Goal: Task Accomplishment & Management: Use online tool/utility

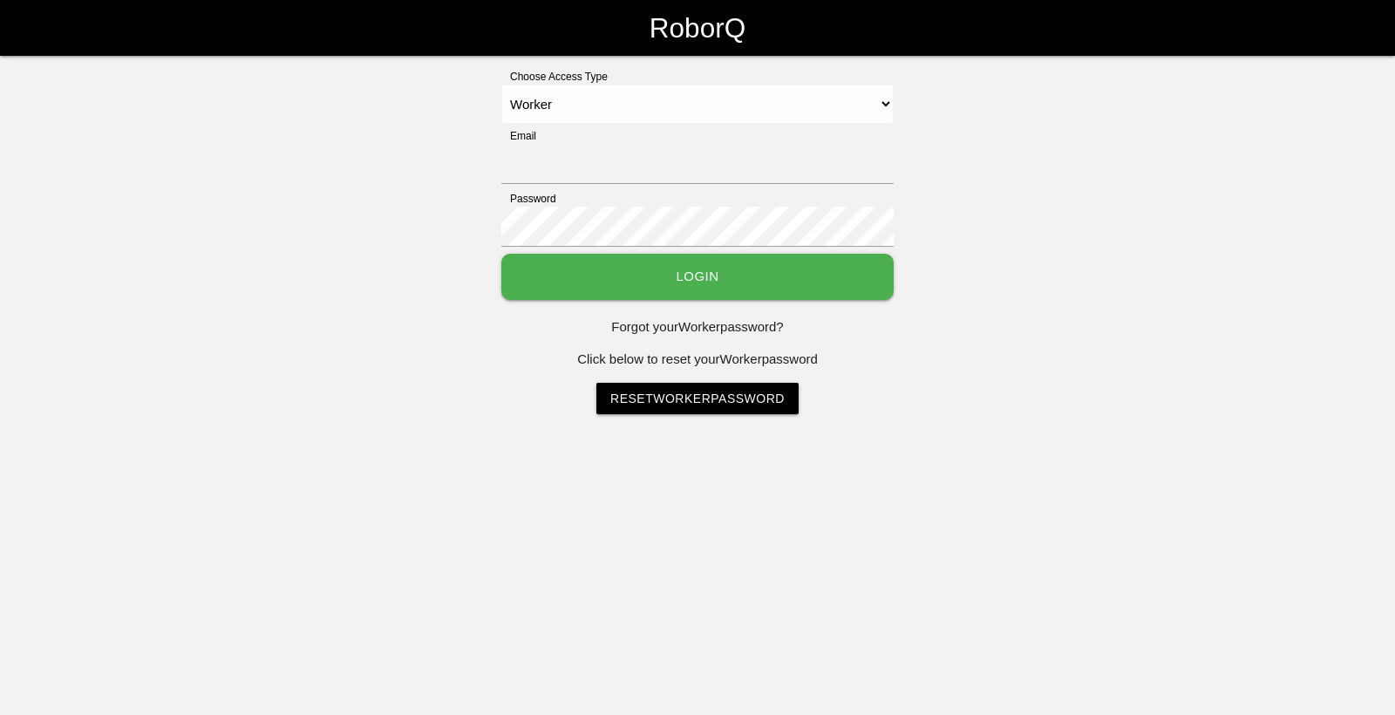
select select "Worker"
type input "[EMAIL_ADDRESS][DOMAIN_NAME]"
click at [838, 279] on button "Login" at bounding box center [697, 277] width 392 height 46
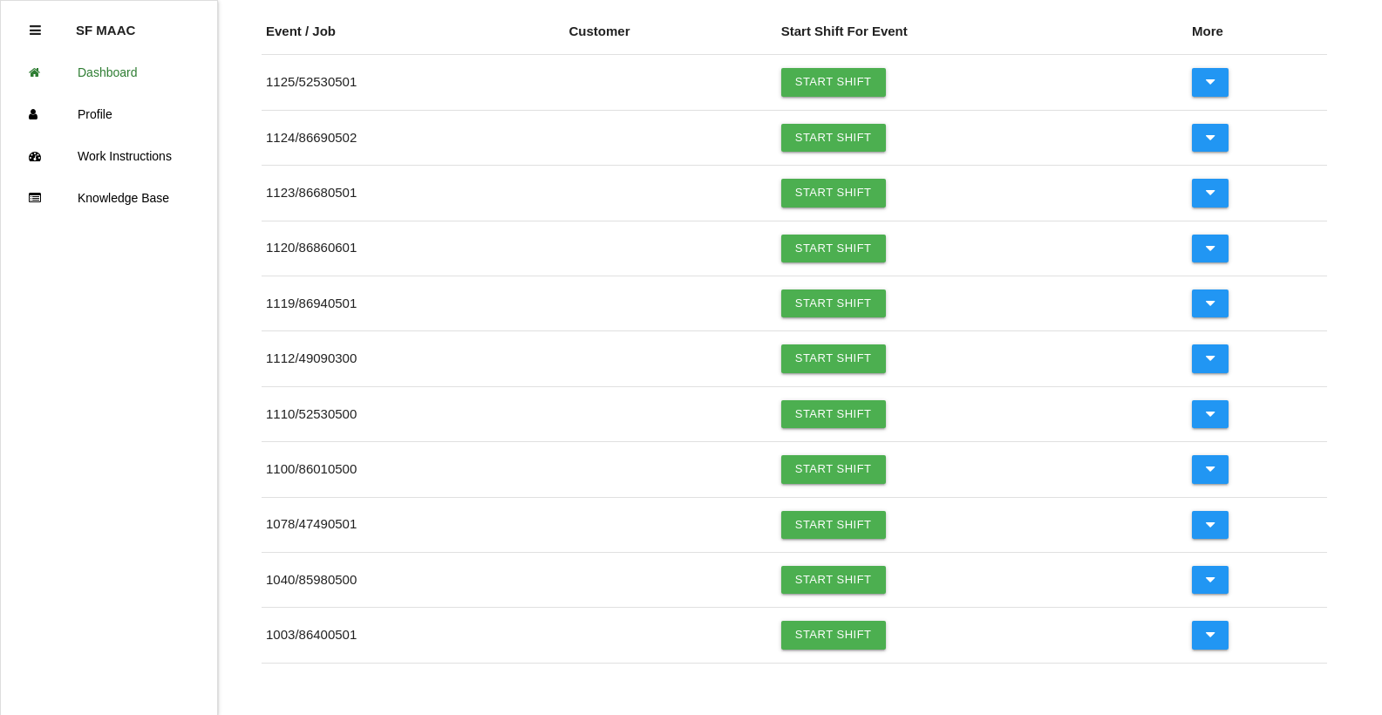
scroll to position [229, 0]
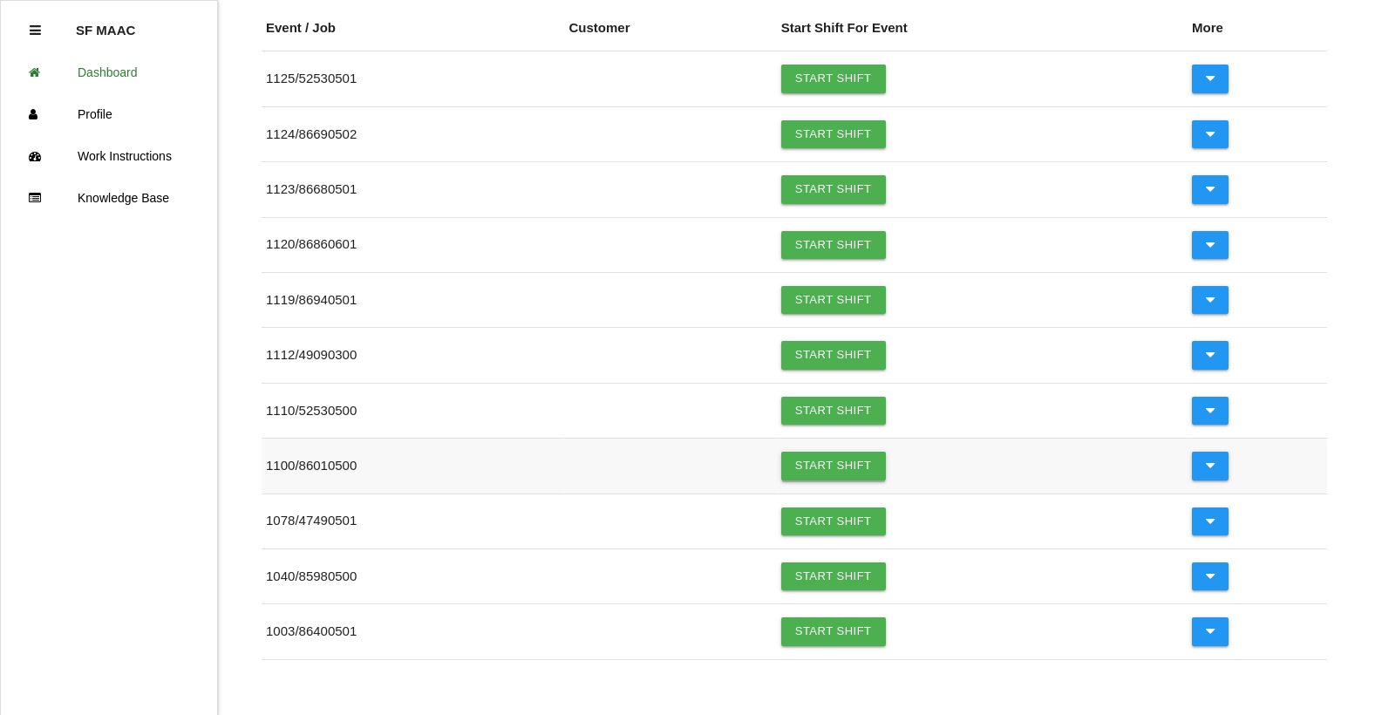
click at [842, 458] on link "Start Shift" at bounding box center [833, 466] width 105 height 28
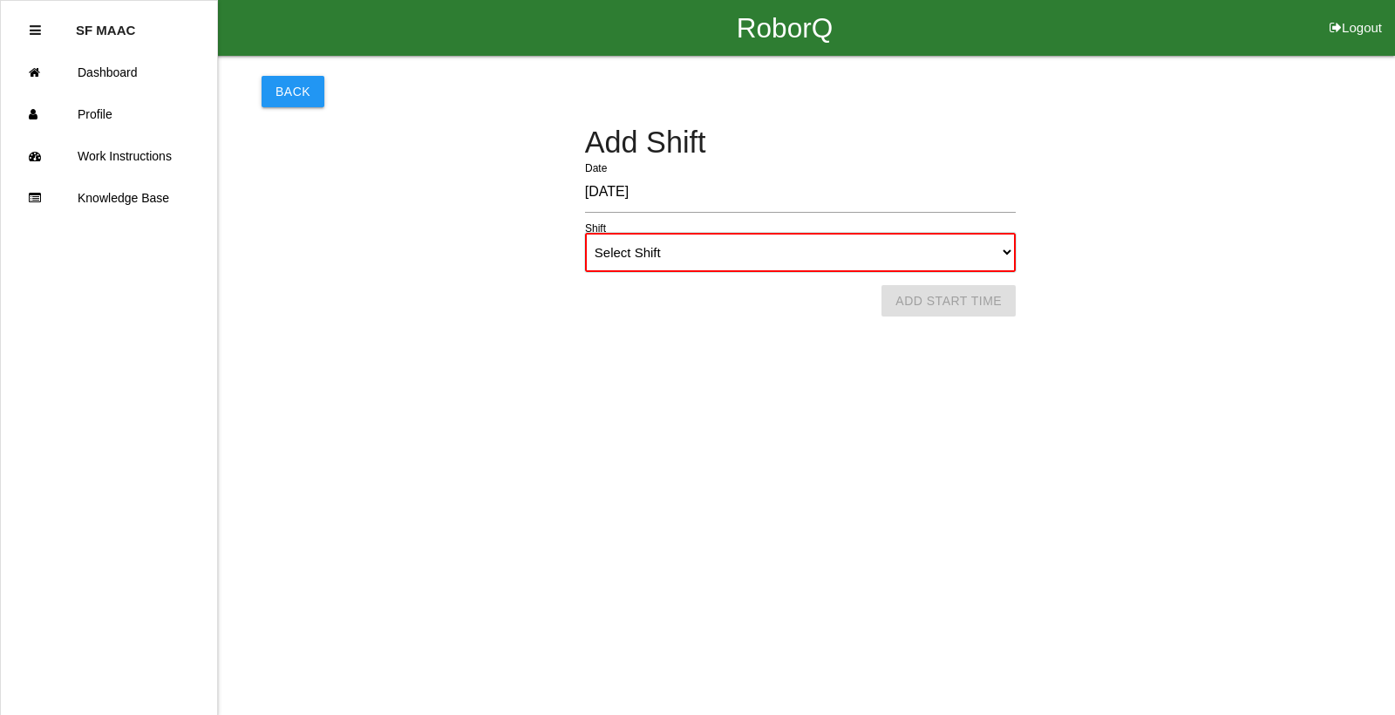
click at [995, 254] on select "Select Shift 1st Shift 2nd Shift 3rd Shift 4th Shift" at bounding box center [800, 252] width 431 height 39
select select "1"
click at [585, 233] on select "Select Shift 1st Shift 2nd Shift 3rd Shift 4th Shift" at bounding box center [800, 252] width 431 height 39
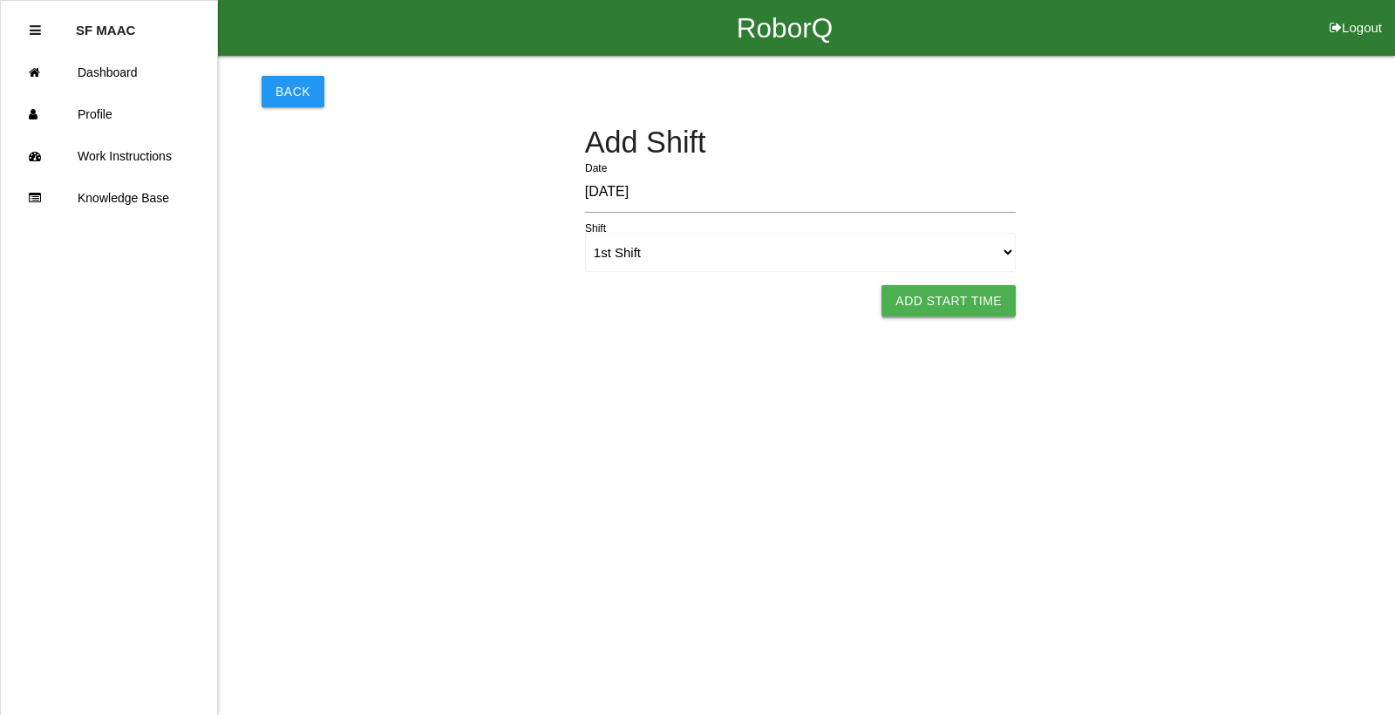
click at [918, 304] on button "Add Start Time" at bounding box center [949, 300] width 134 height 31
select select "6"
select select "18"
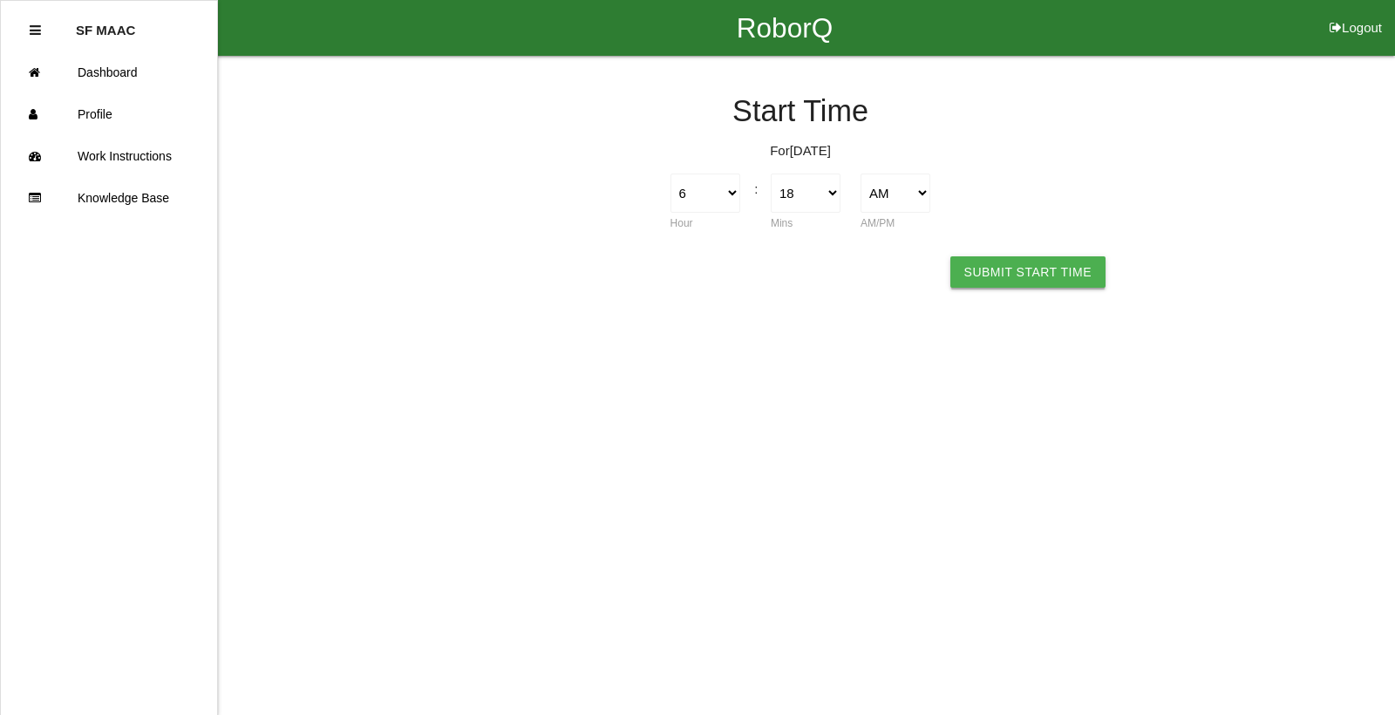
click at [1063, 272] on button "Submit Start Time" at bounding box center [1028, 271] width 155 height 31
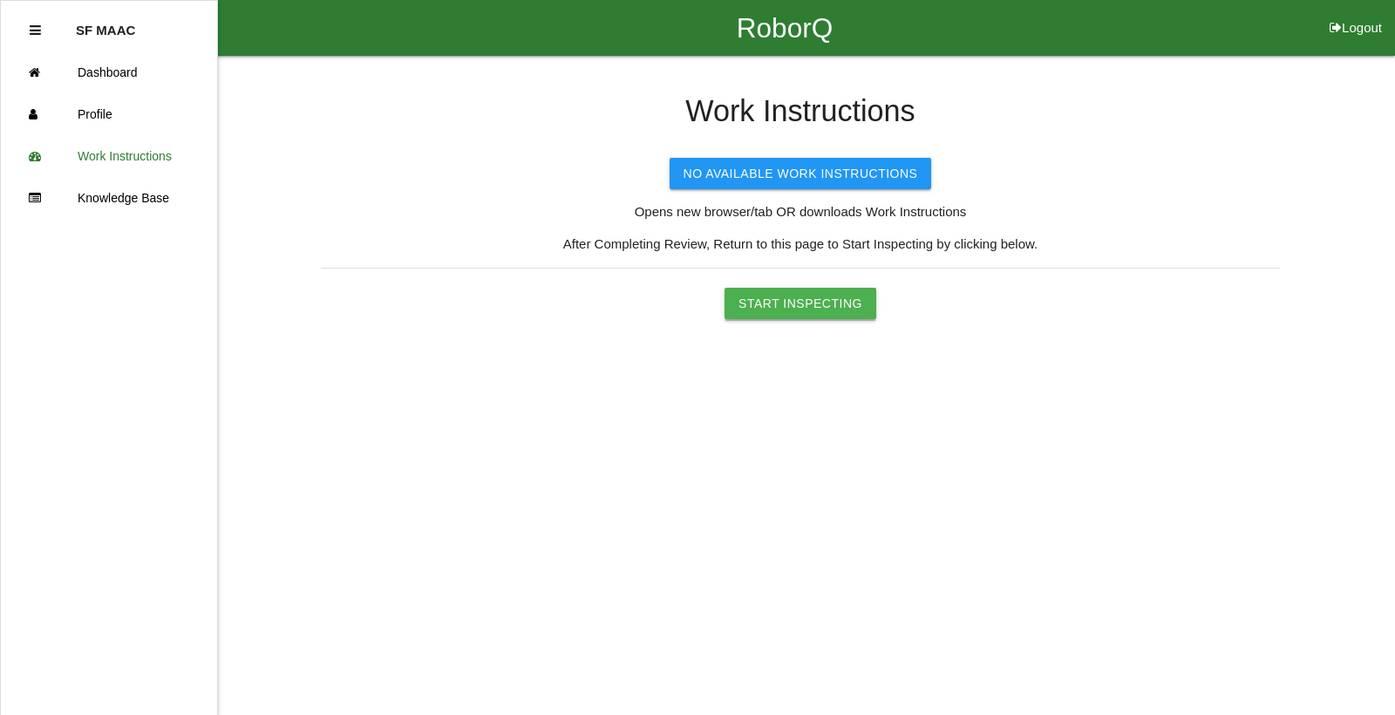
click at [836, 312] on button "Start Inspecting" at bounding box center [801, 303] width 152 height 31
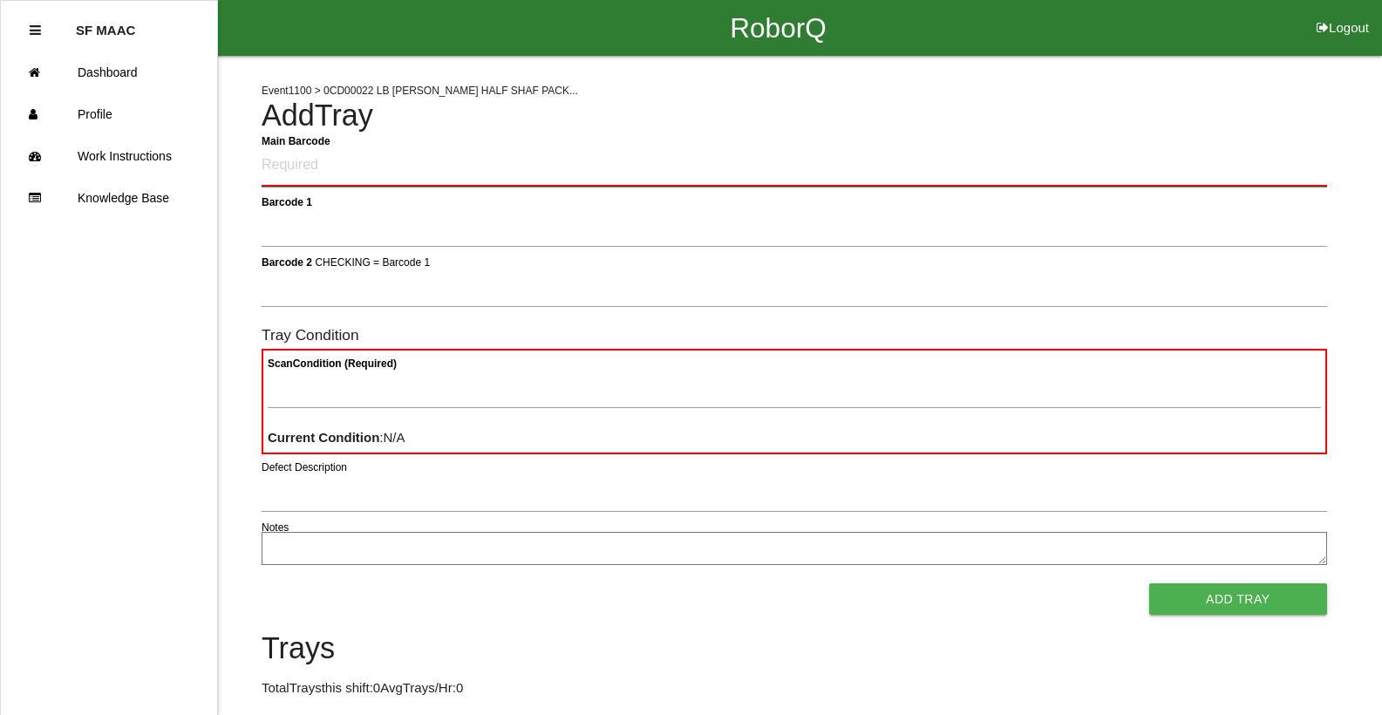
click at [1182, 151] on Barcode "Main Barcode" at bounding box center [795, 166] width 1066 height 41
click at [625, 130] on h4 "Add Tray" at bounding box center [795, 115] width 1066 height 33
click at [626, 151] on Barcode "Main Barcode" at bounding box center [795, 166] width 1066 height 41
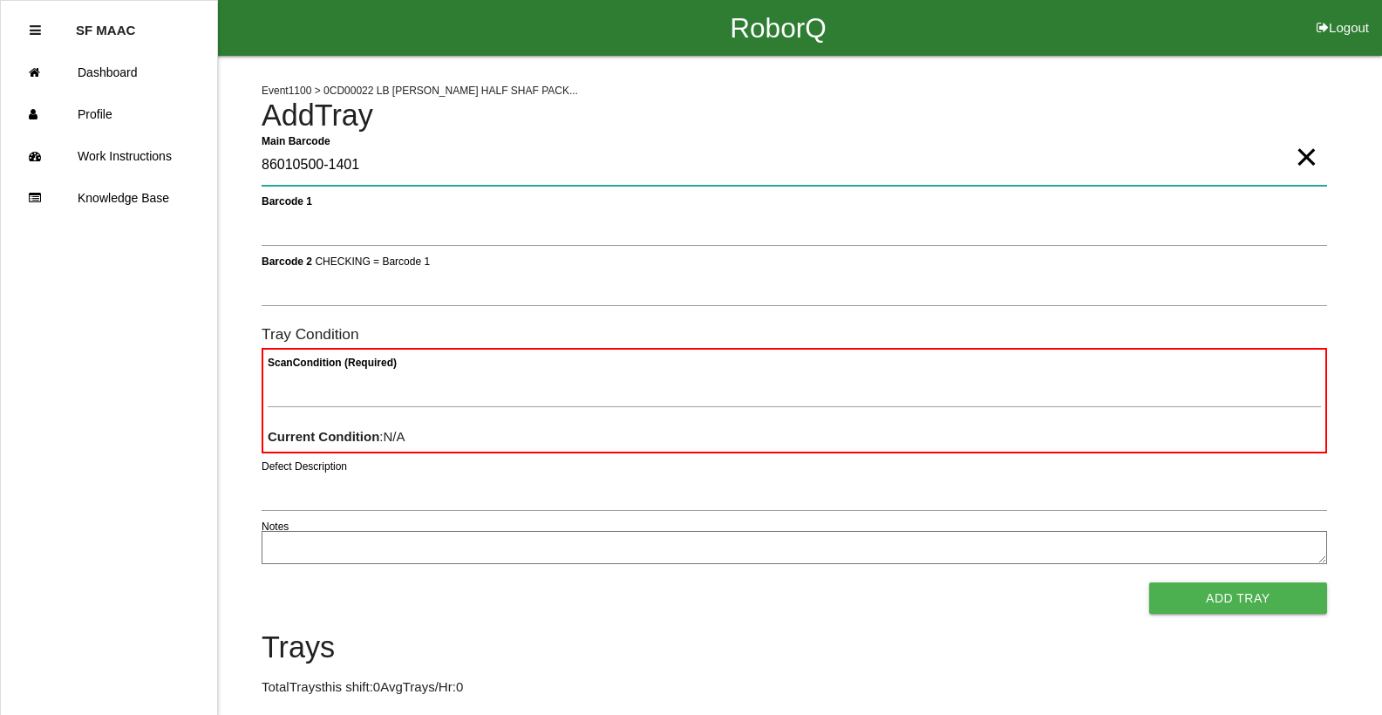
type Barcode "86010500-1401"
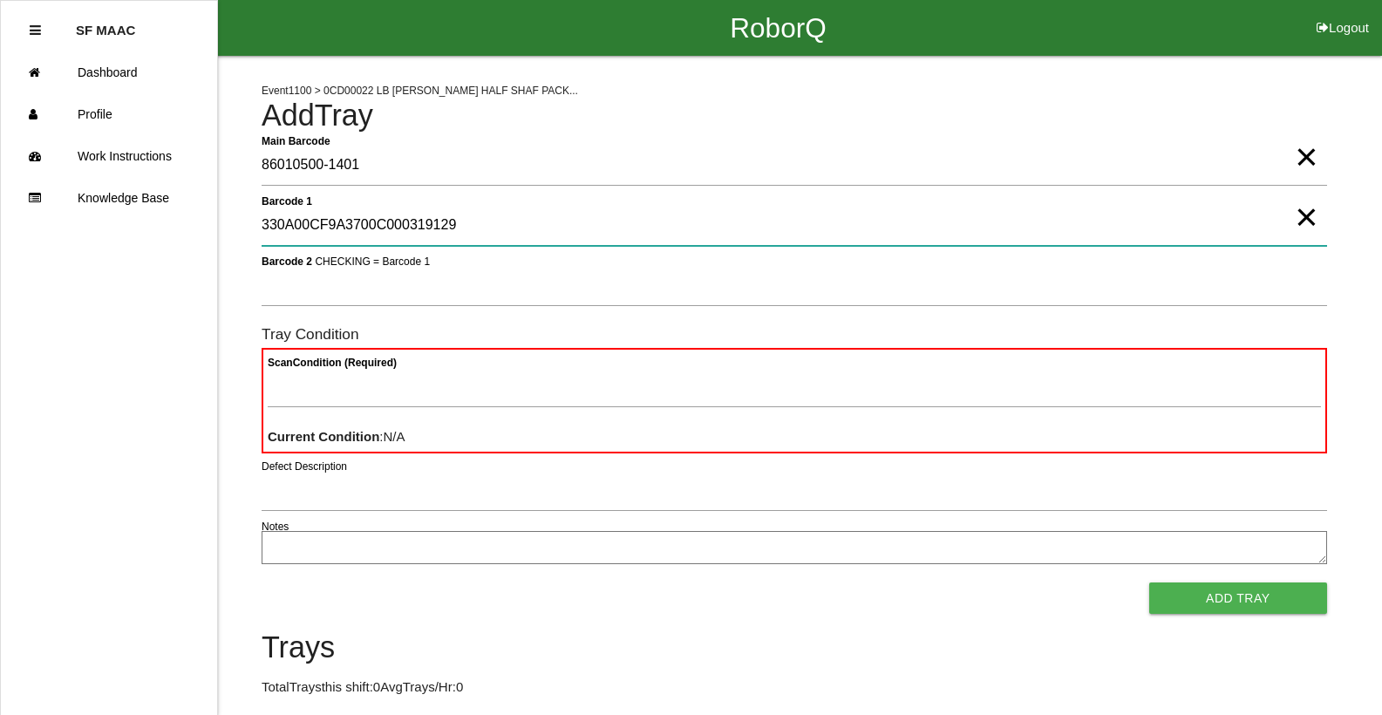
type 1 "330A00CF9A3700C000319129"
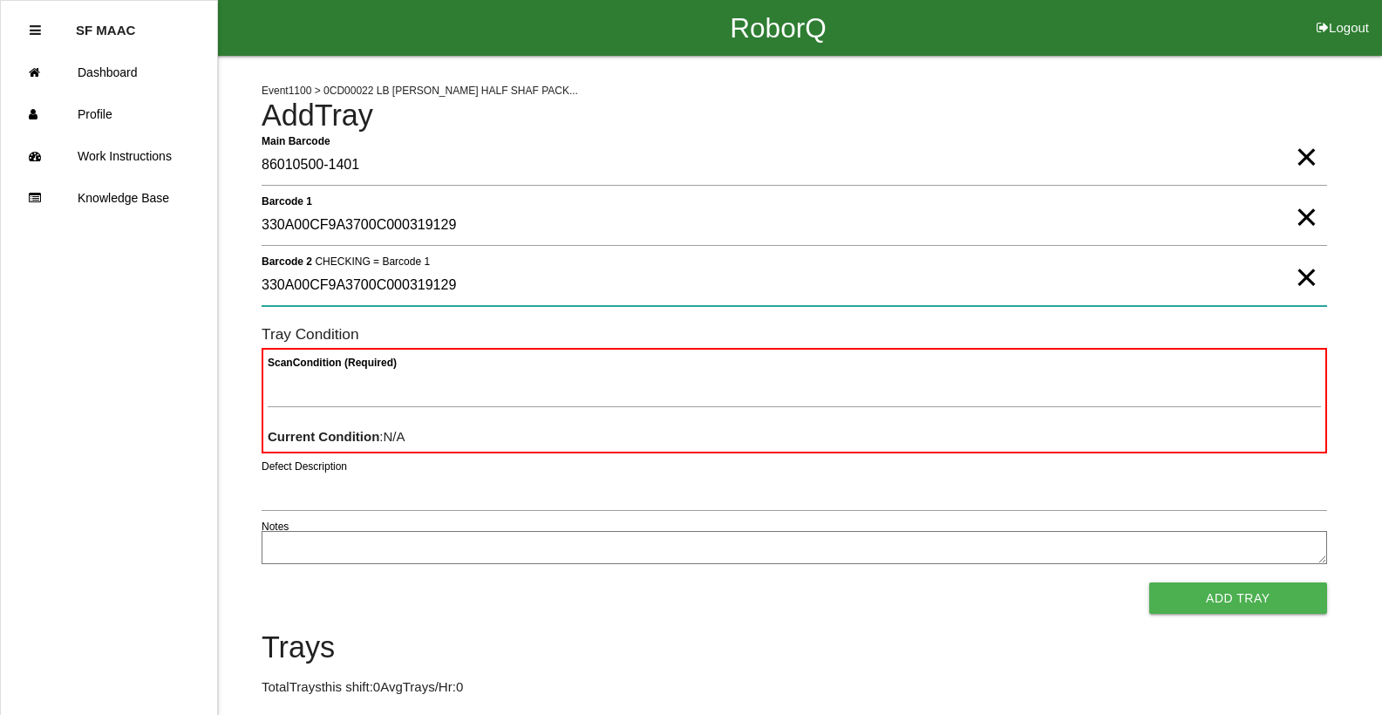
type 2 "330A00CF9A3700C000319129"
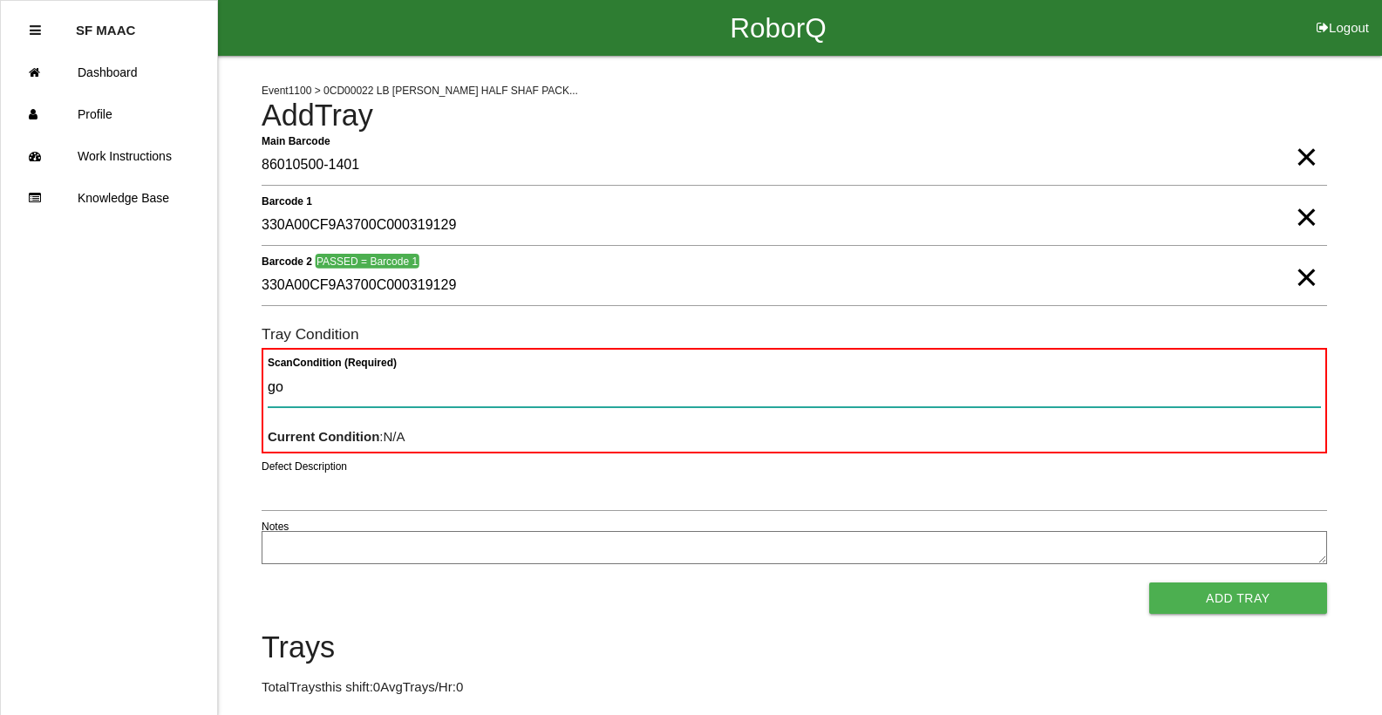
type Condition "goo"
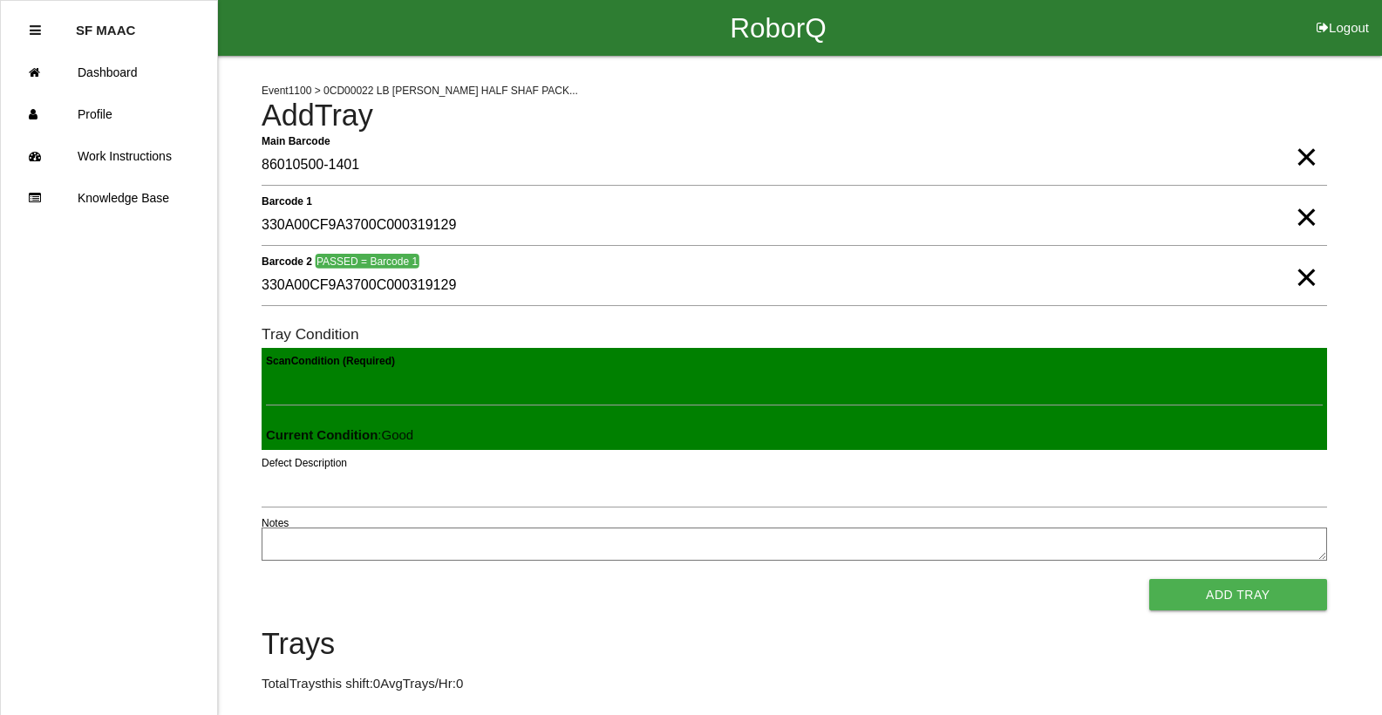
click at [1150, 579] on button "Add Tray" at bounding box center [1239, 594] width 178 height 31
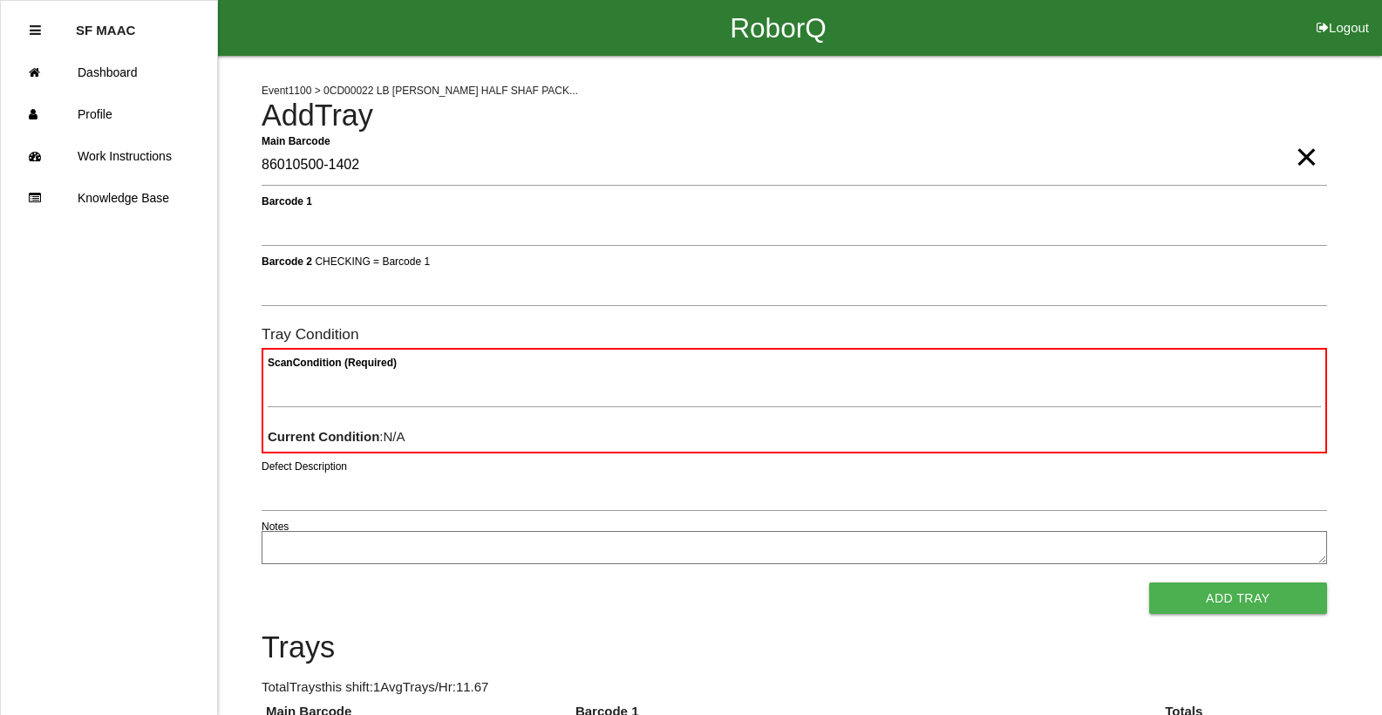
type Barcode "86010500-1402"
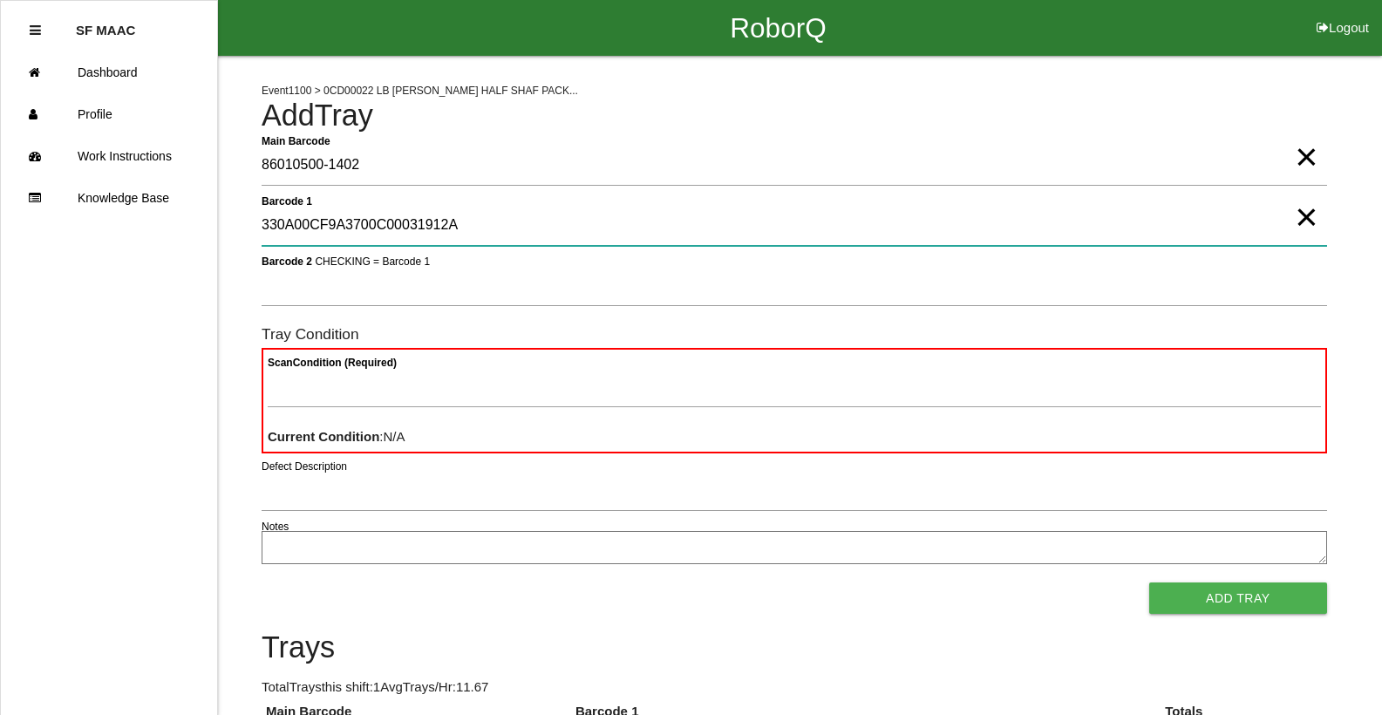
type 1 "330A00CF9A3700C00031912A"
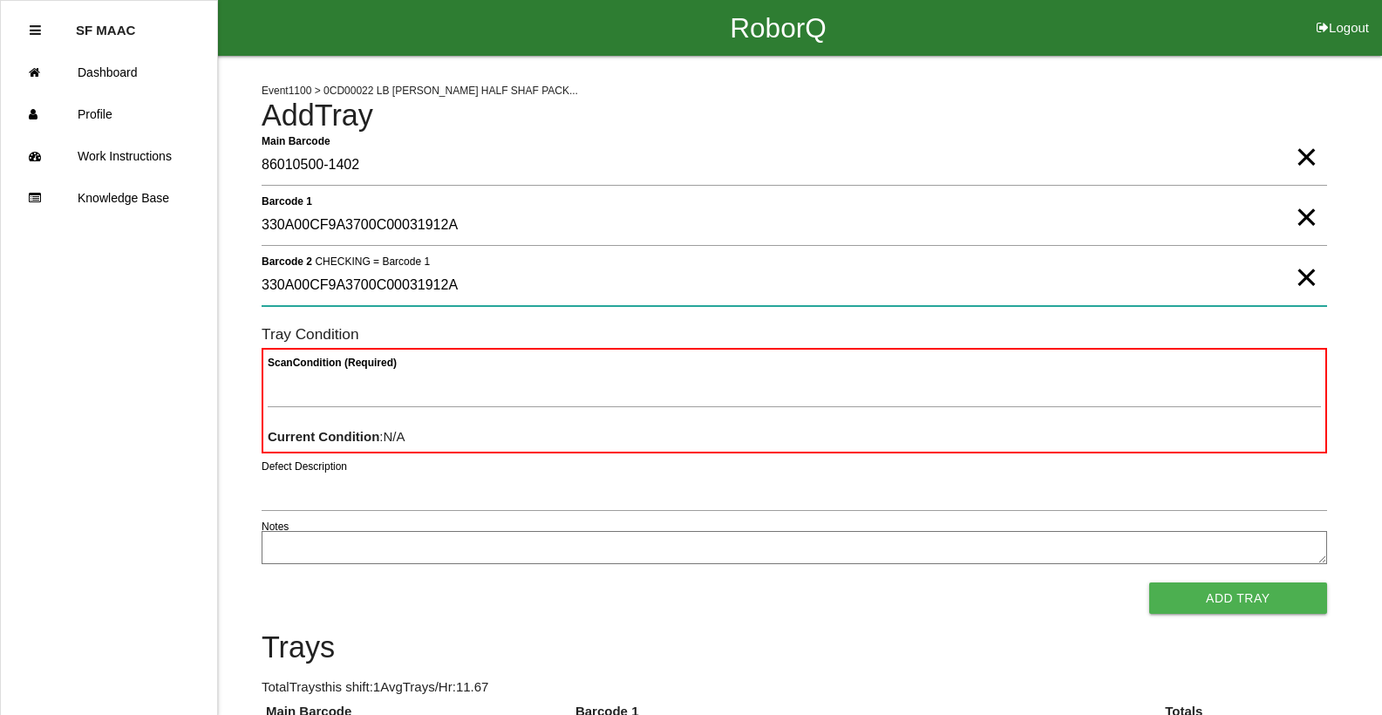
type 2 "330A00CF9A3700C00031912A"
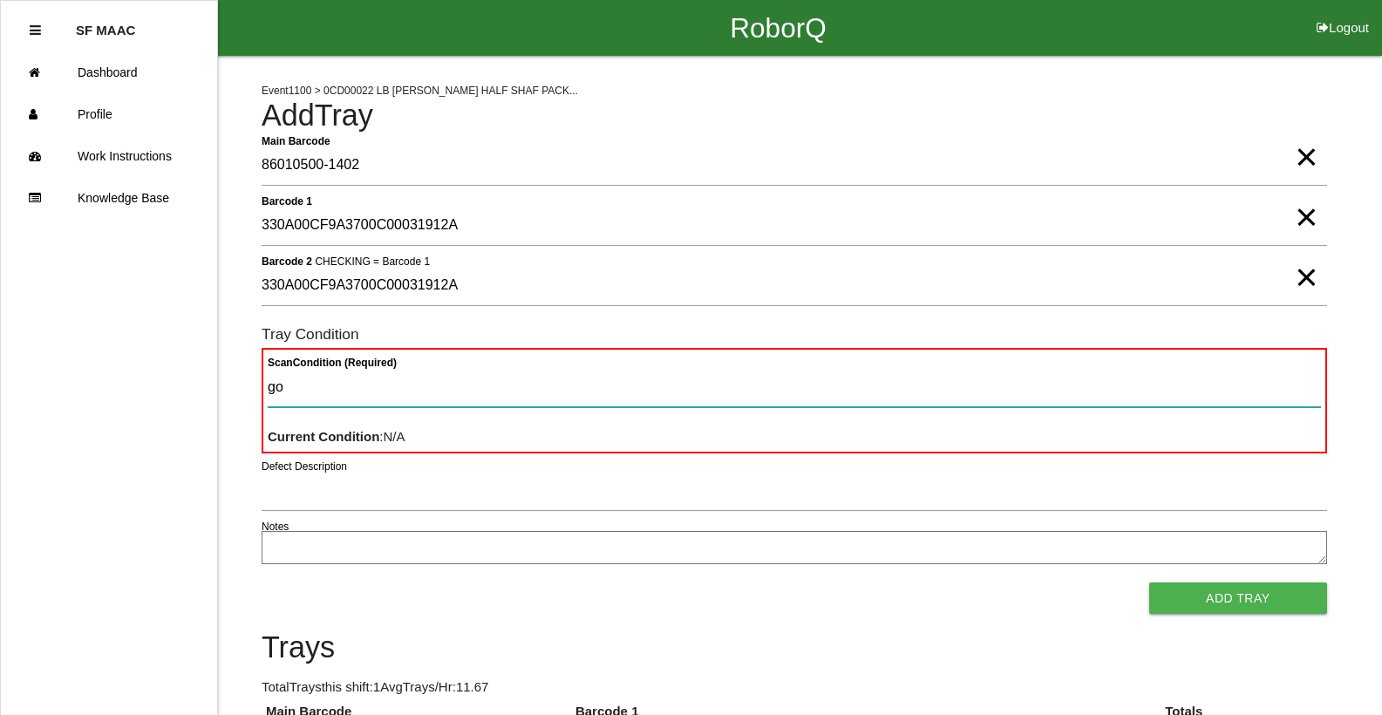
type Condition "goo"
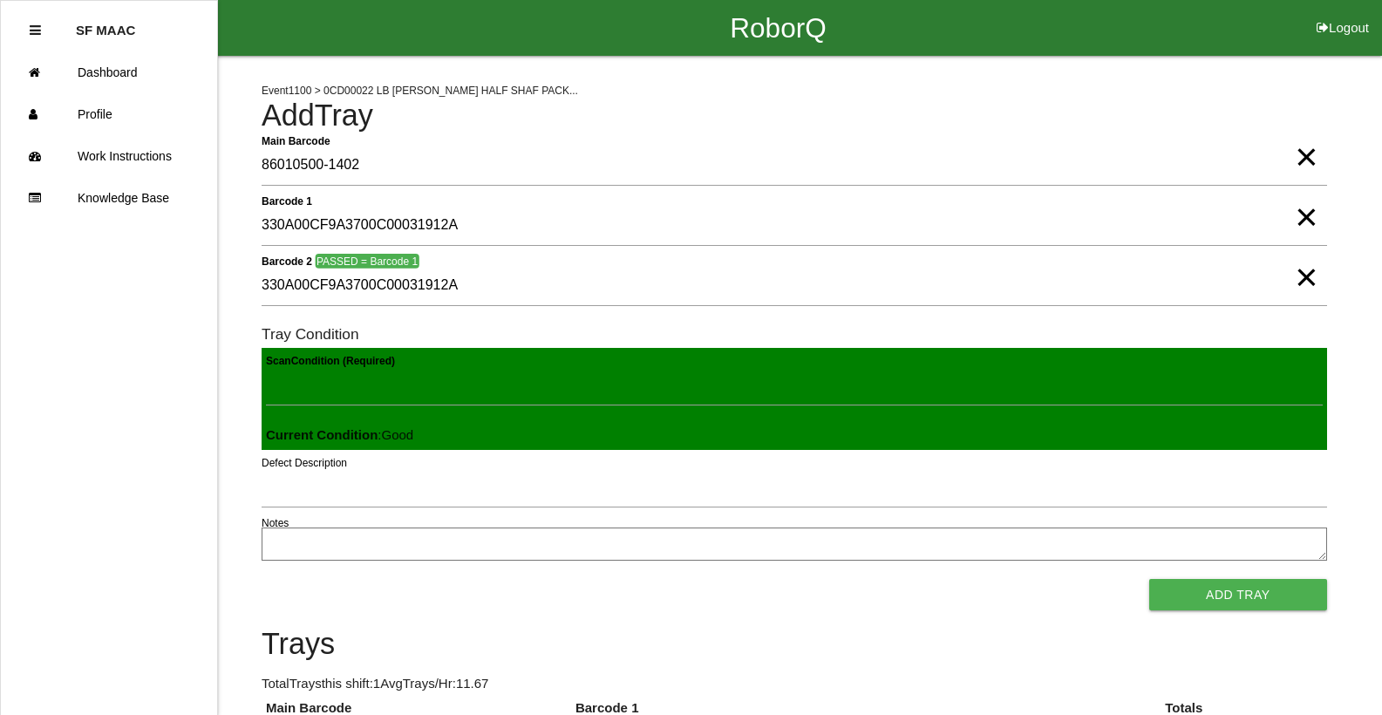
click at [1150, 579] on button "Add Tray" at bounding box center [1239, 594] width 178 height 31
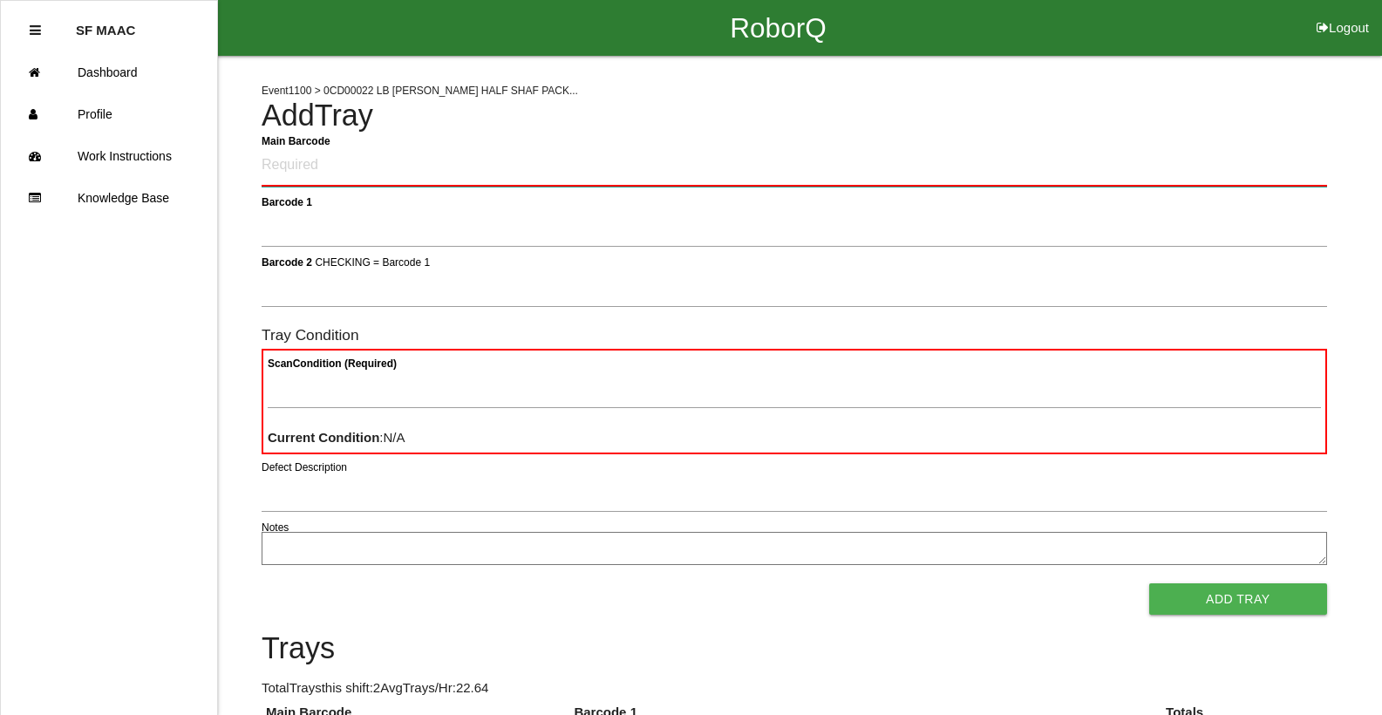
click at [654, 174] on Barcode "Main Barcode" at bounding box center [795, 166] width 1066 height 41
type Barcode "86010500-1403"
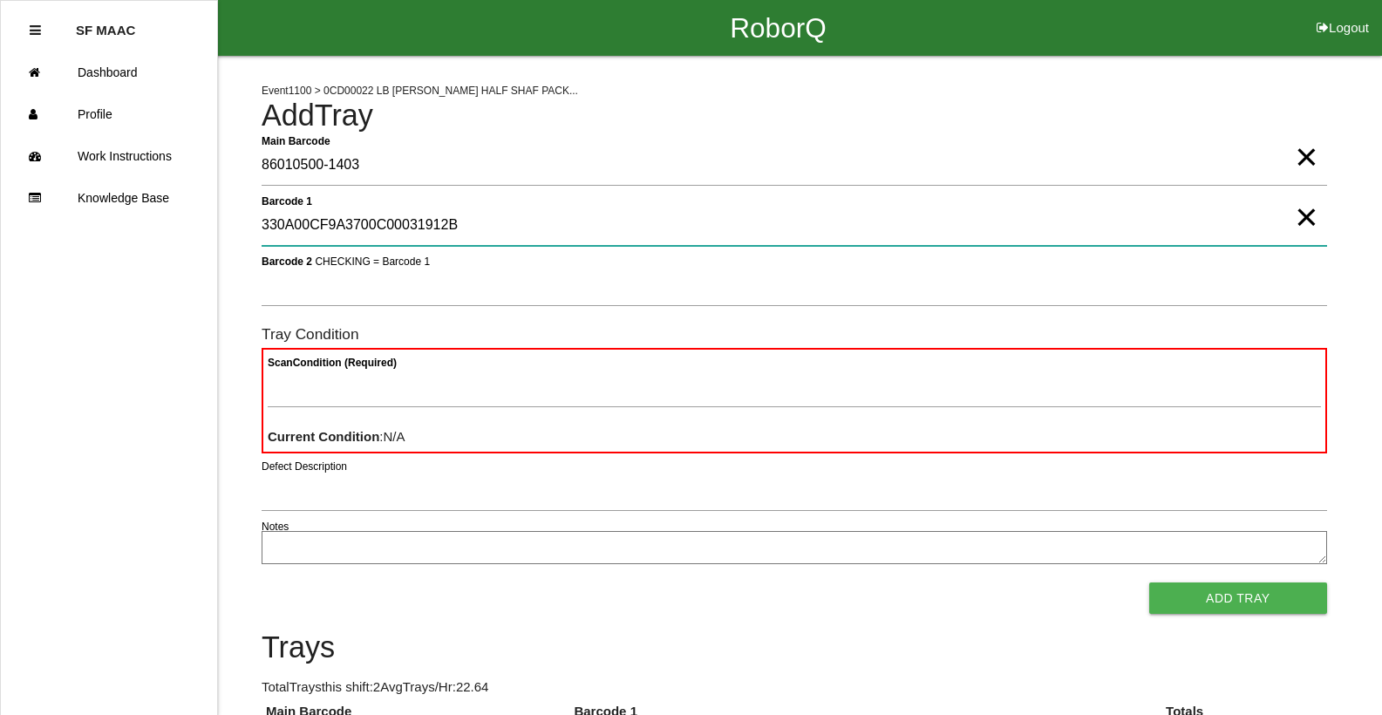
type 1 "330A00CF9A3700C00031912B"
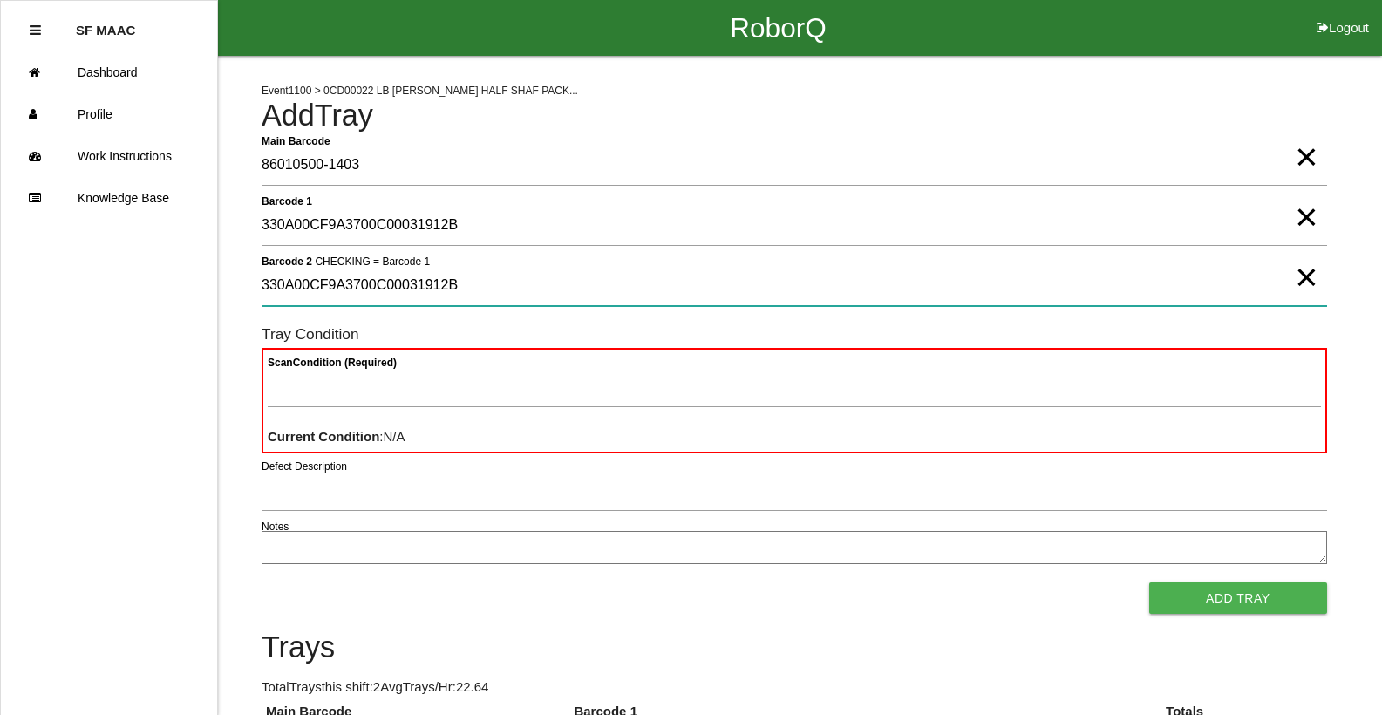
type 2 "330A00CF9A3700C00031912B"
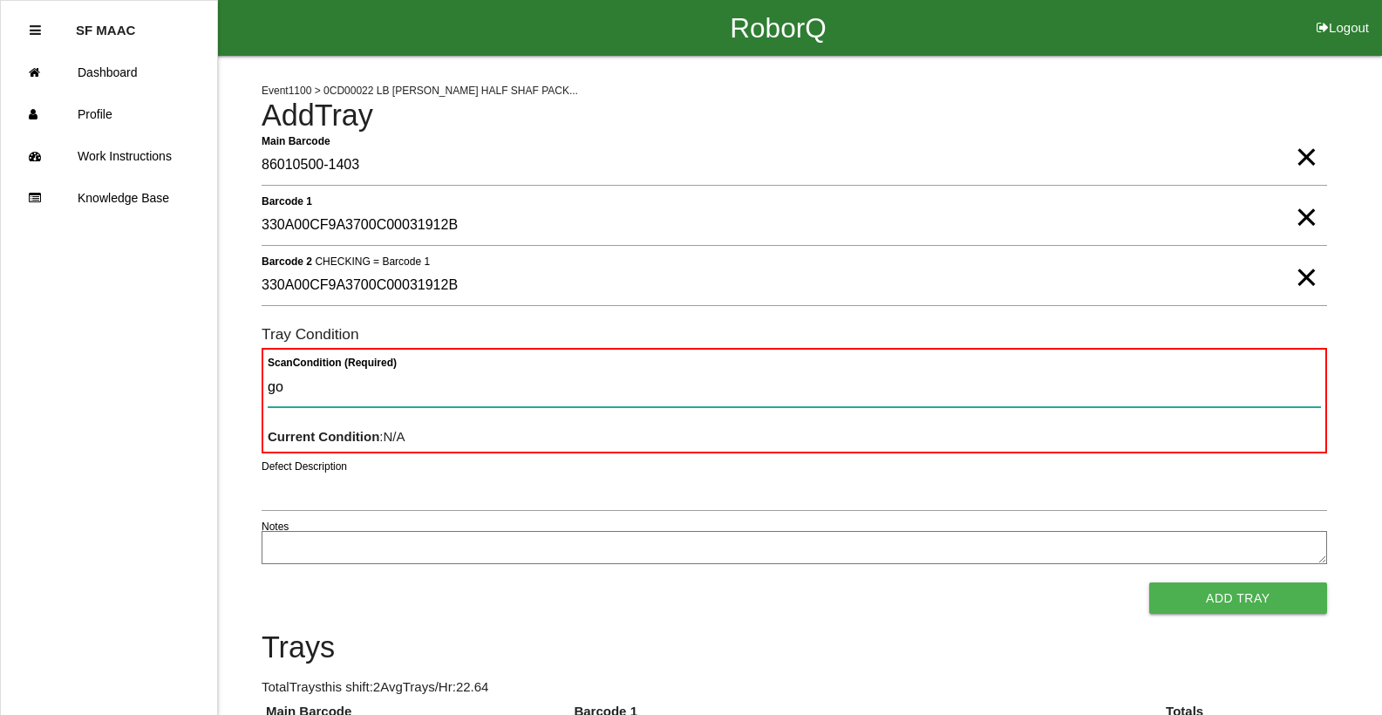
type Condition "goo"
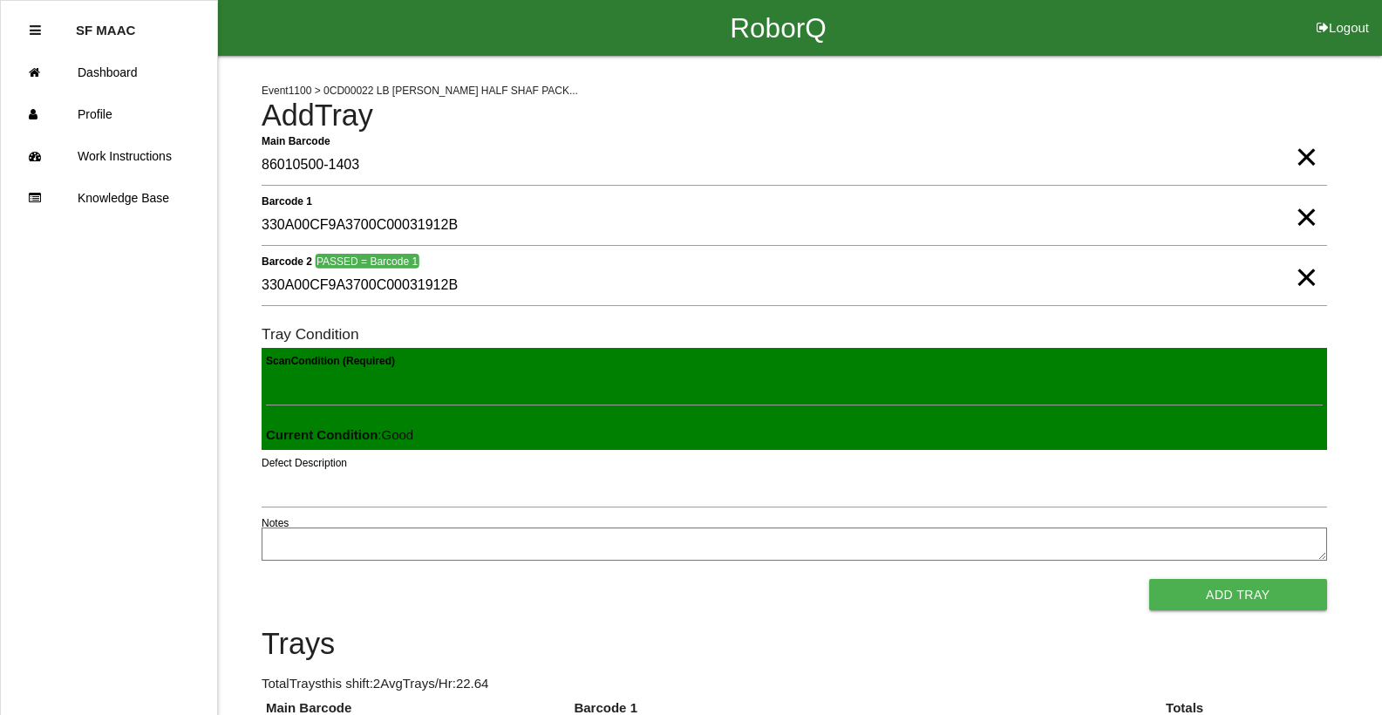
click at [1150, 579] on button "Add Tray" at bounding box center [1239, 594] width 178 height 31
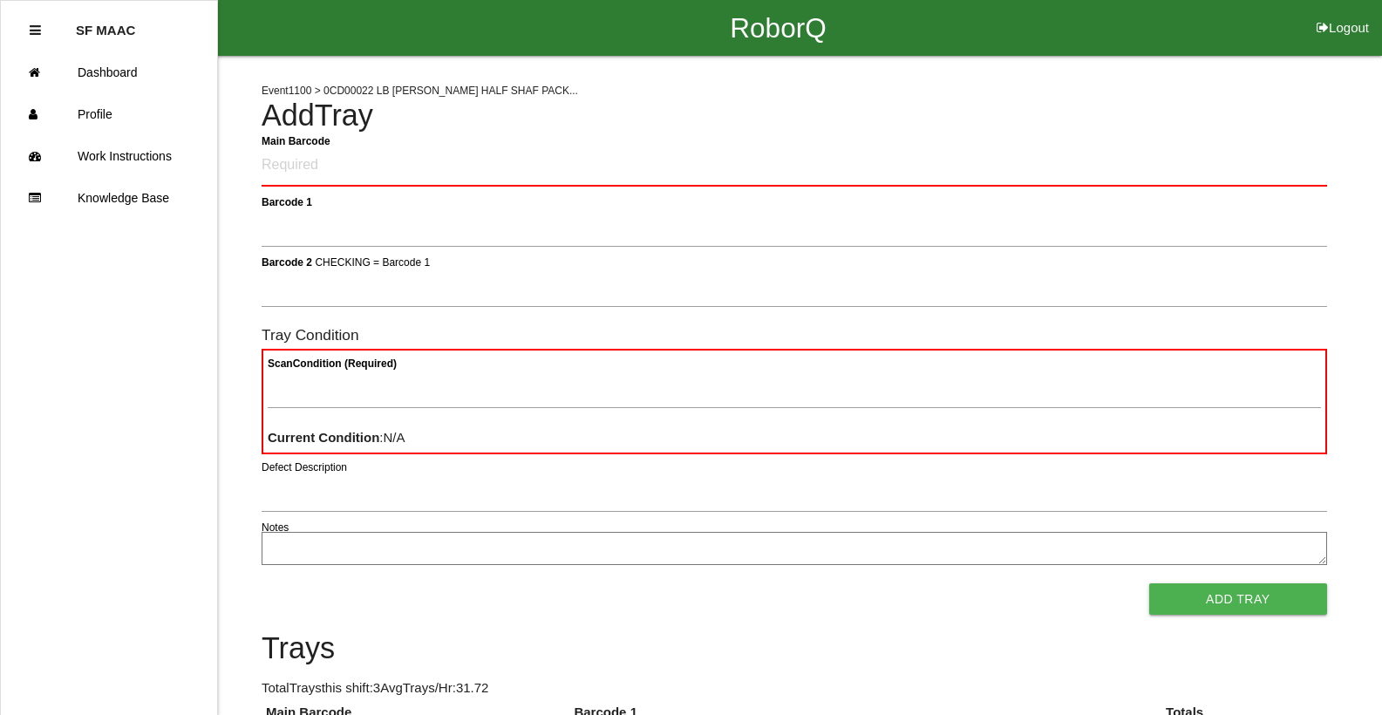
type Barcode "86010500-1404"
type 1 "330A00CF9A3700C00031912C"
type 2 "330A00CF9A3700C00031912C"
type Condition "goo"
click at [1150, 583] on button "Add Tray" at bounding box center [1239, 598] width 178 height 31
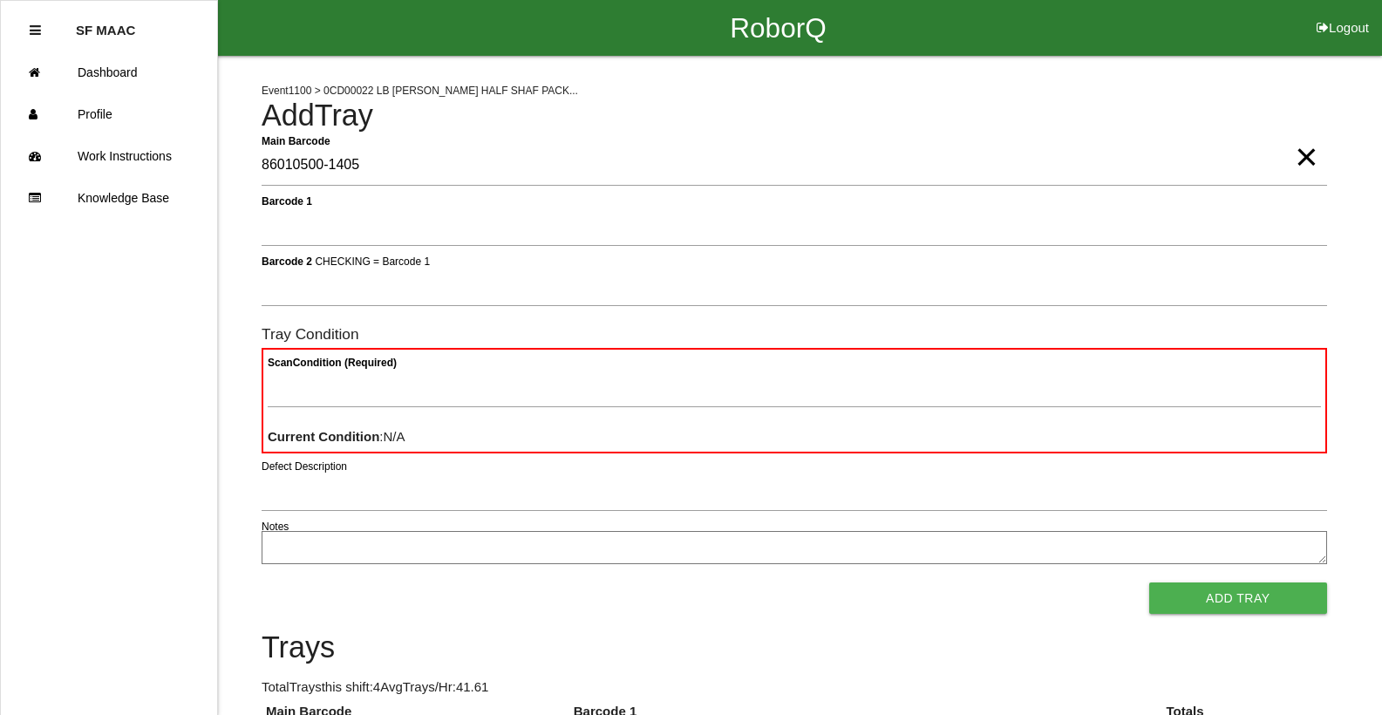
type Barcode "86010500-1405"
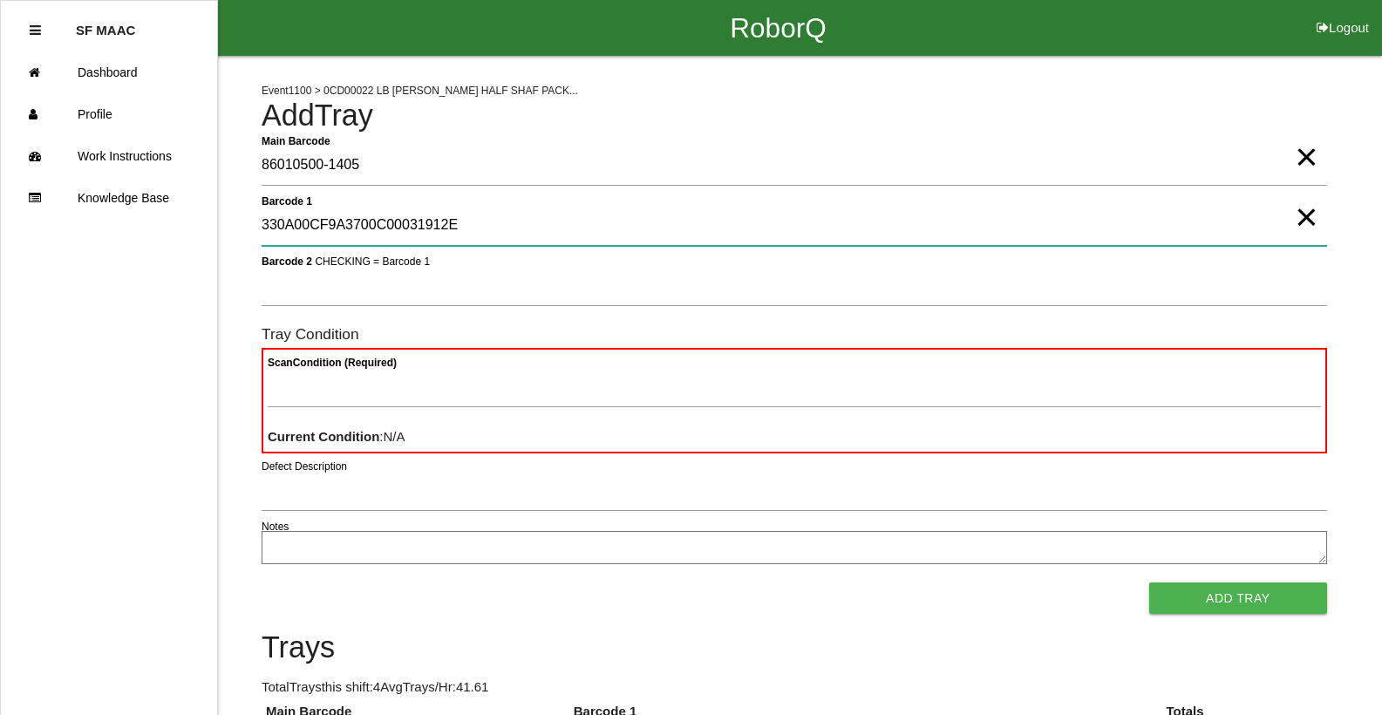
type 1 "330A00CF9A3700C00031912E"
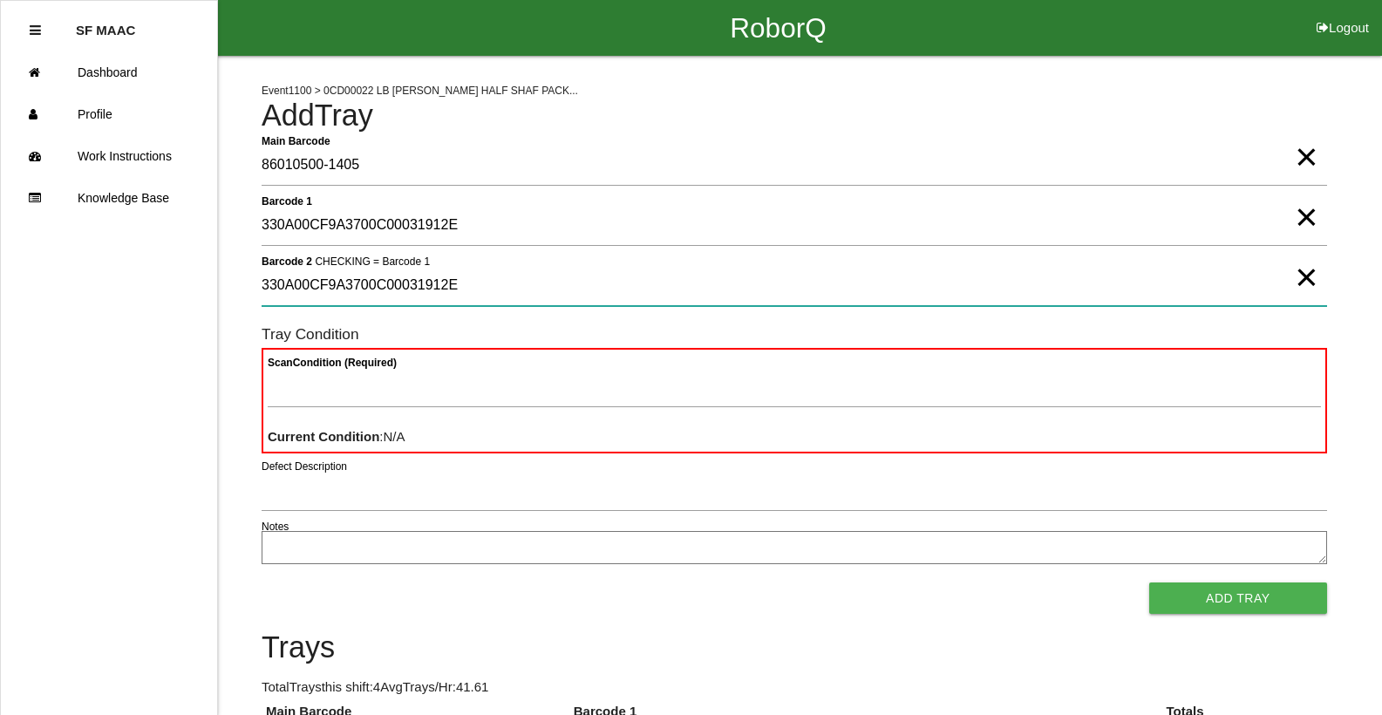
type 2 "330A00CF9A3700C00031912E"
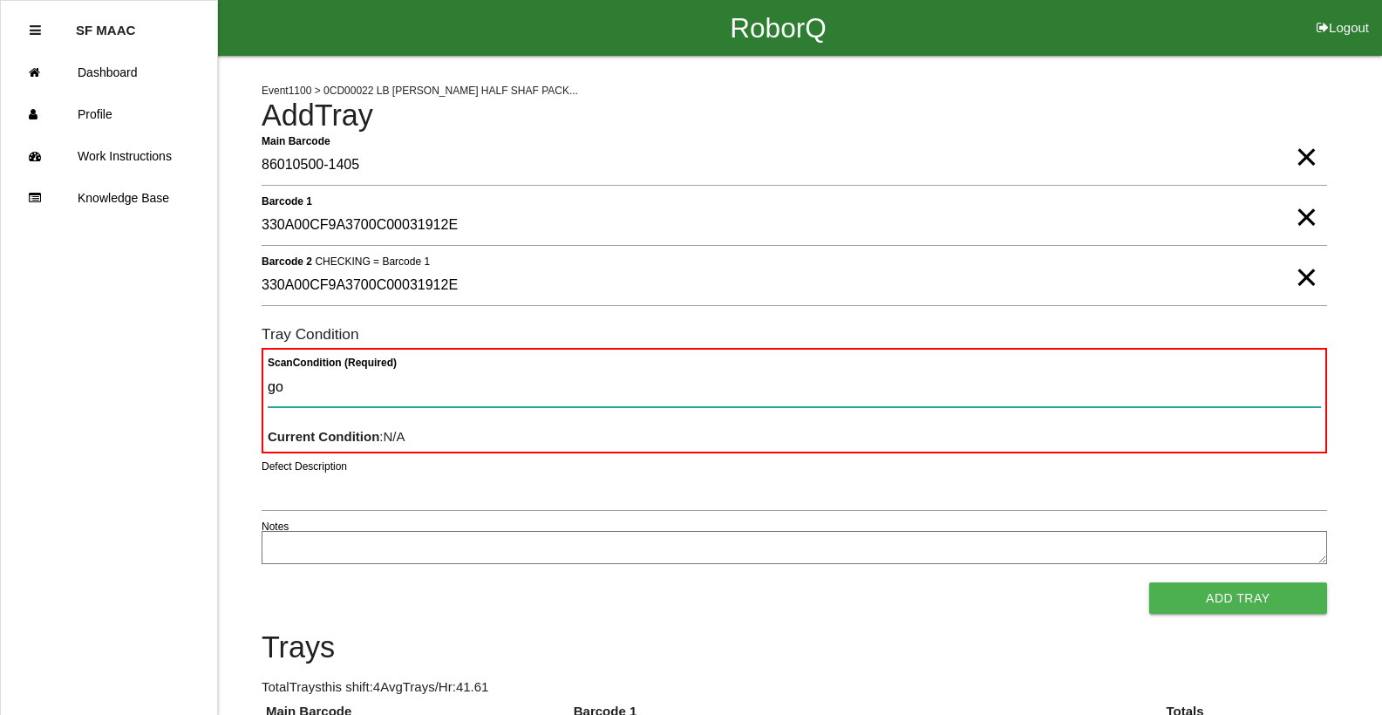
type Condition "goo"
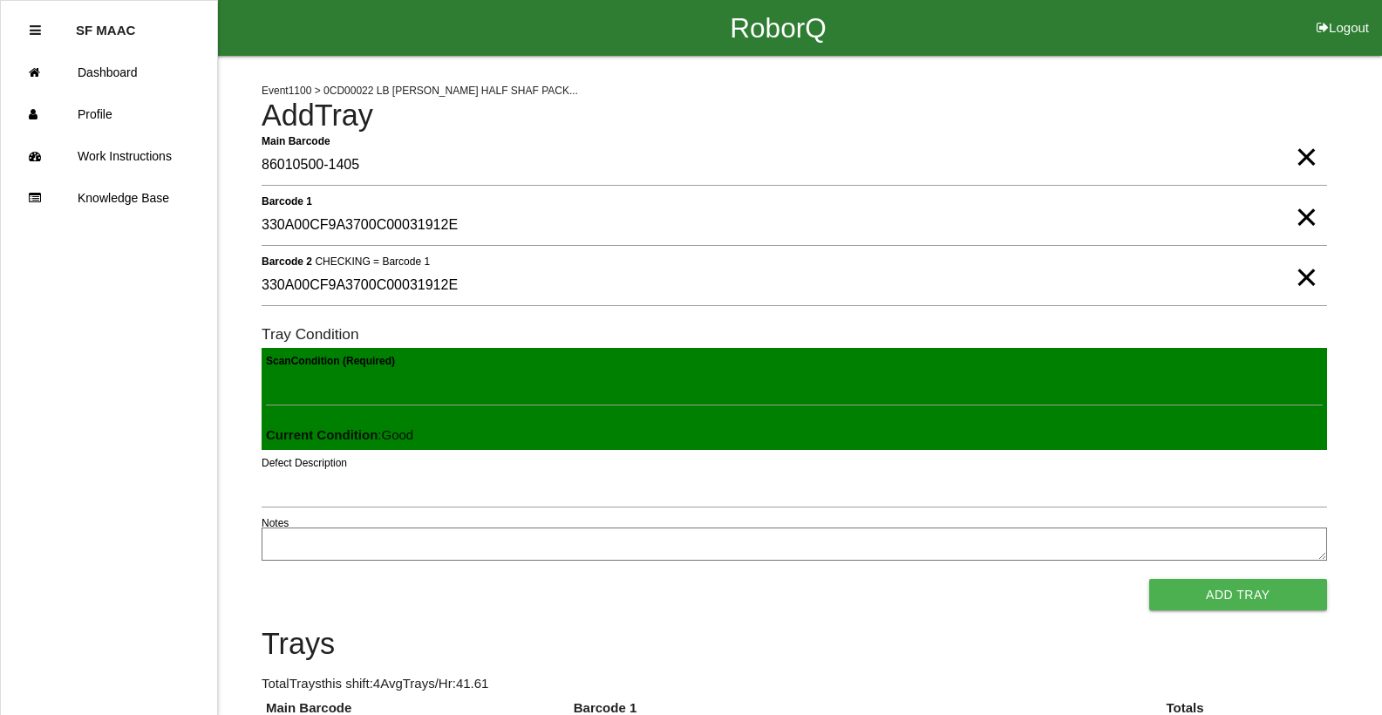
click at [1150, 579] on button "Add Tray" at bounding box center [1239, 594] width 178 height 31
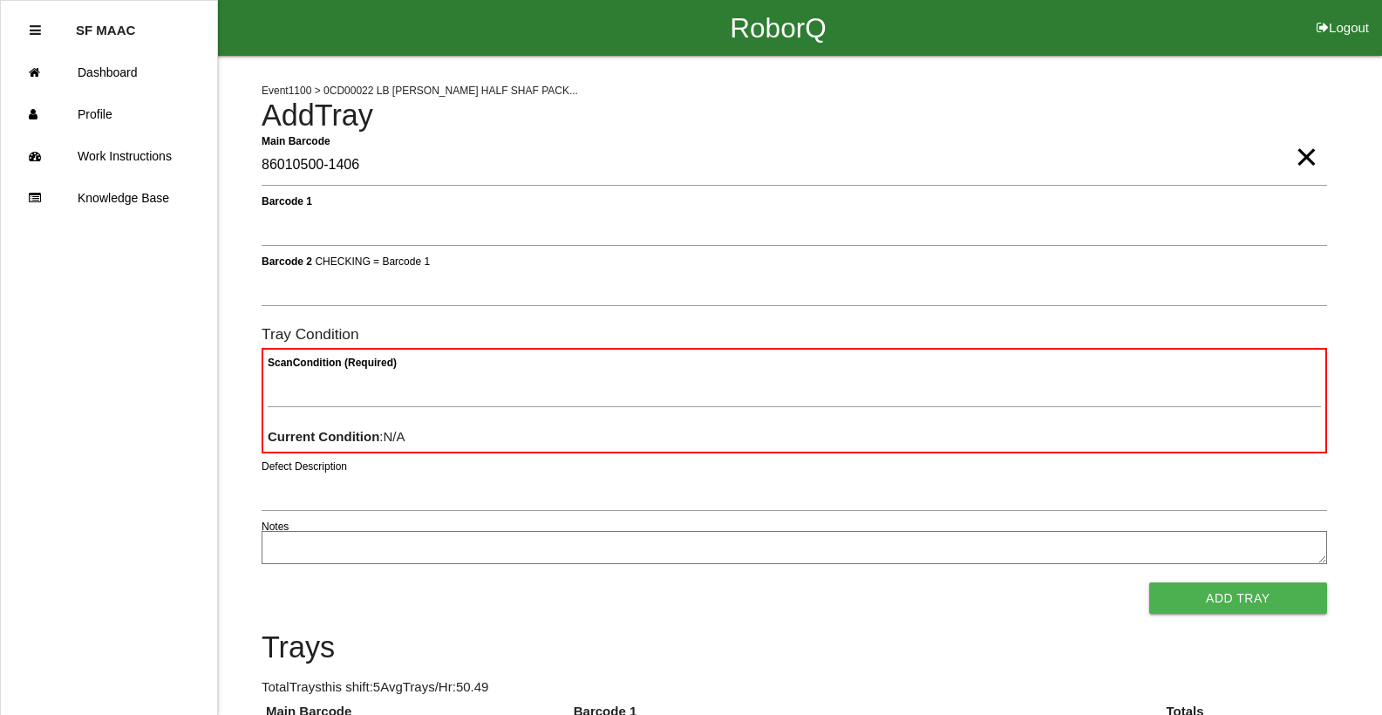
type Barcode "86010500-1406"
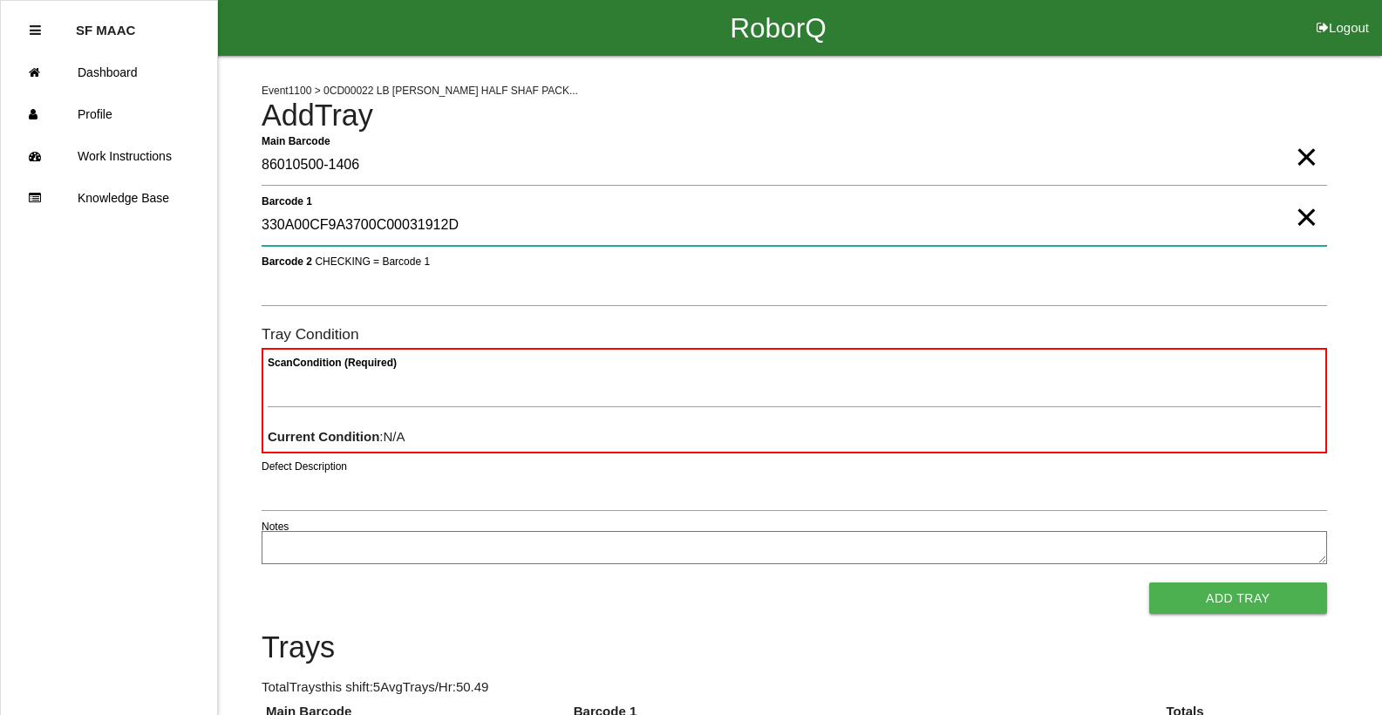
type 1 "330A00CF9A3700C00031912D"
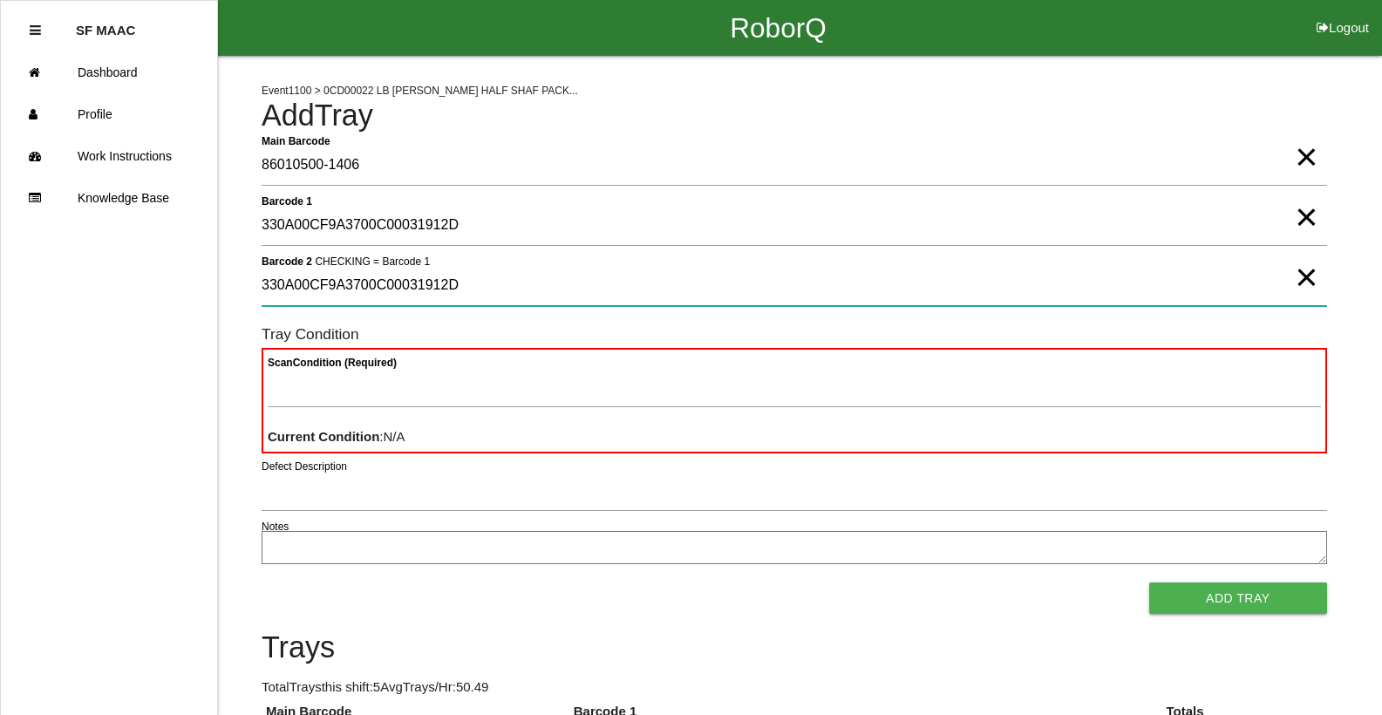
type 2 "330A00CF9A3700C00031912D"
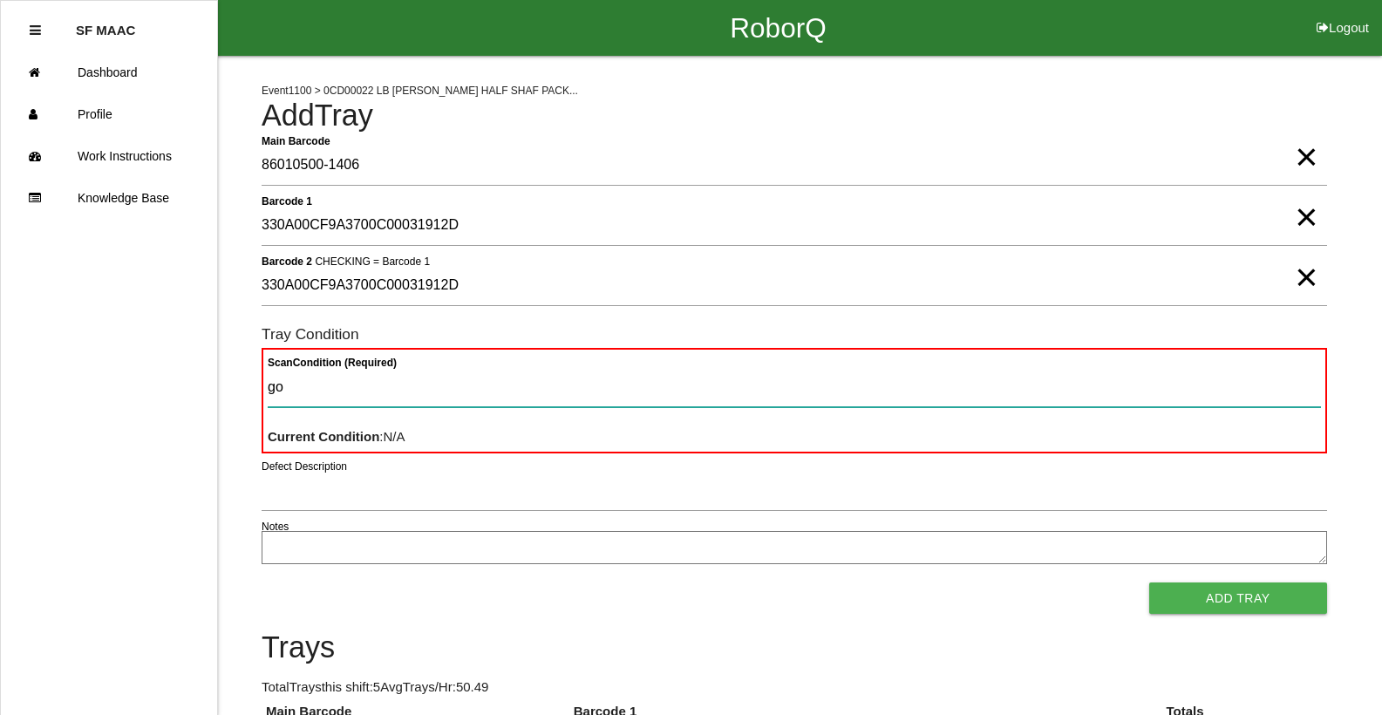
type Condition "goo"
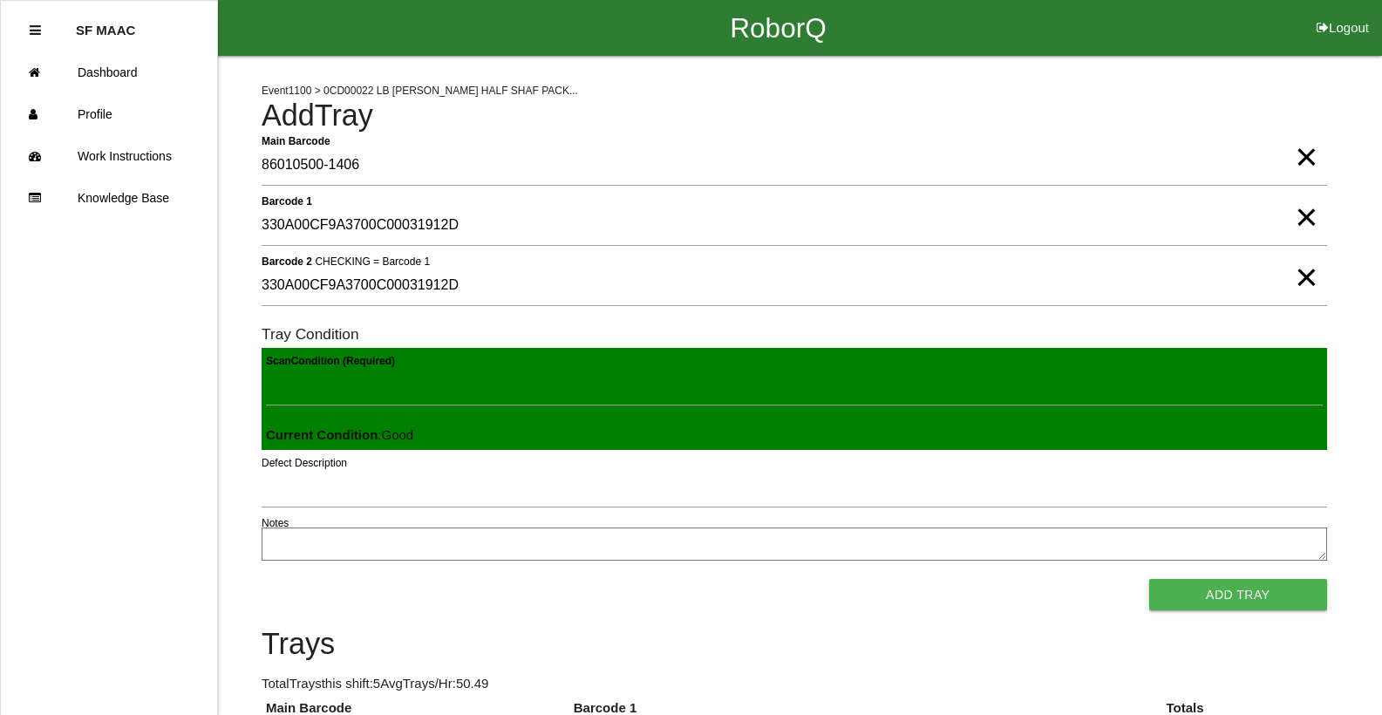
click at [1150, 579] on button "Add Tray" at bounding box center [1239, 594] width 178 height 31
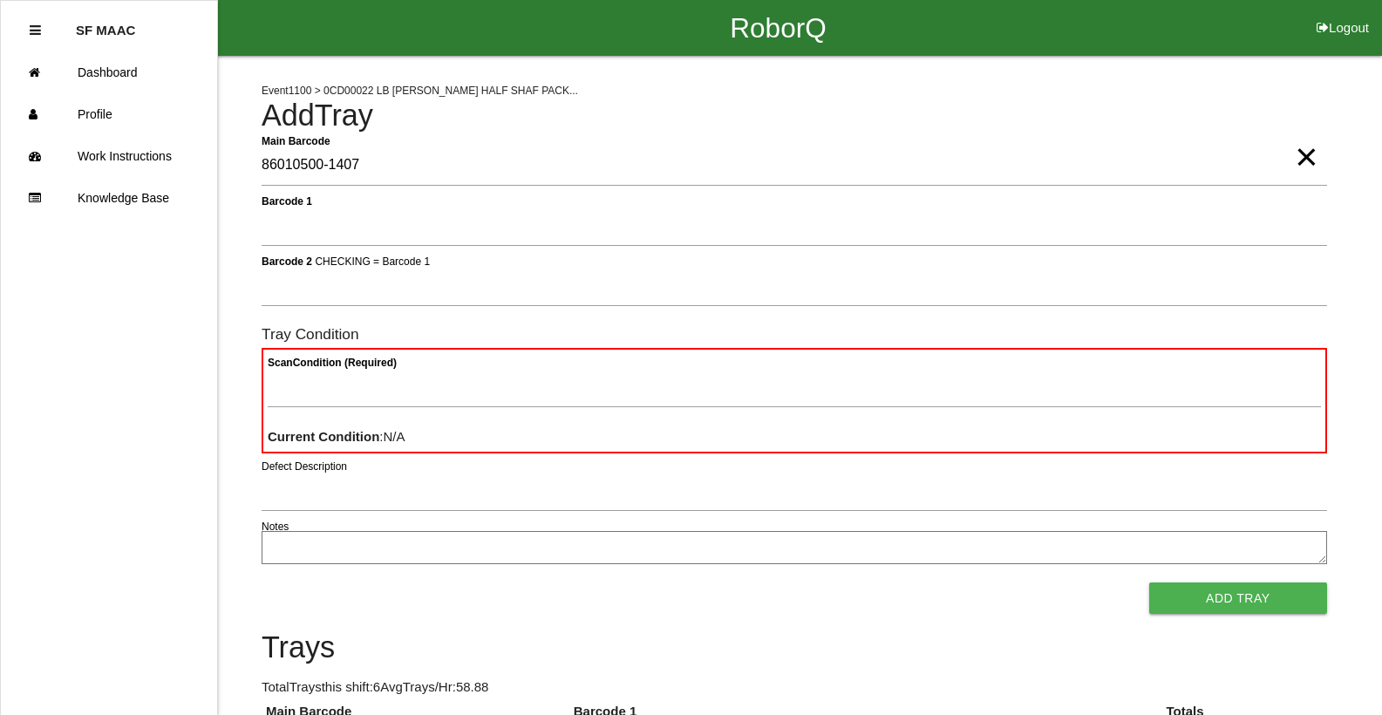
type Barcode "86010500-1407"
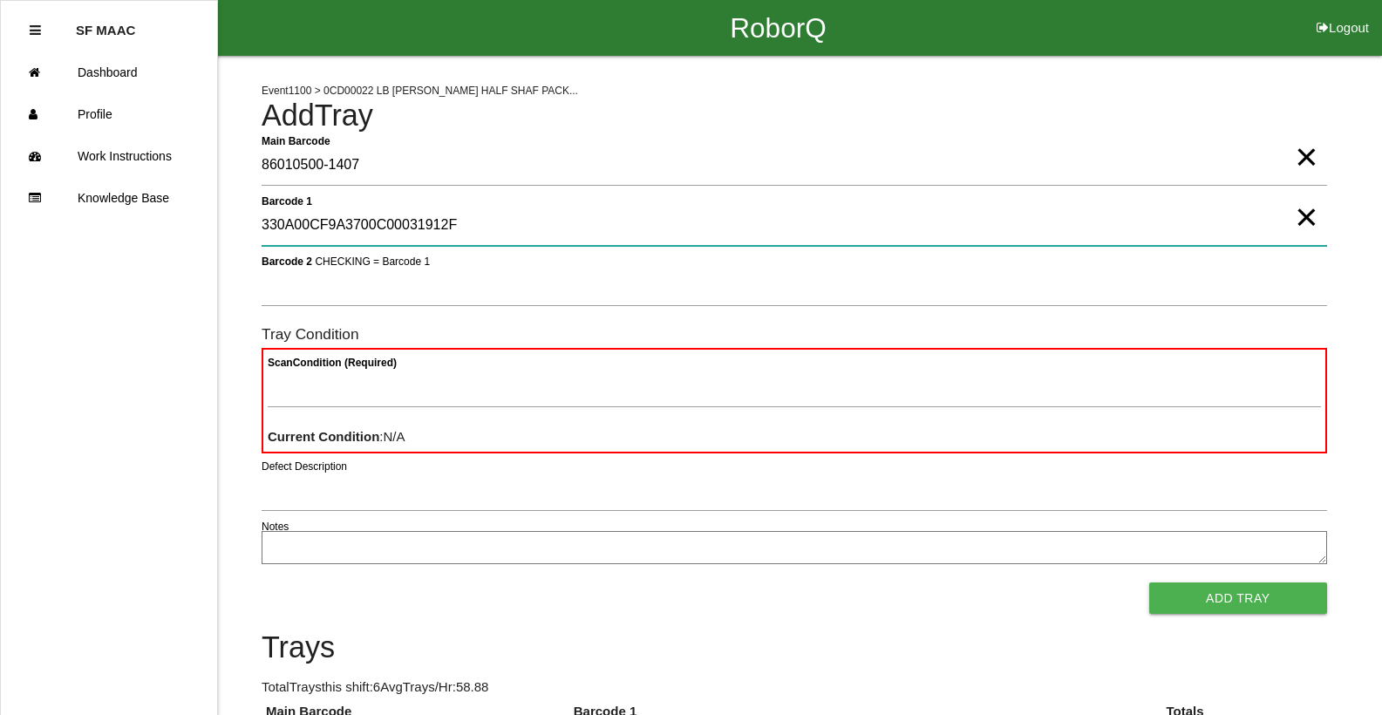
type 1 "330A00CF9A3700C00031912F"
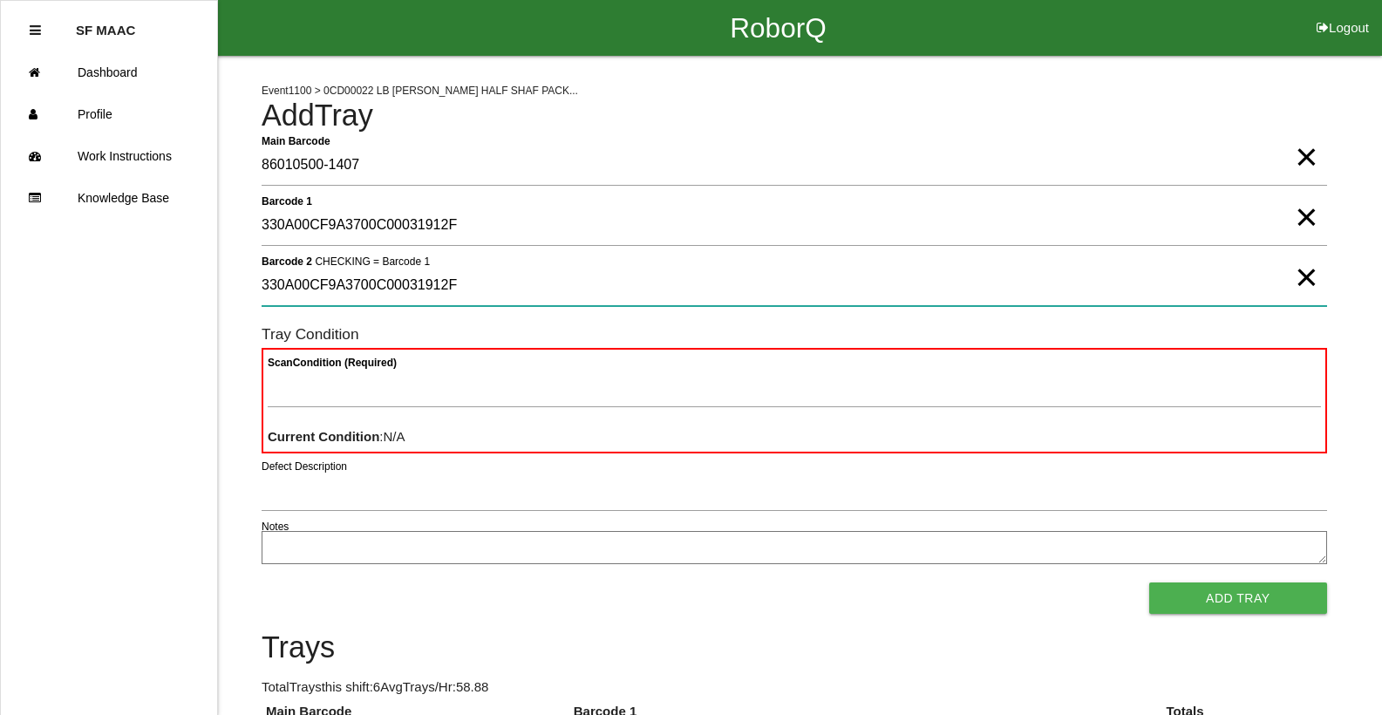
type 2 "330A00CF9A3700C00031912F"
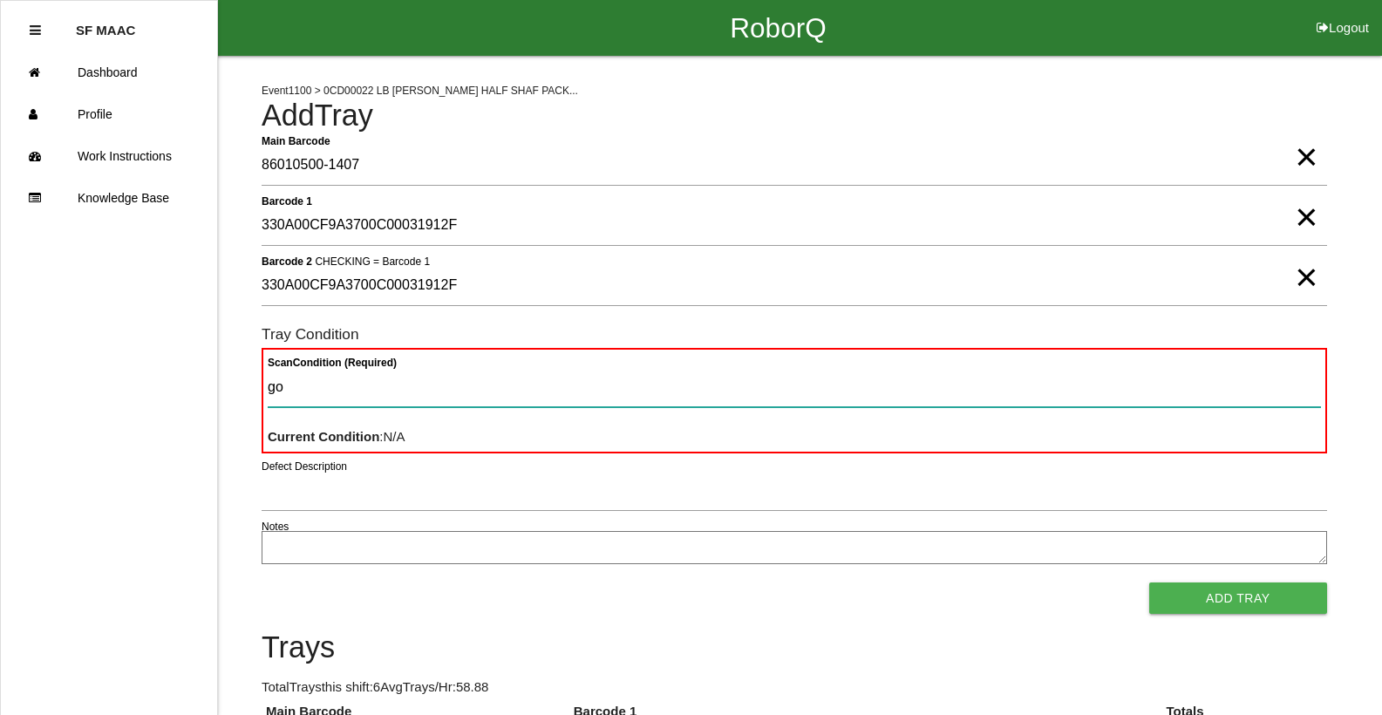
type Condition "goo"
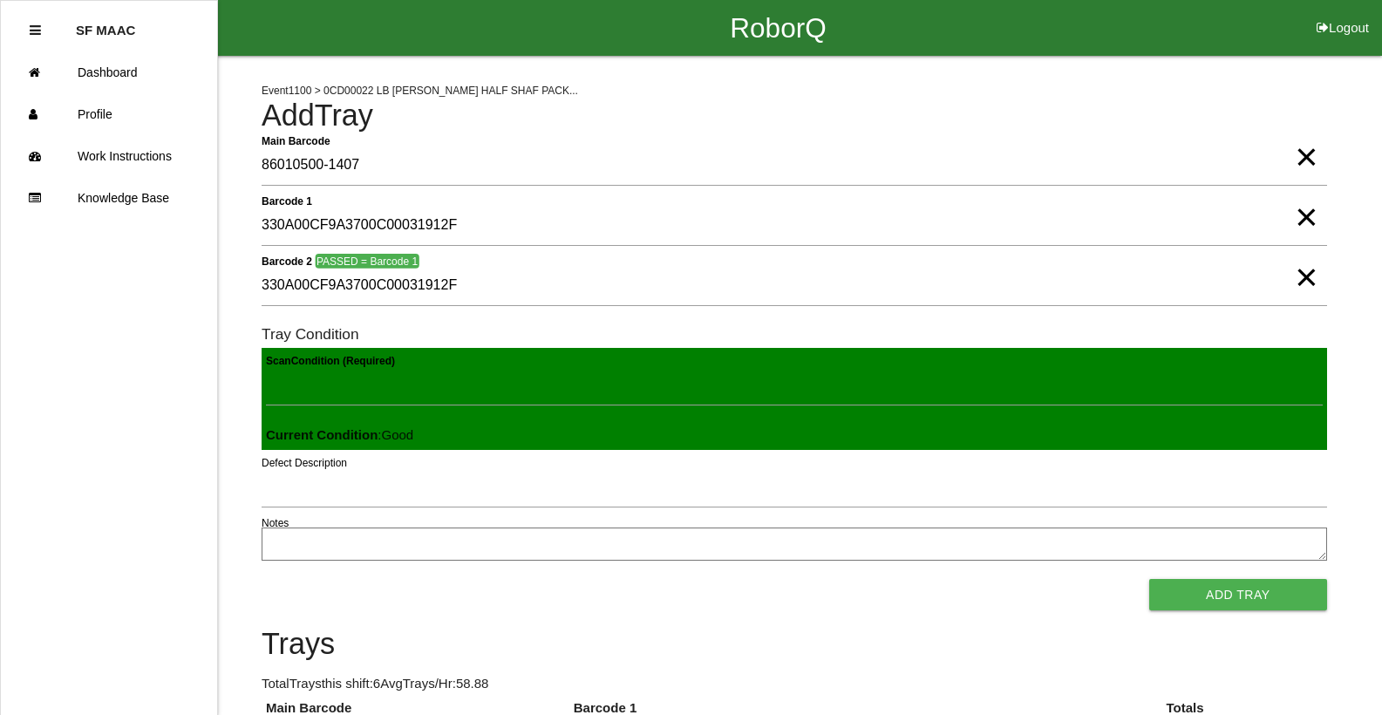
click at [1150, 579] on button "Add Tray" at bounding box center [1239, 594] width 178 height 31
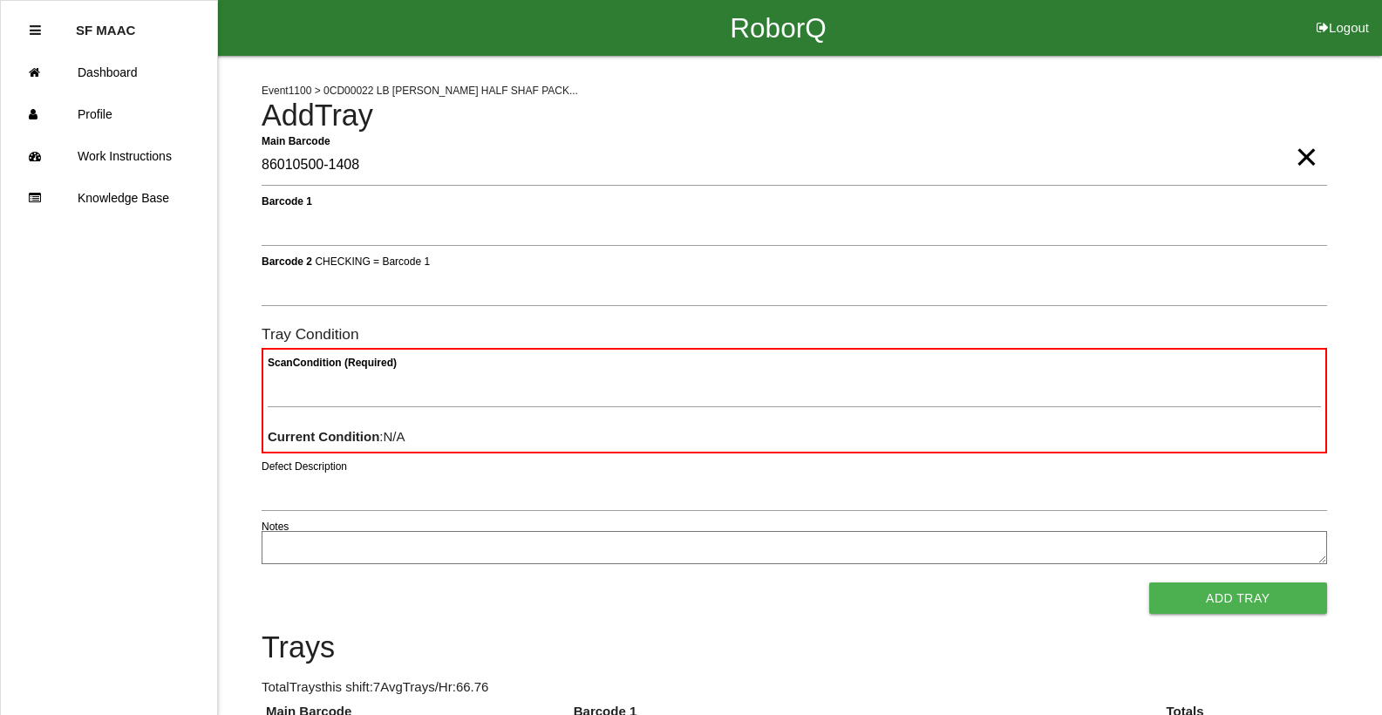
type Barcode "86010500-1408"
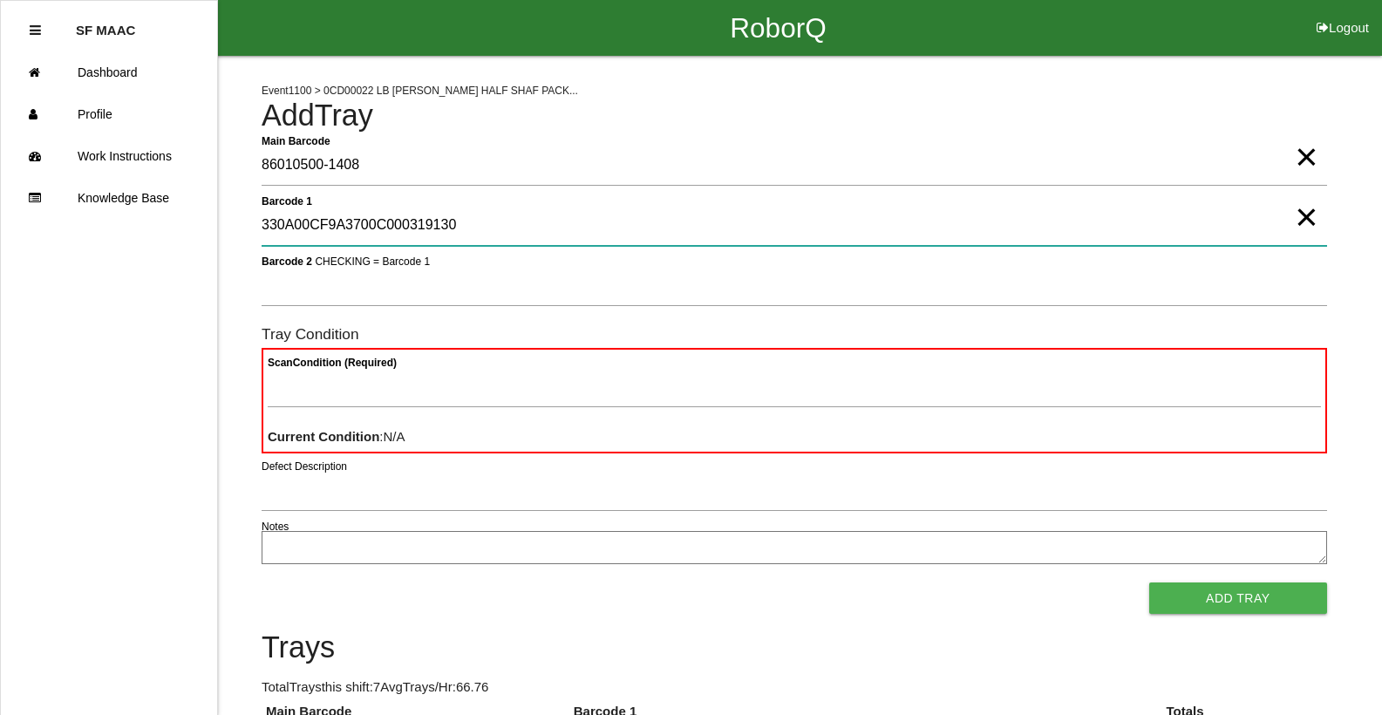
type 1 "330A00CF9A3700C000319130"
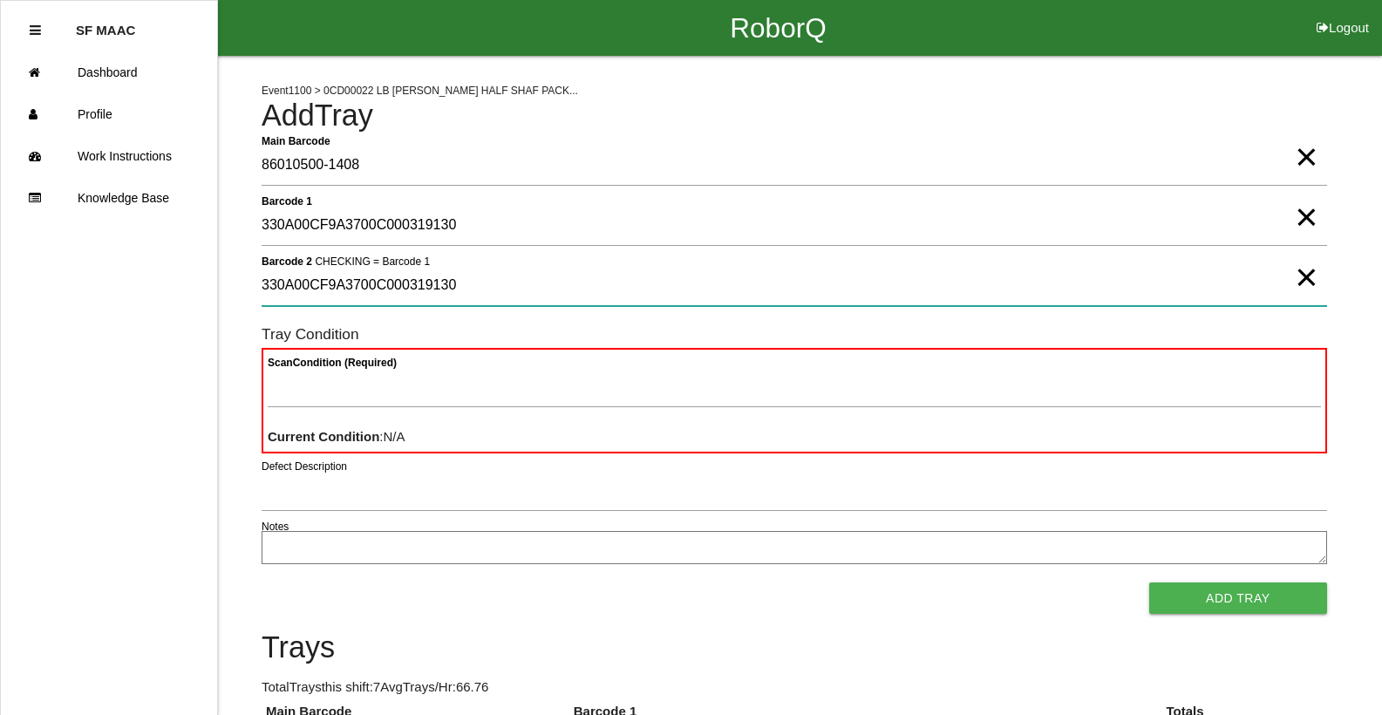
type 2 "330A00CF9A3700C000319130"
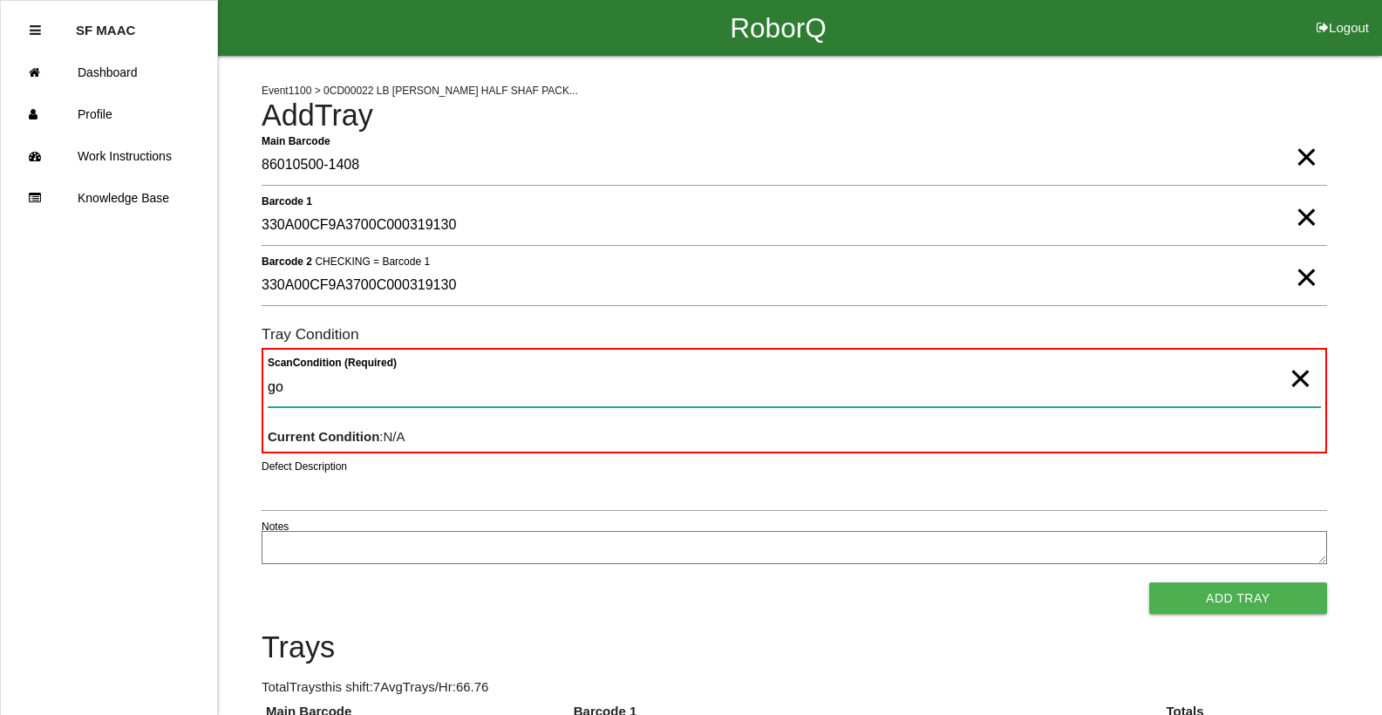
type Condition "goo"
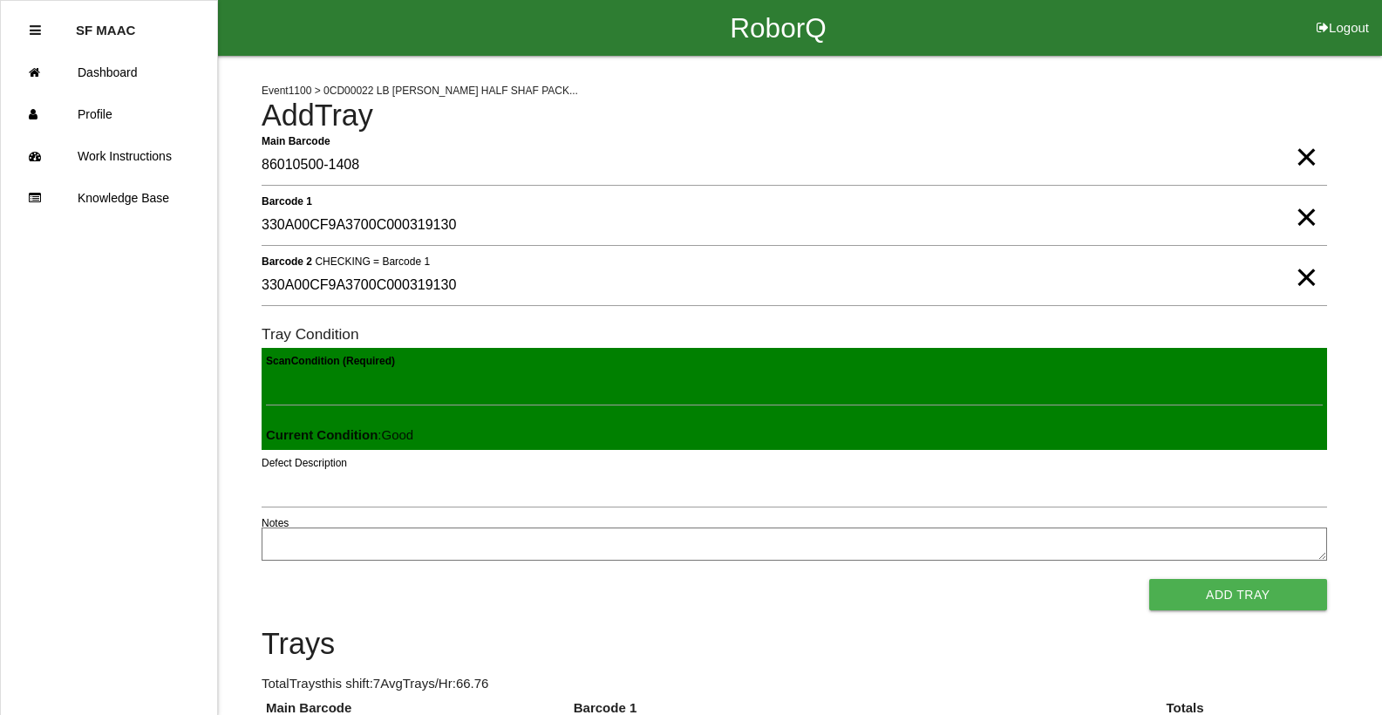
click at [1150, 579] on button "Add Tray" at bounding box center [1239, 594] width 178 height 31
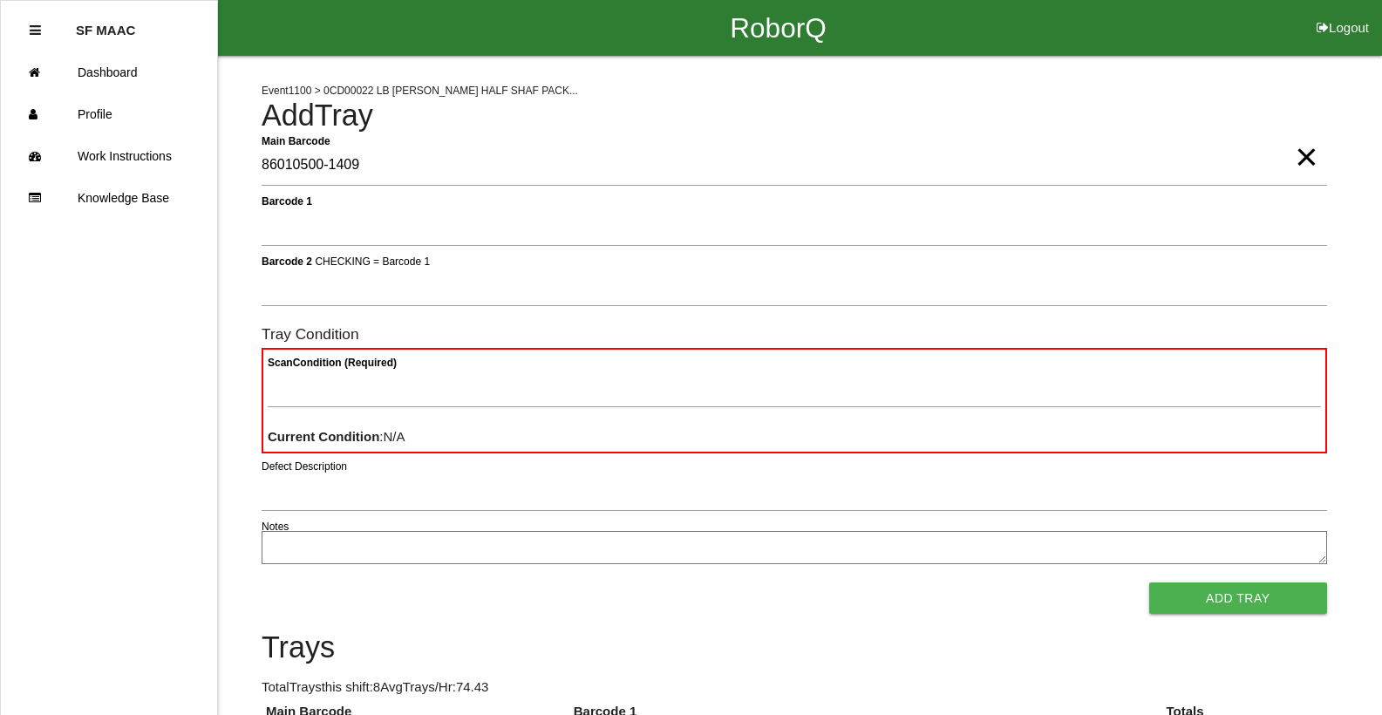
type Barcode "86010500-1409"
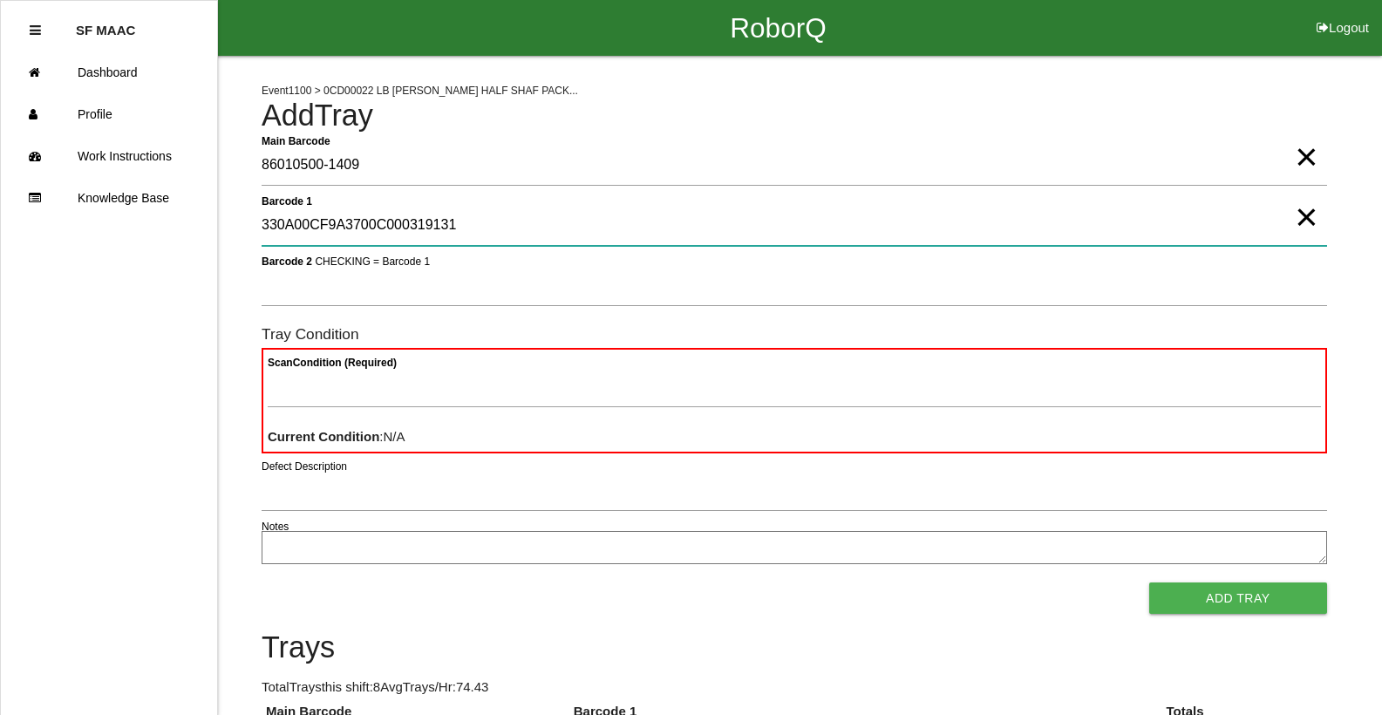
type 1 "330A00CF9A3700C000319131"
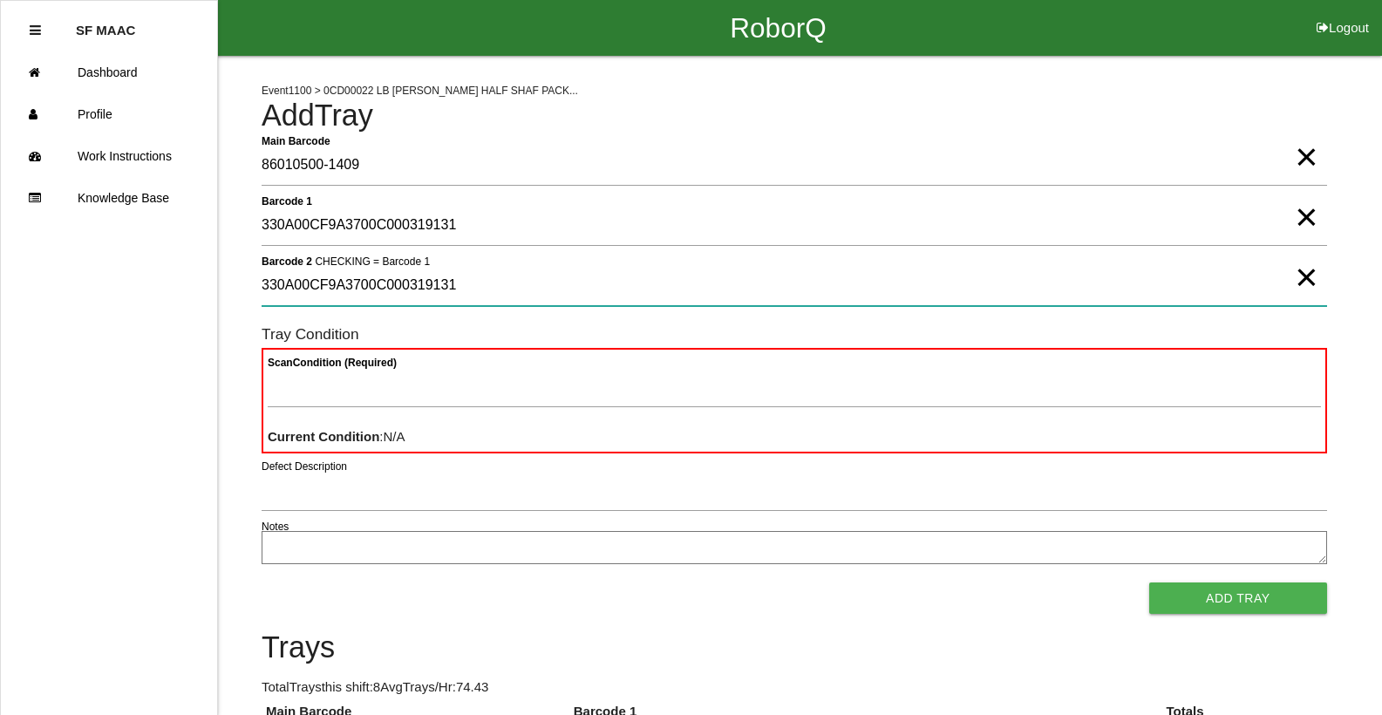
type 2 "330A00CF9A3700C000319131"
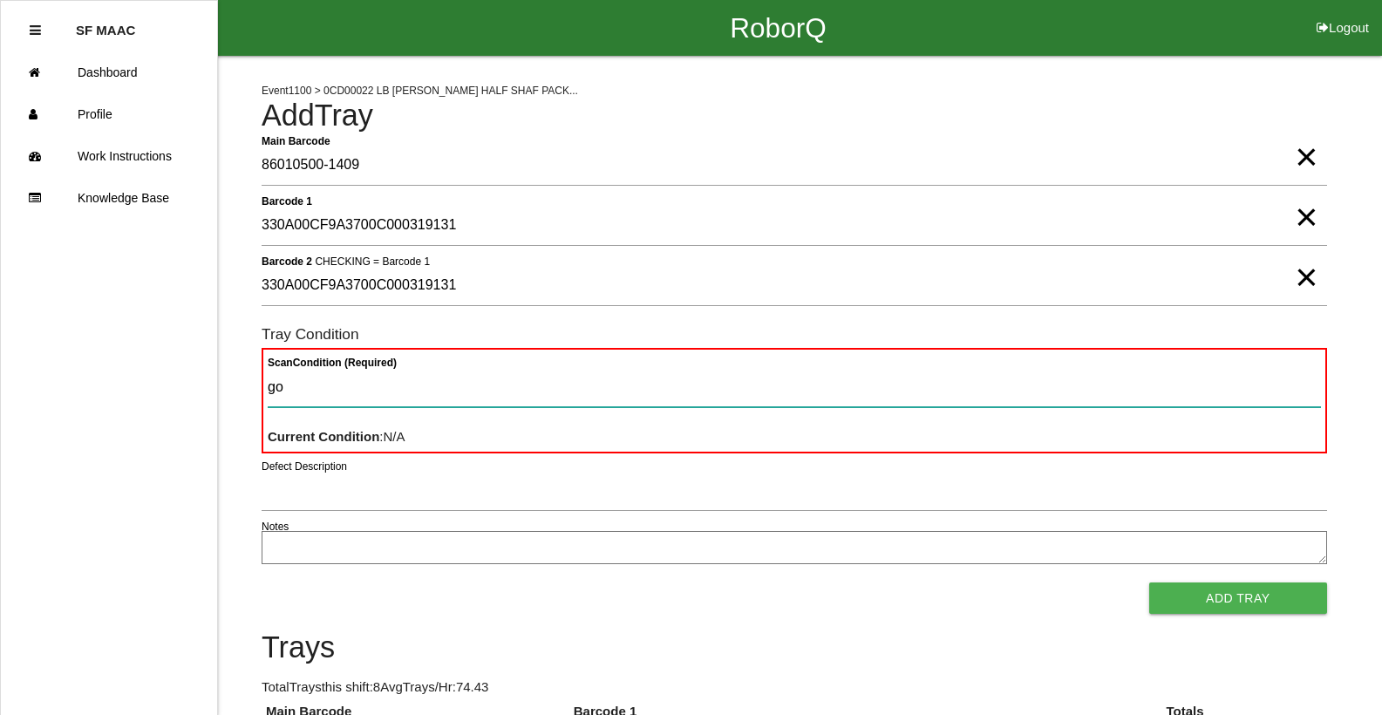
type Condition "goo"
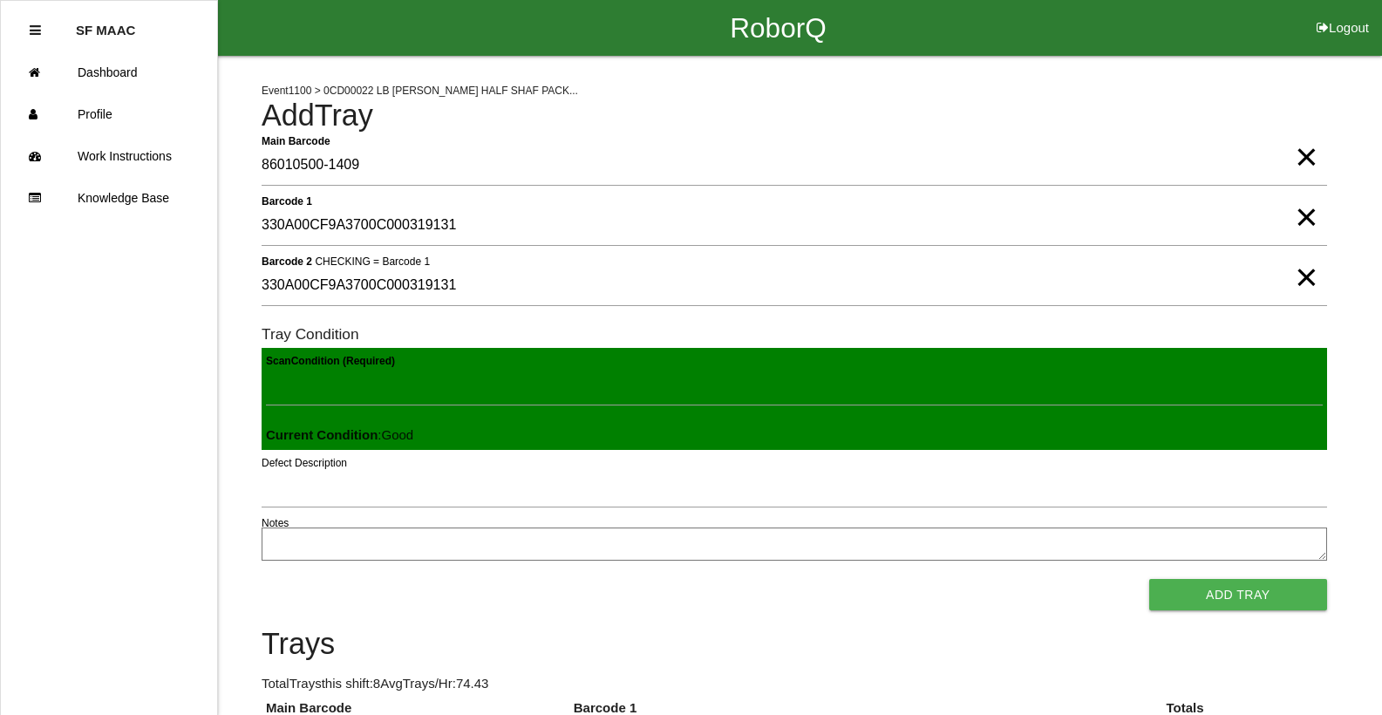
click at [1150, 579] on button "Add Tray" at bounding box center [1239, 594] width 178 height 31
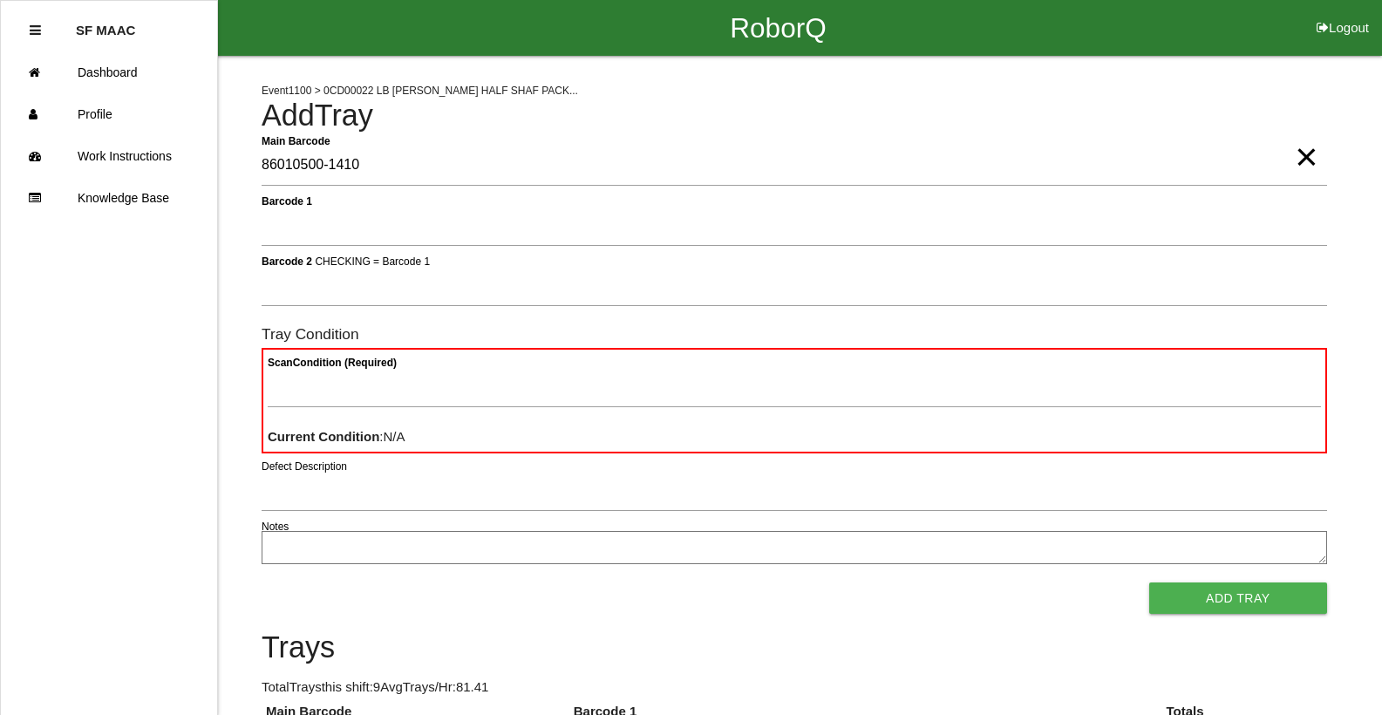
type Barcode "86010500-1410"
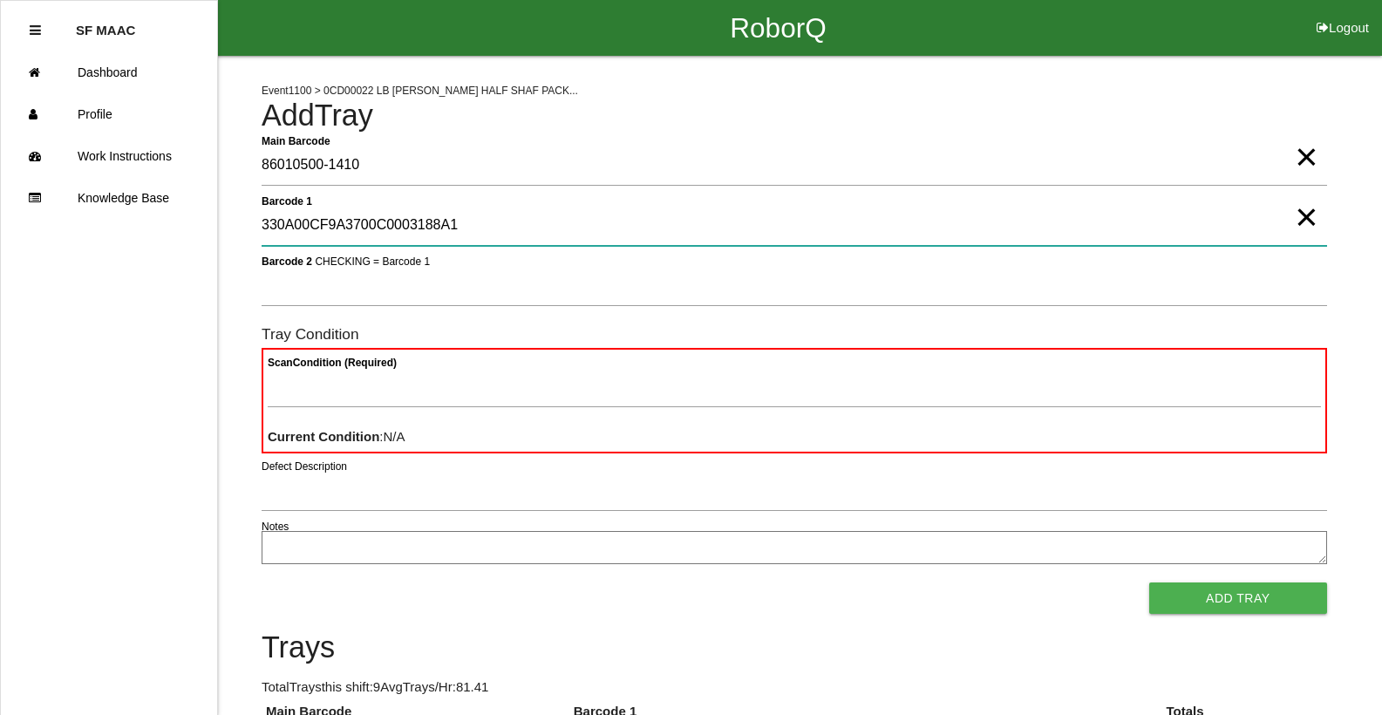
type 1 "330A00CF9A3700C0003188A1"
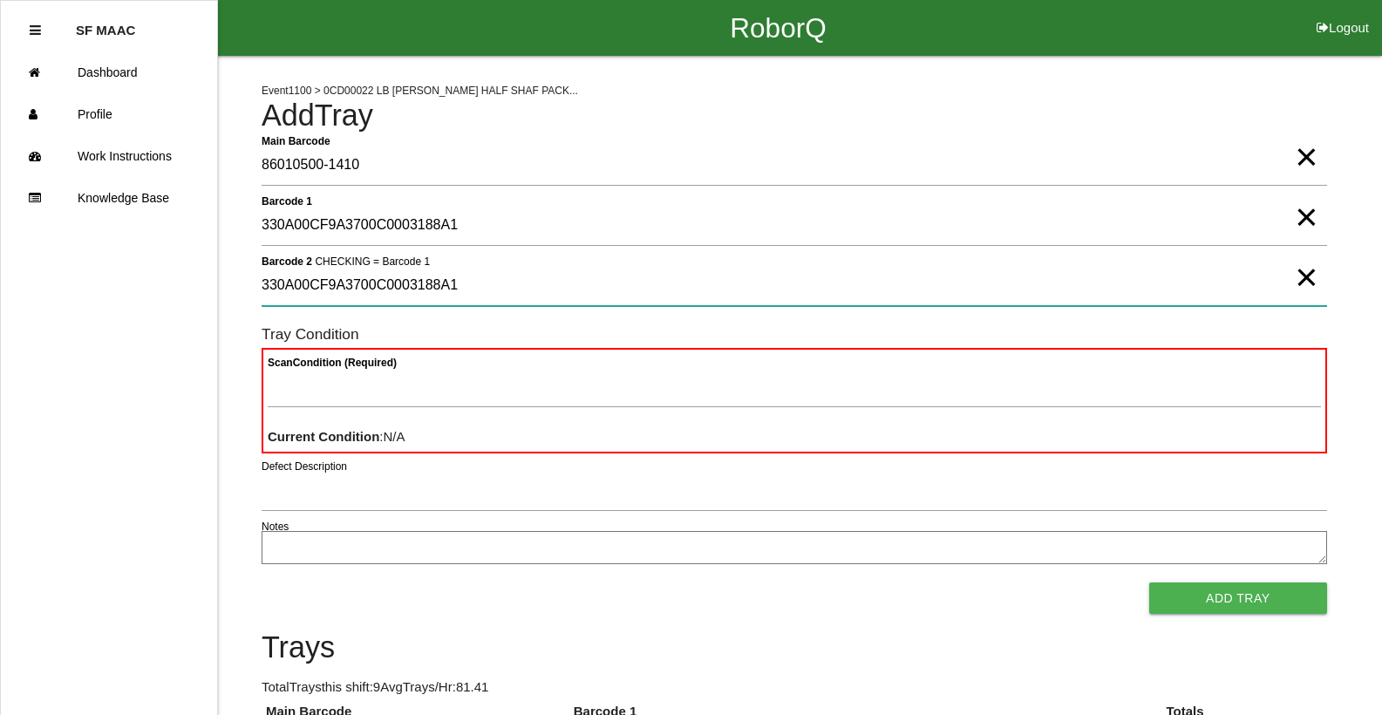
type 2 "330A00CF9A3700C0003188A1"
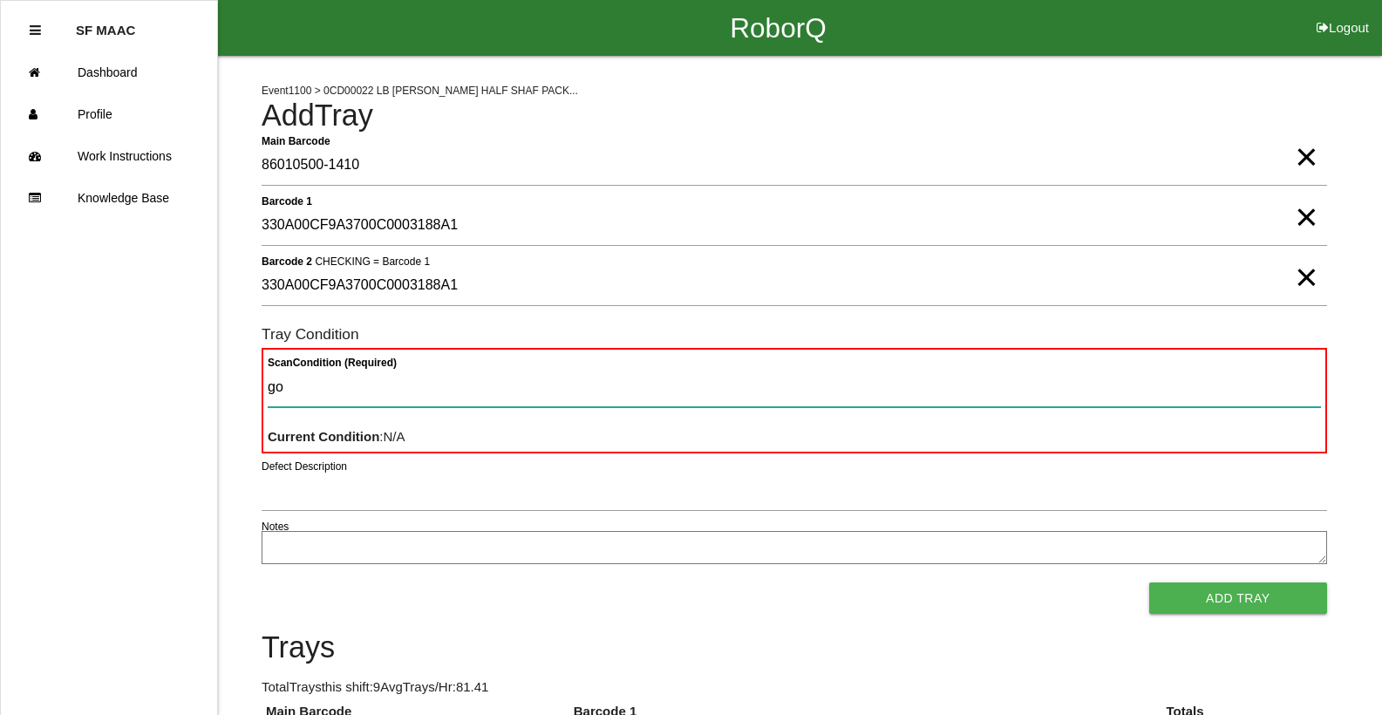
type Condition "goo"
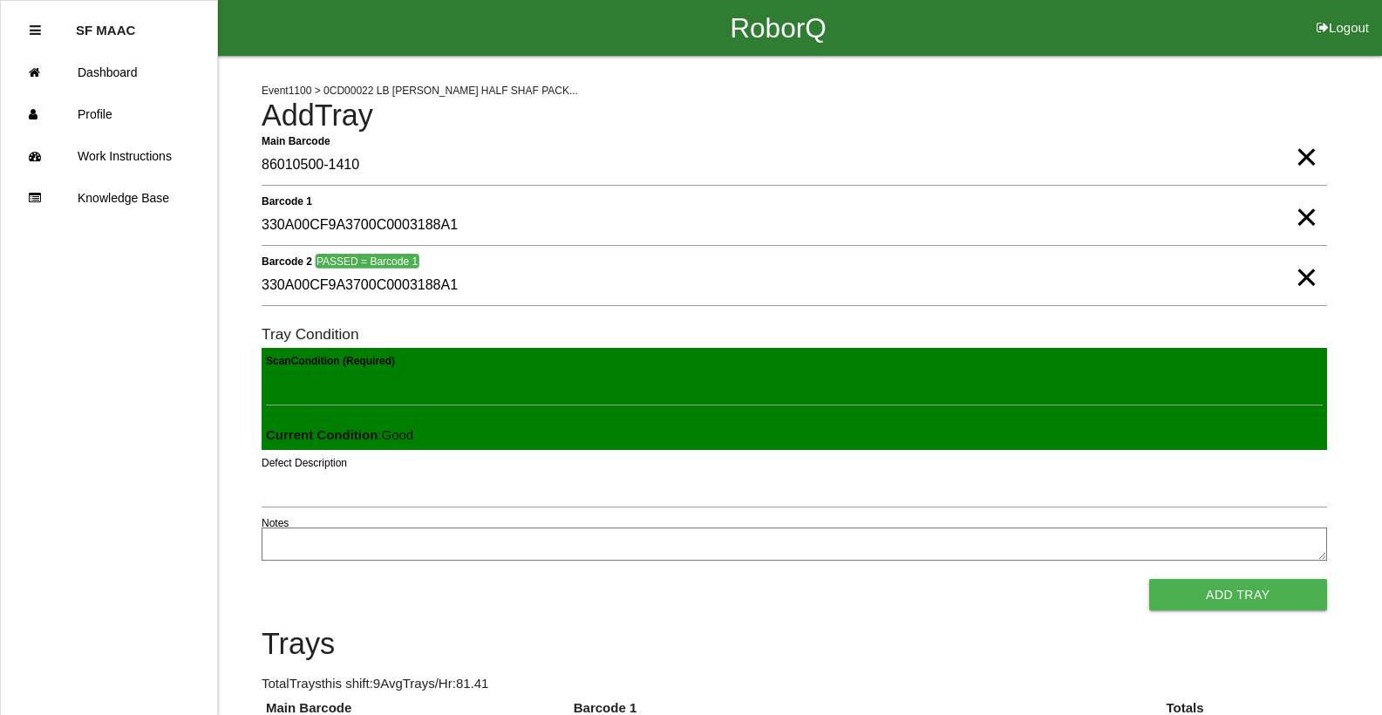
click at [1150, 579] on button "Add Tray" at bounding box center [1239, 594] width 178 height 31
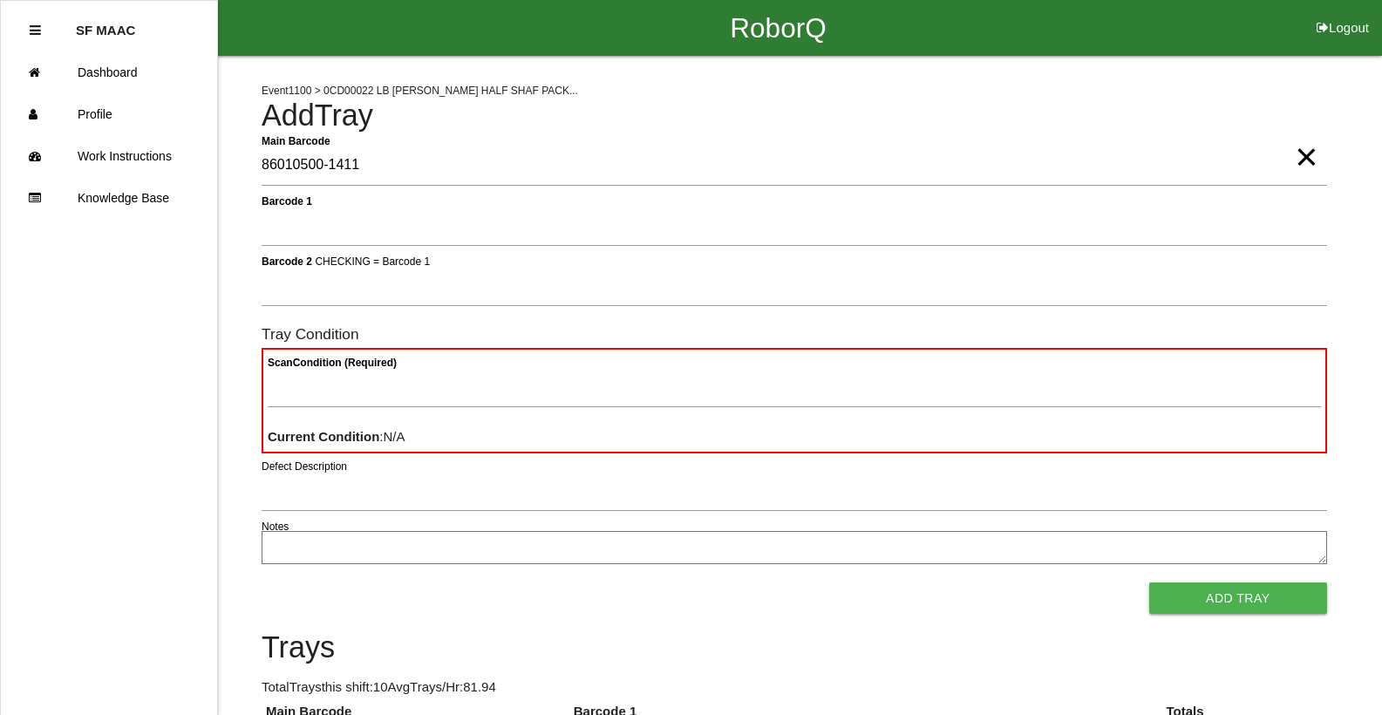
type Barcode "86010500-1411"
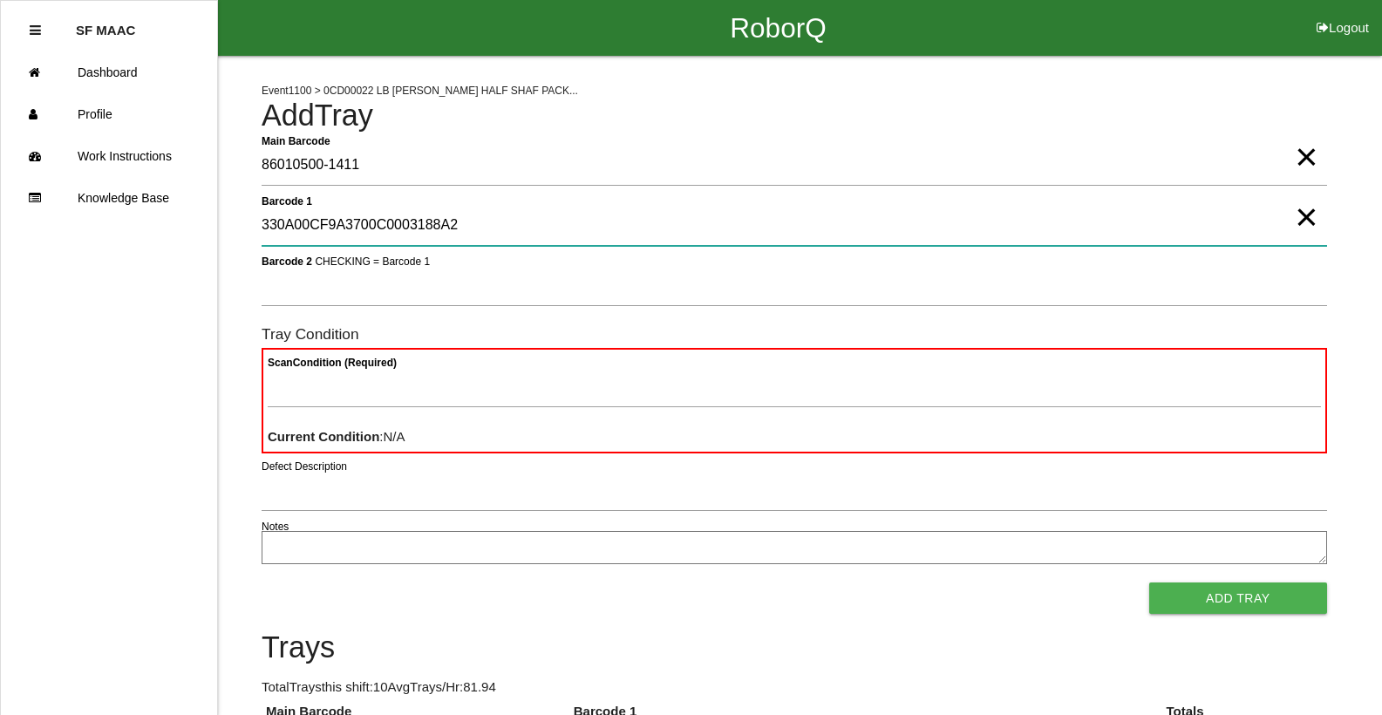
type 1 "330A00CF9A3700C0003188A2"
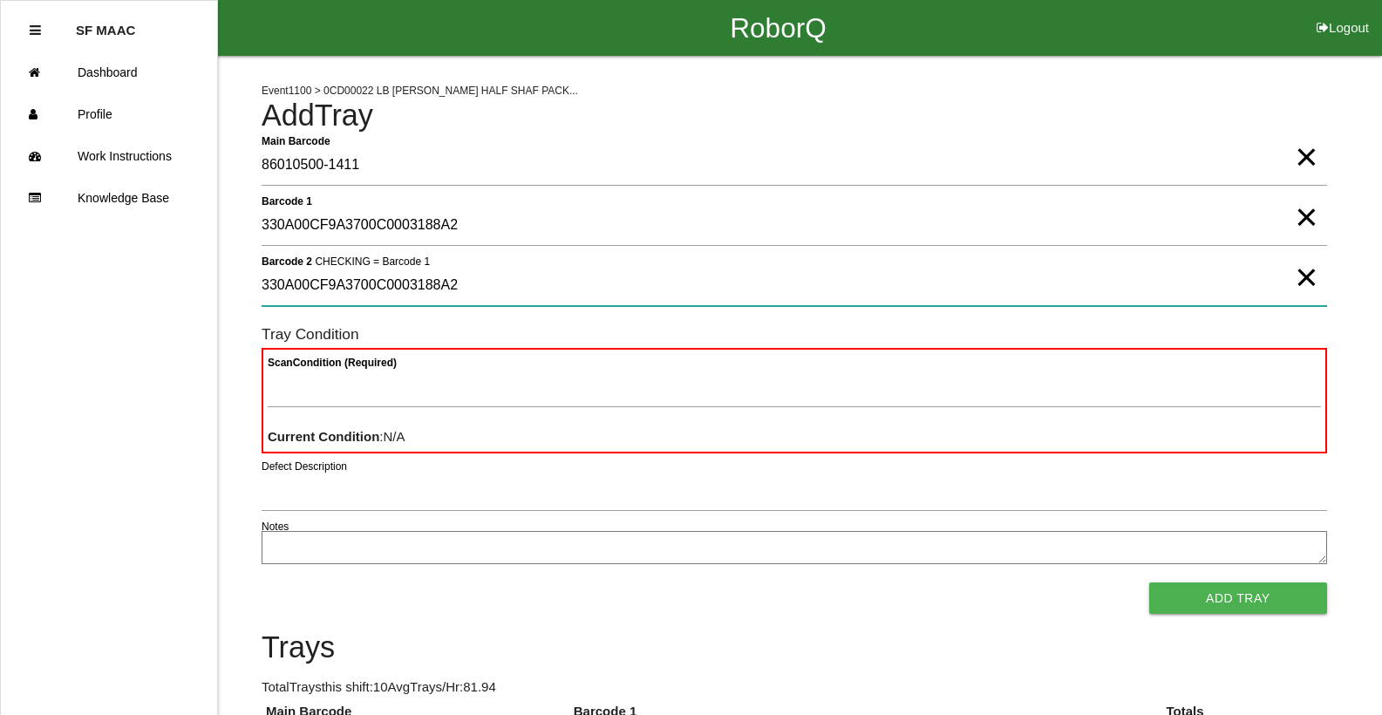
type 2 "330A00CF9A3700C0003188A2"
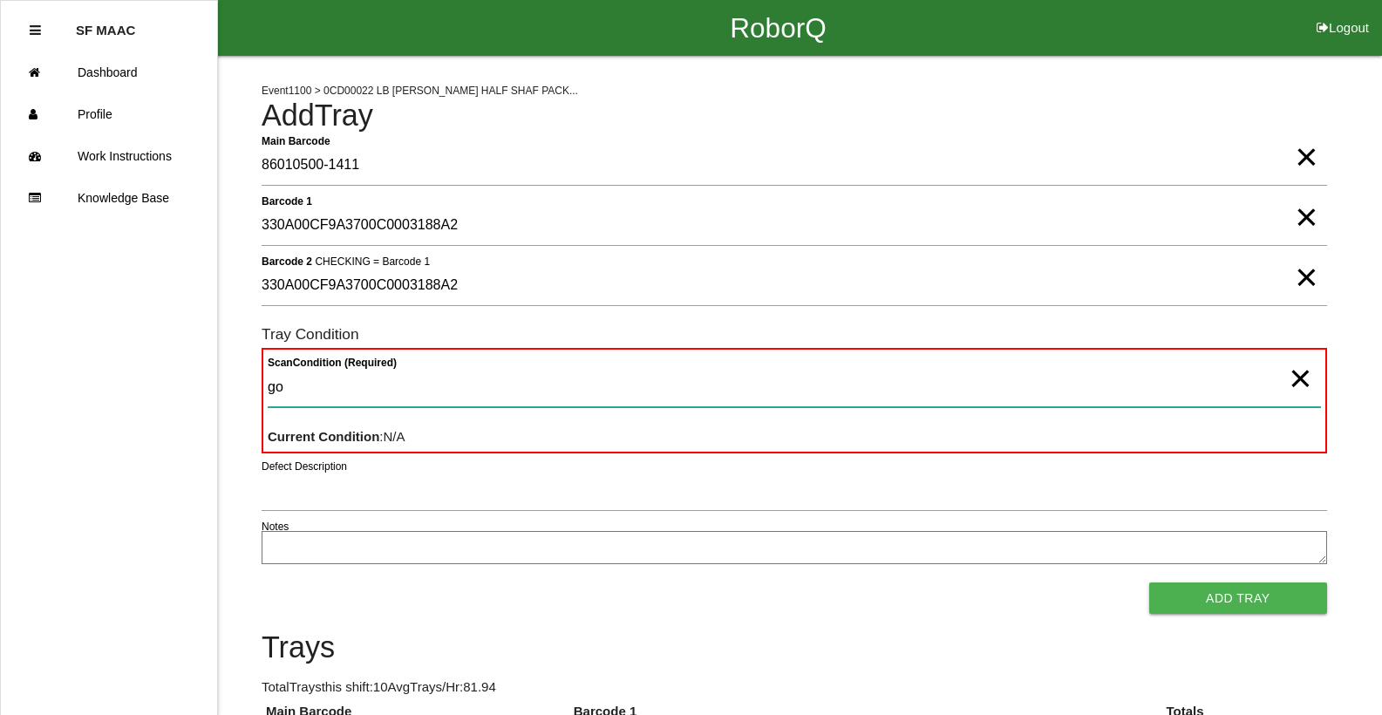
type Condition "goo"
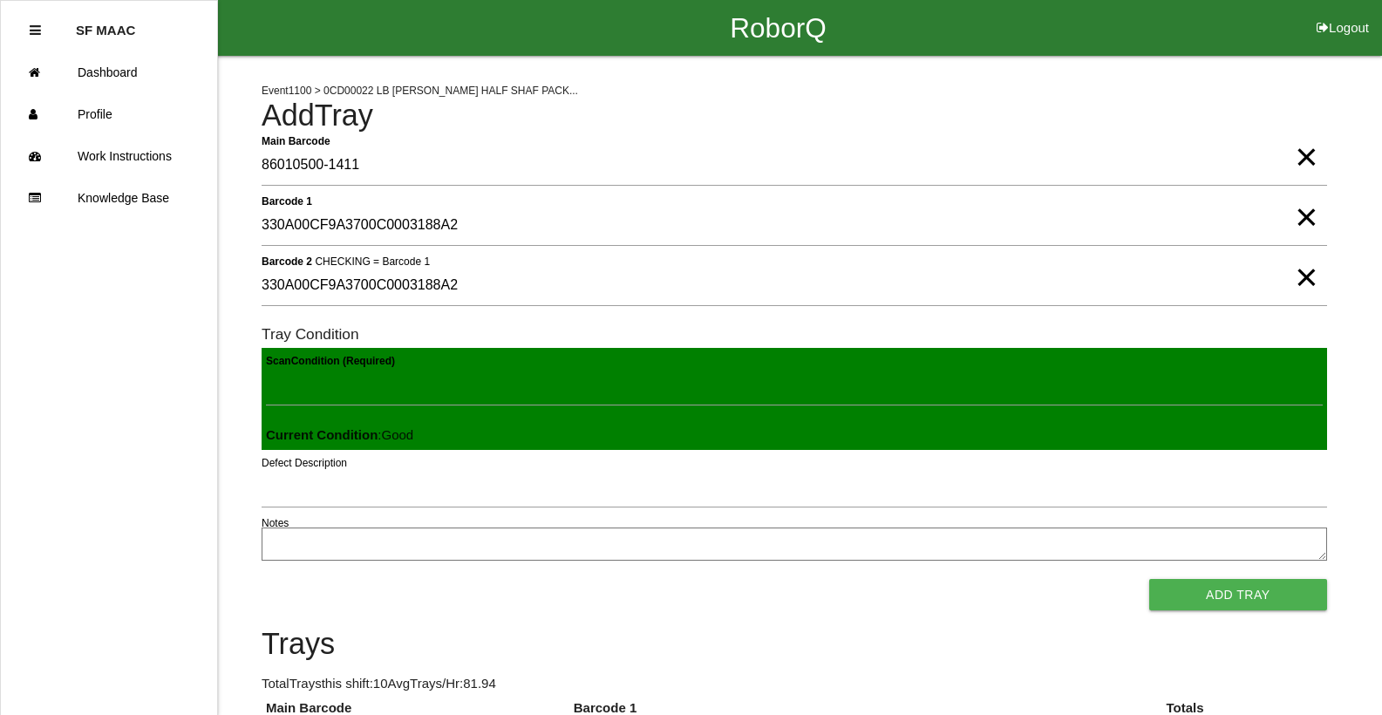
click at [1150, 579] on button "Add Tray" at bounding box center [1239, 594] width 178 height 31
type Barcode "86010500-1412"
type 1 "330A00CF9A3700C0003188A3"
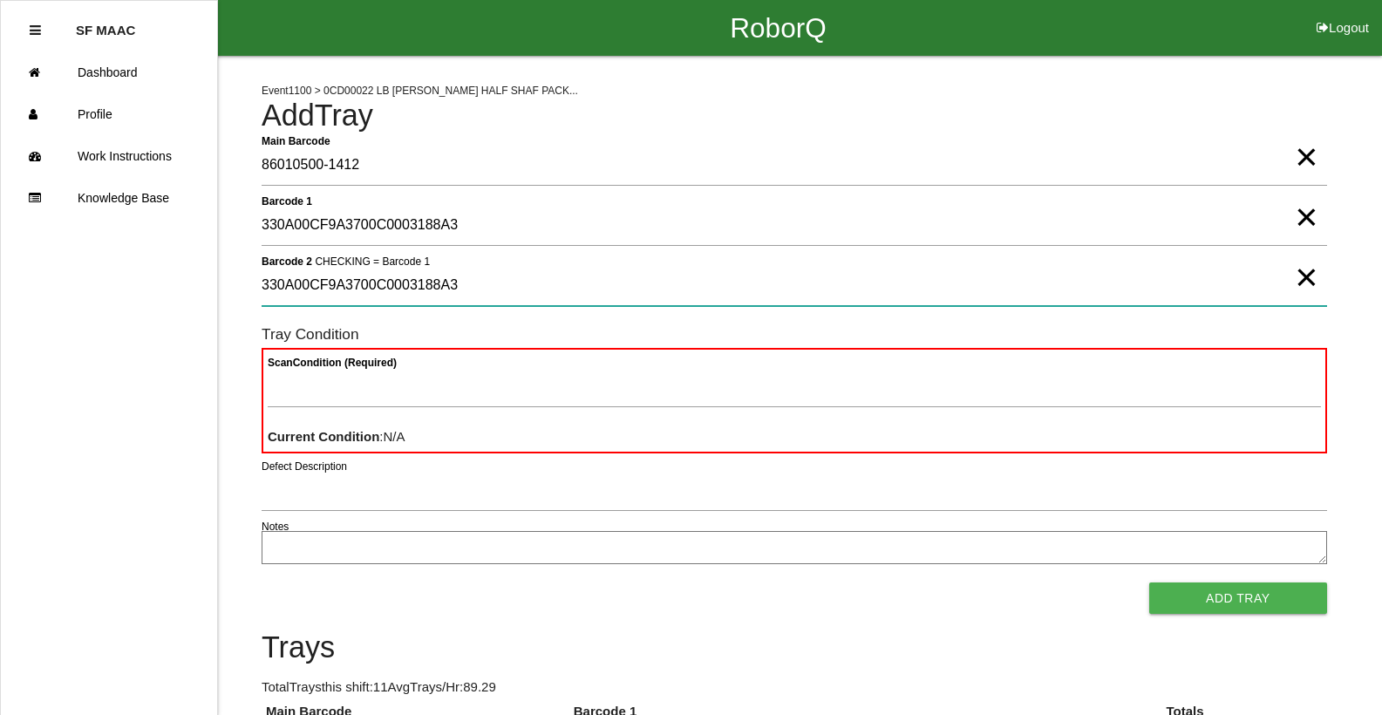
type 2 "330A00CF9A3700C0003188A3"
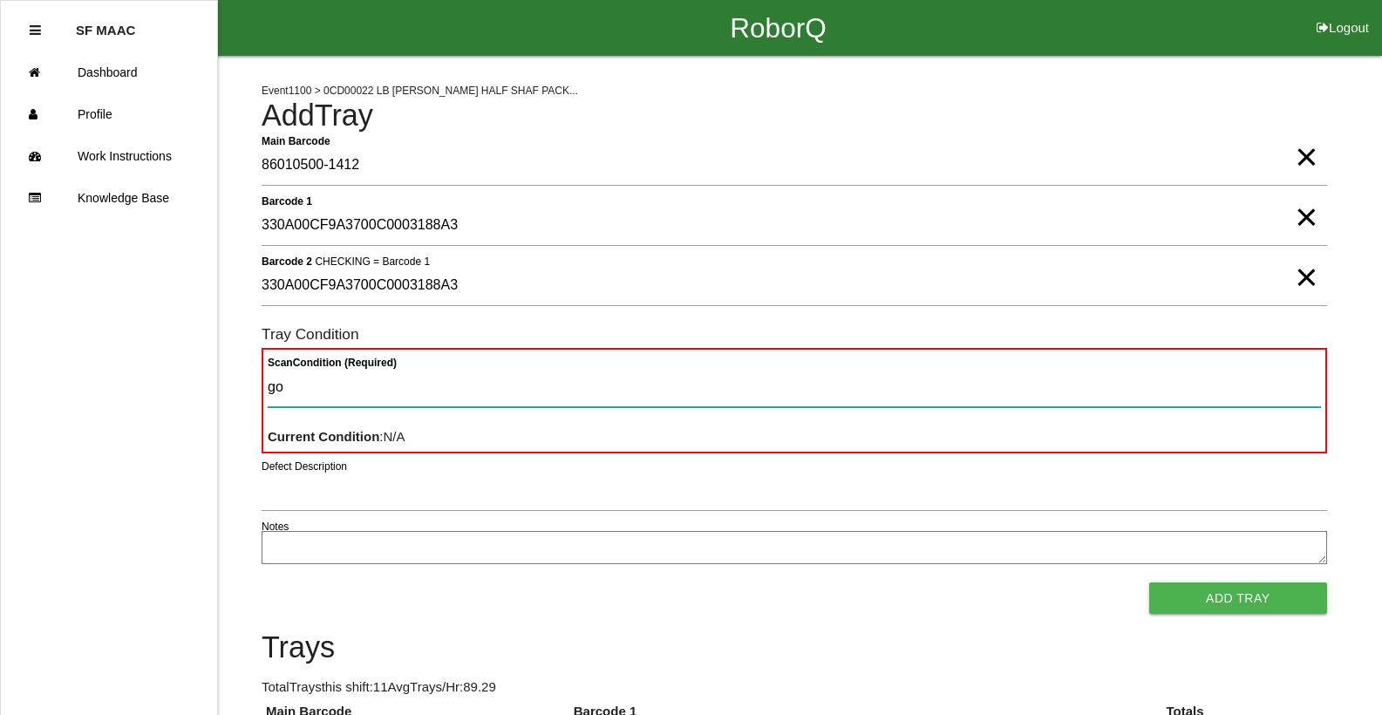
type Condition "goo"
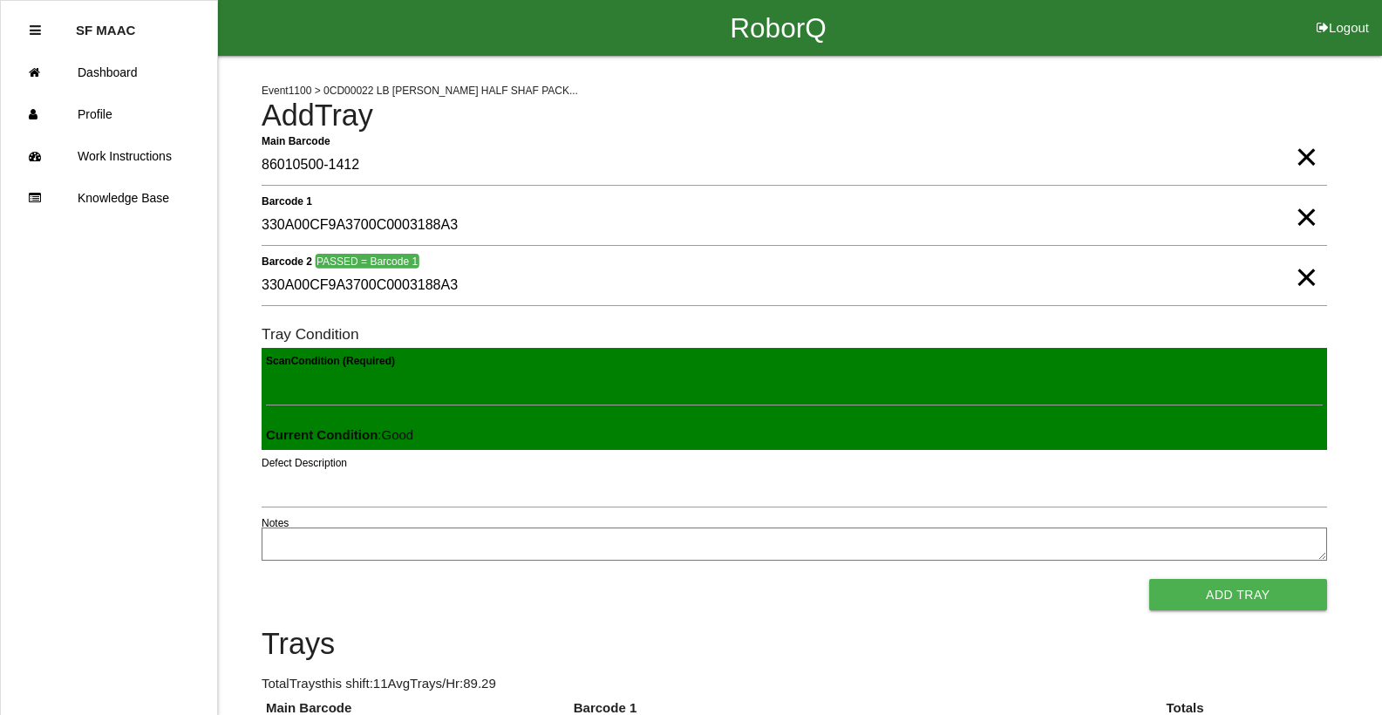
click at [1150, 579] on button "Add Tray" at bounding box center [1239, 594] width 178 height 31
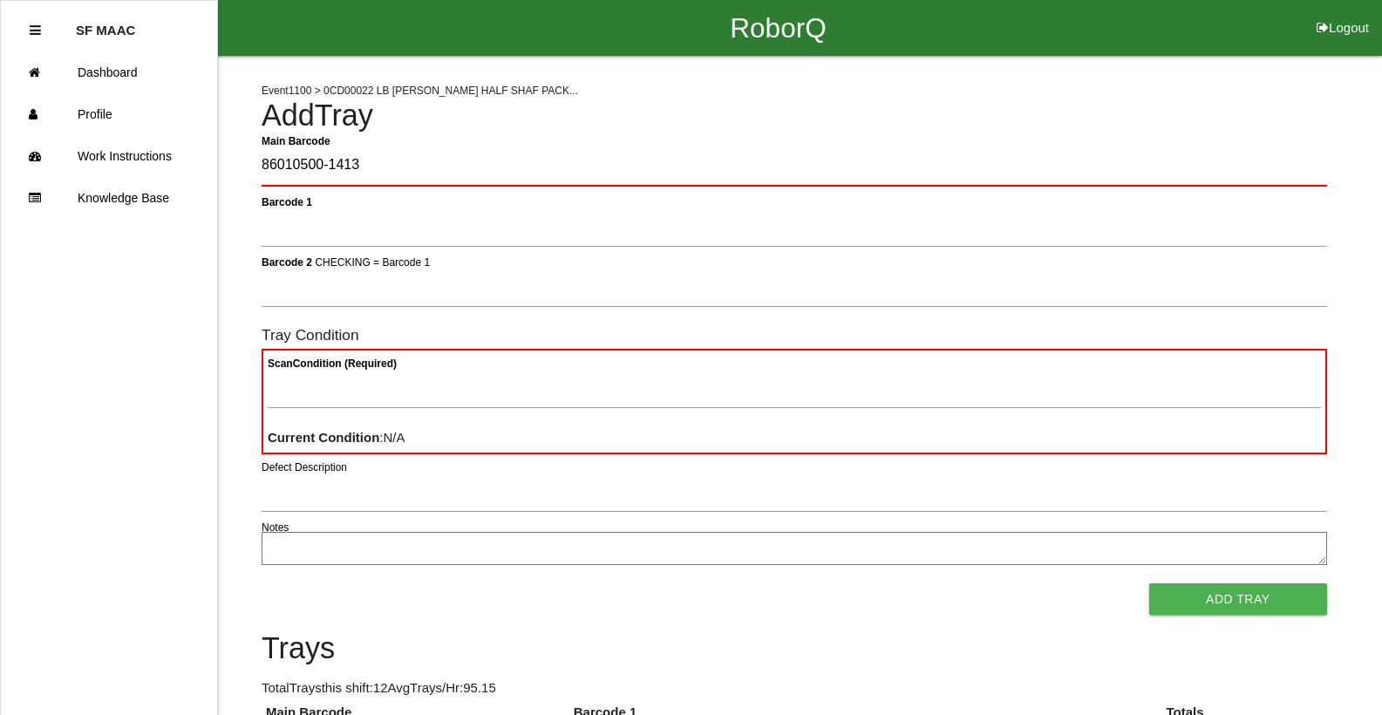
type Barcode "86010500-1413"
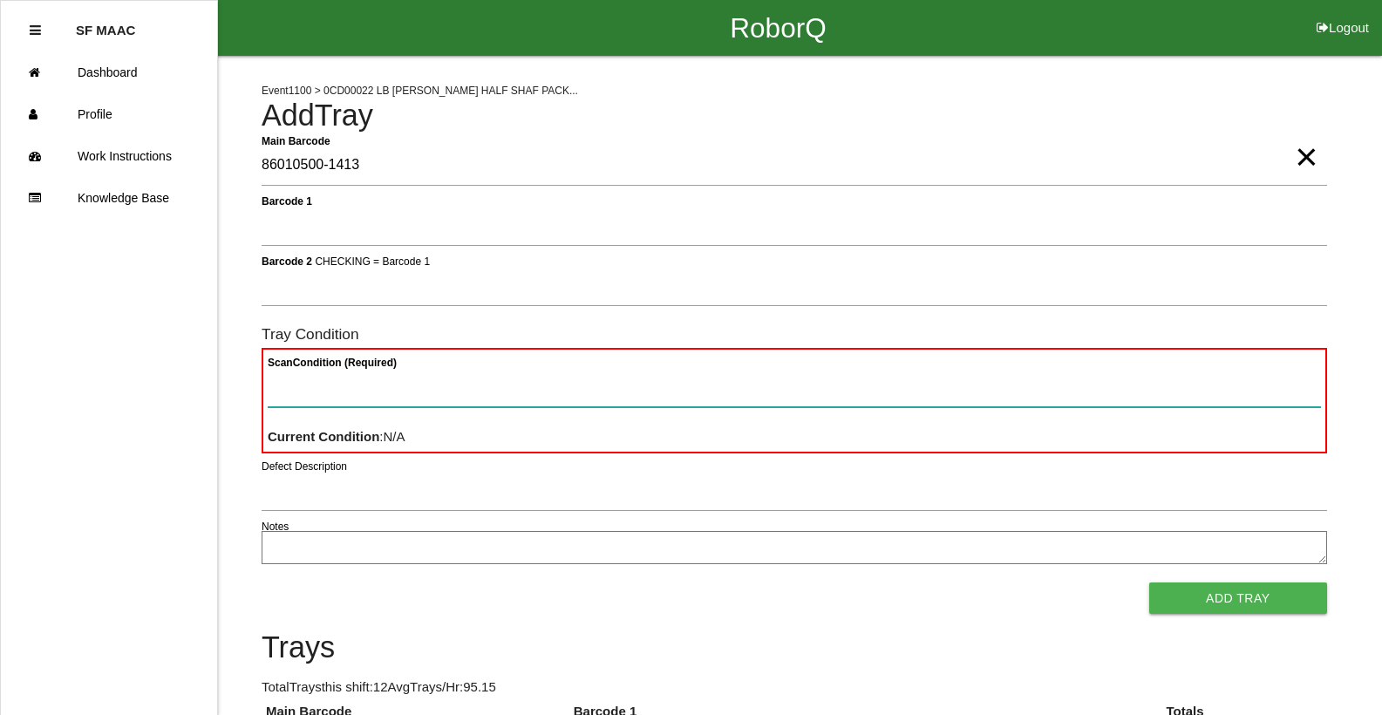
click at [645, 381] on Condition "Scan Condition (Required)" at bounding box center [795, 387] width 1054 height 40
type Condition "ba"
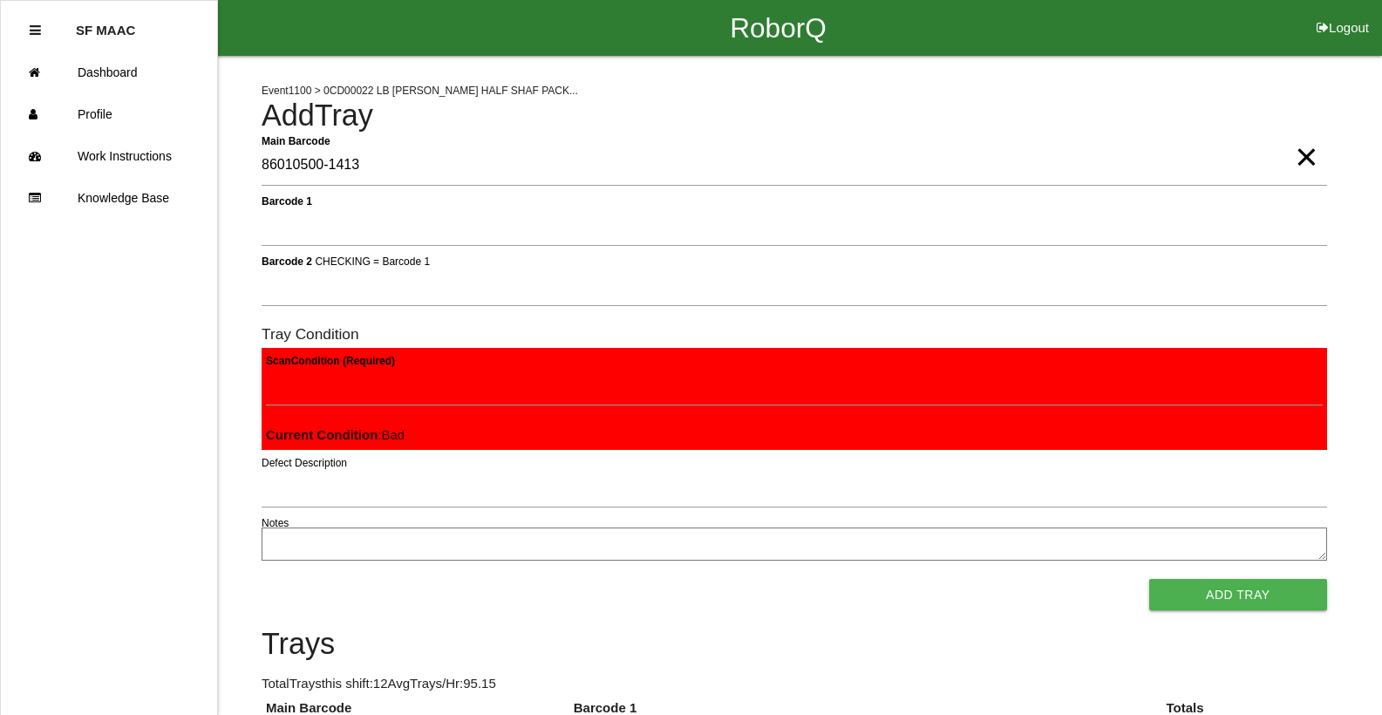
click at [1150, 579] on button "Add Tray" at bounding box center [1239, 594] width 178 height 31
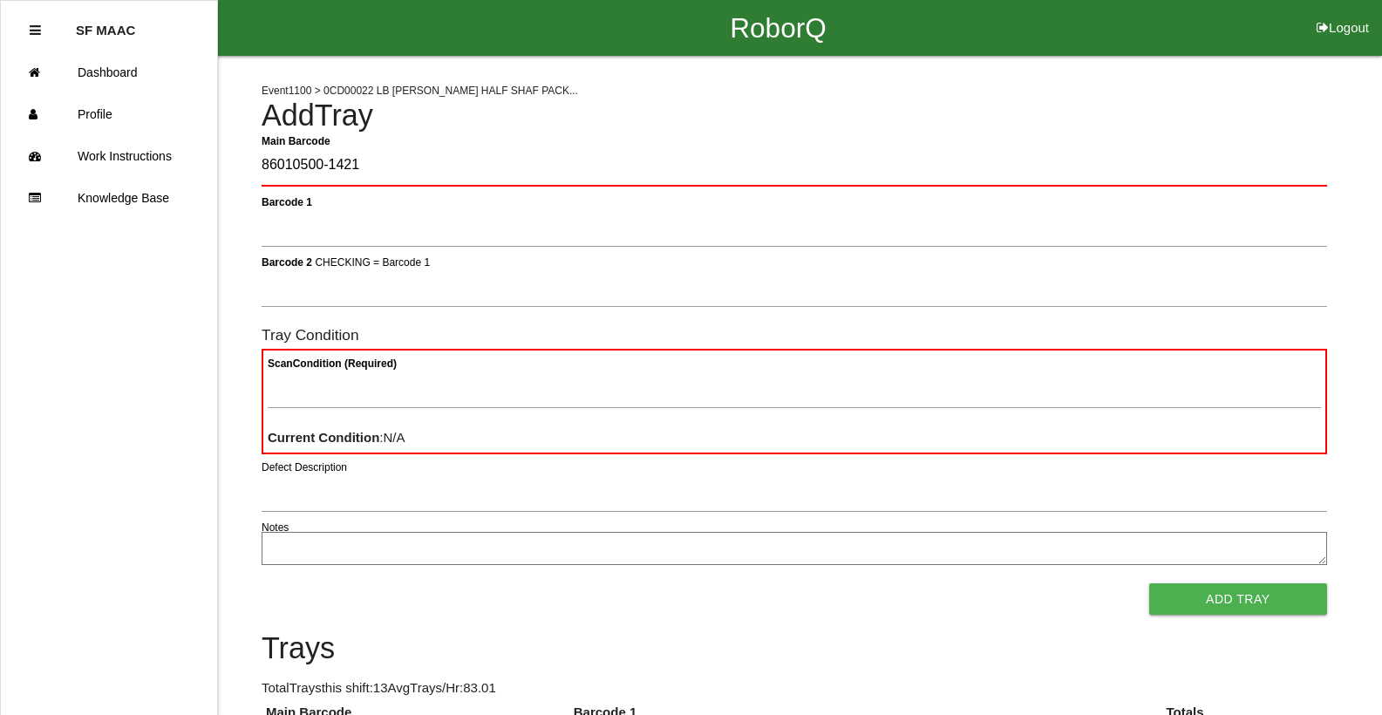
type Barcode "86010500-1421"
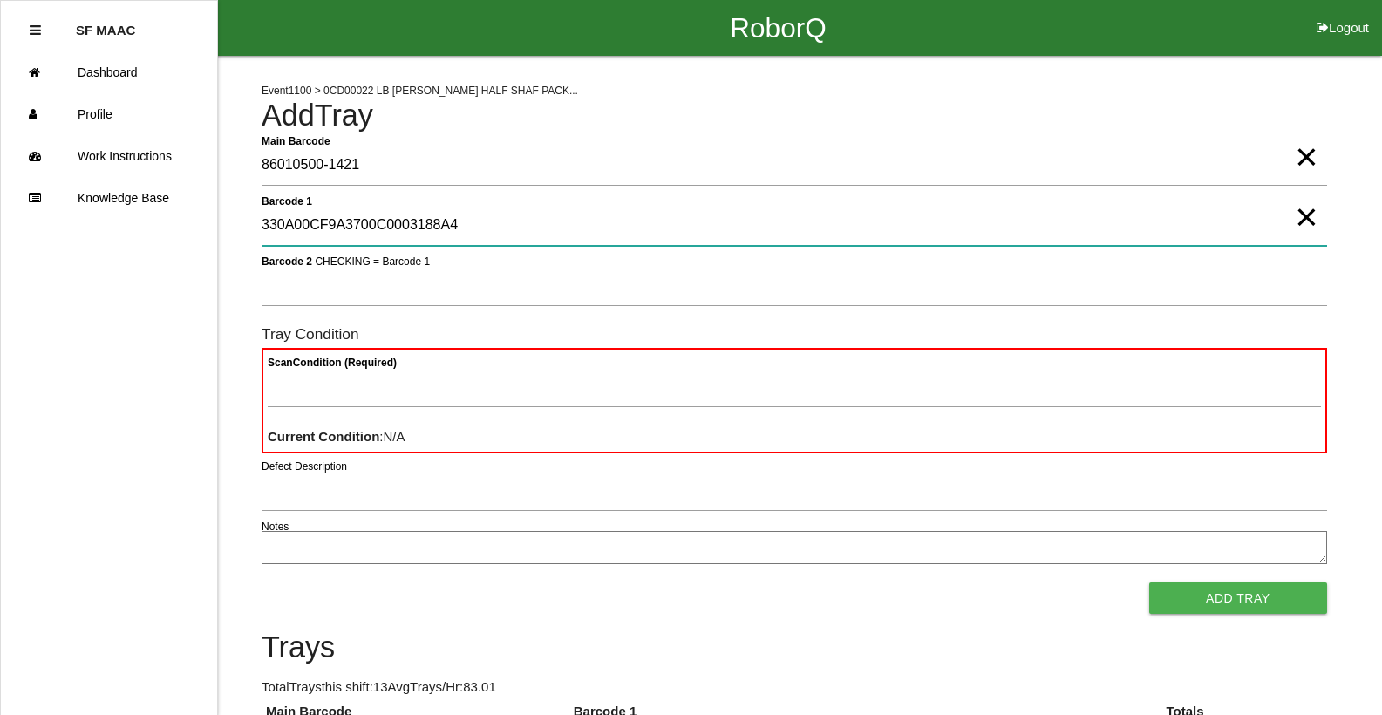
type 1 "330A00CF9A3700C0003188A4"
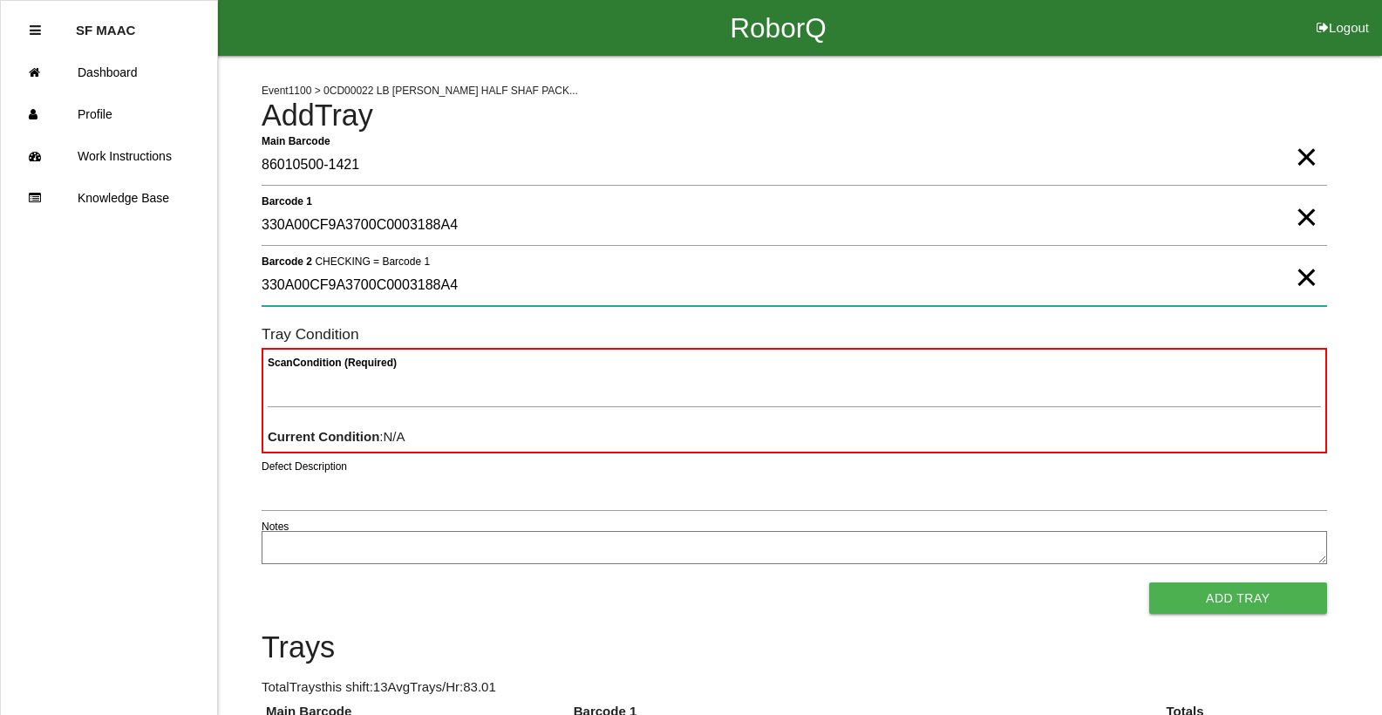
type 2 "330A00CF9A3700C0003188A4"
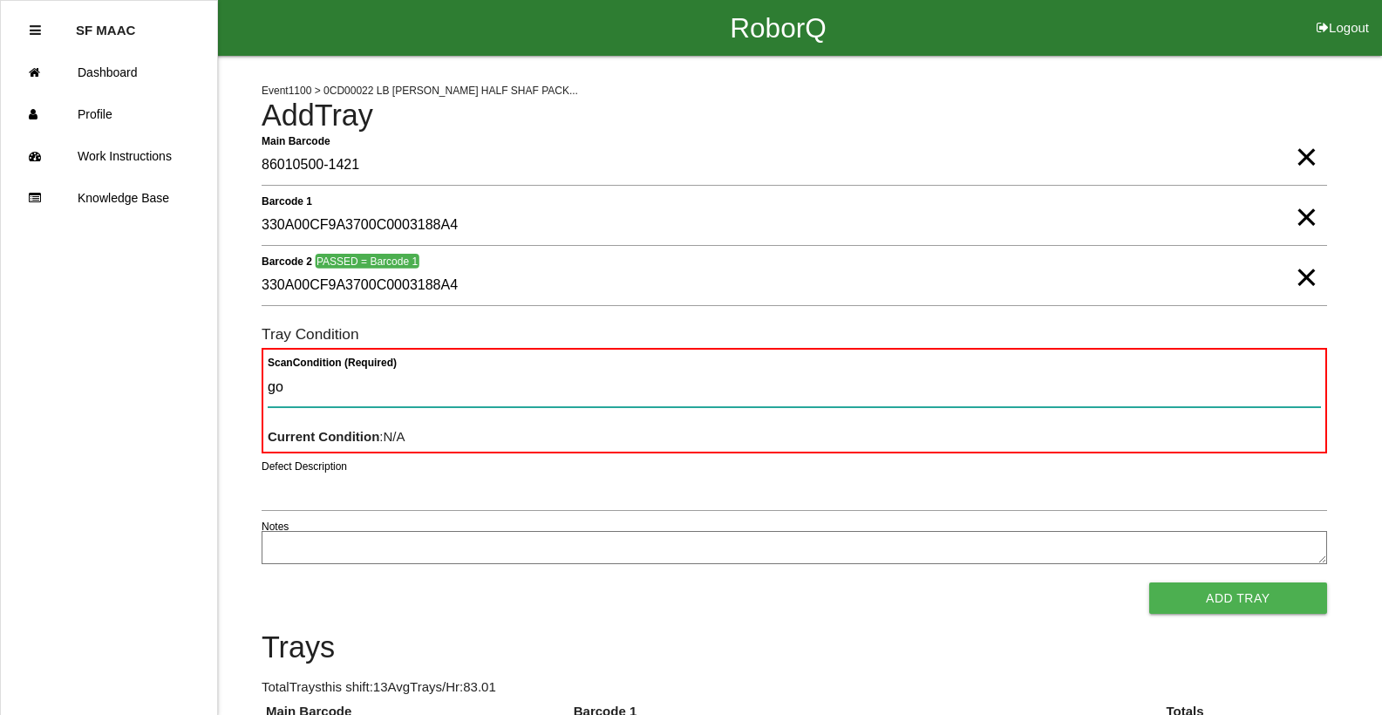
type Condition "goo"
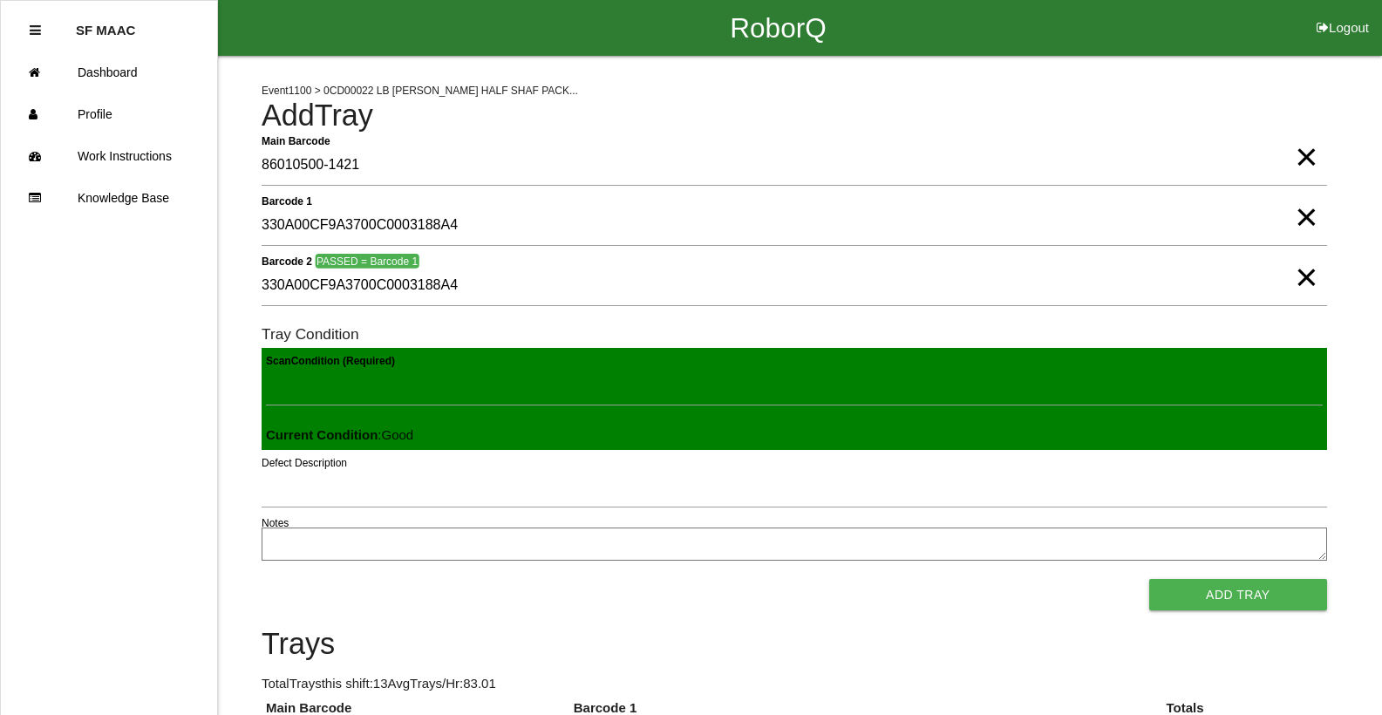
click at [1150, 579] on button "Add Tray" at bounding box center [1239, 594] width 178 height 31
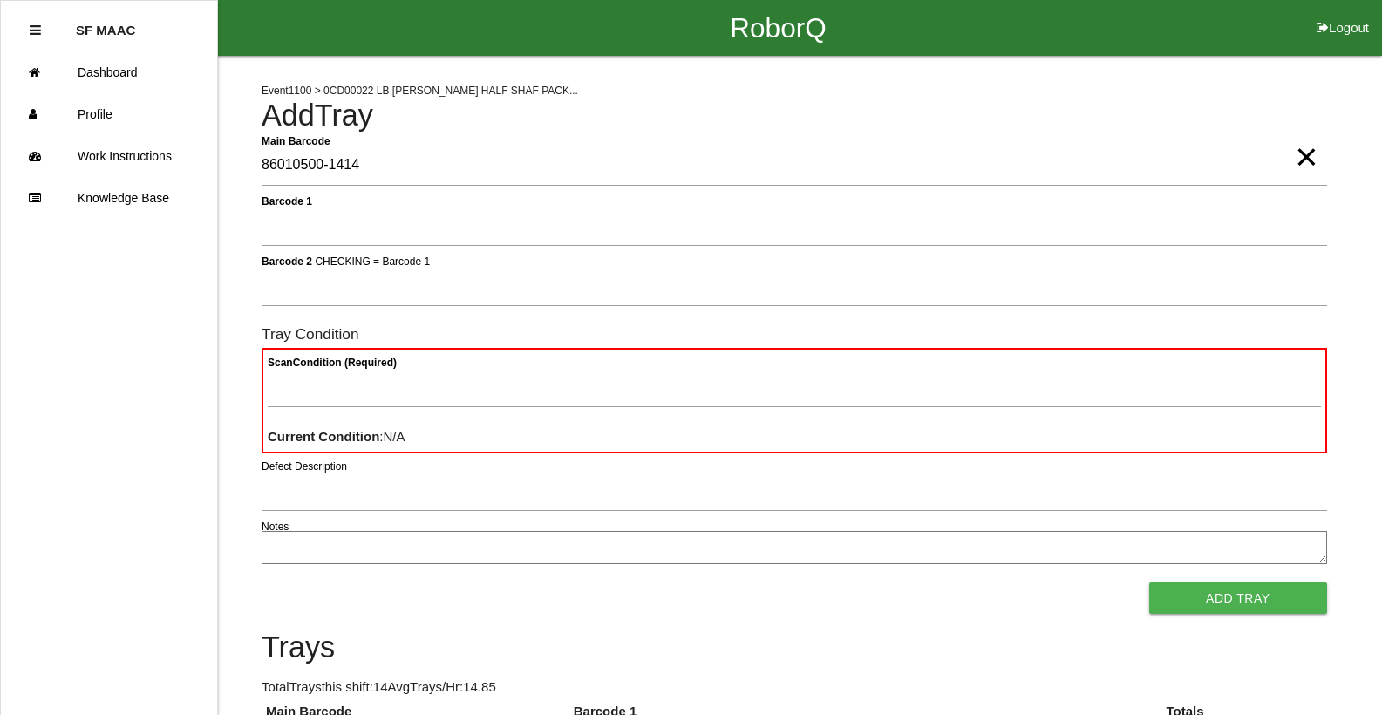
type Barcode "86010500-1414"
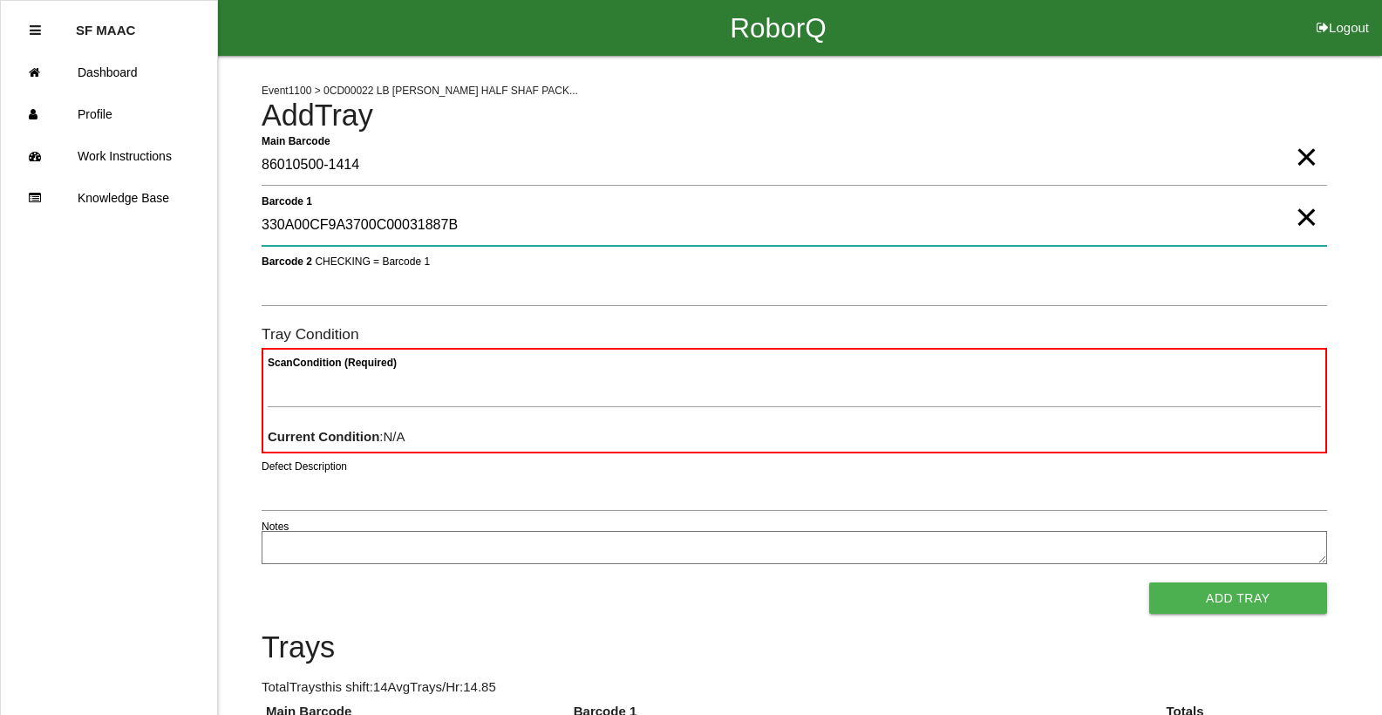
type 1 "330A00CF9A3700C00031887B"
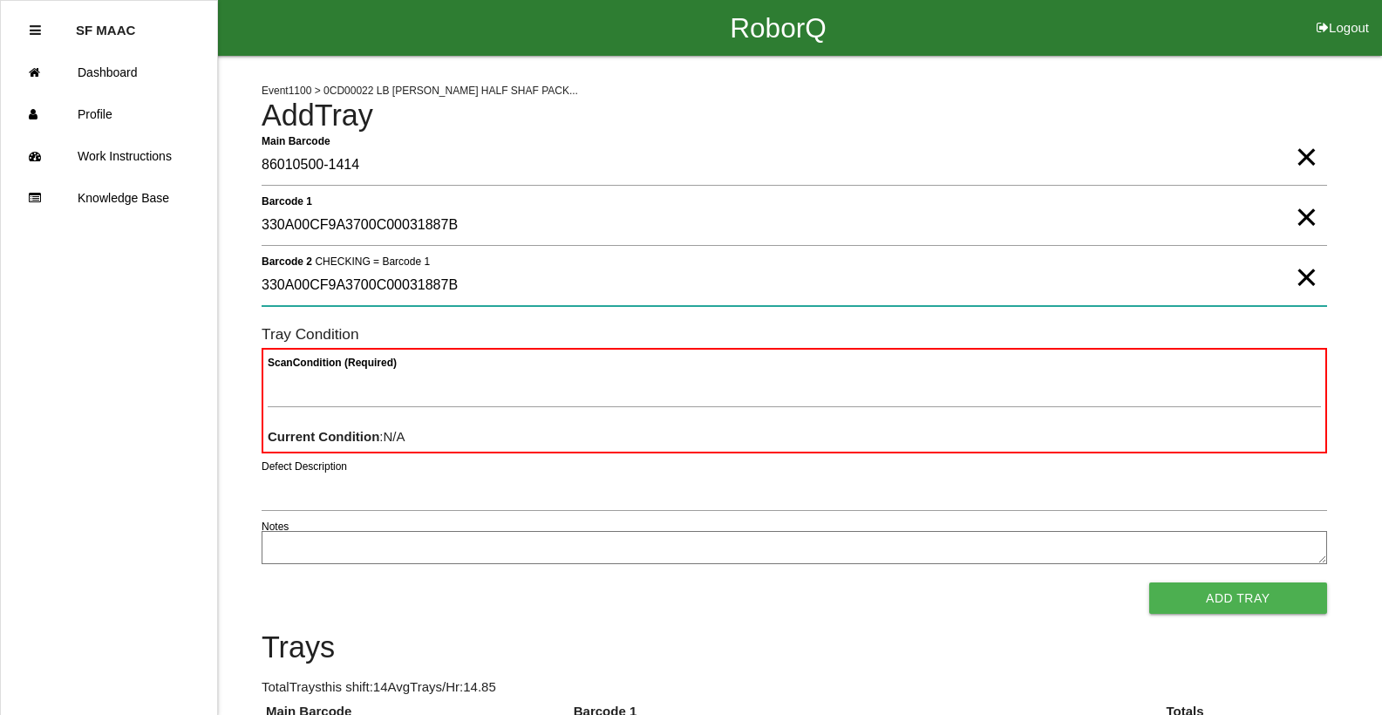
type 2 "330A00CF9A3700C00031887B"
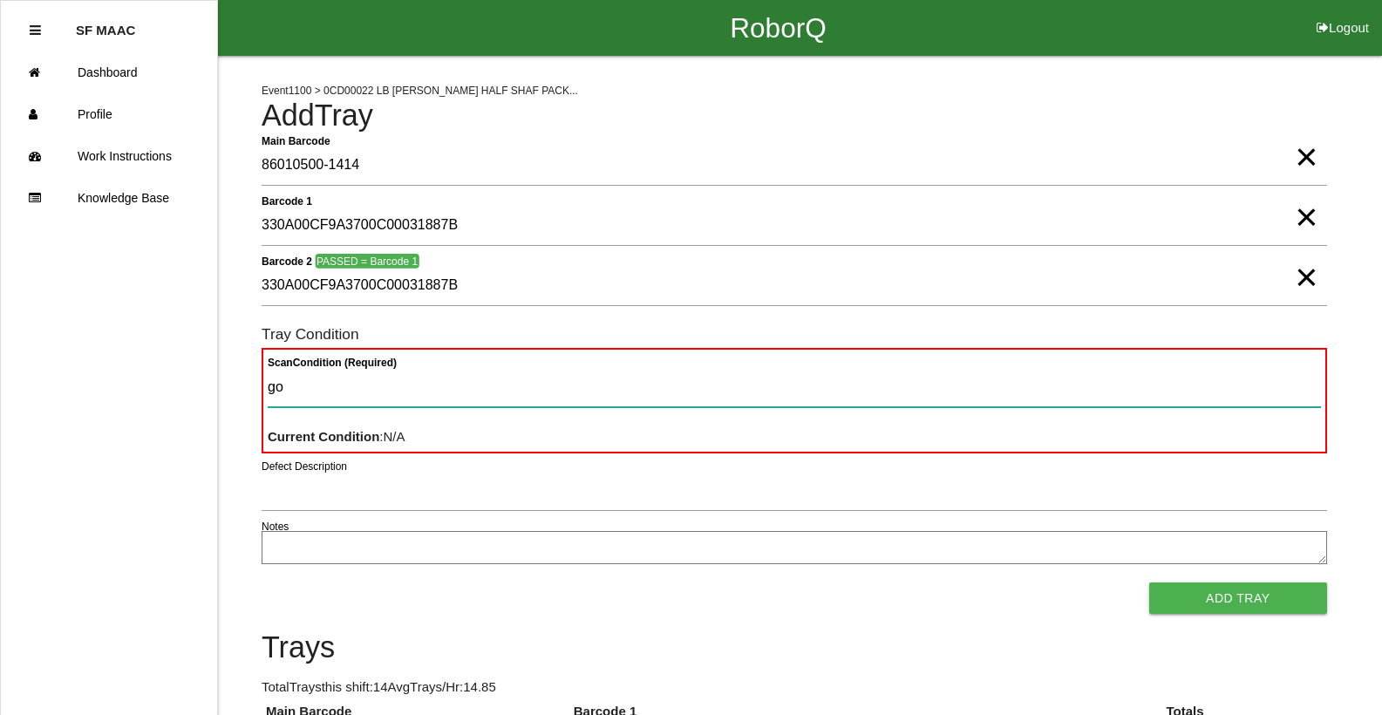
type Condition "goo"
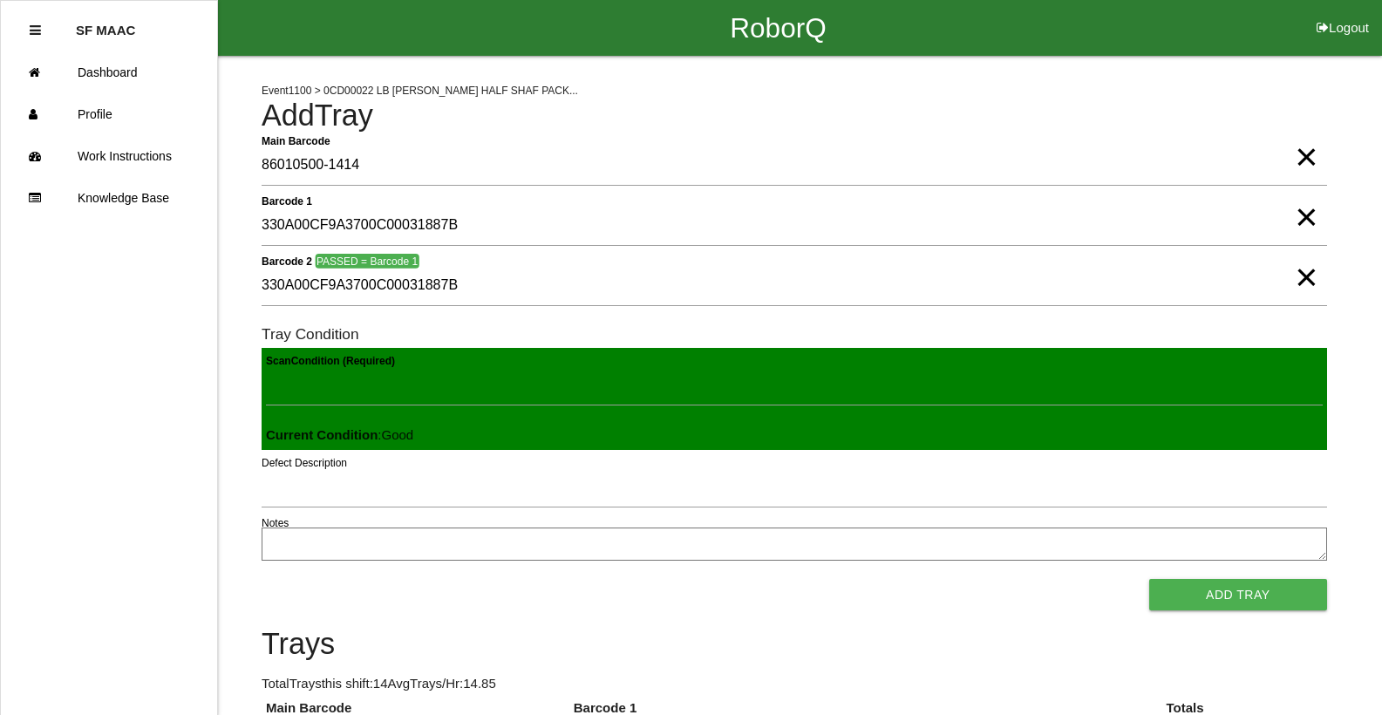
click at [1150, 579] on button "Add Tray" at bounding box center [1239, 594] width 178 height 31
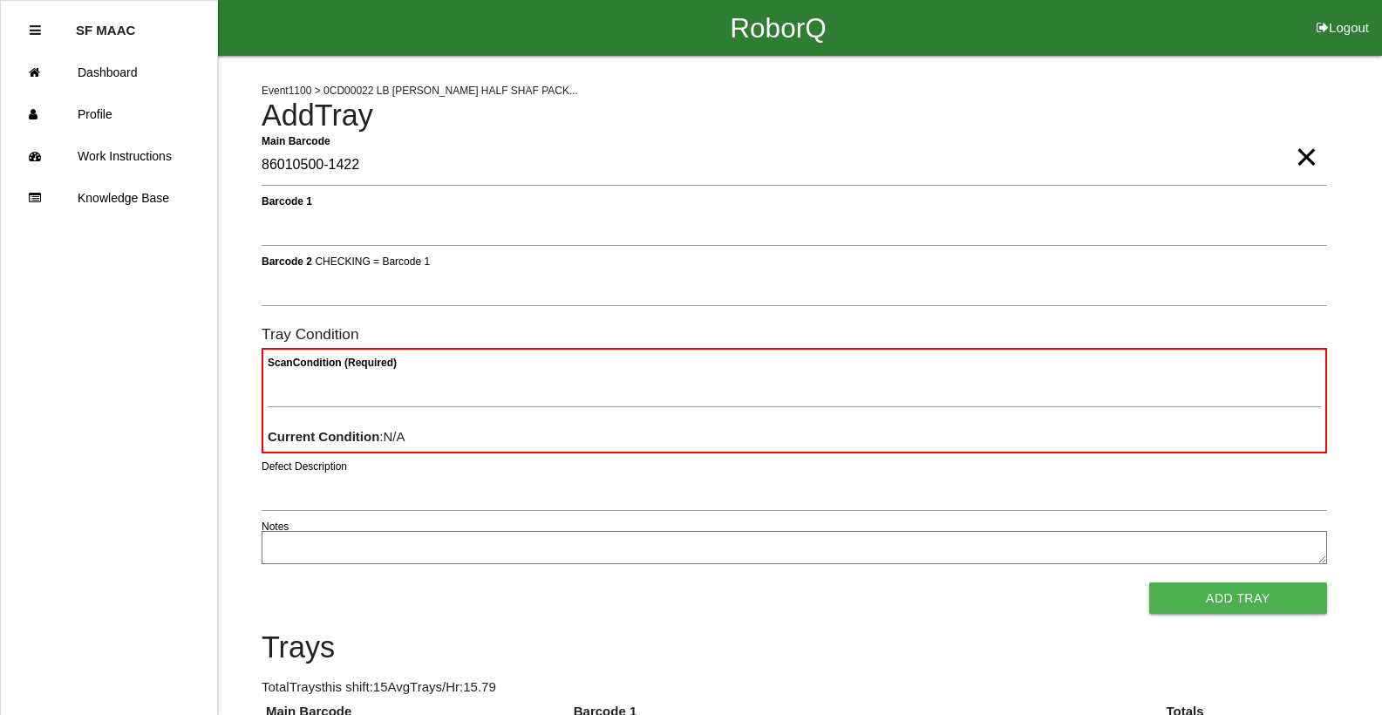
type Barcode "86010500-1422"
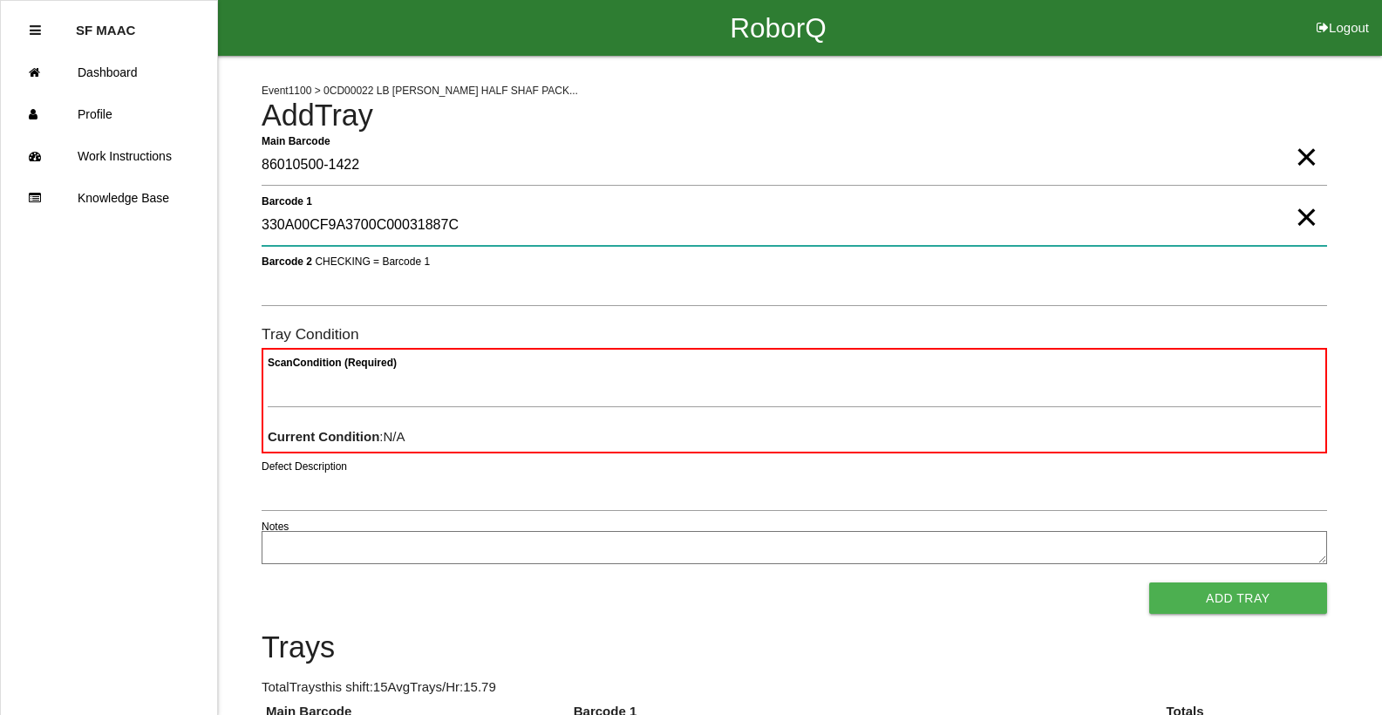
type 1 "330A00CF9A3700C00031887C"
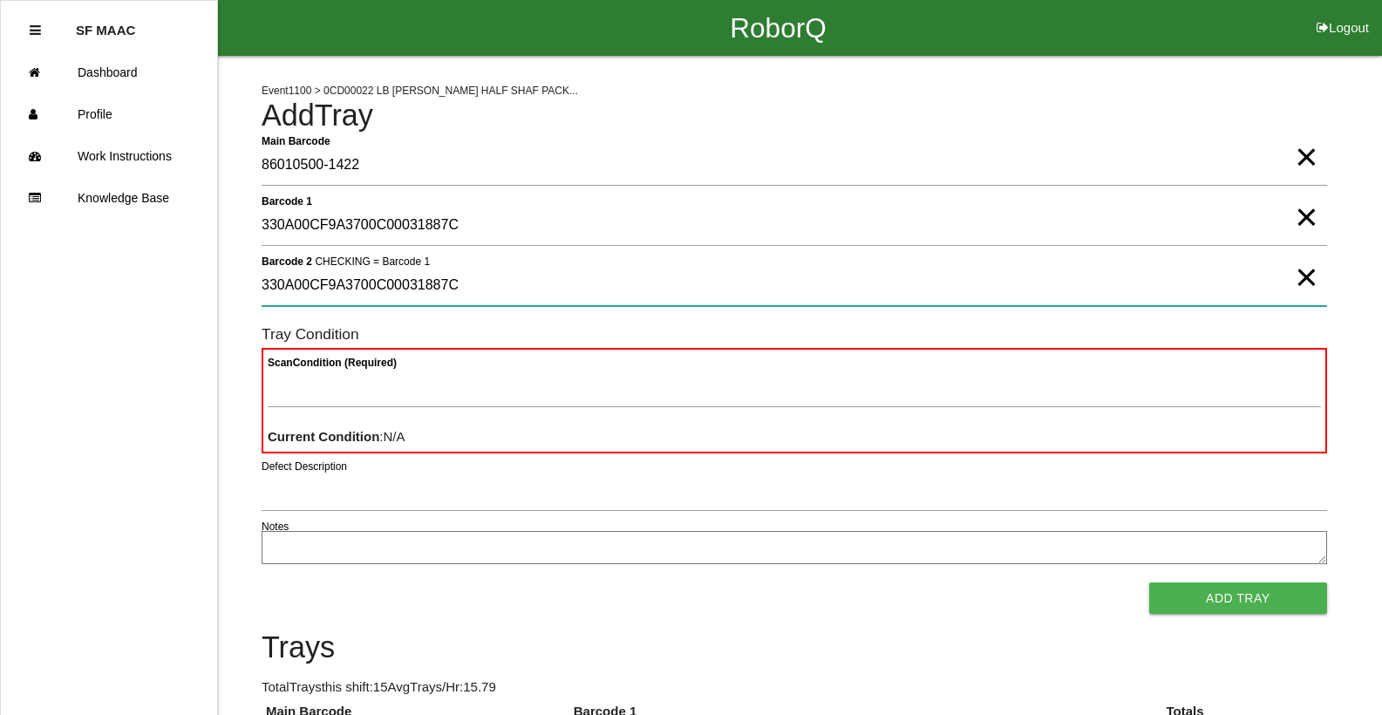
type 2 "330A00CF9A3700C00031887C"
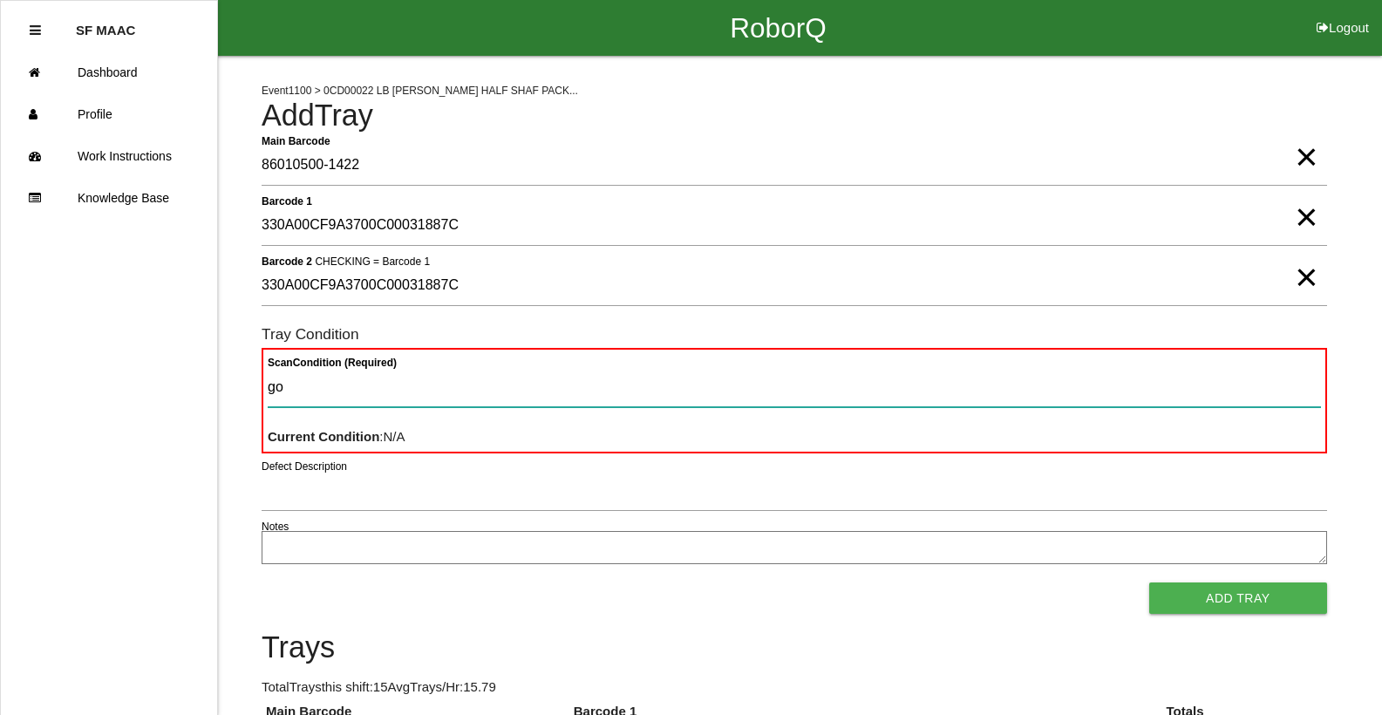
type Condition "goo"
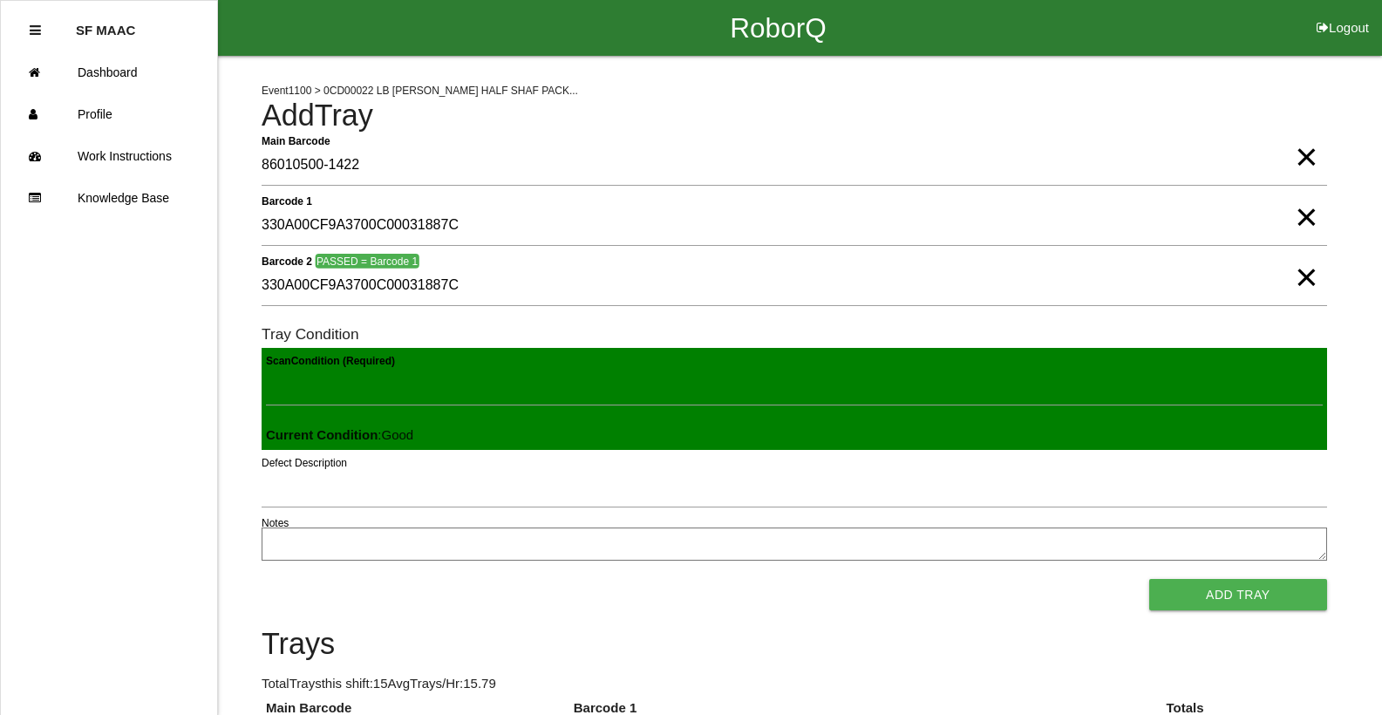
click at [1150, 579] on button "Add Tray" at bounding box center [1239, 594] width 178 height 31
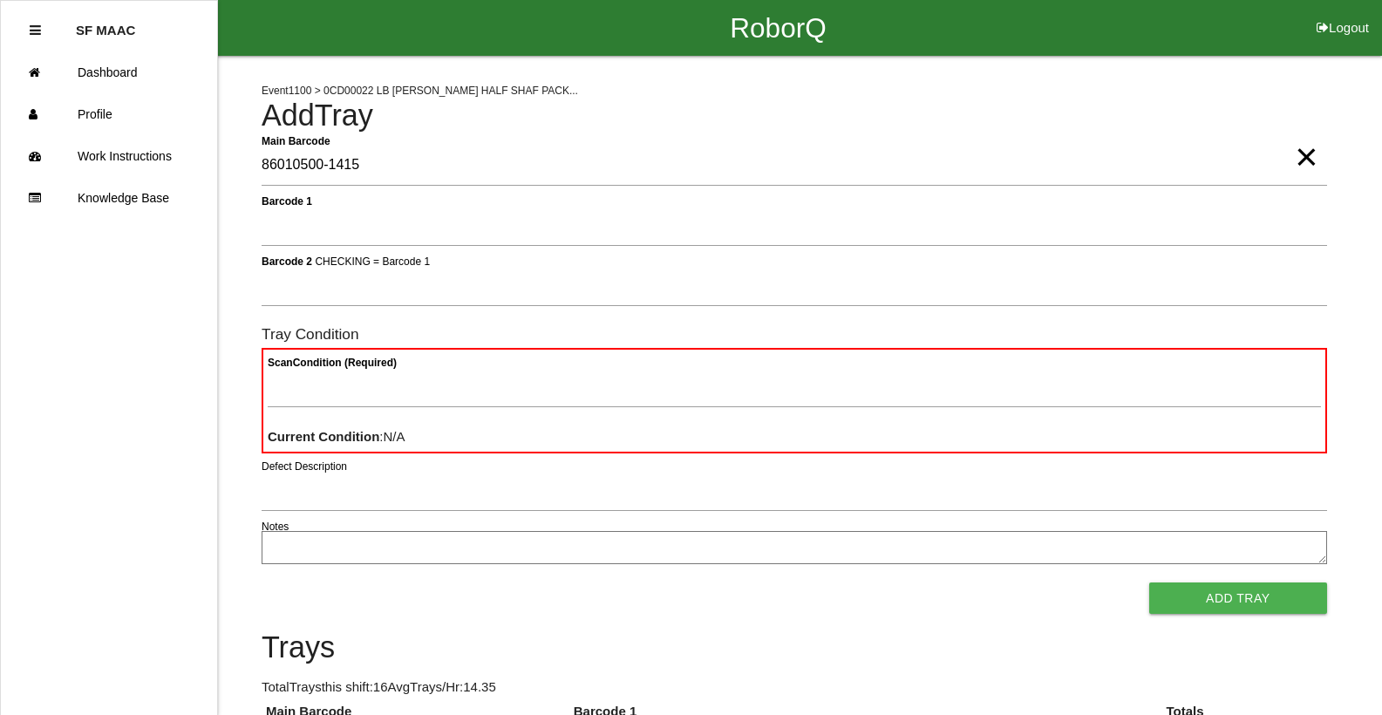
type Barcode "86010500-1415"
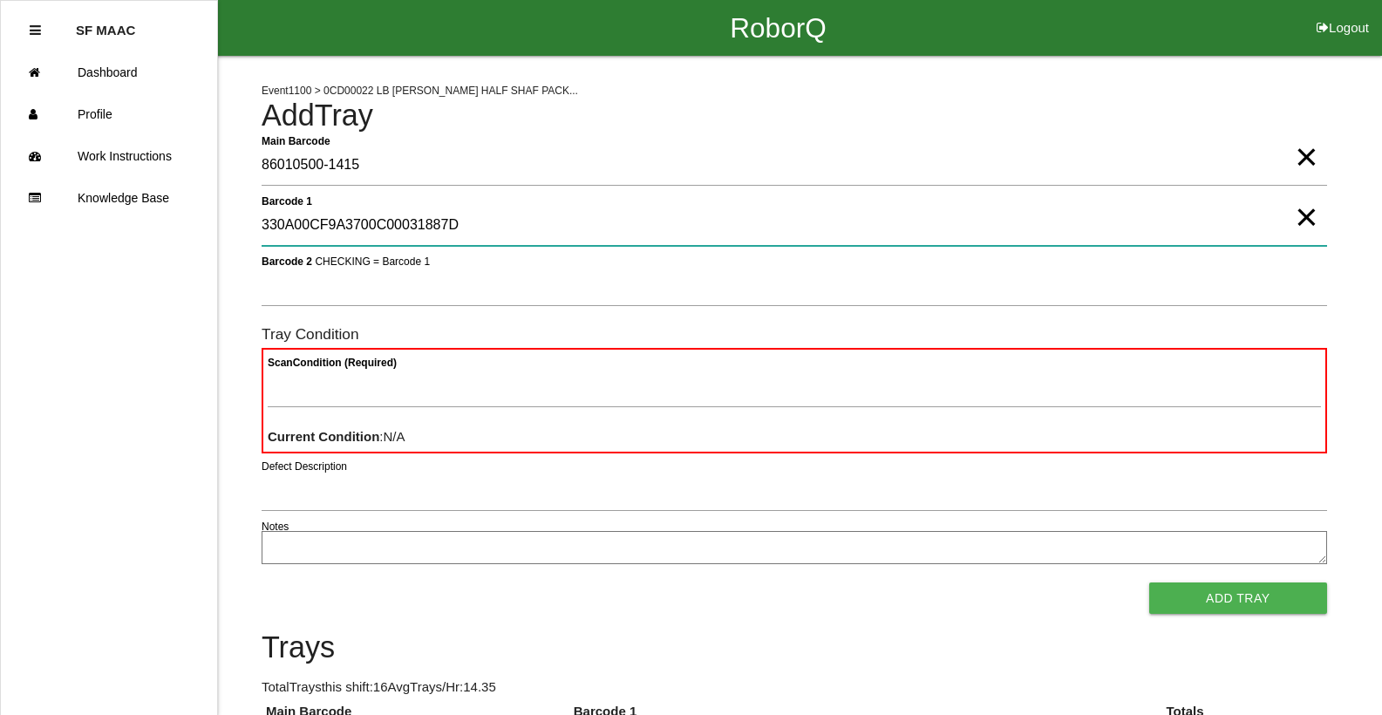
type 1 "330A00CF9A3700C00031887D"
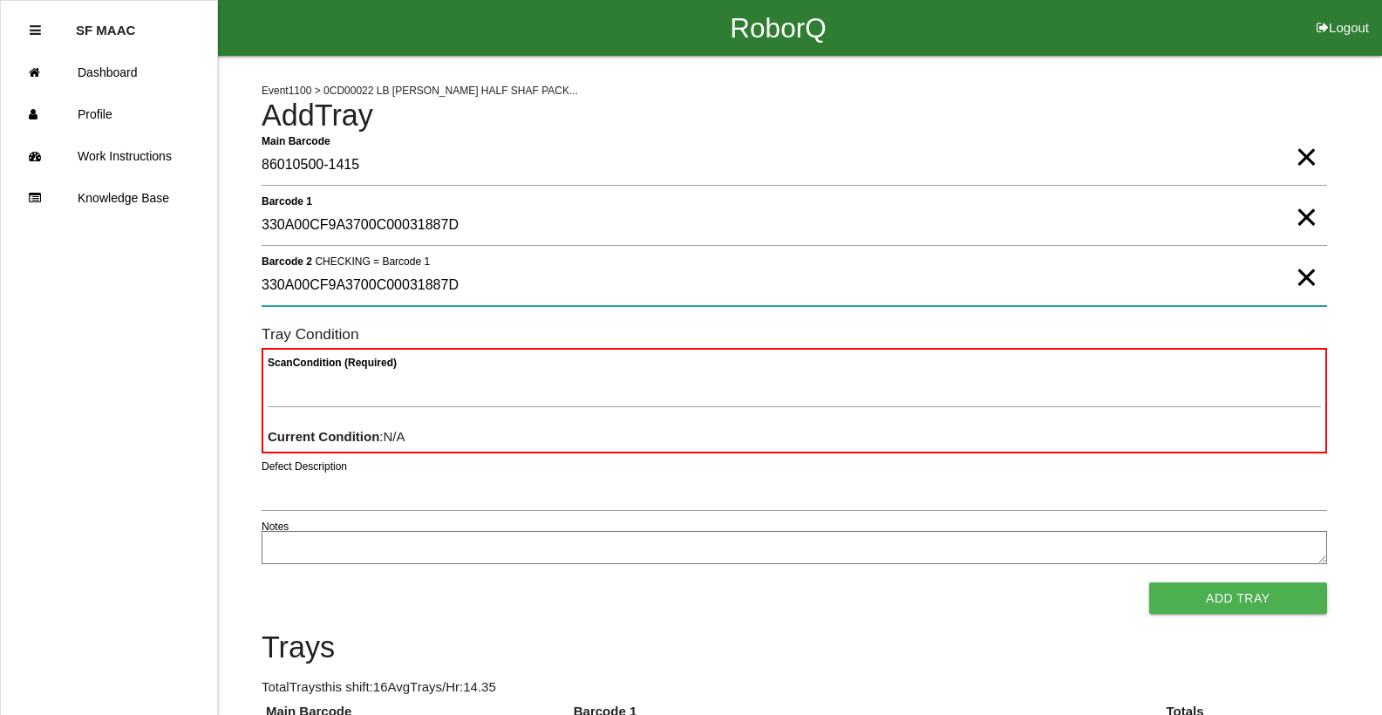
type 2 "330A00CF9A3700C00031887D"
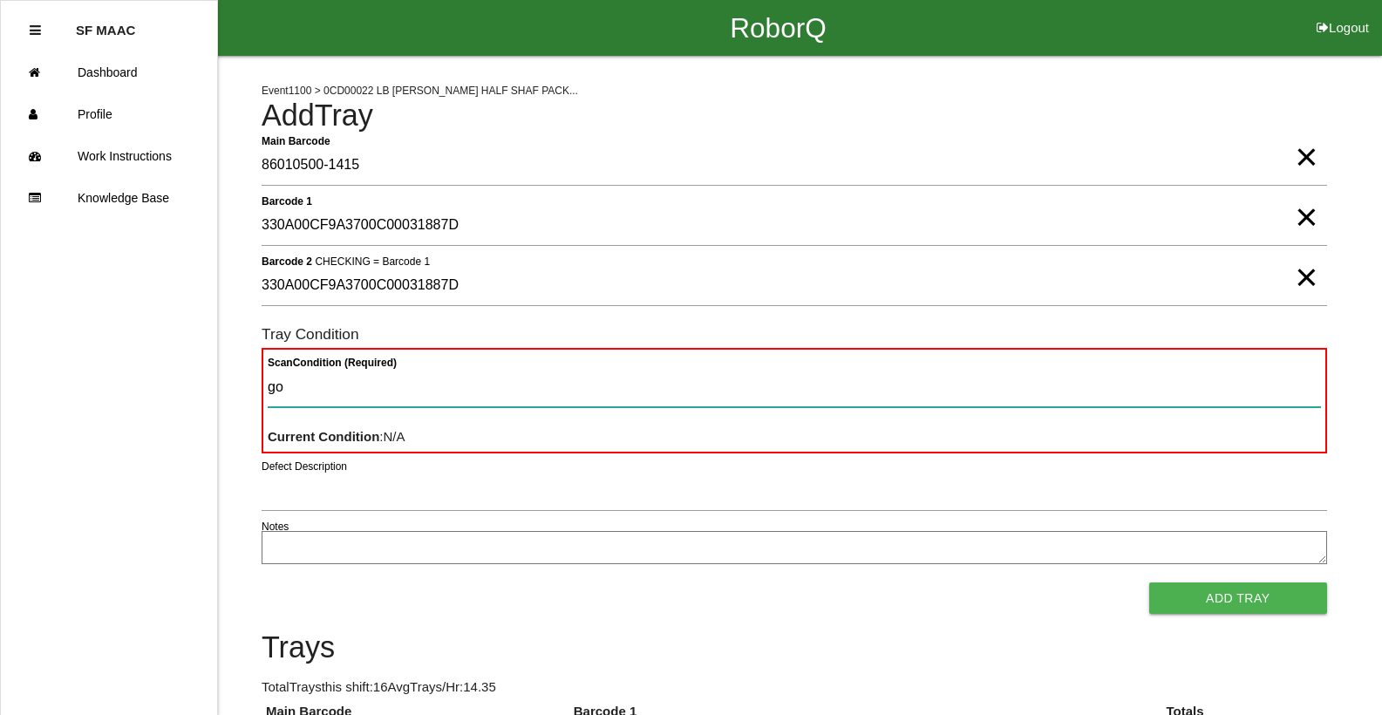
type Condition "goo"
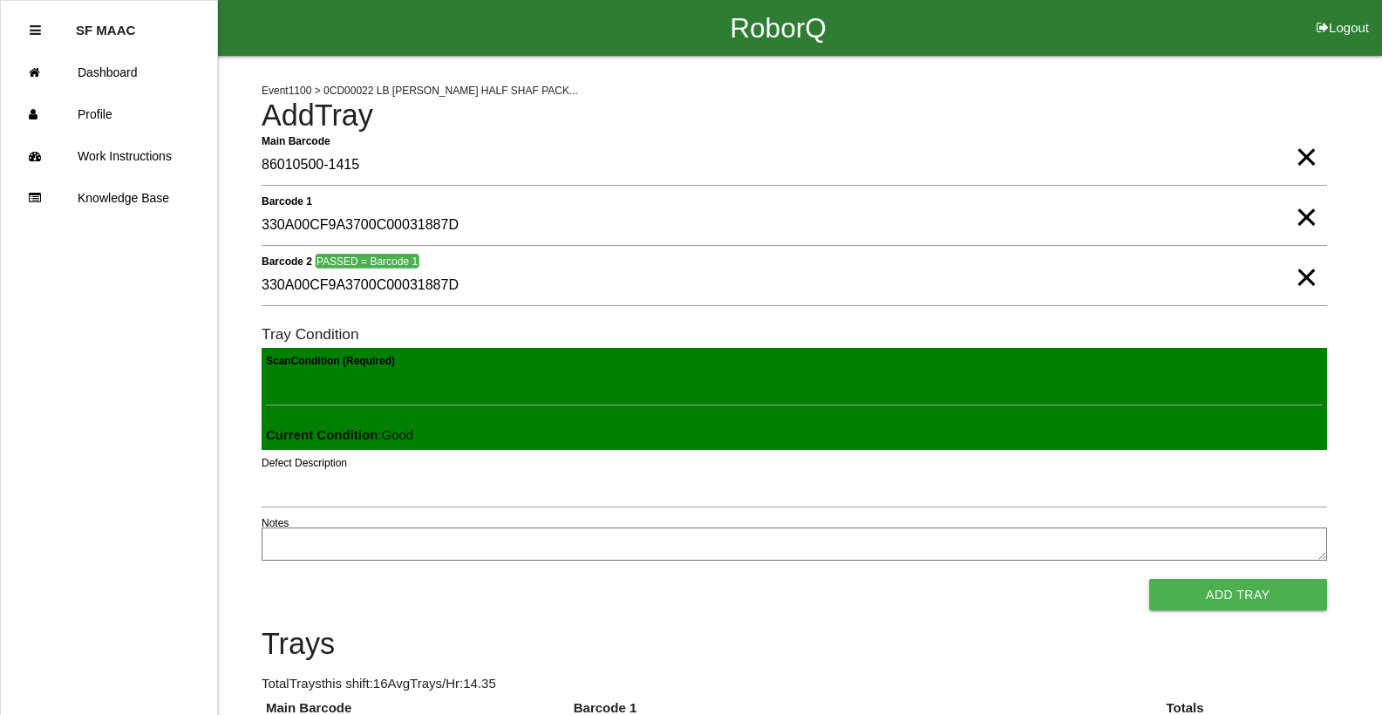
click at [1150, 579] on button "Add Tray" at bounding box center [1239, 594] width 178 height 31
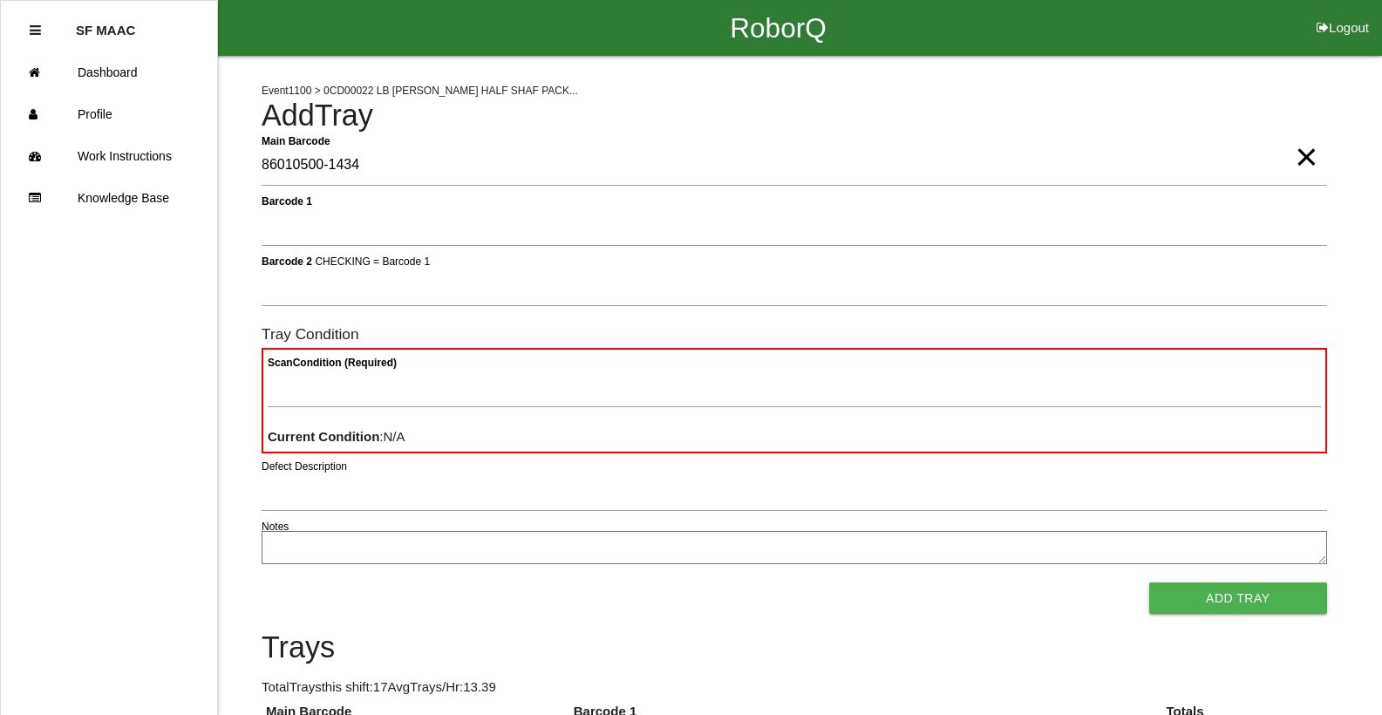
type Barcode "86010500-1434"
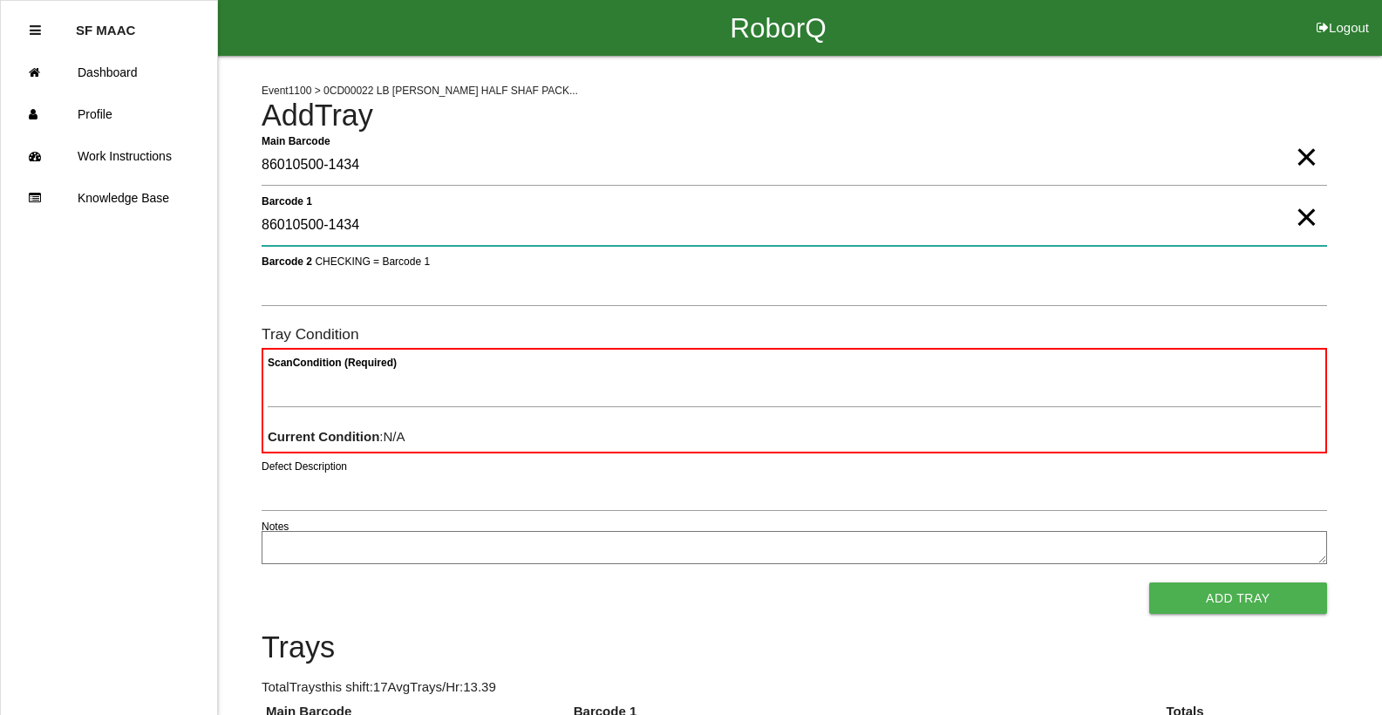
type 1 "86010500-1434"
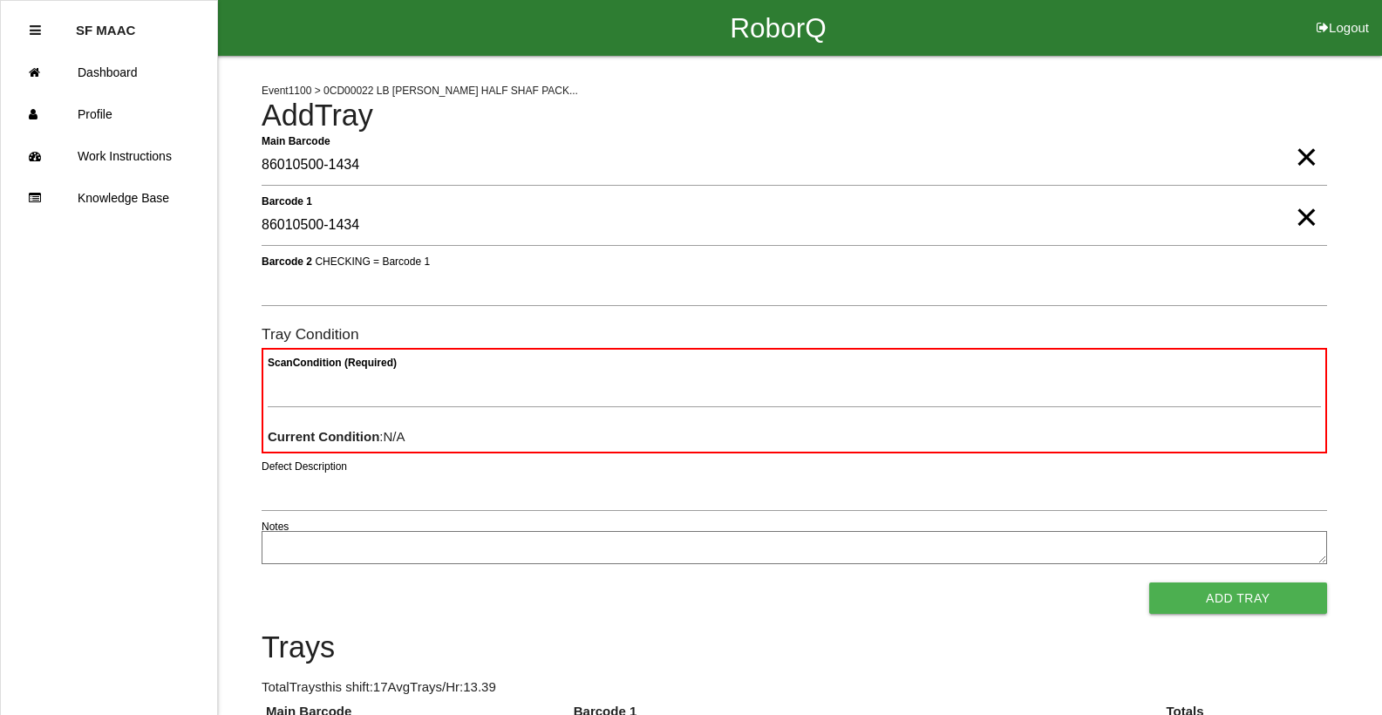
click at [1312, 157] on span "×" at bounding box center [1306, 139] width 23 height 35
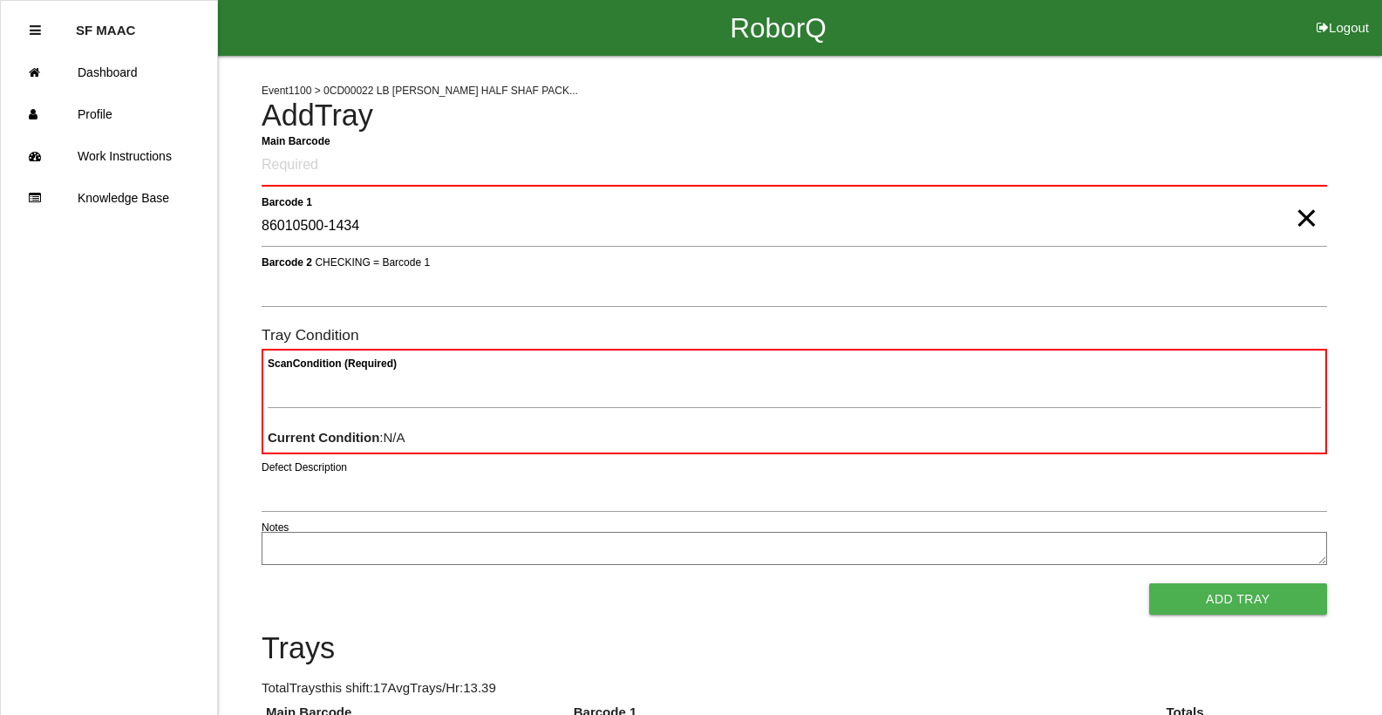
click at [1306, 218] on span "×" at bounding box center [1306, 200] width 23 height 35
click at [1308, 175] on Barcode "Main Barcode" at bounding box center [795, 166] width 1066 height 41
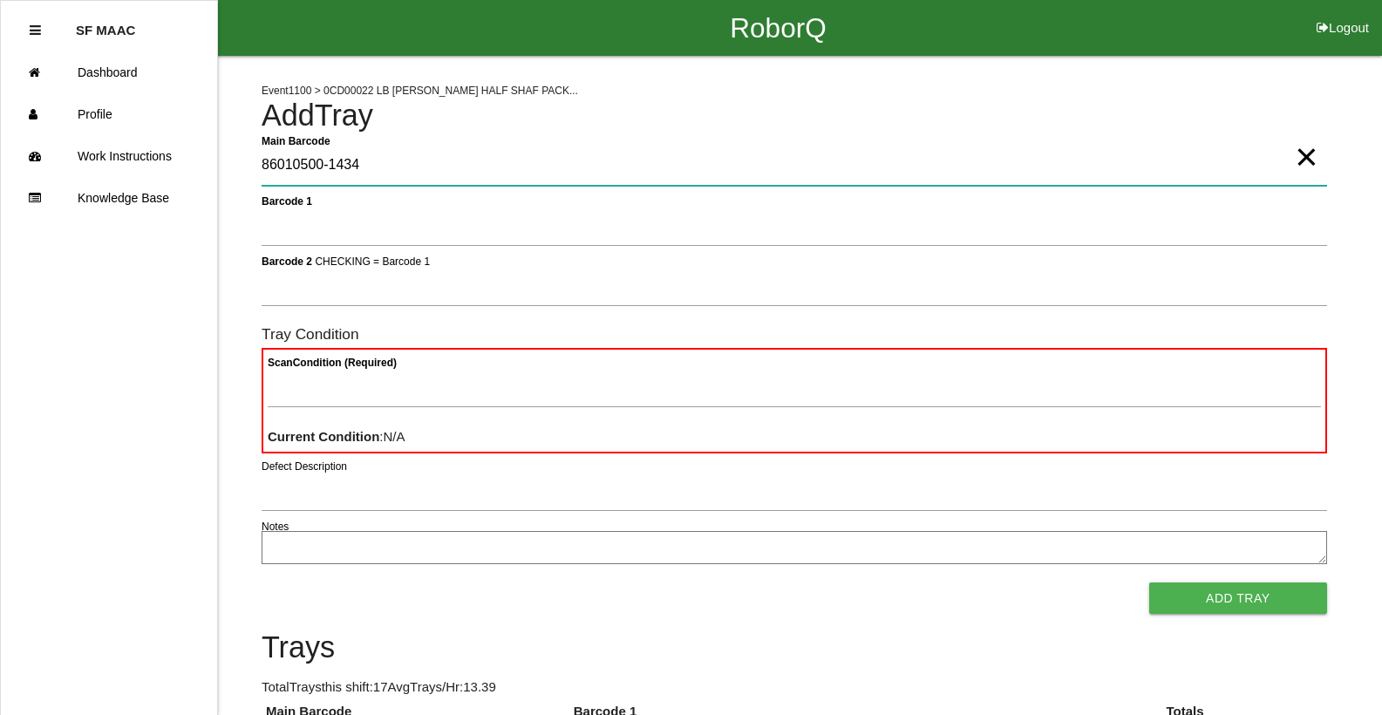
type Barcode "86010500-1434"
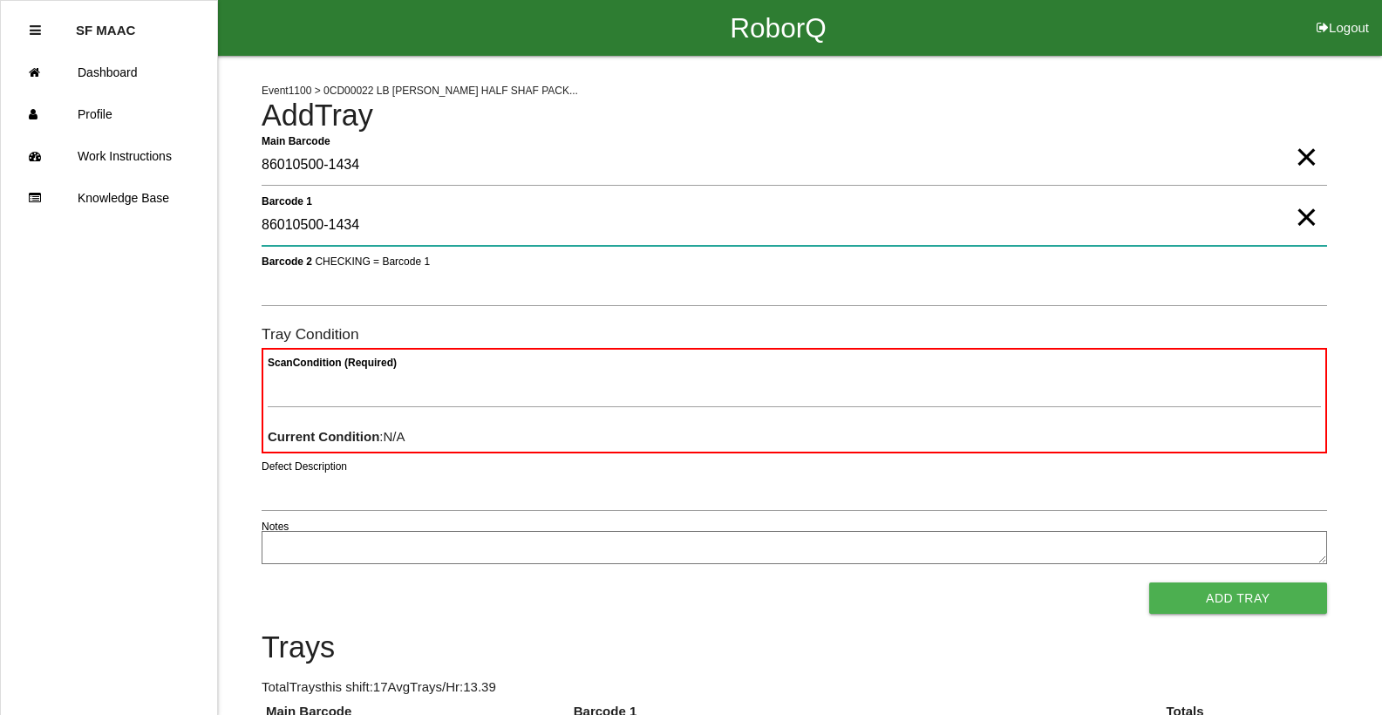
type 1 "86010500-1434"
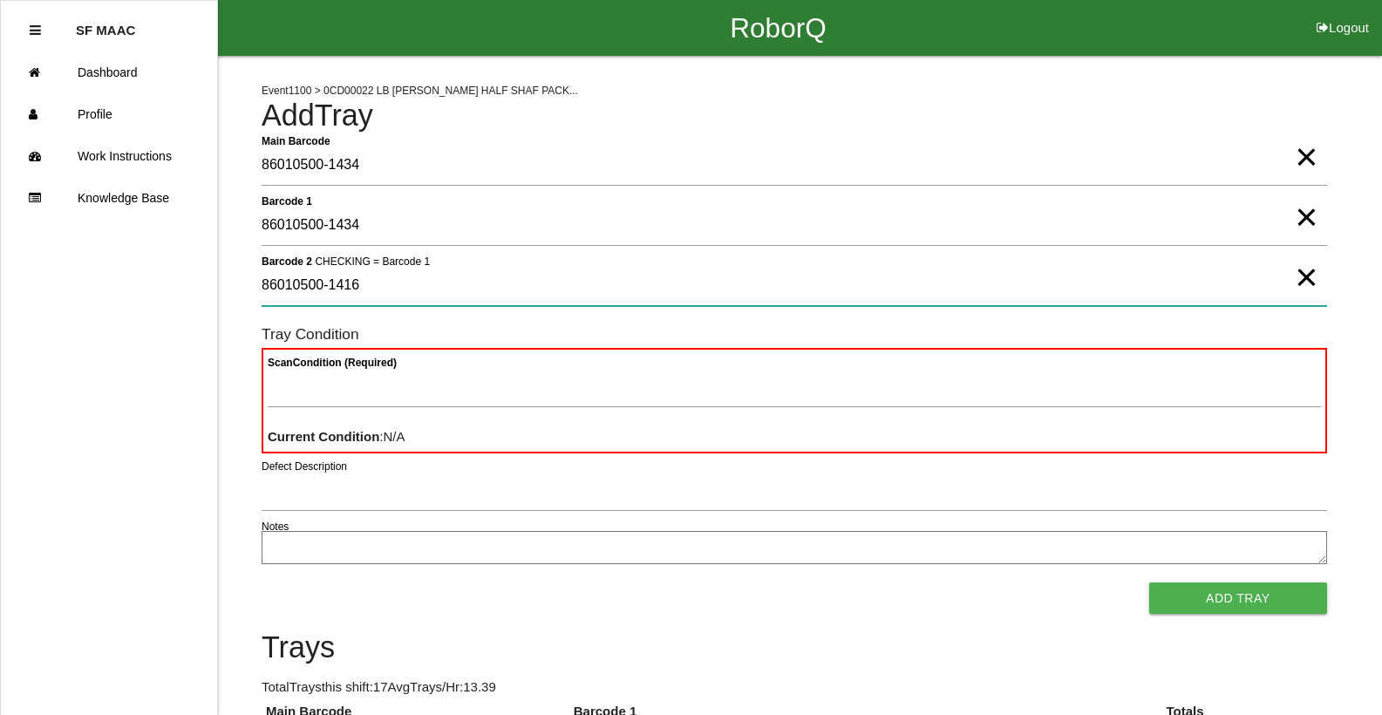
type 2 "86010500-1416"
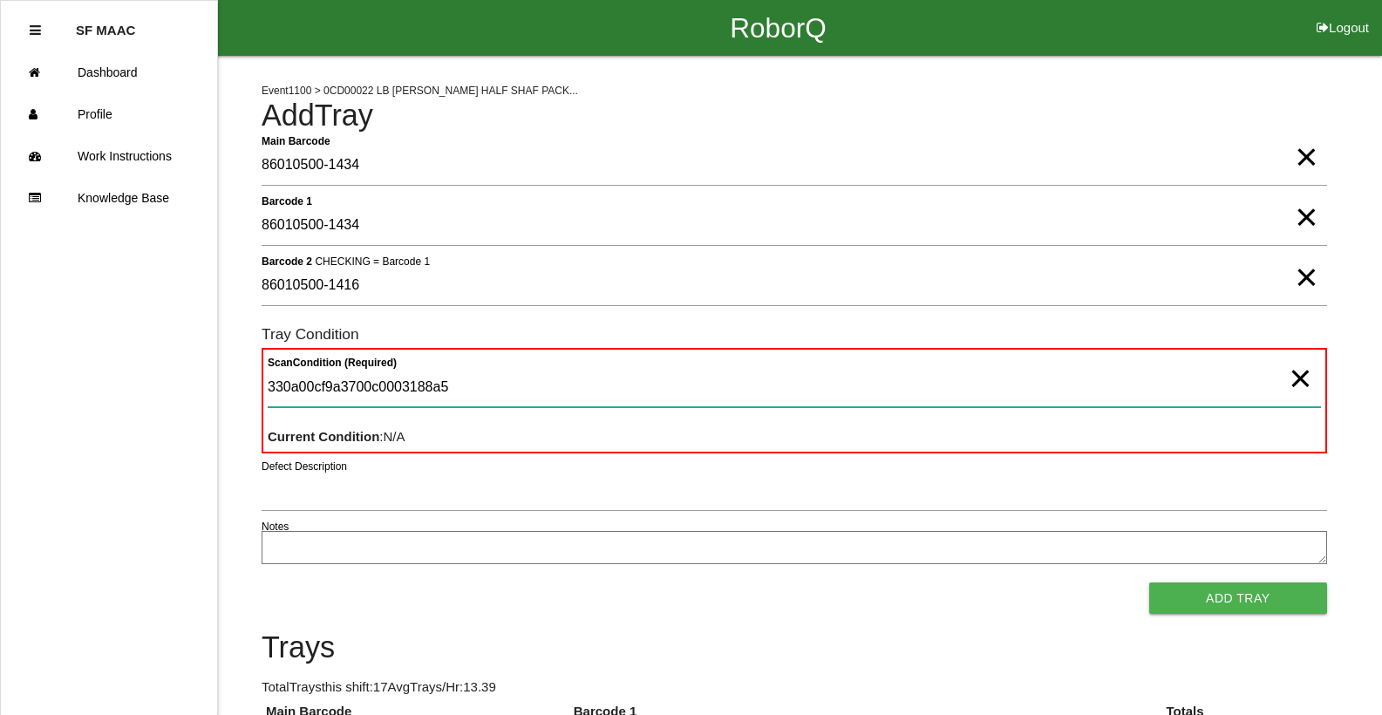
type Condition "330a00cf9a3700c0003188a5"
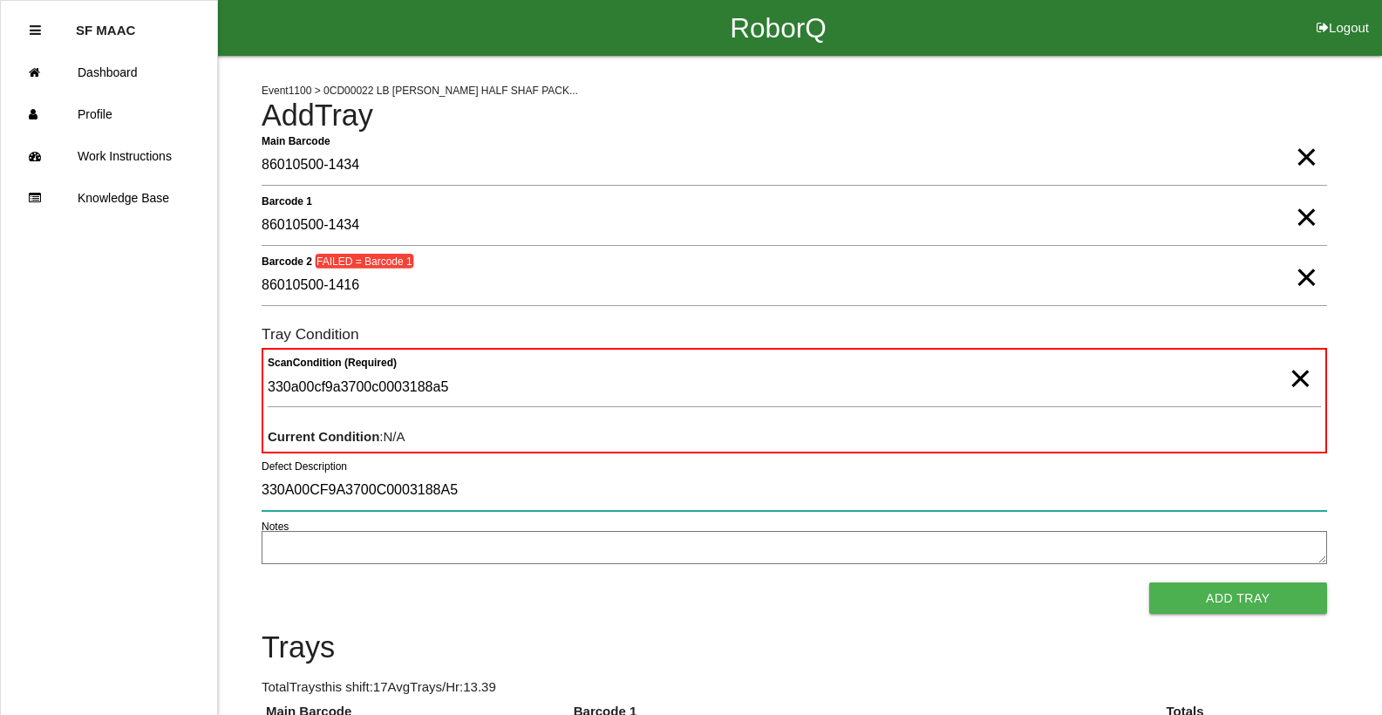
type input "330A00CF9A3700C0003188A5"
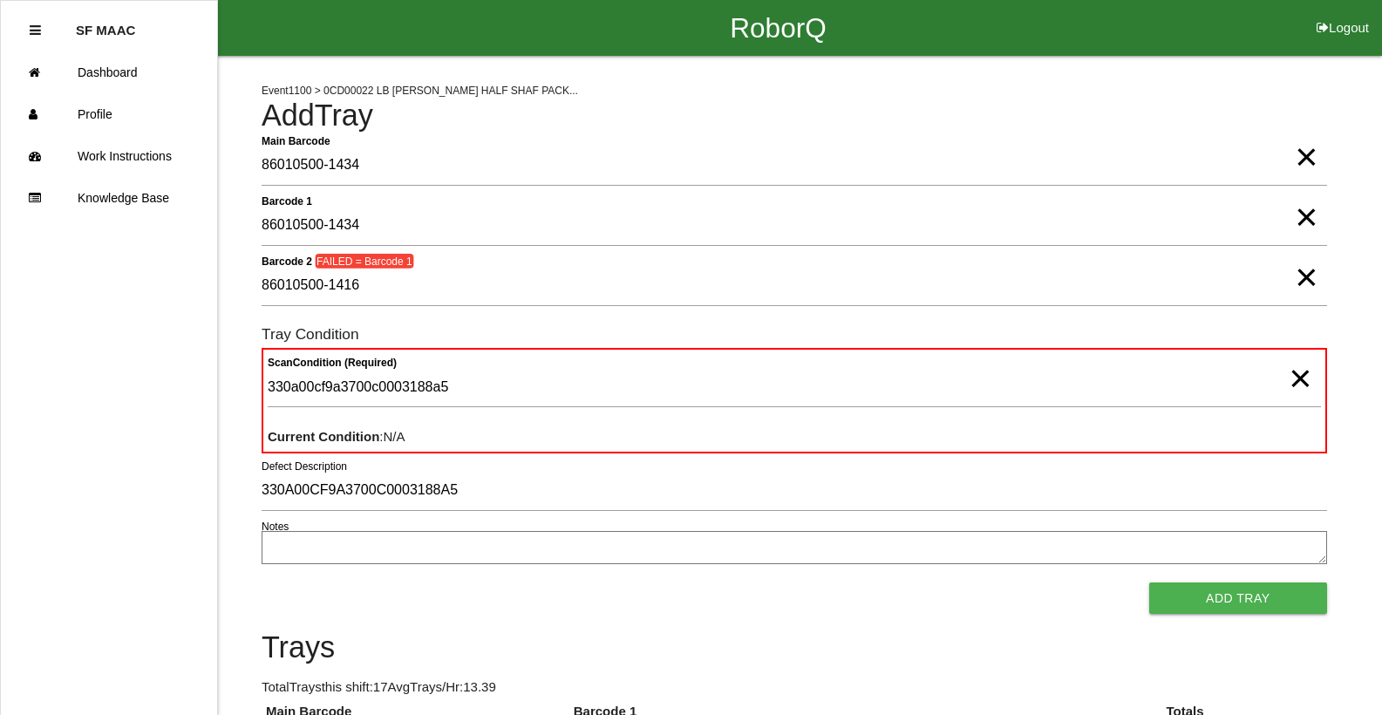
click at [1311, 379] on span "×" at bounding box center [1300, 361] width 23 height 35
click at [1315, 277] on span "×" at bounding box center [1306, 259] width 23 height 35
click at [1299, 217] on span "×" at bounding box center [1306, 199] width 23 height 35
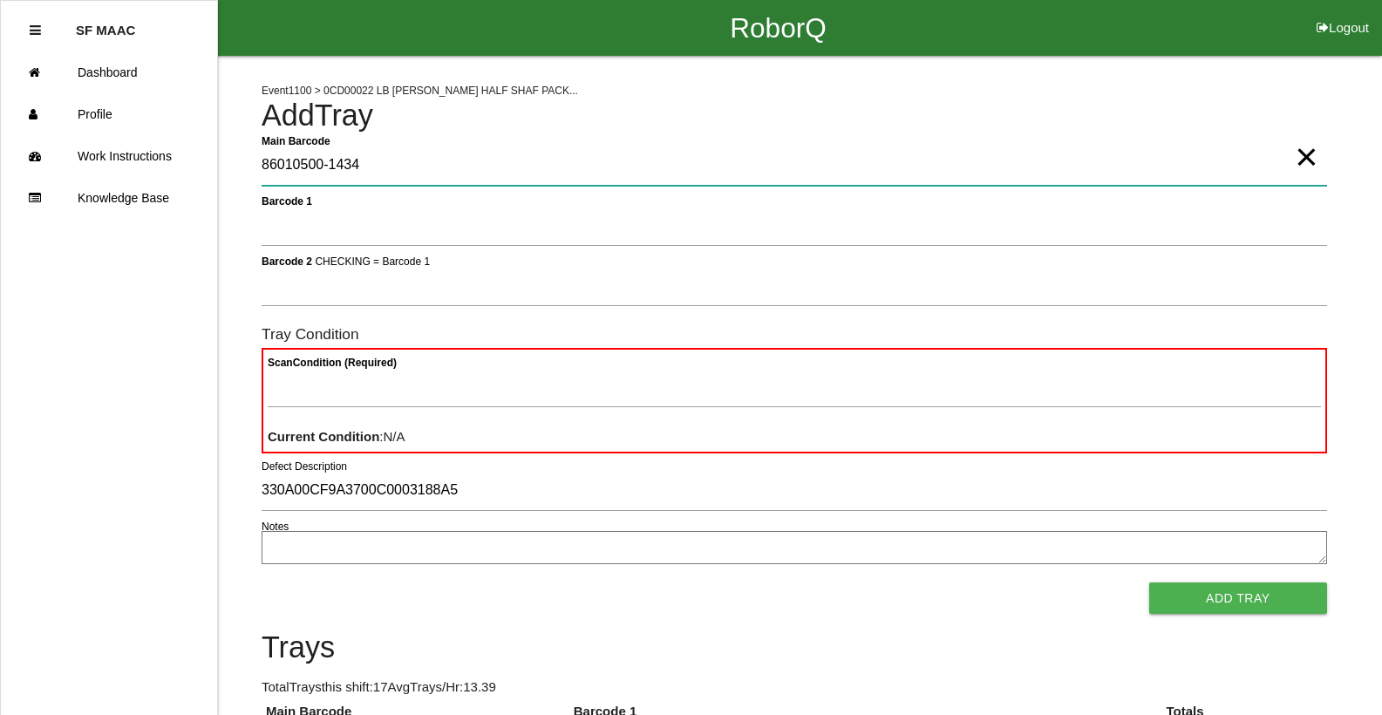
click at [1321, 153] on Barcode "86010500-1434" at bounding box center [795, 166] width 1066 height 40
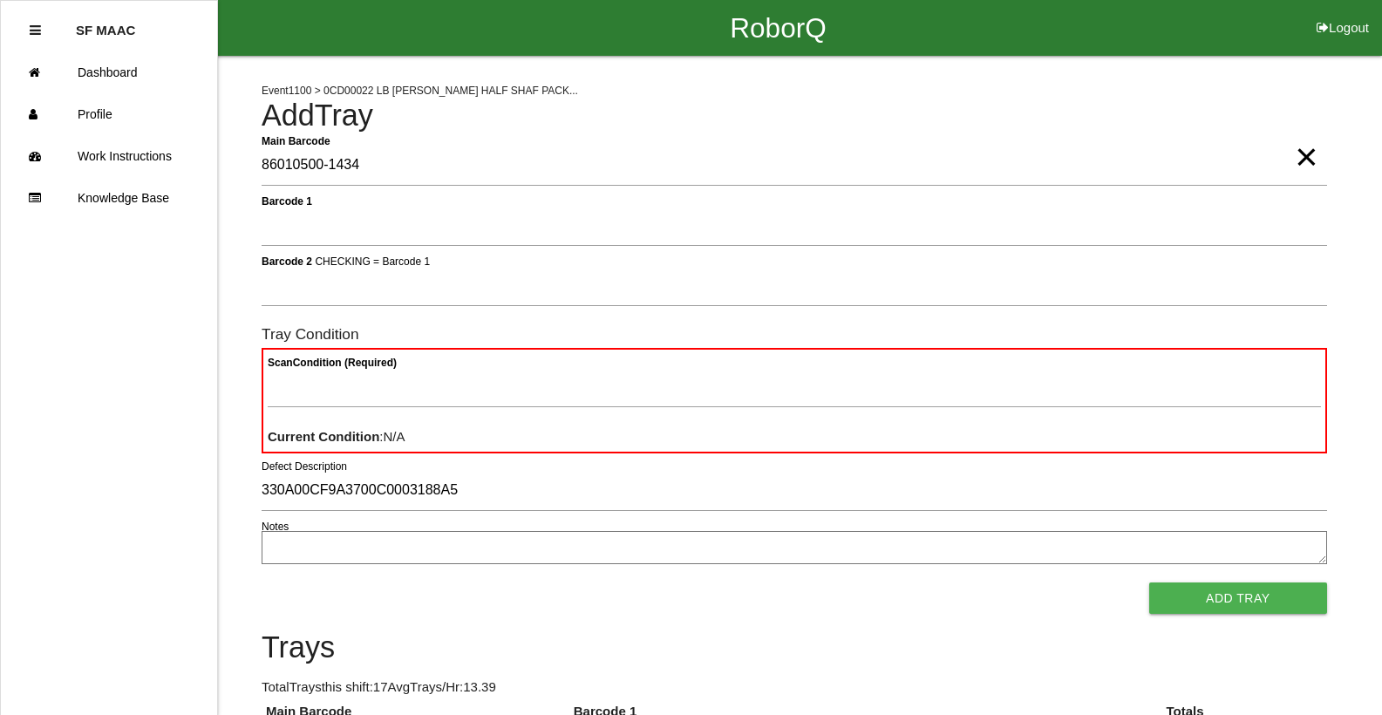
click at [1310, 157] on span "×" at bounding box center [1306, 139] width 23 height 35
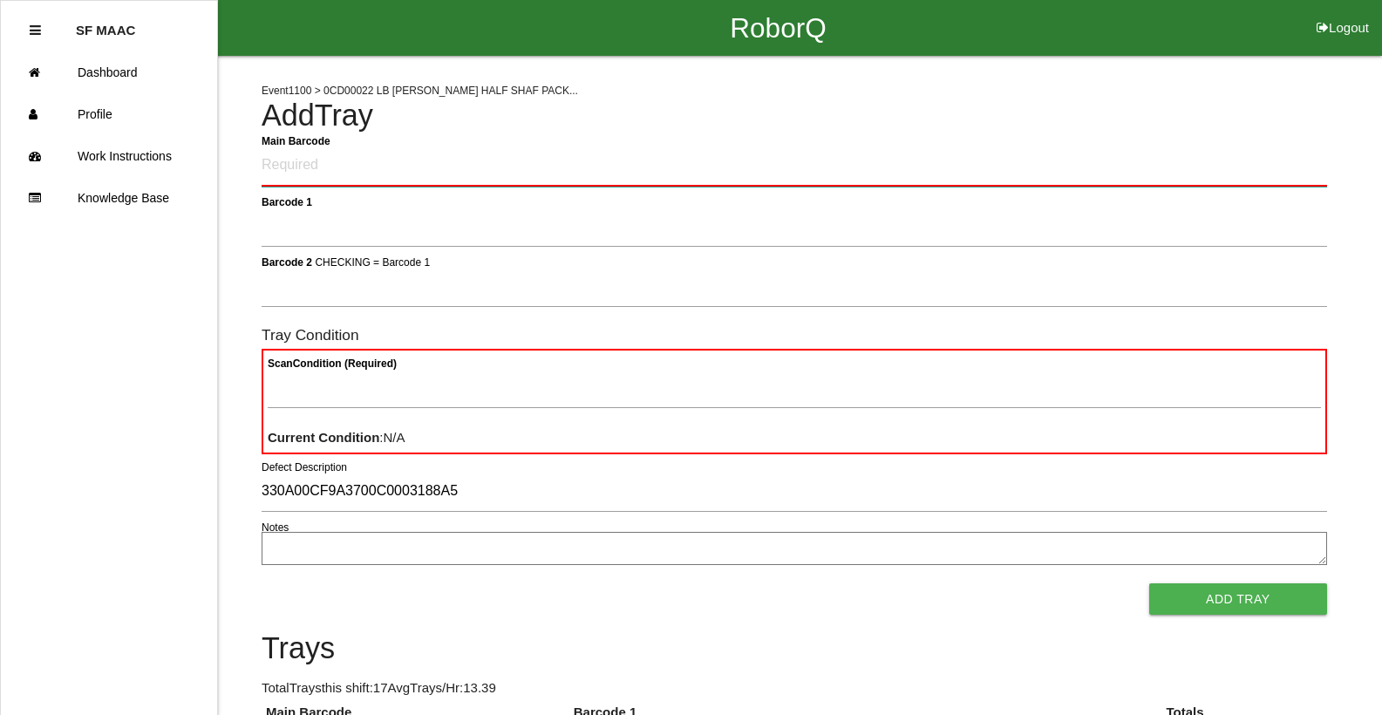
click at [1310, 166] on Barcode "Main Barcode" at bounding box center [795, 166] width 1066 height 41
type Barcode "86010500-1416"
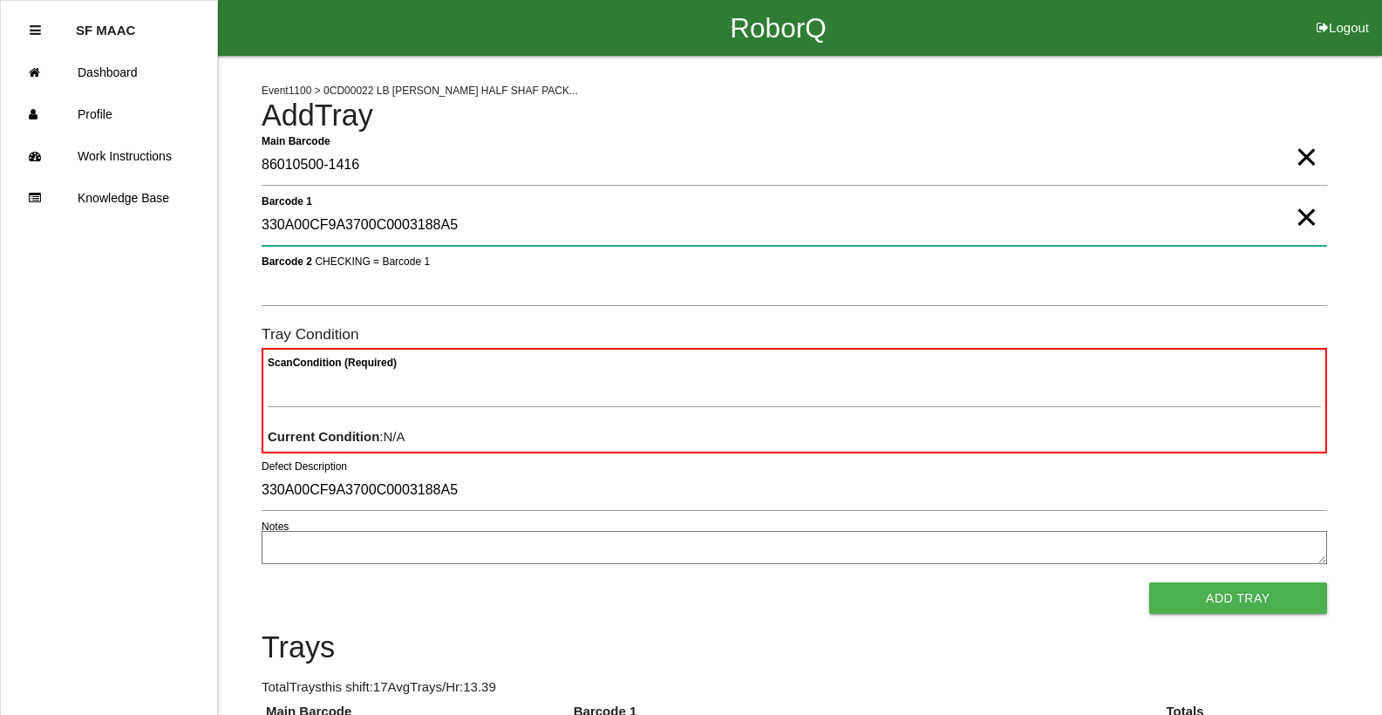
type 1 "330A00CF9A3700C0003188A5"
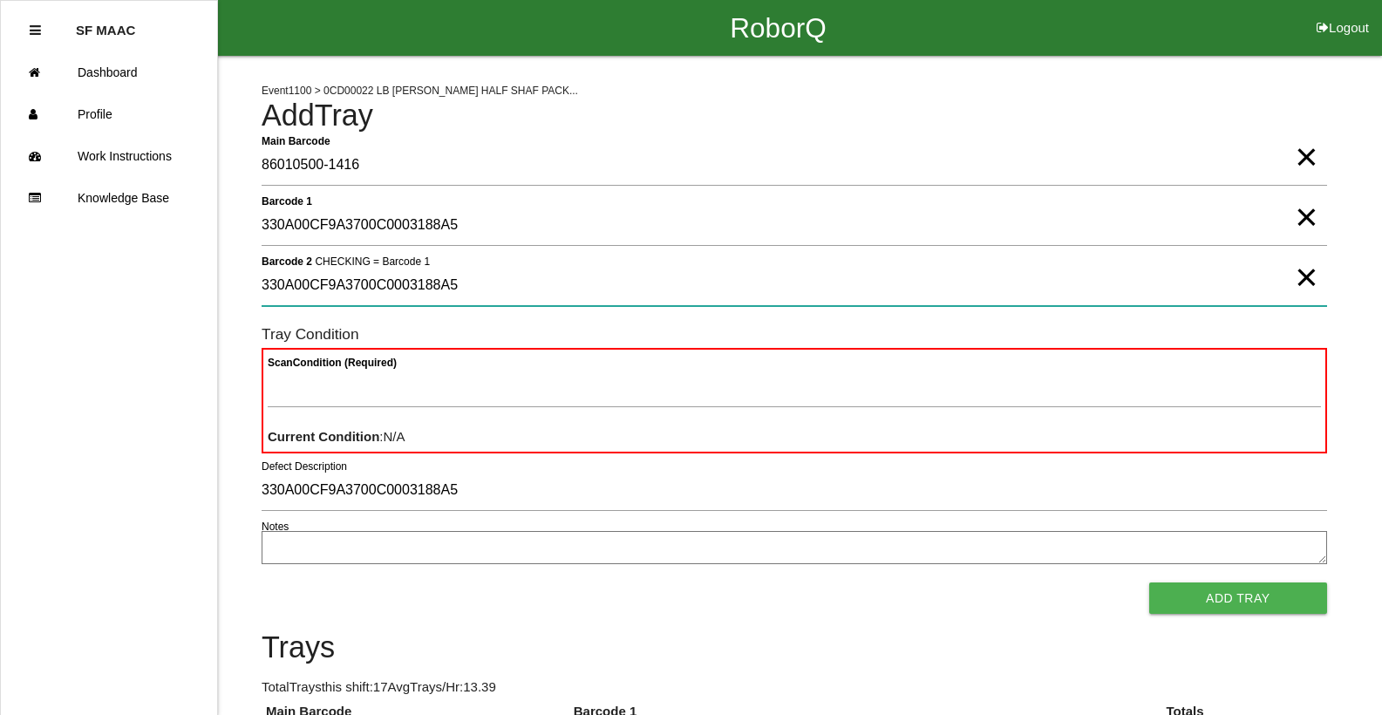
type 2 "330A00CF9A3700C0003188A5"
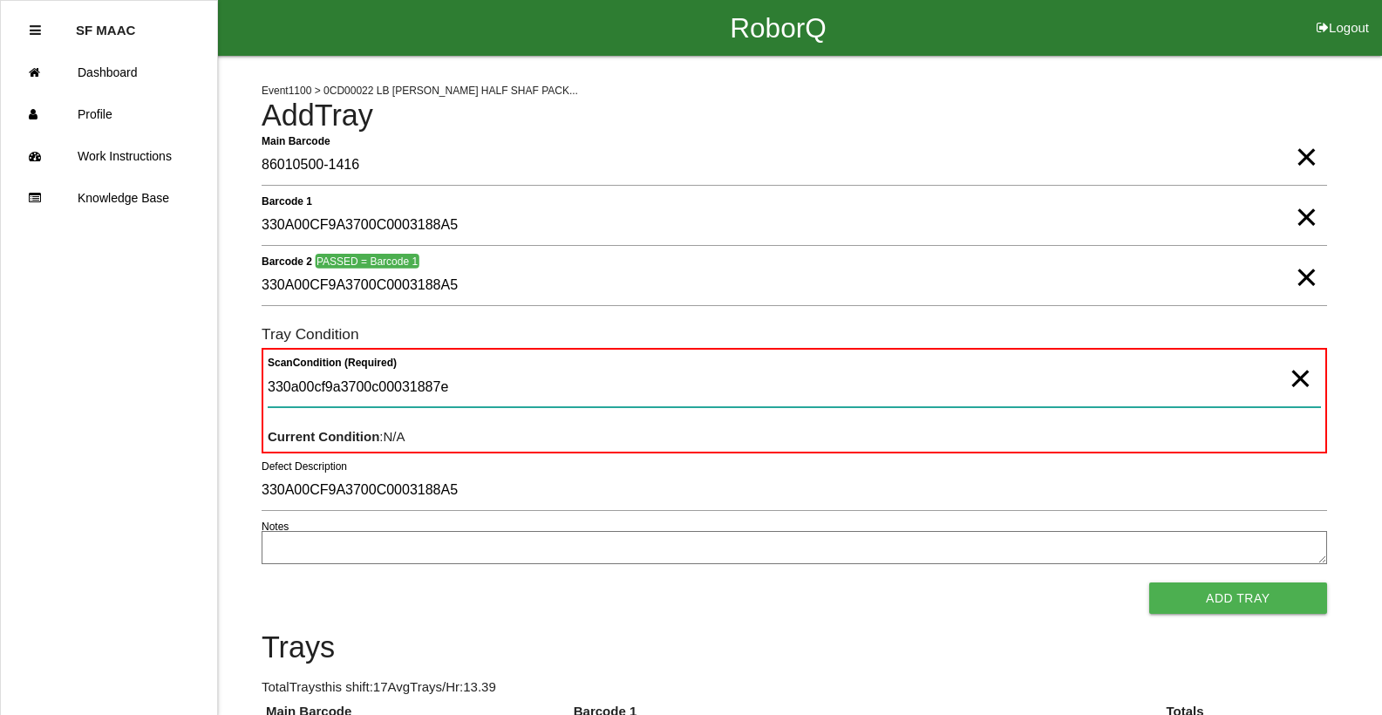
type Condition "330a00cf9a3700c00031887e"
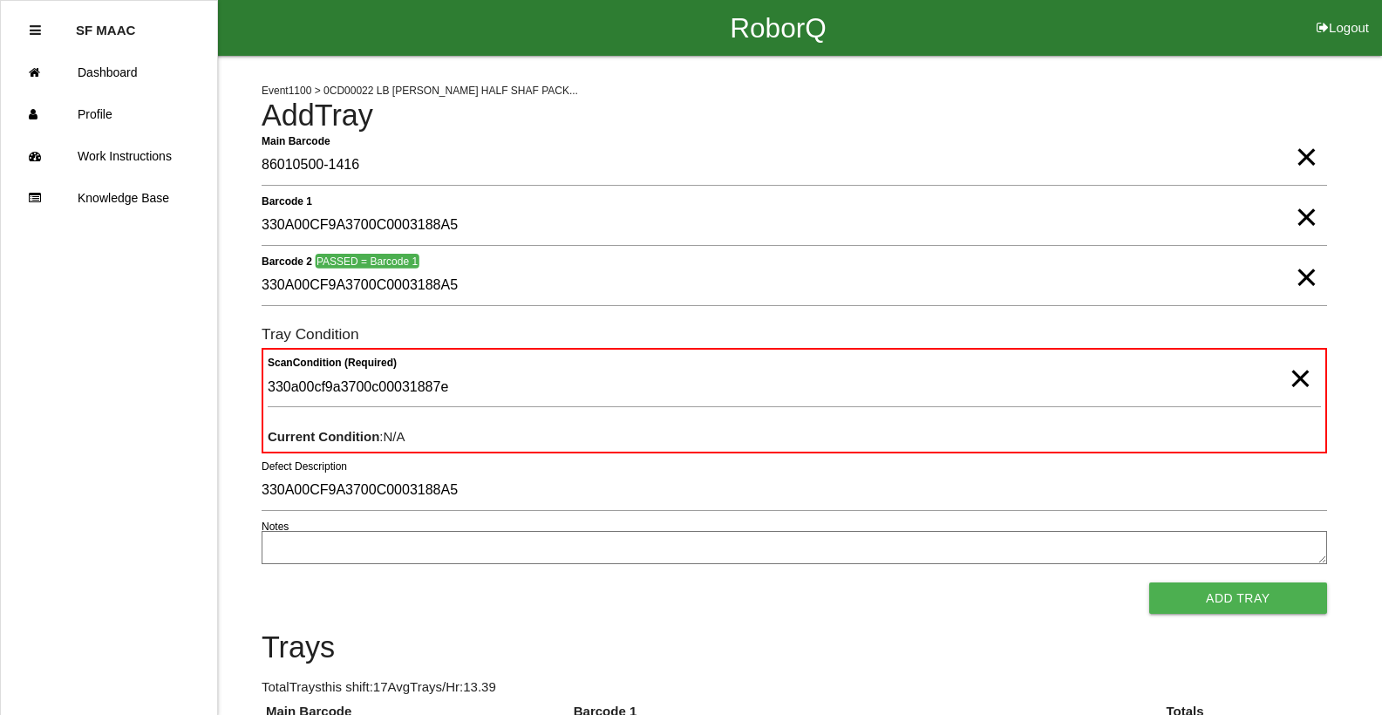
click at [1302, 379] on span "×" at bounding box center [1300, 361] width 23 height 35
click at [1150, 583] on button "Add Tray" at bounding box center [1239, 598] width 178 height 31
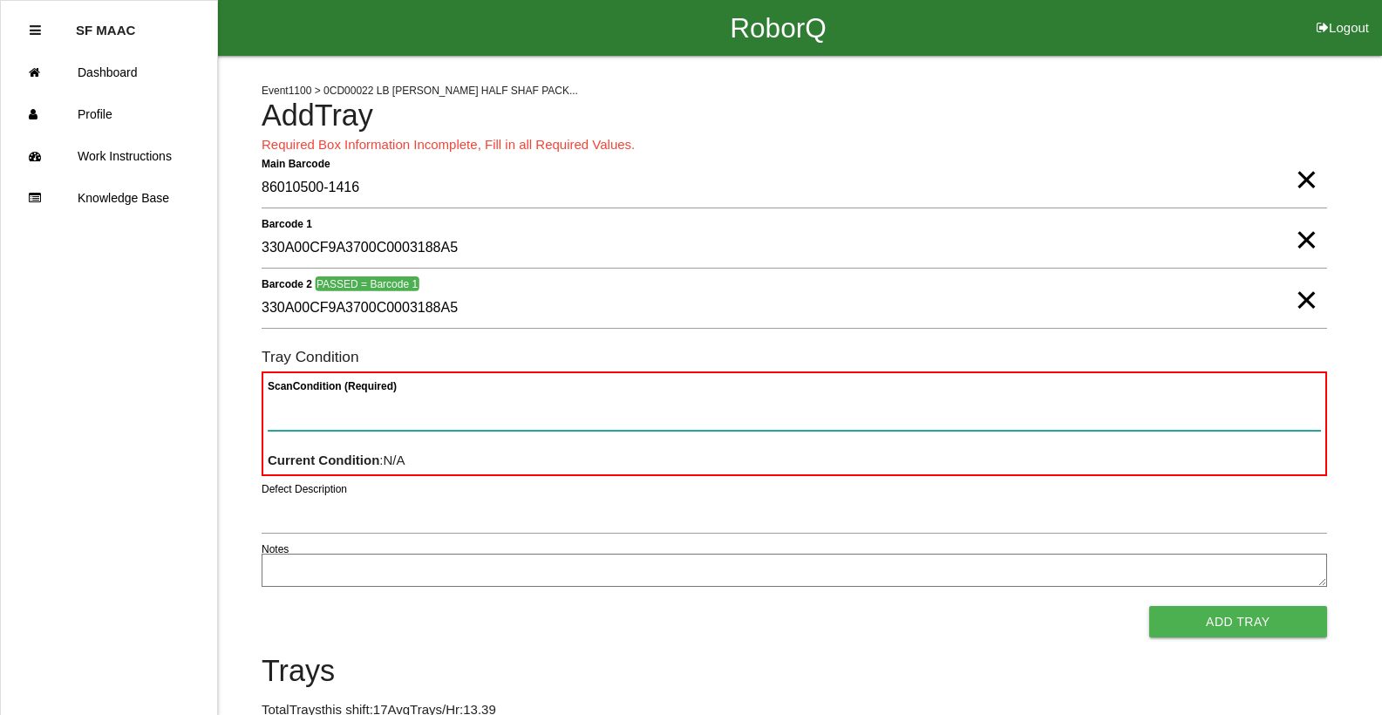
click at [326, 413] on Condition "Scan Condition (Required)" at bounding box center [795, 411] width 1054 height 40
type Condition "goo"
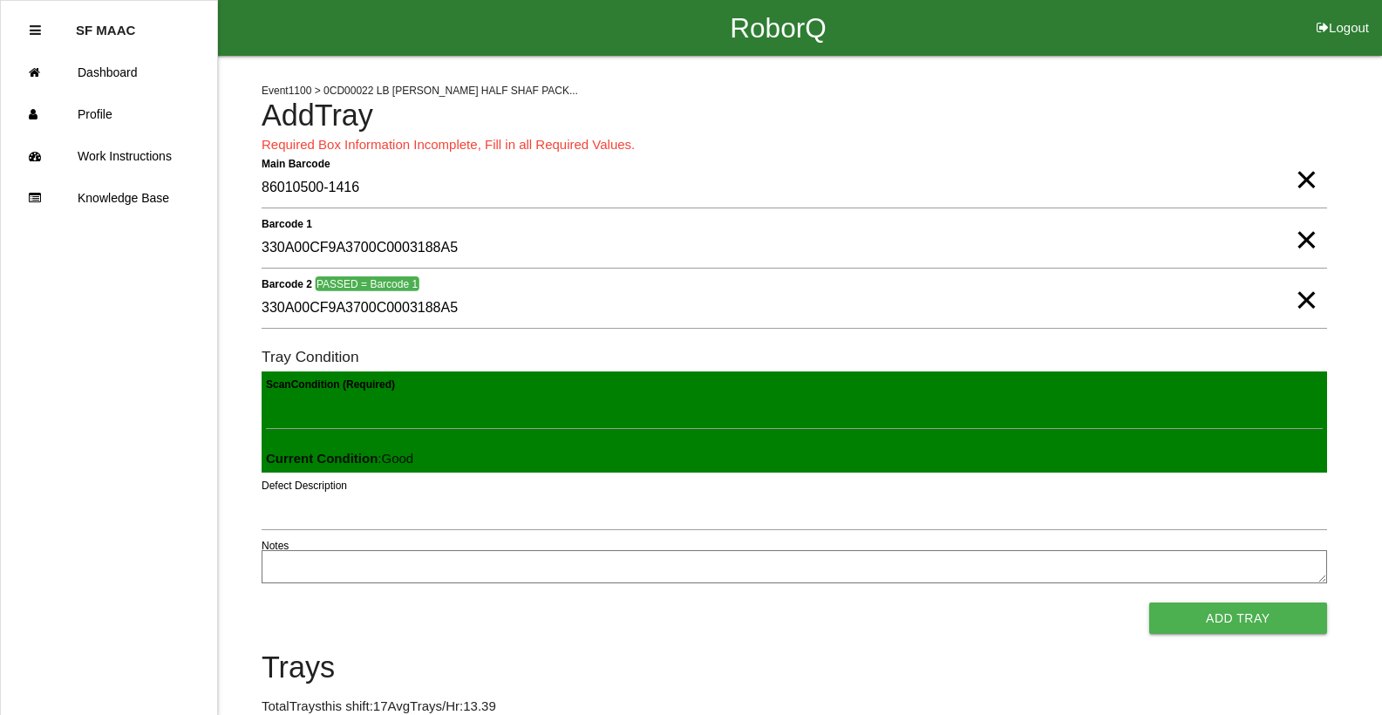
click at [1150, 603] on button "Add Tray" at bounding box center [1239, 618] width 178 height 31
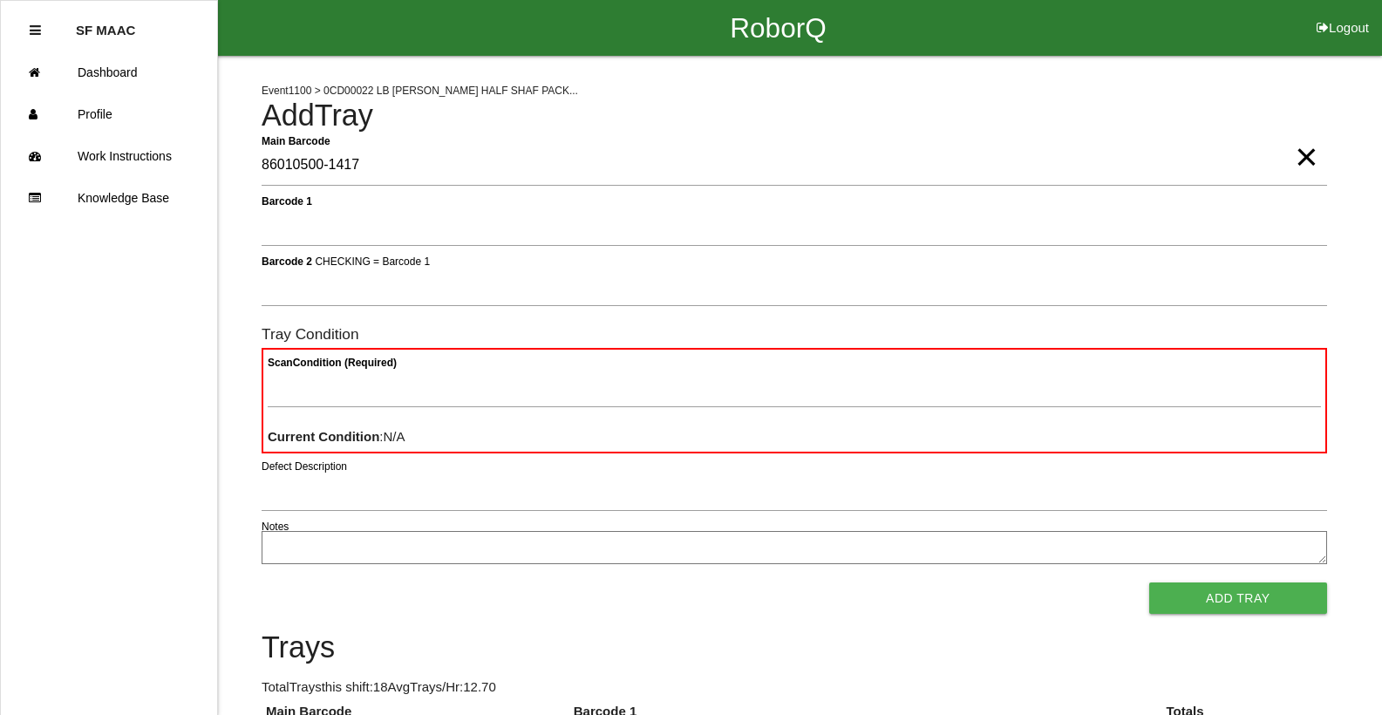
type Barcode "86010500-1417"
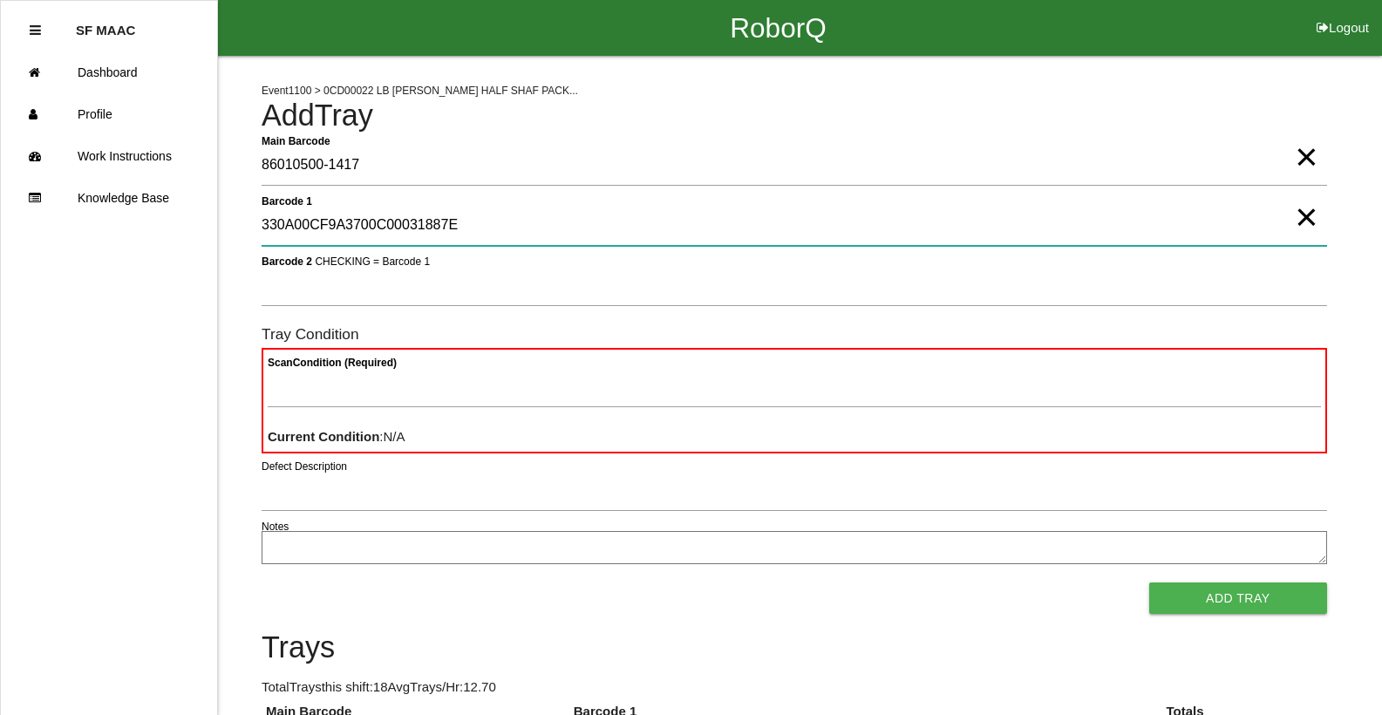
type 1 "330A00CF9A3700C00031887E"
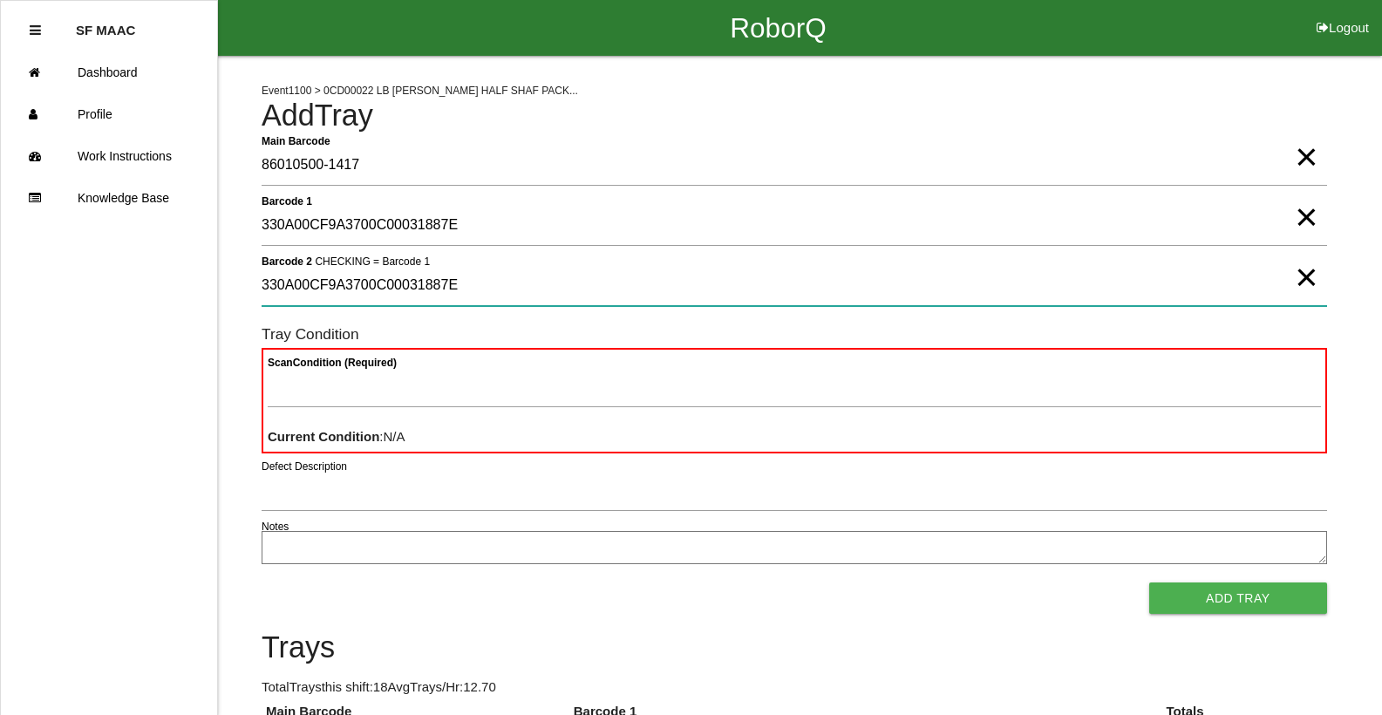
type 2 "330A00CF9A3700C00031887E"
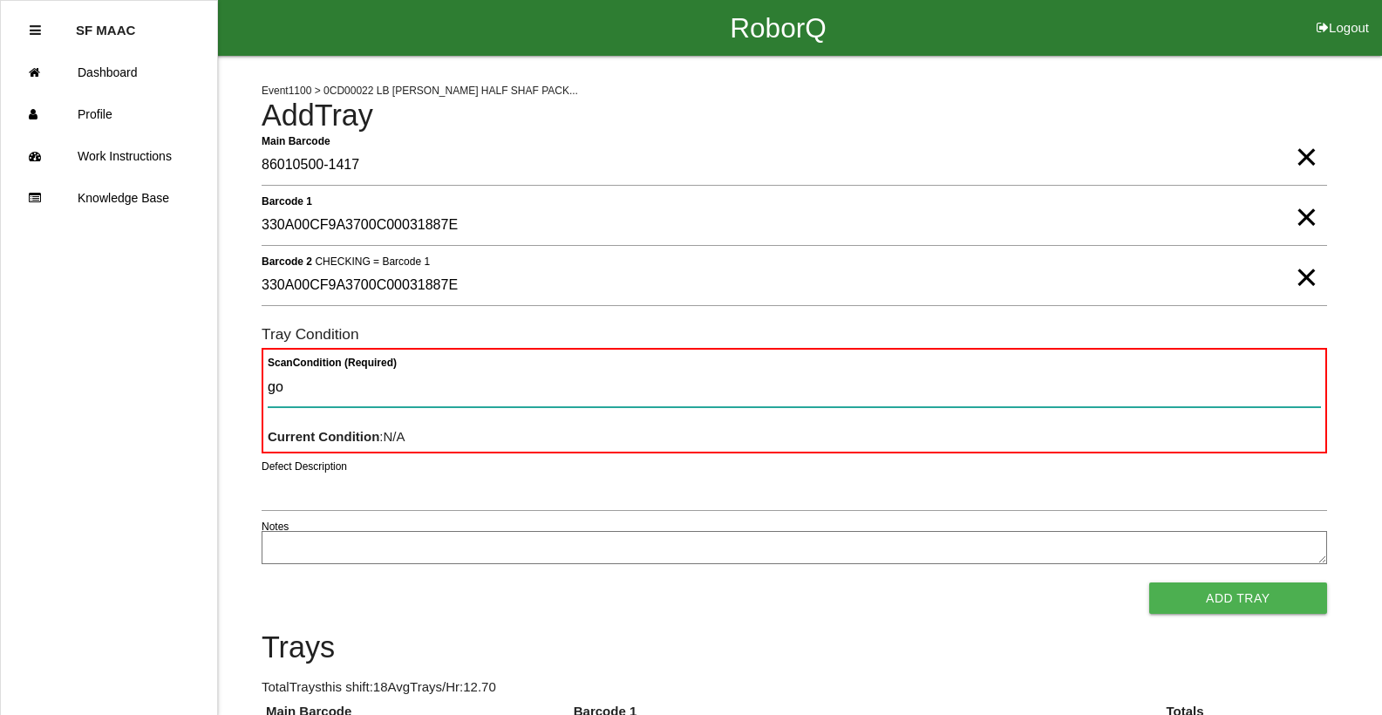
type Condition "goo"
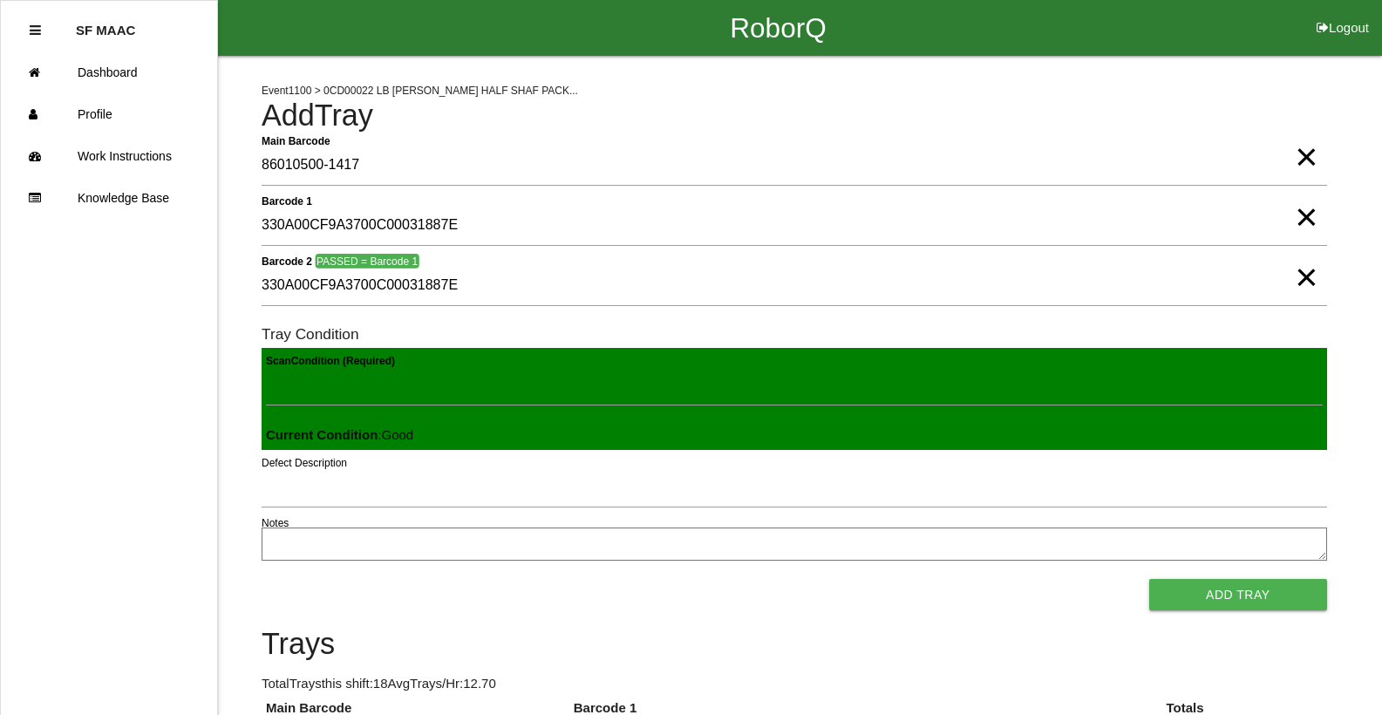
click at [1150, 579] on button "Add Tray" at bounding box center [1239, 594] width 178 height 31
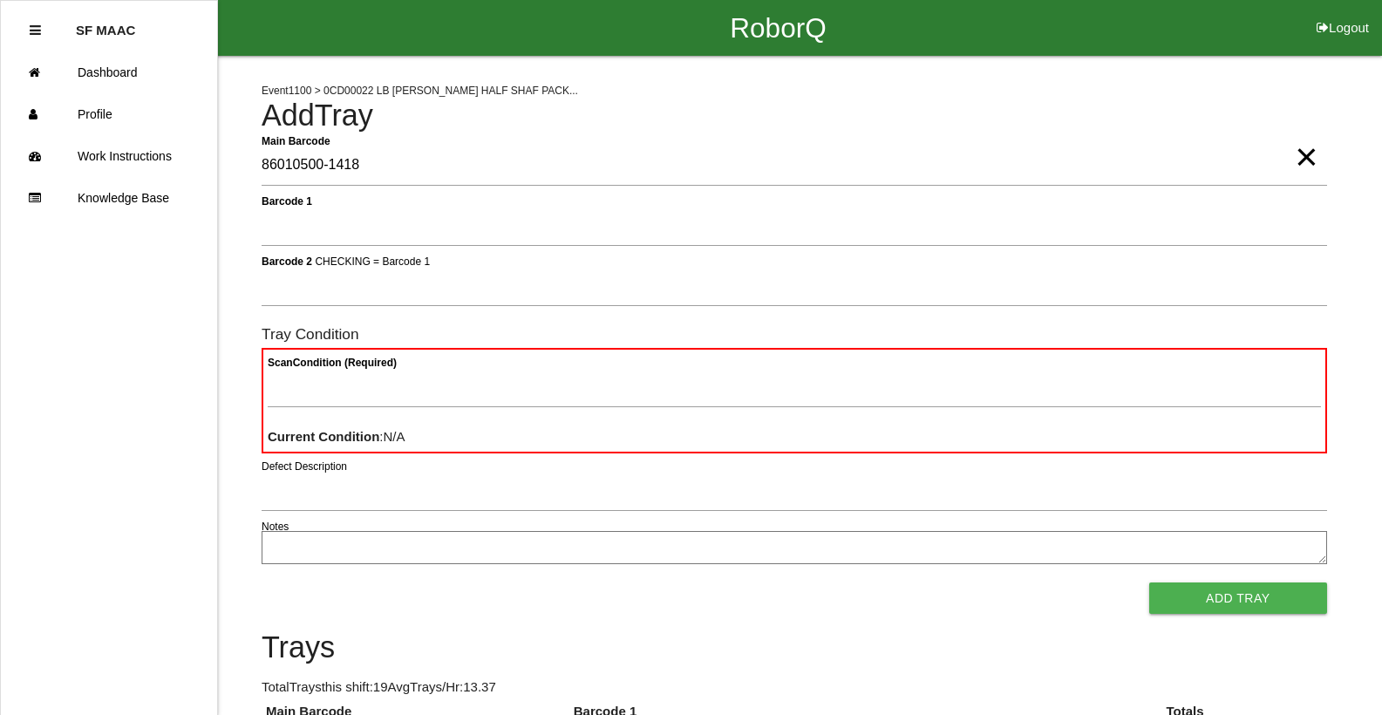
type Barcode "86010500-1418"
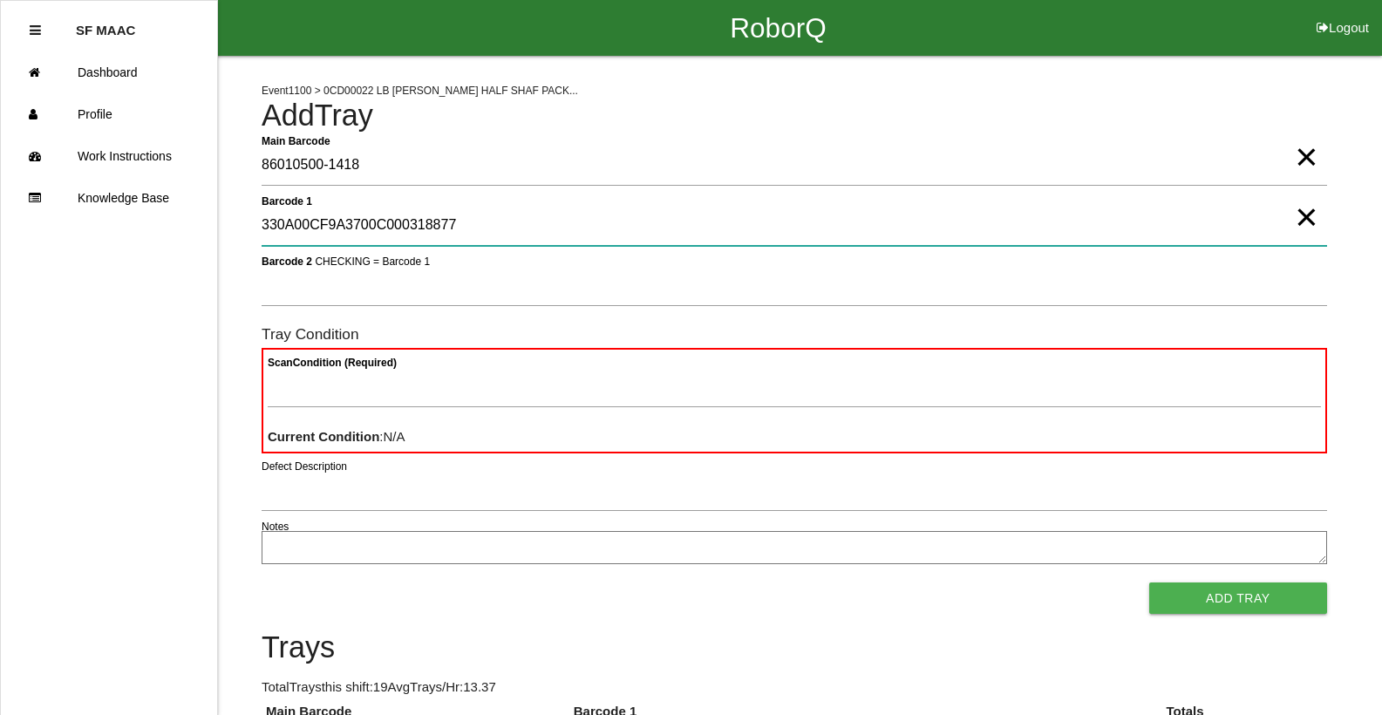
type 1 "330A00CF9A3700C000318877"
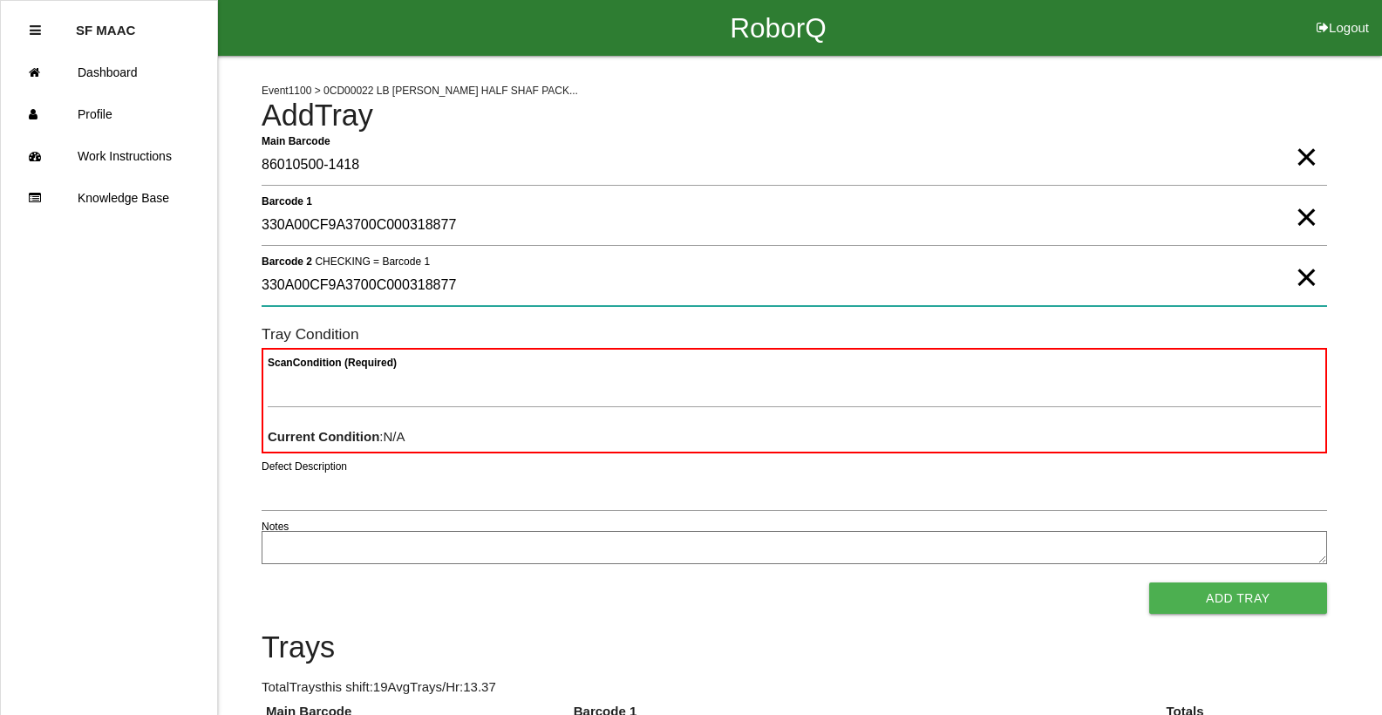
type 2 "330A00CF9A3700C000318877"
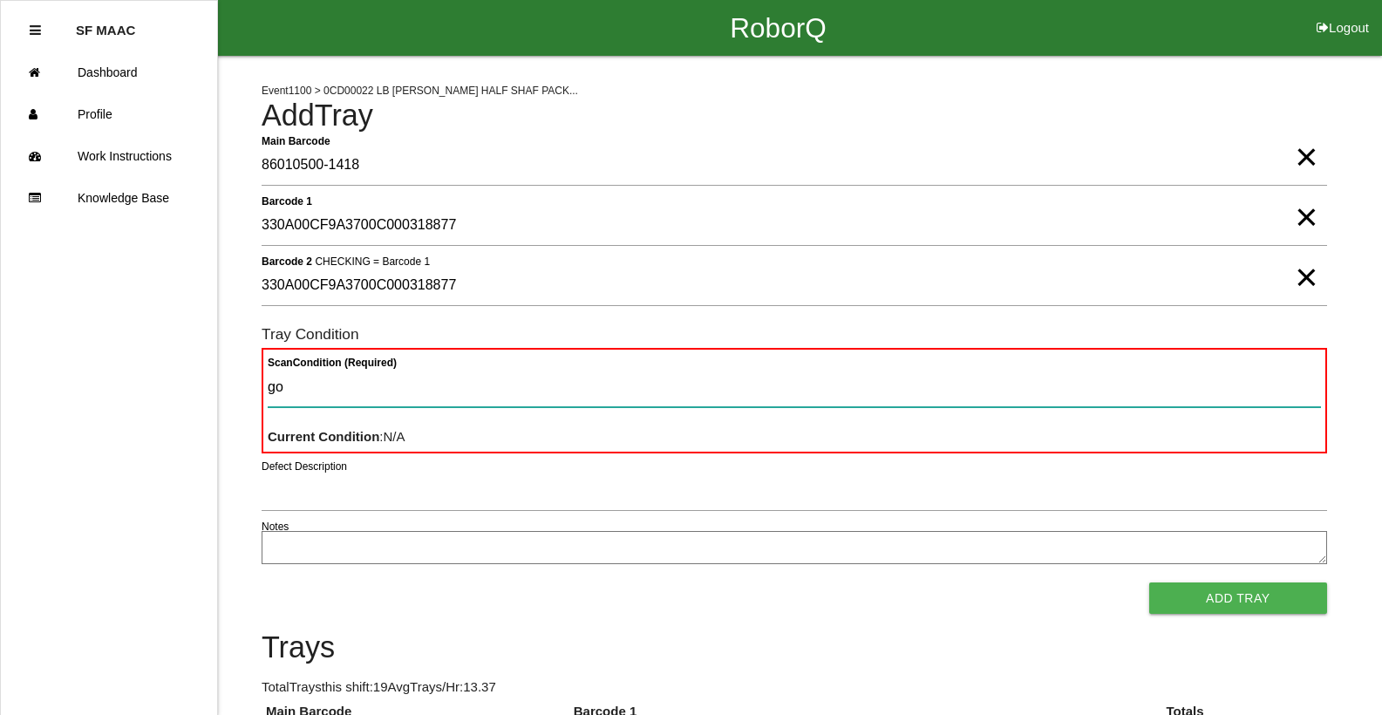
type Condition "goo"
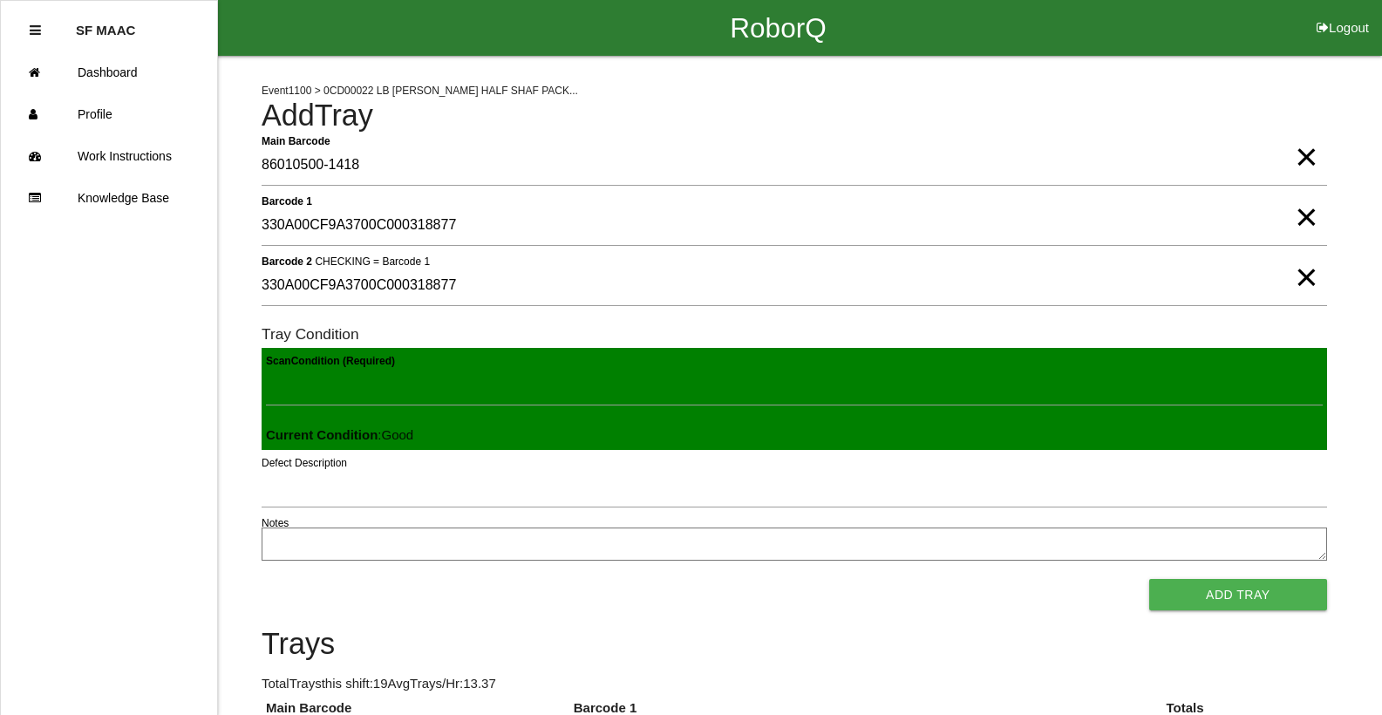
click at [1150, 579] on button "Add Tray" at bounding box center [1239, 594] width 178 height 31
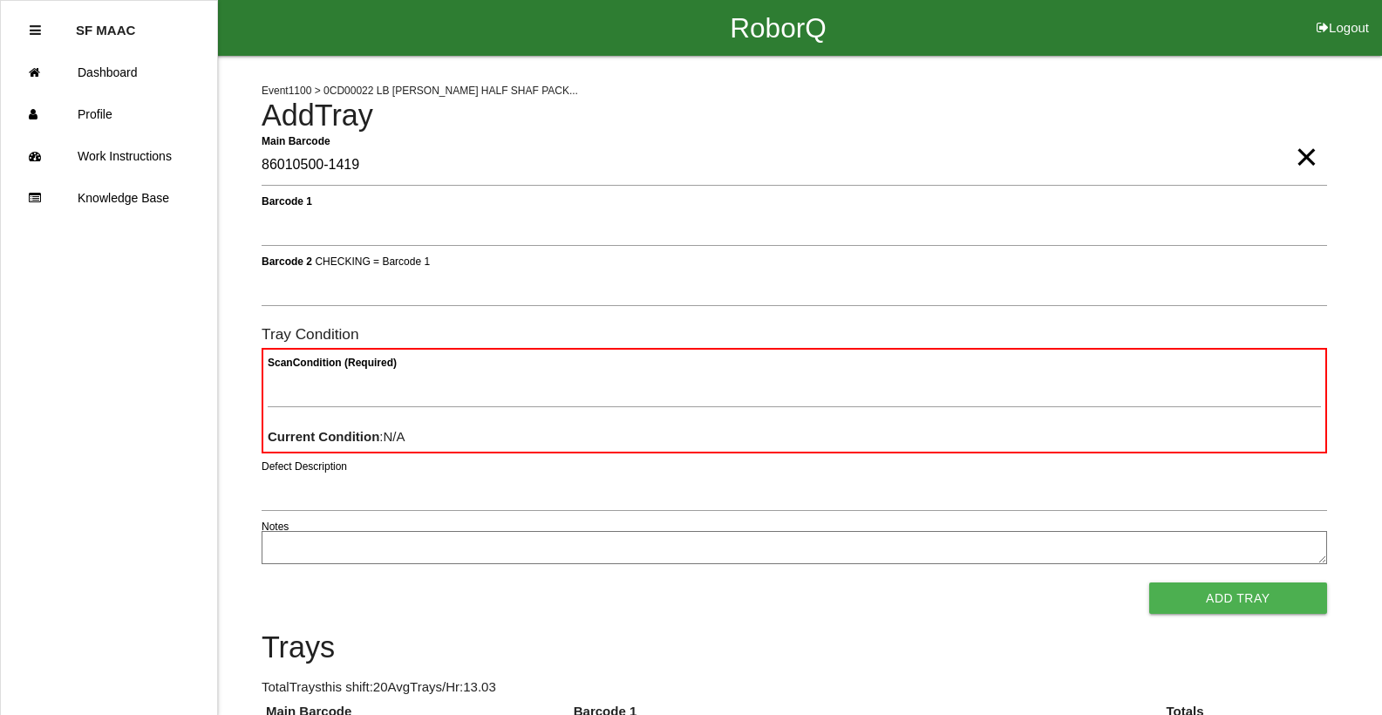
type Barcode "86010500-1419"
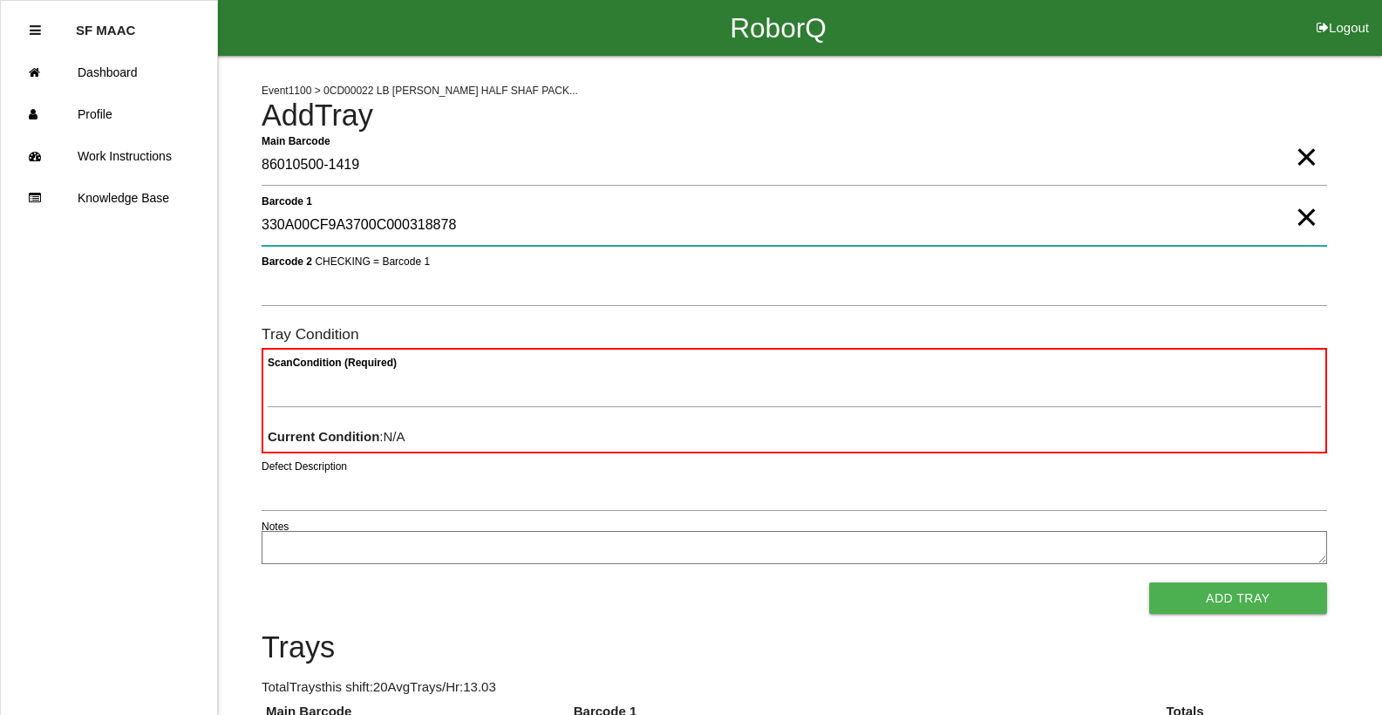
type 1 "330A00CF9A3700C000318878"
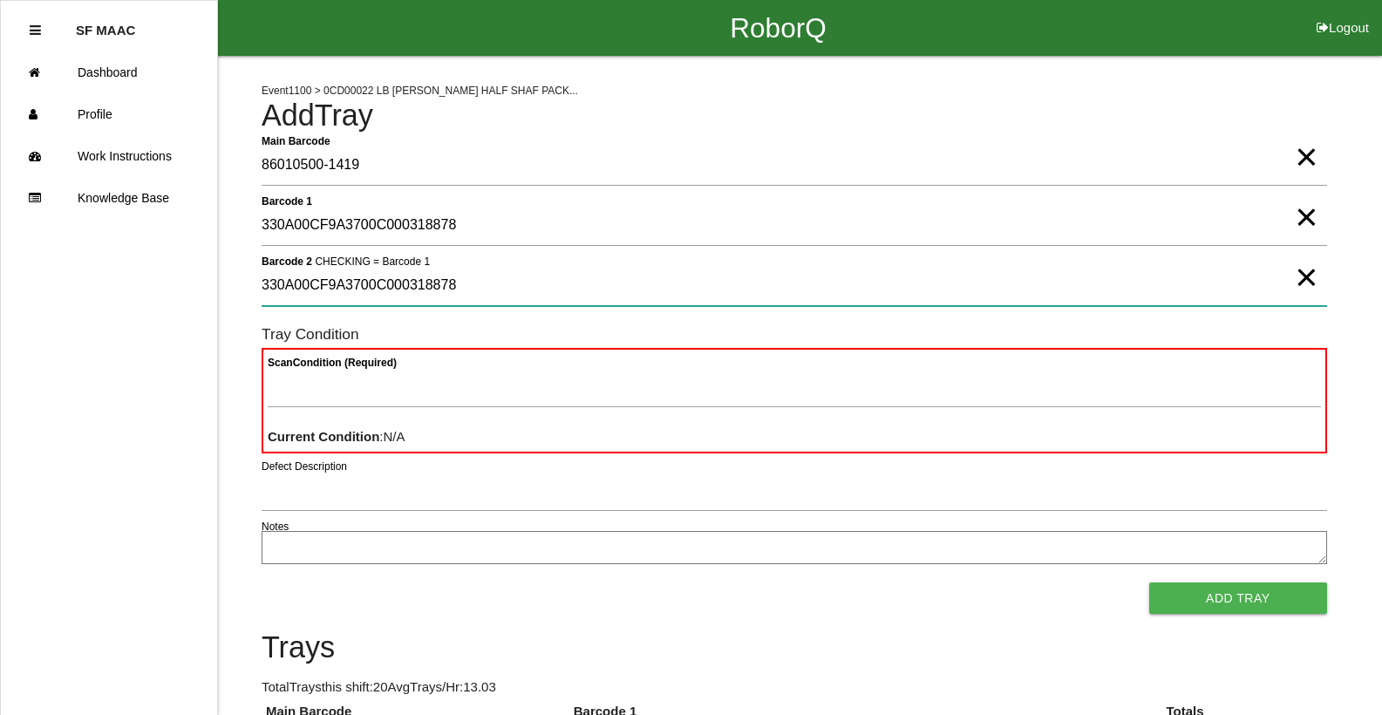
type 2 "330A00CF9A3700C000318878"
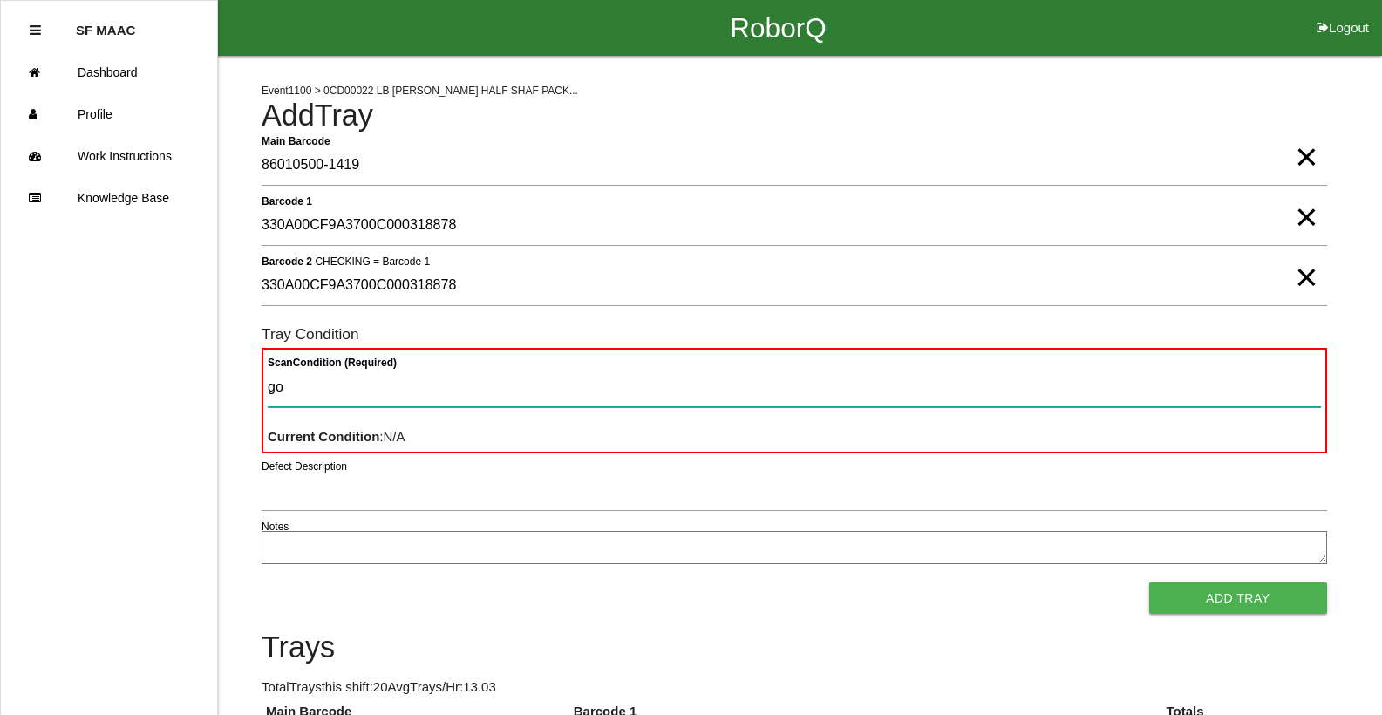
type Condition "goo"
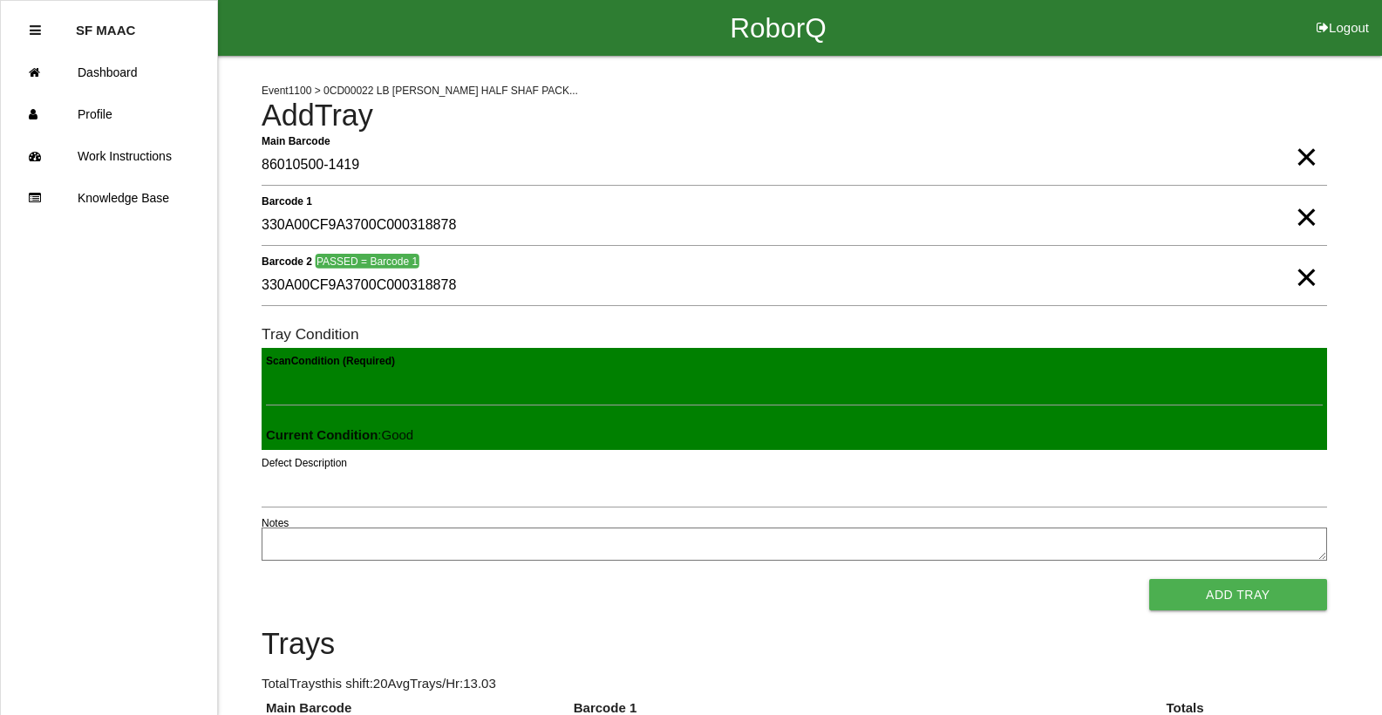
click at [1150, 579] on button "Add Tray" at bounding box center [1239, 594] width 178 height 31
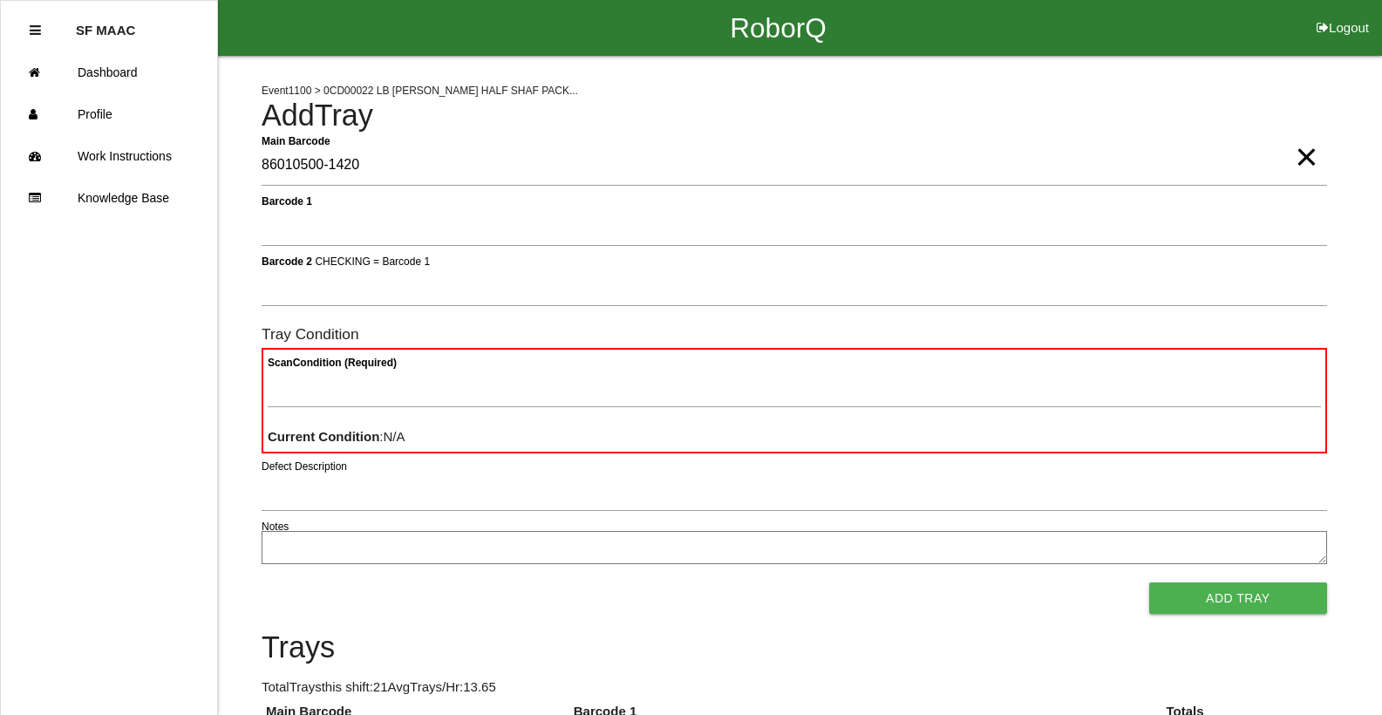
type Barcode "86010500-1420"
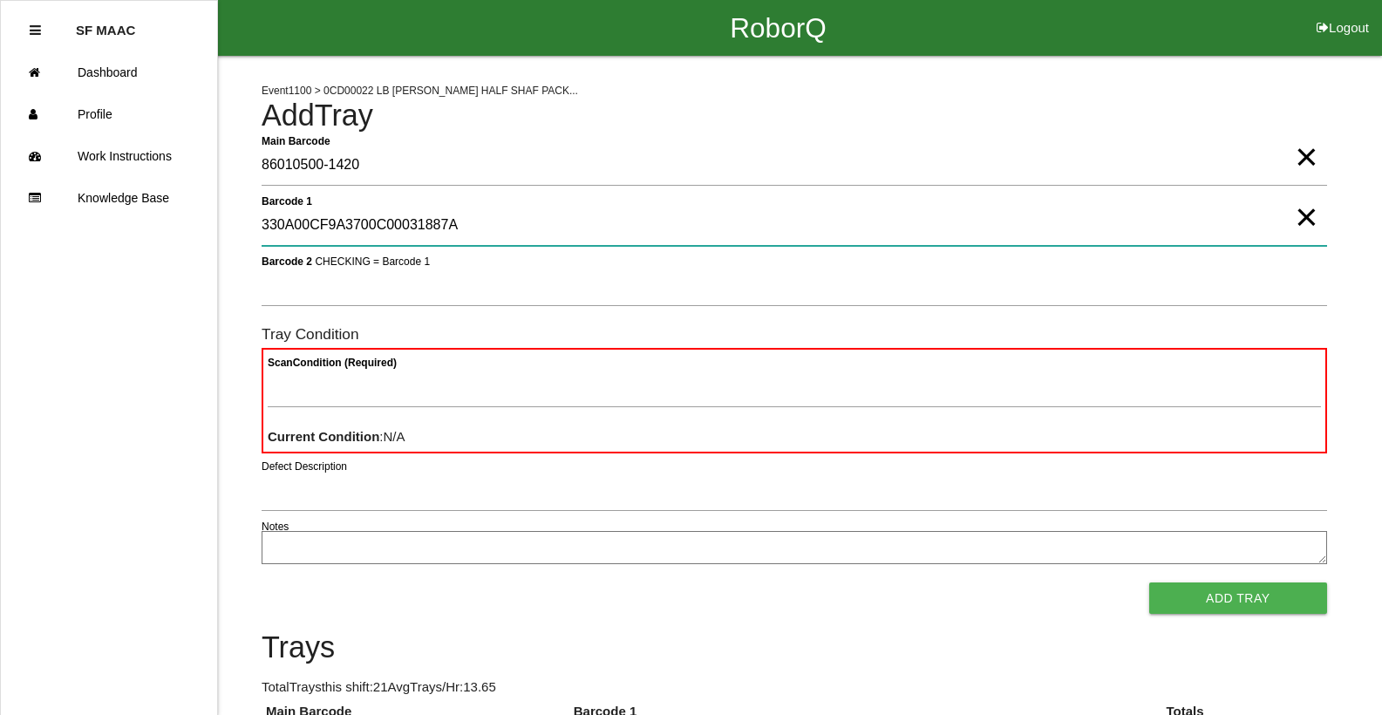
type 1 "330A00CF9A3700C00031887A"
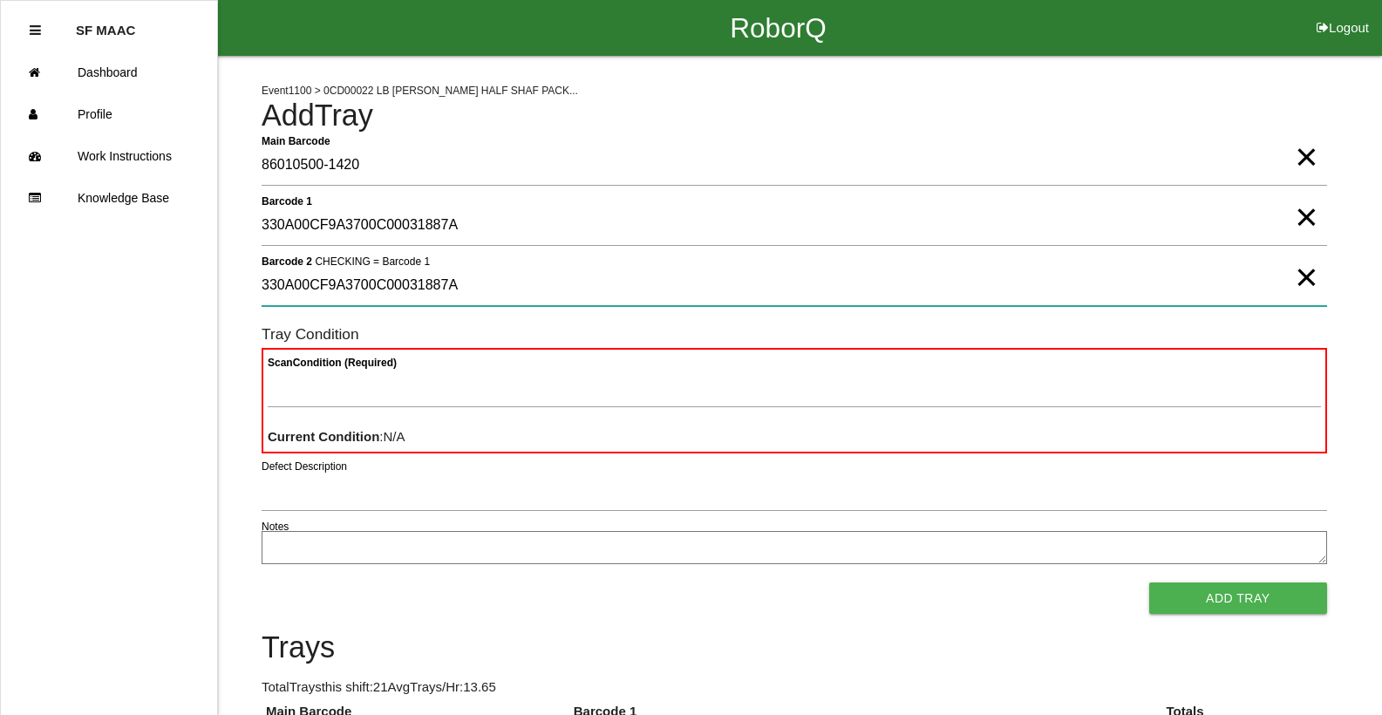
type 2 "330A00CF9A3700C00031887A"
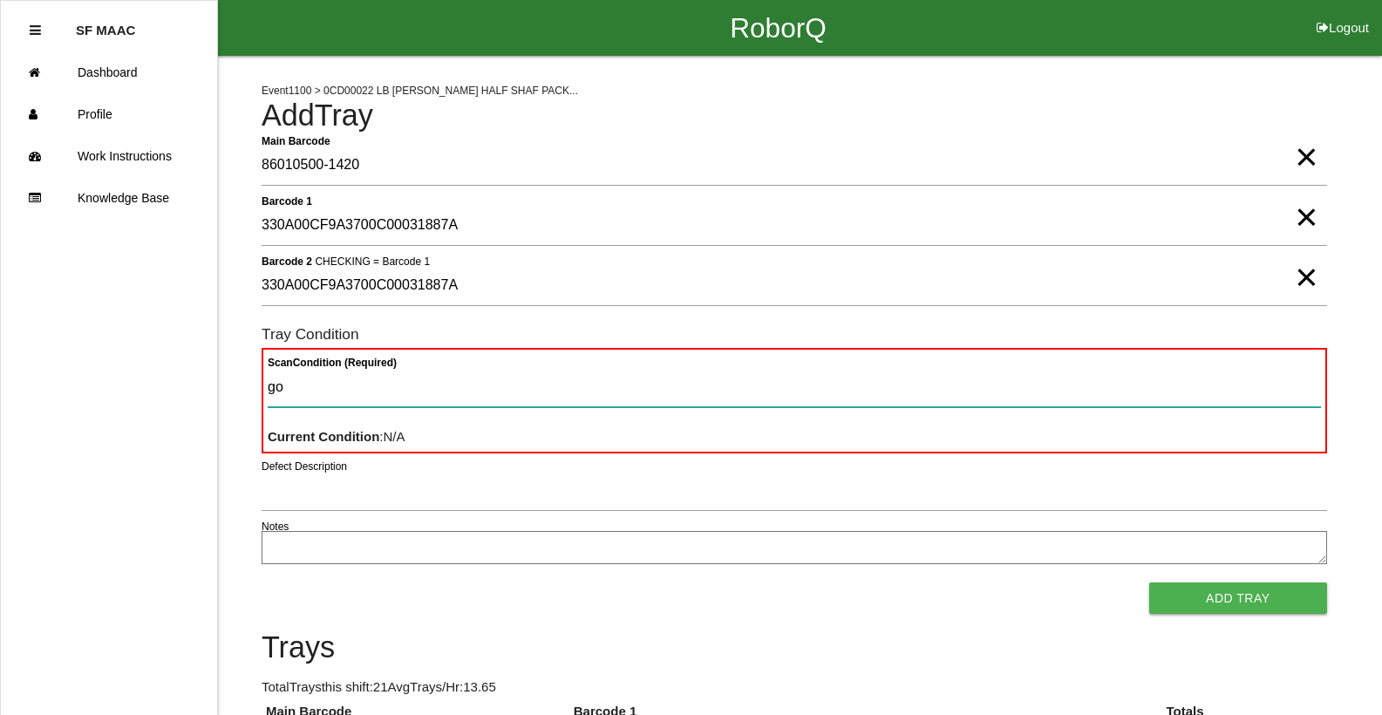
type Condition "goo"
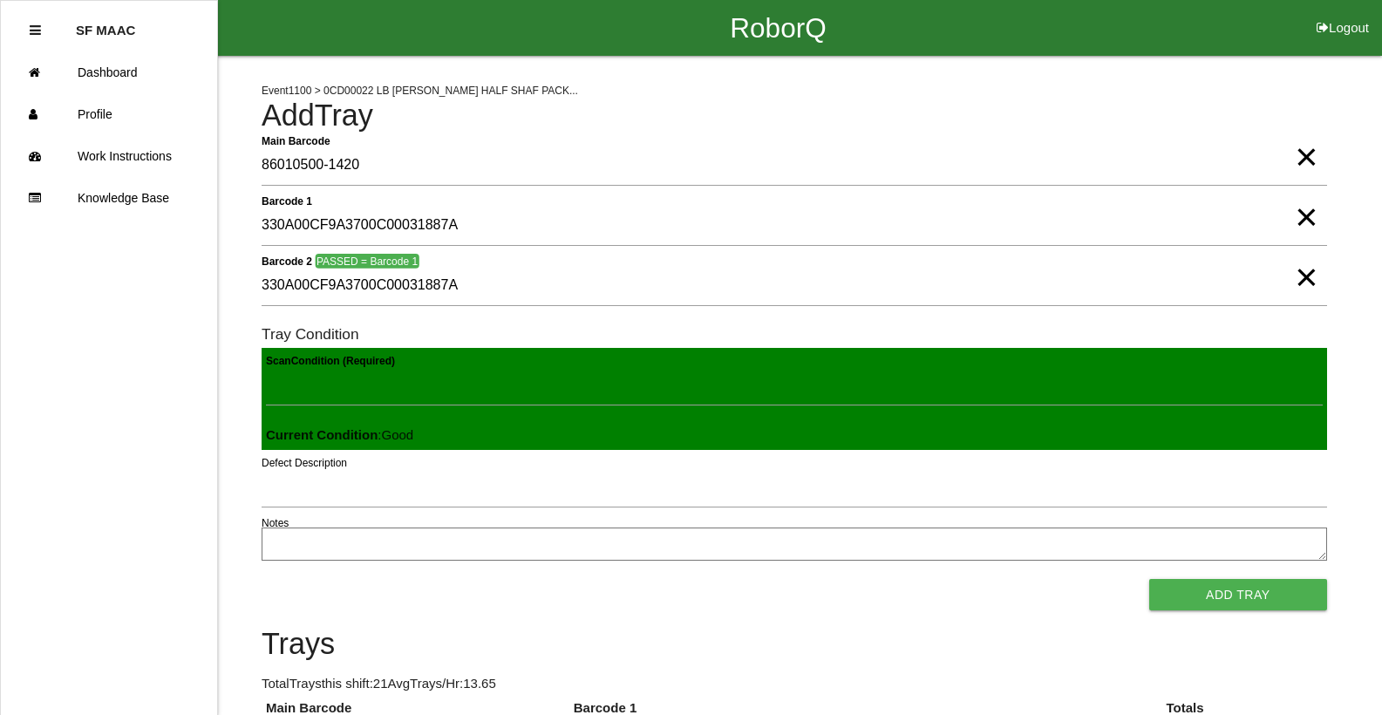
click at [1150, 579] on button "Add Tray" at bounding box center [1239, 594] width 178 height 31
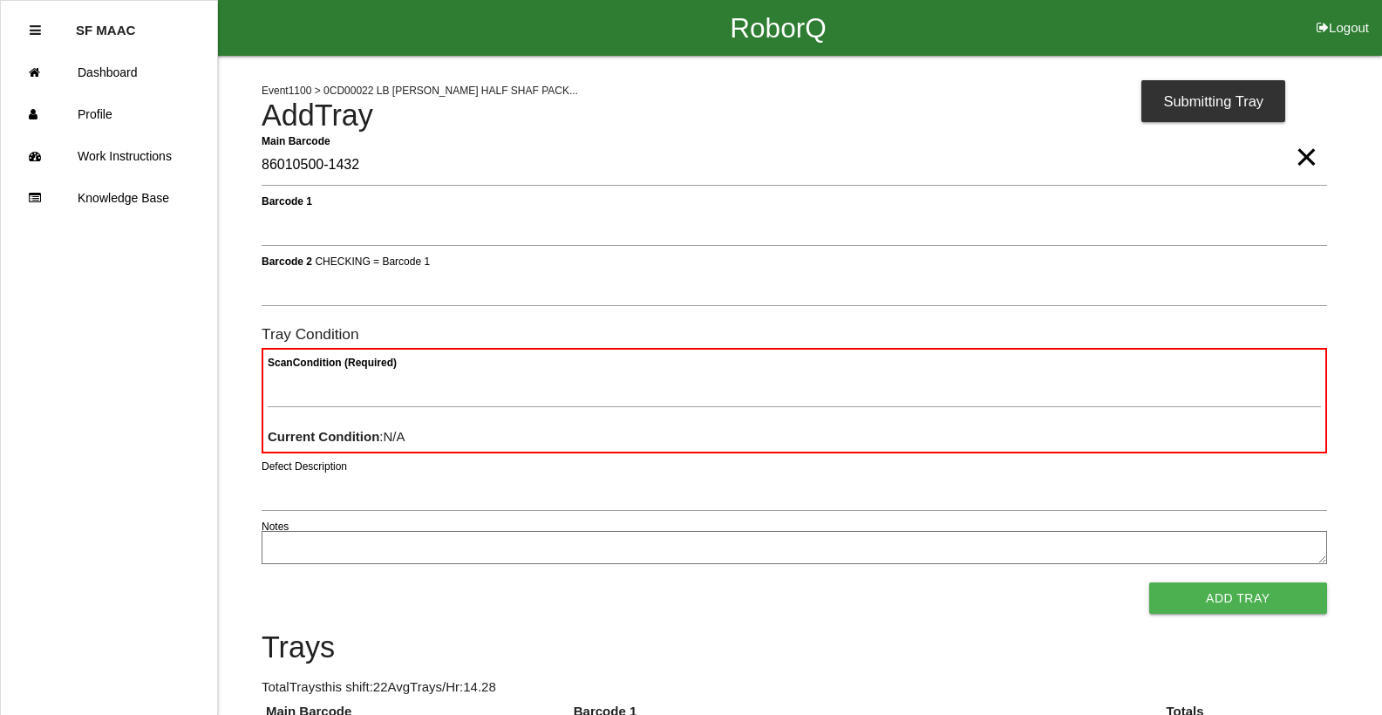
type Barcode "86010500-1432"
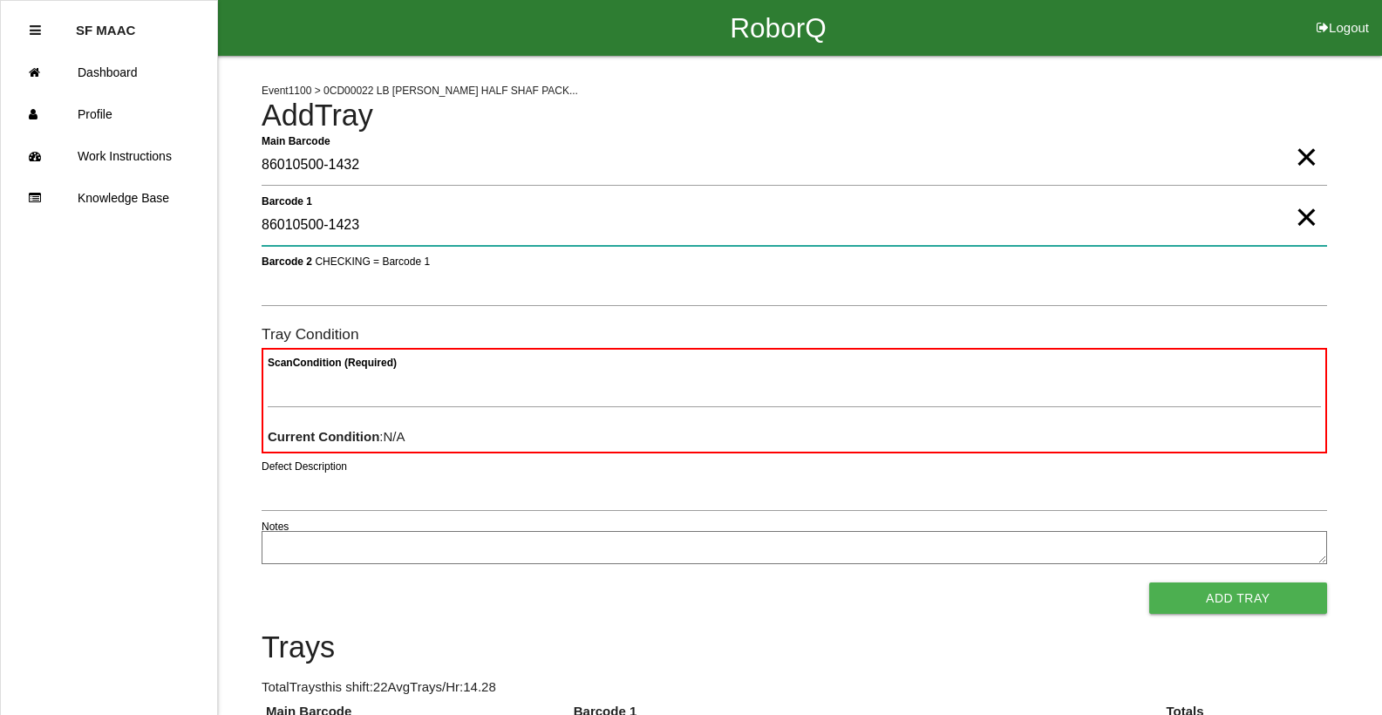
type 1 "86010500-1423"
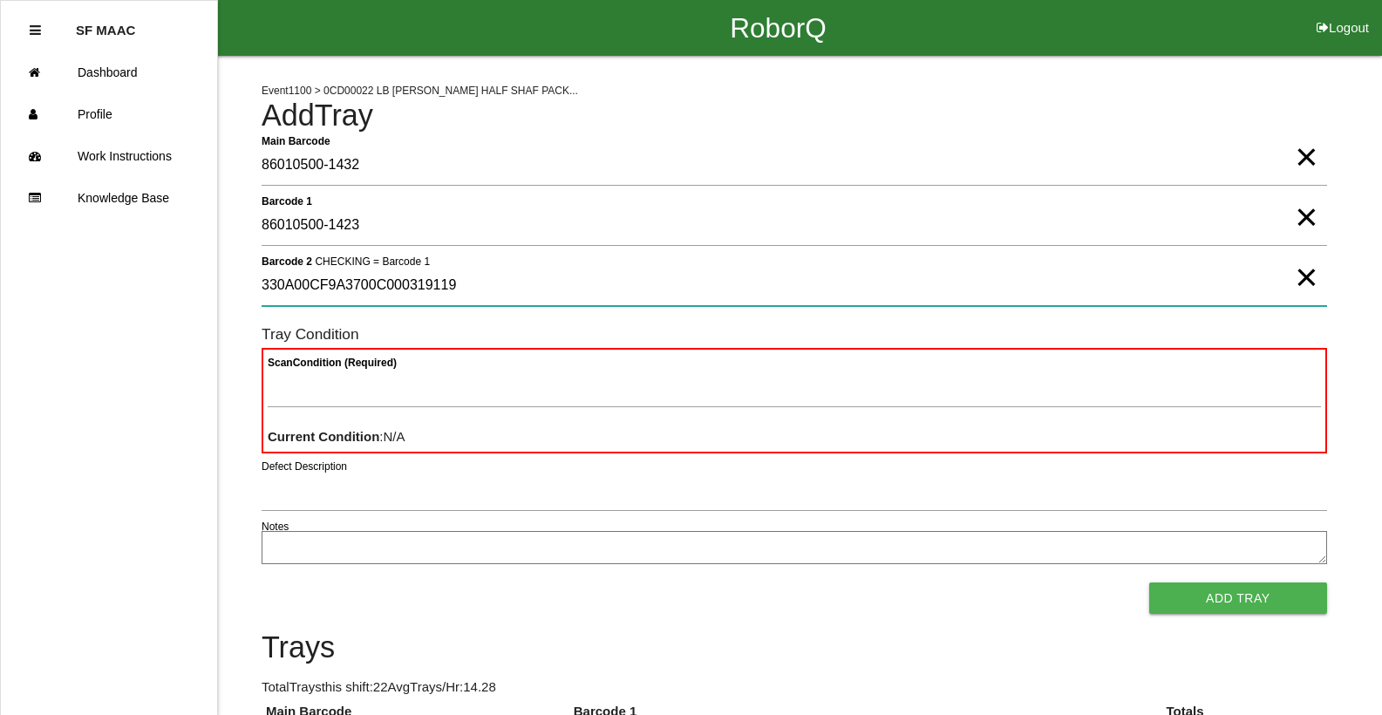
type 2 "330A00CF9A3700C000319119"
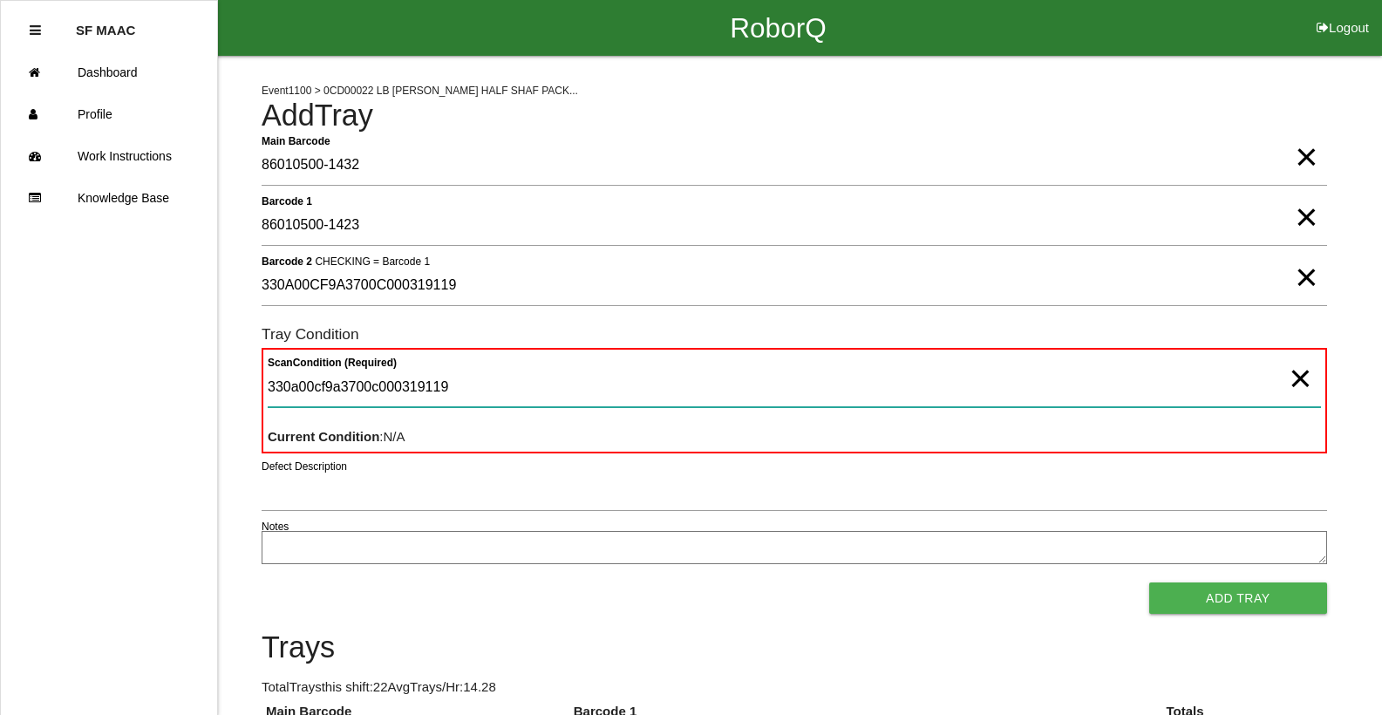
type Condition "330a00cf9a3700c000319119"
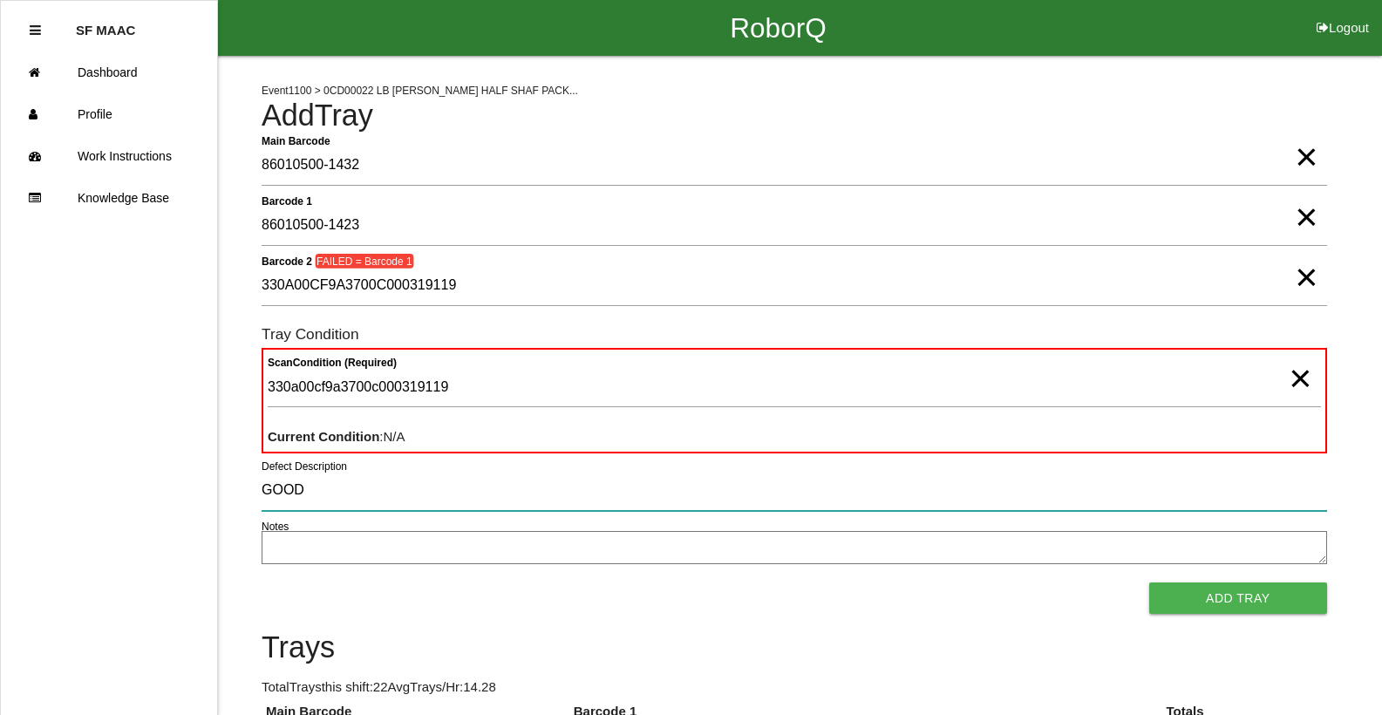
type input "GOOD"
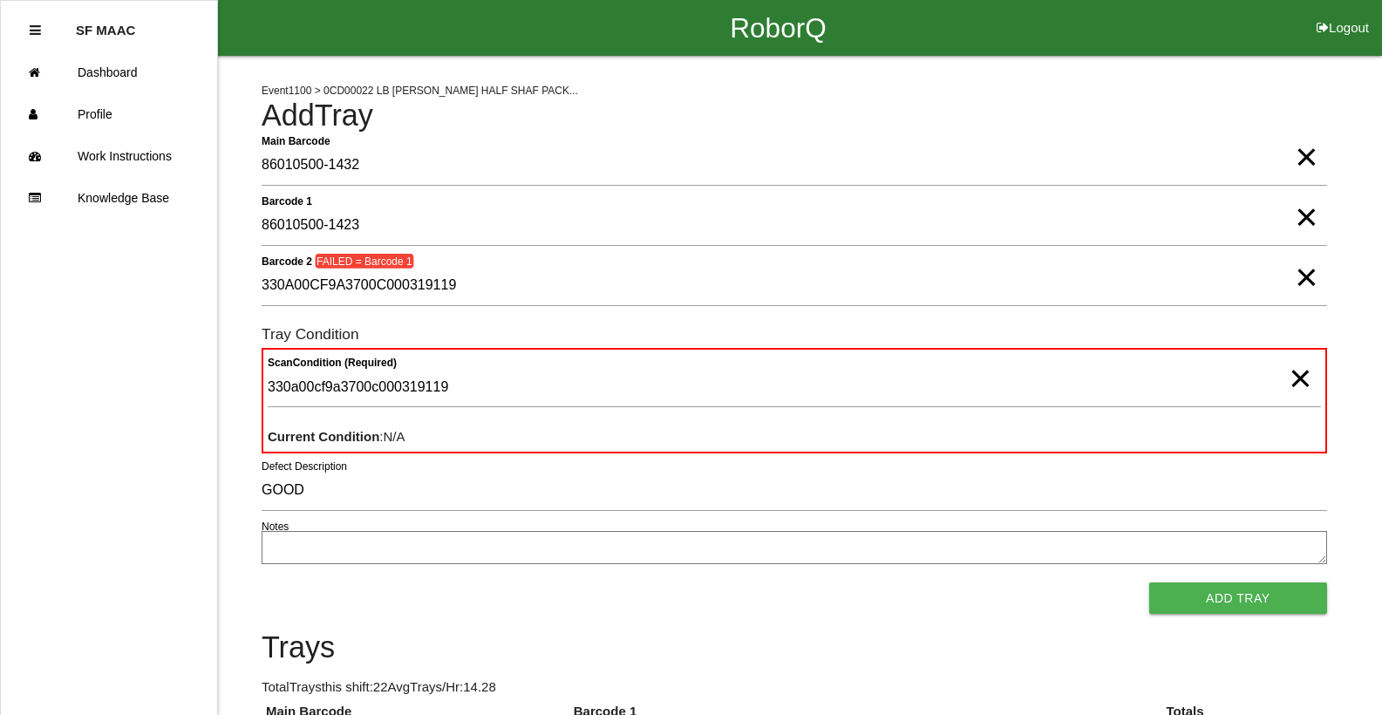
click at [1306, 277] on span "×" at bounding box center [1306, 259] width 23 height 35
click at [1300, 217] on span "×" at bounding box center [1306, 199] width 23 height 35
click at [1307, 157] on span "×" at bounding box center [1306, 139] width 23 height 35
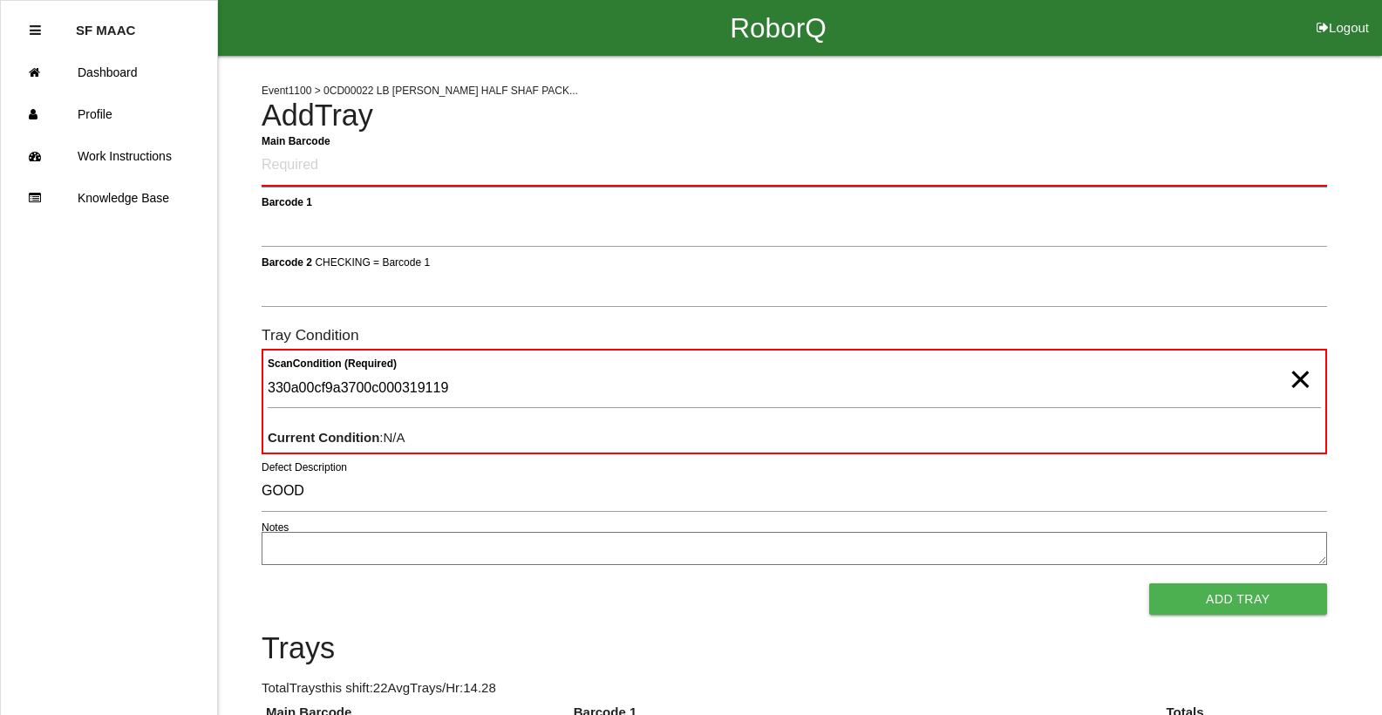
click at [279, 180] on Barcode "Main Barcode" at bounding box center [795, 166] width 1066 height 41
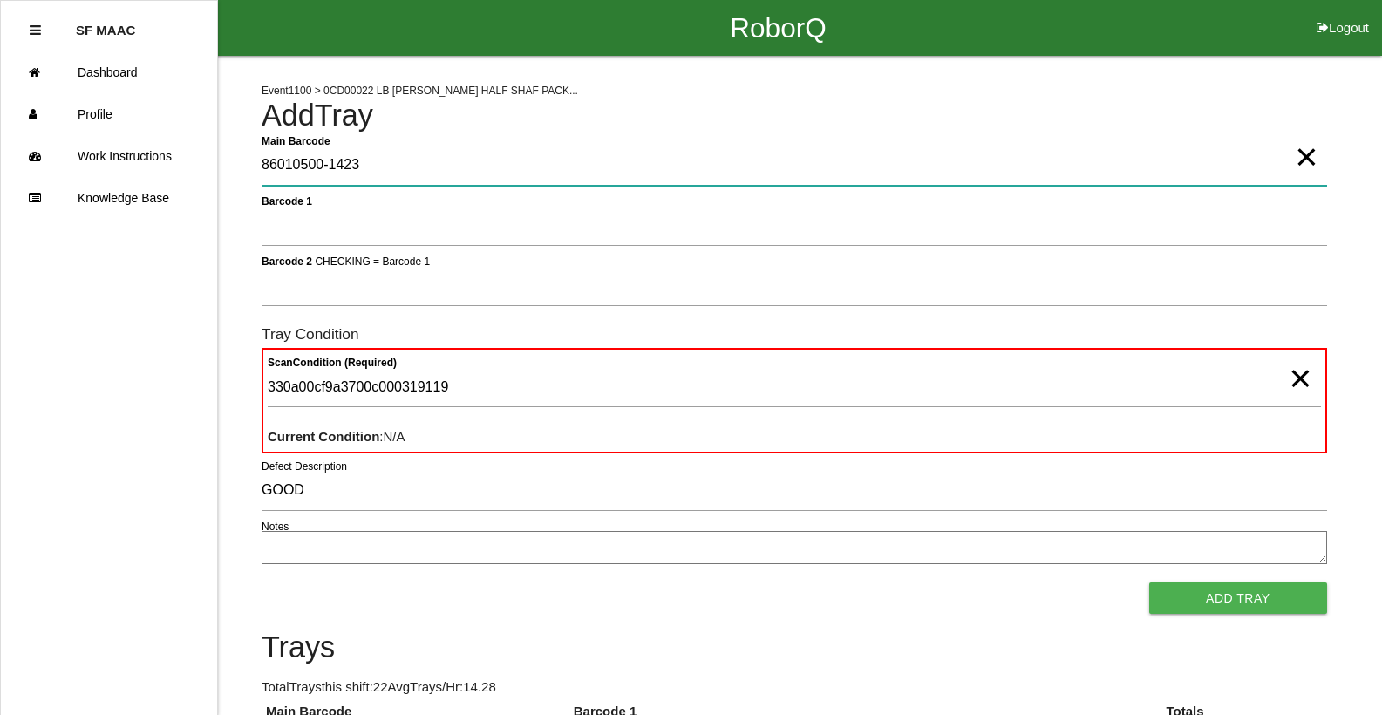
type Barcode "86010500-1423"
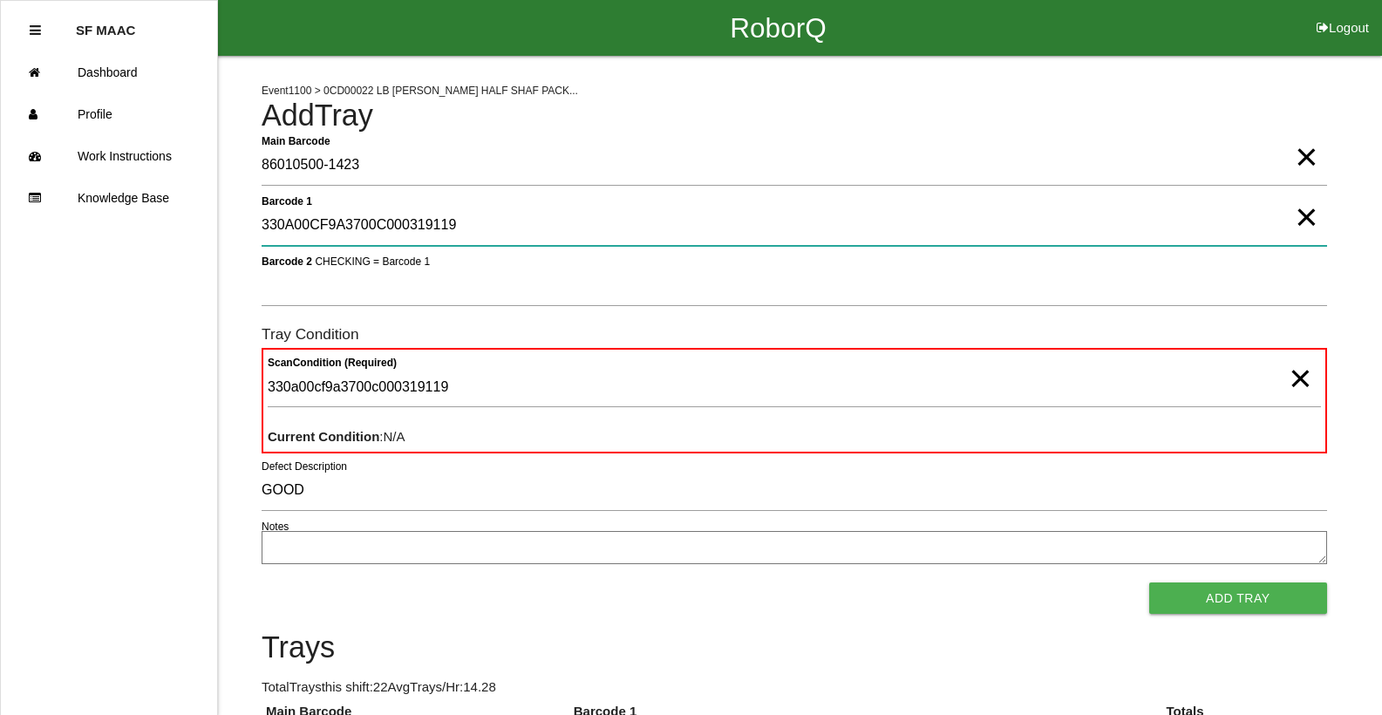
type 1 "330A00CF9A3700C000319119"
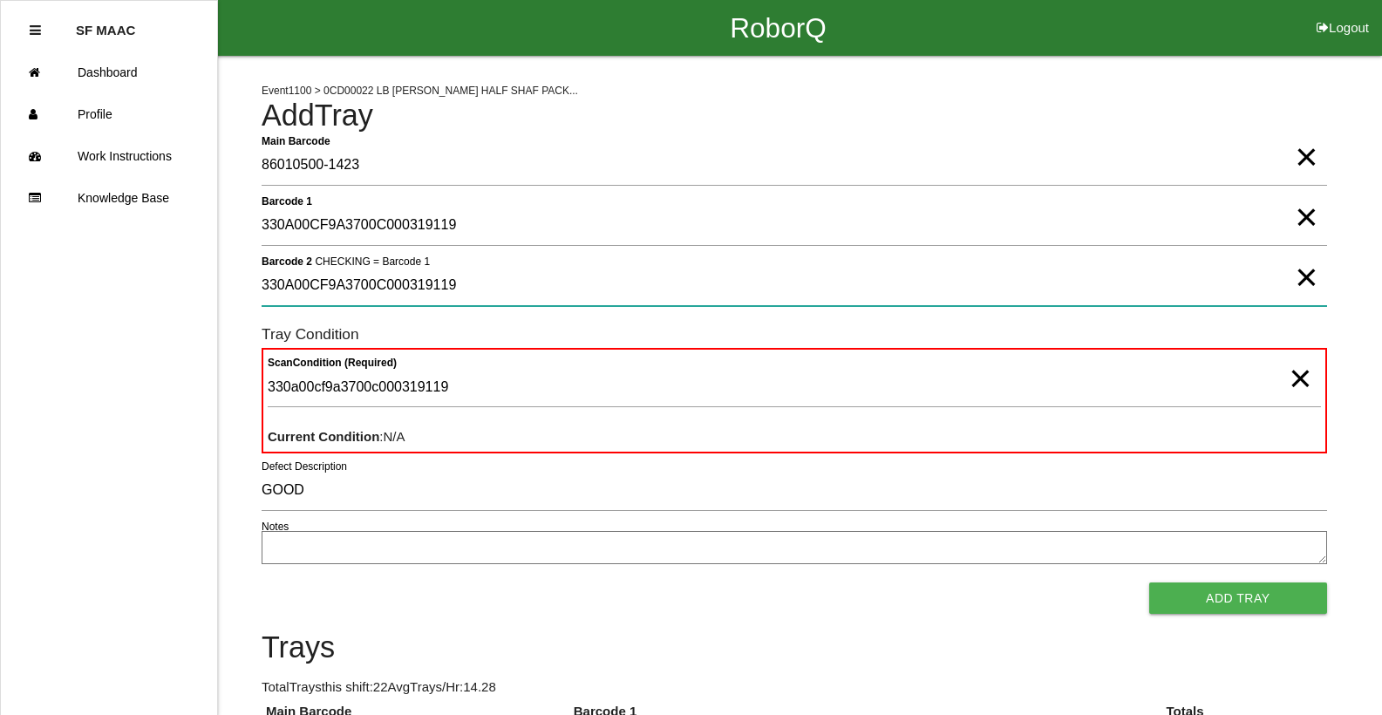
type 2 "330A00CF9A3700C000319119"
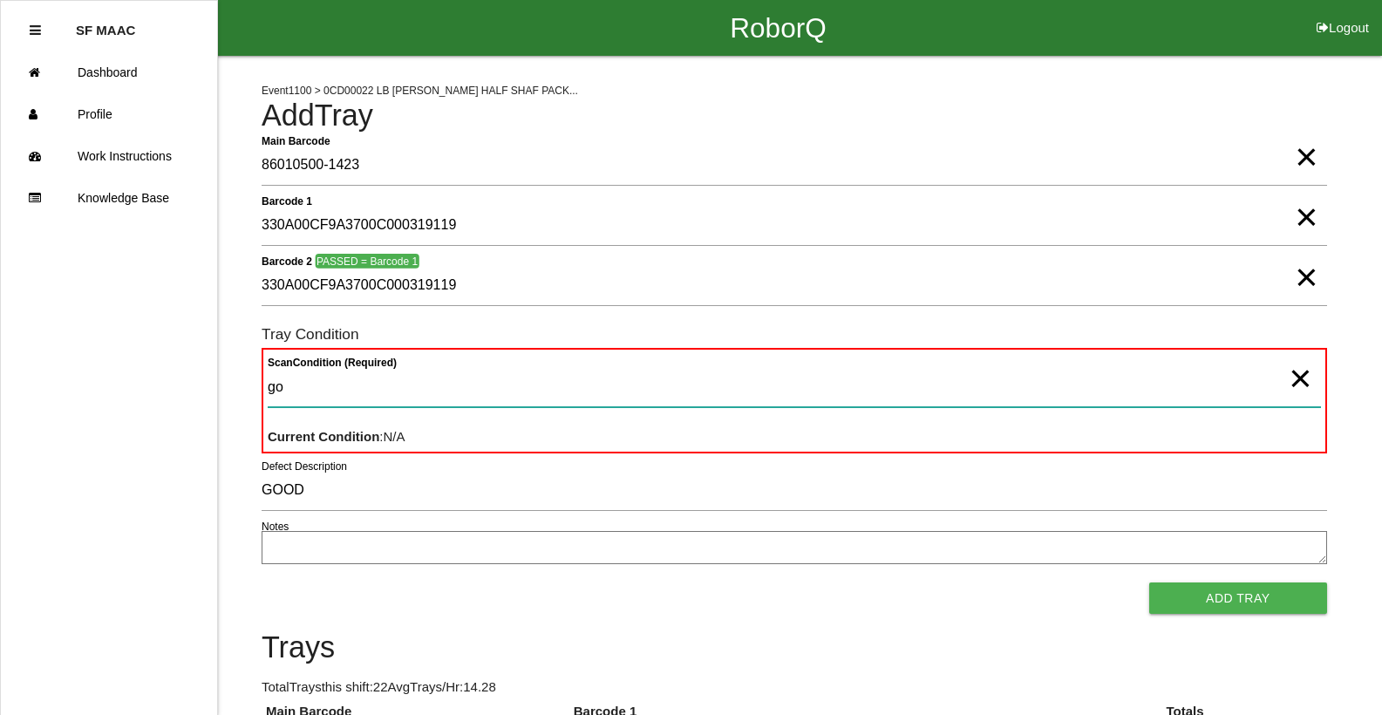
type Condition "goo"
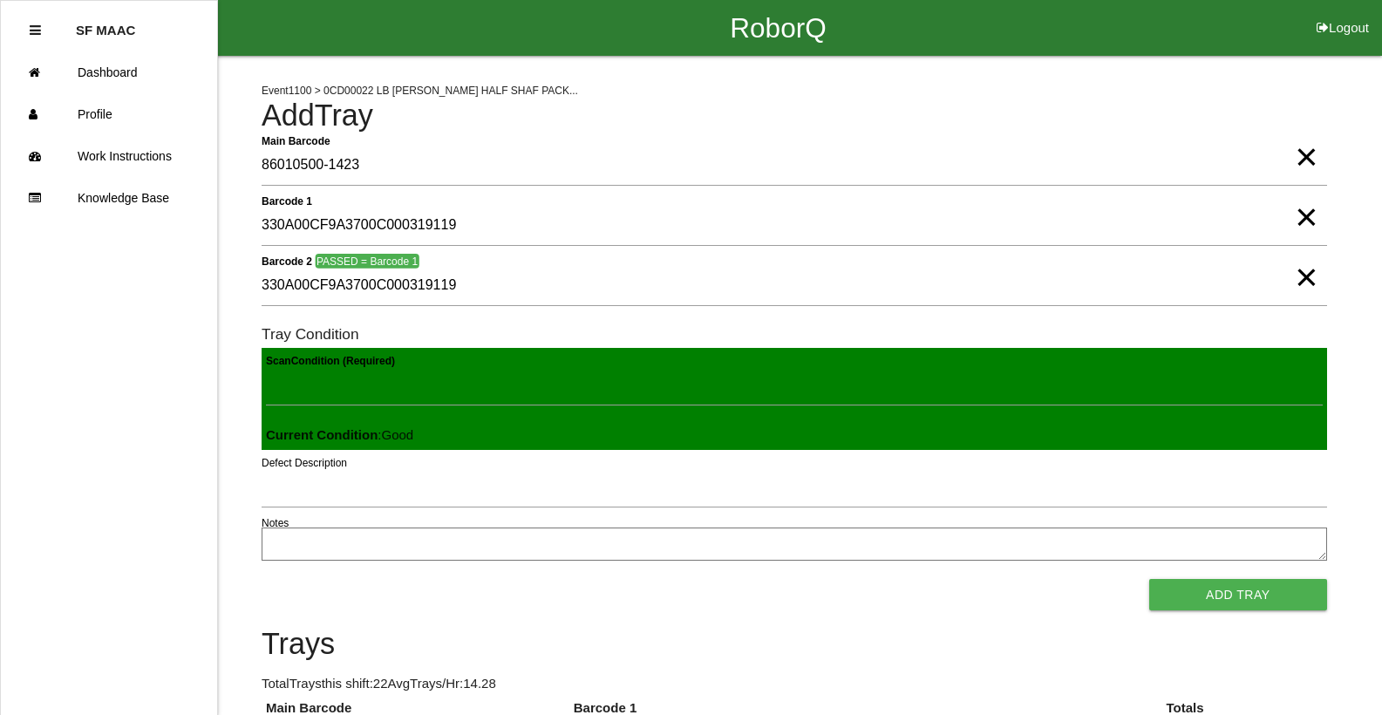
click at [1150, 579] on button "Add Tray" at bounding box center [1239, 594] width 178 height 31
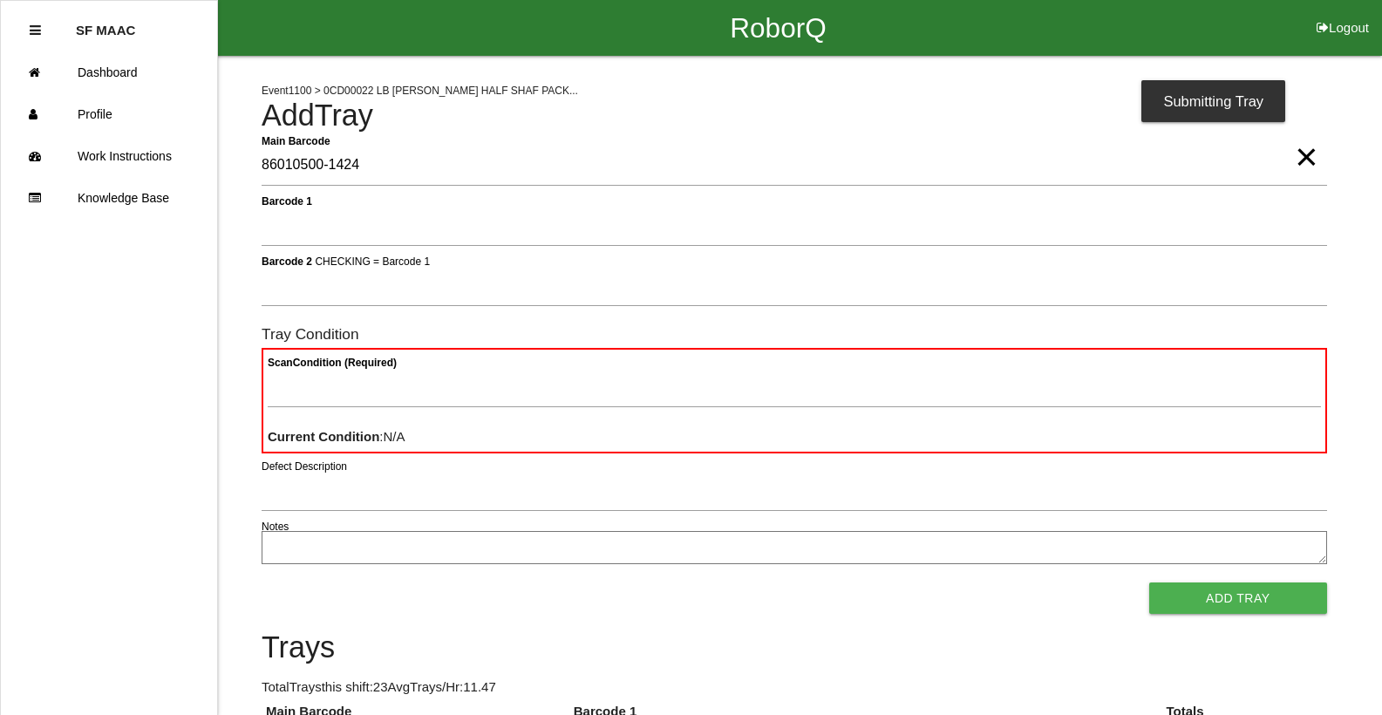
type Barcode "86010500-1424"
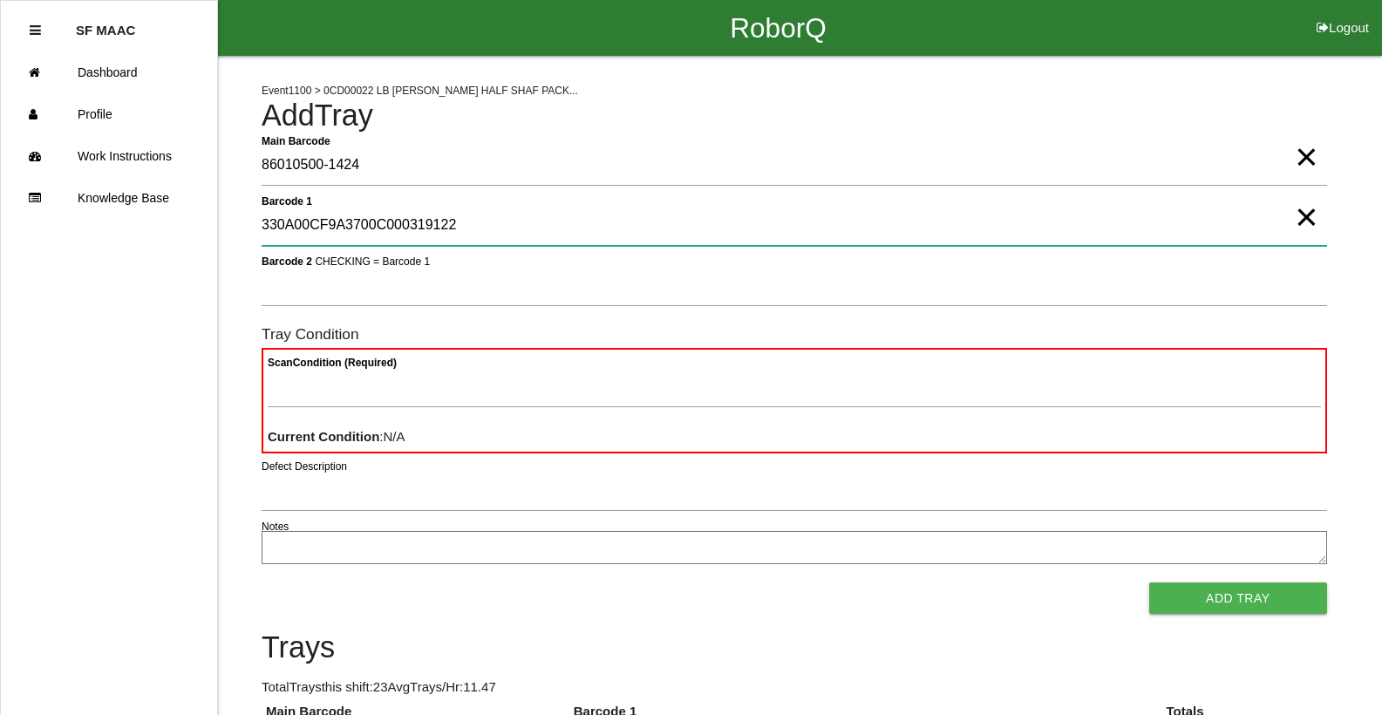
type 1 "330A00CF9A3700C000319122"
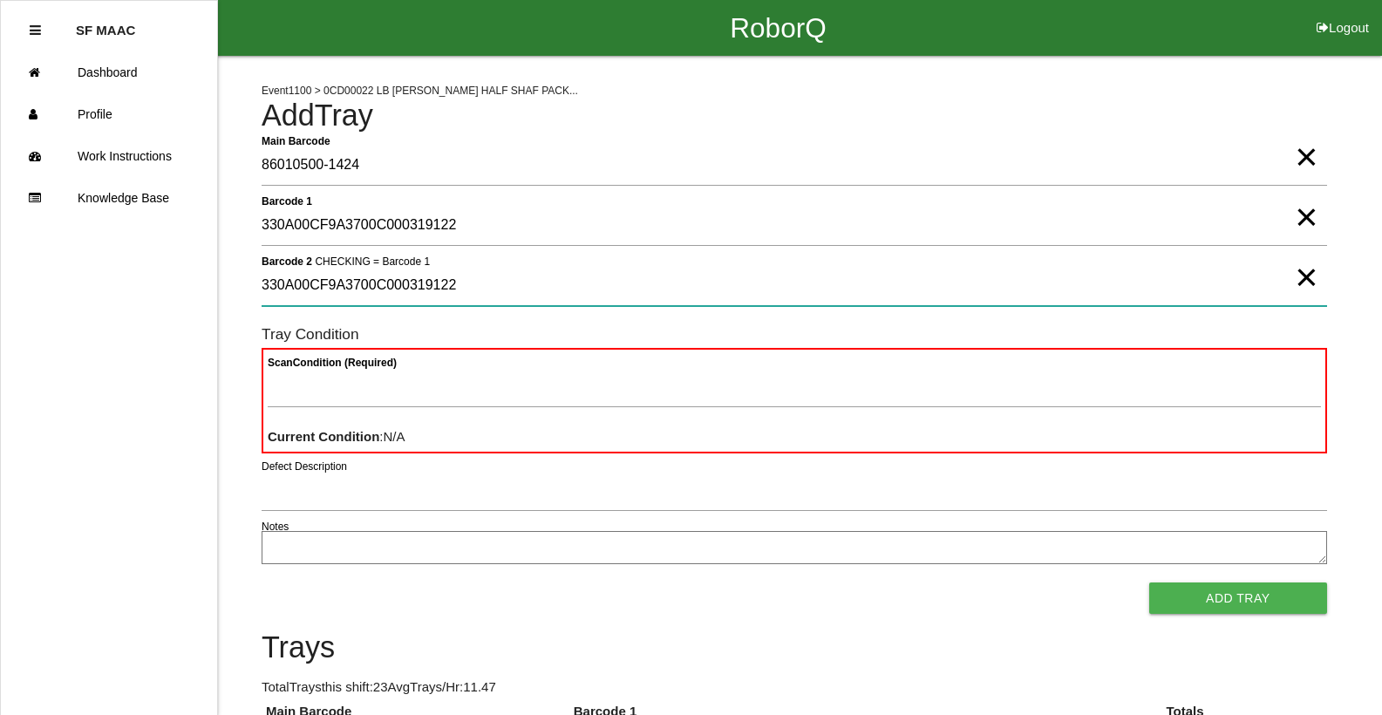
type 2 "330A00CF9A3700C000319122"
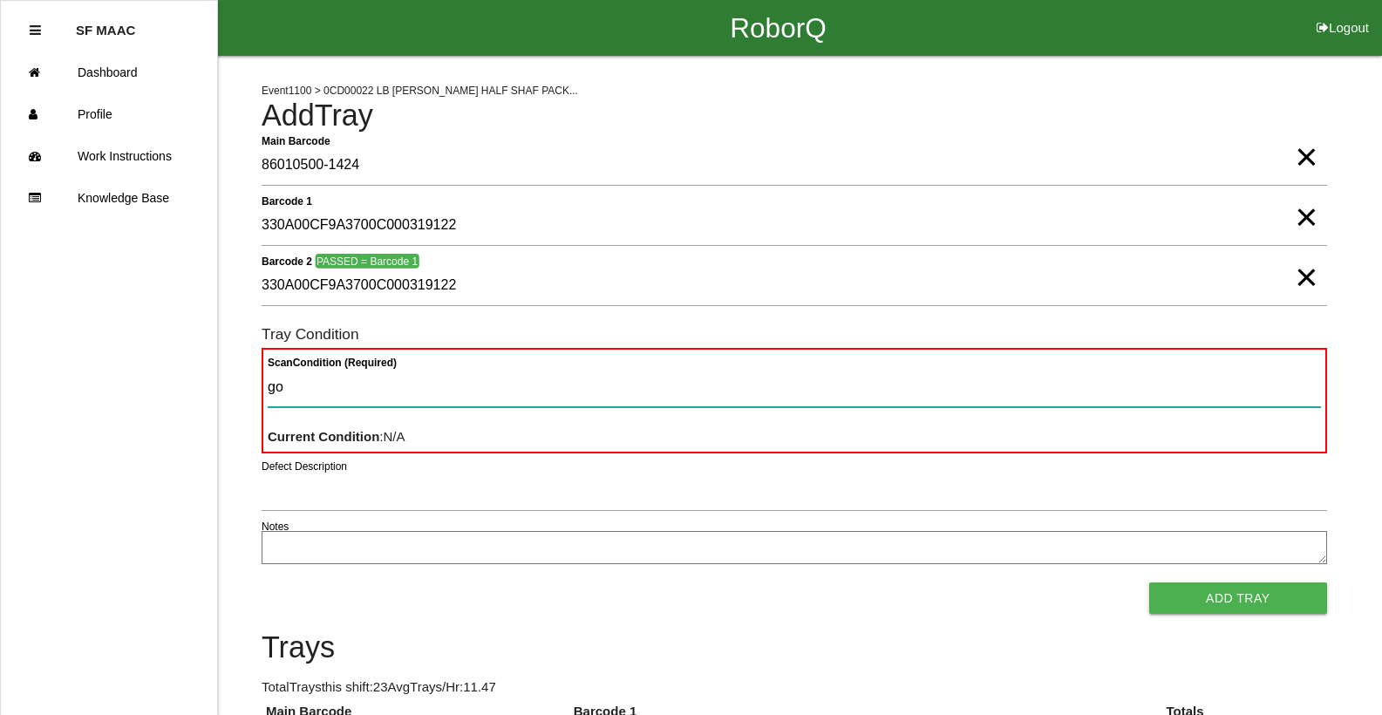
type Condition "goo"
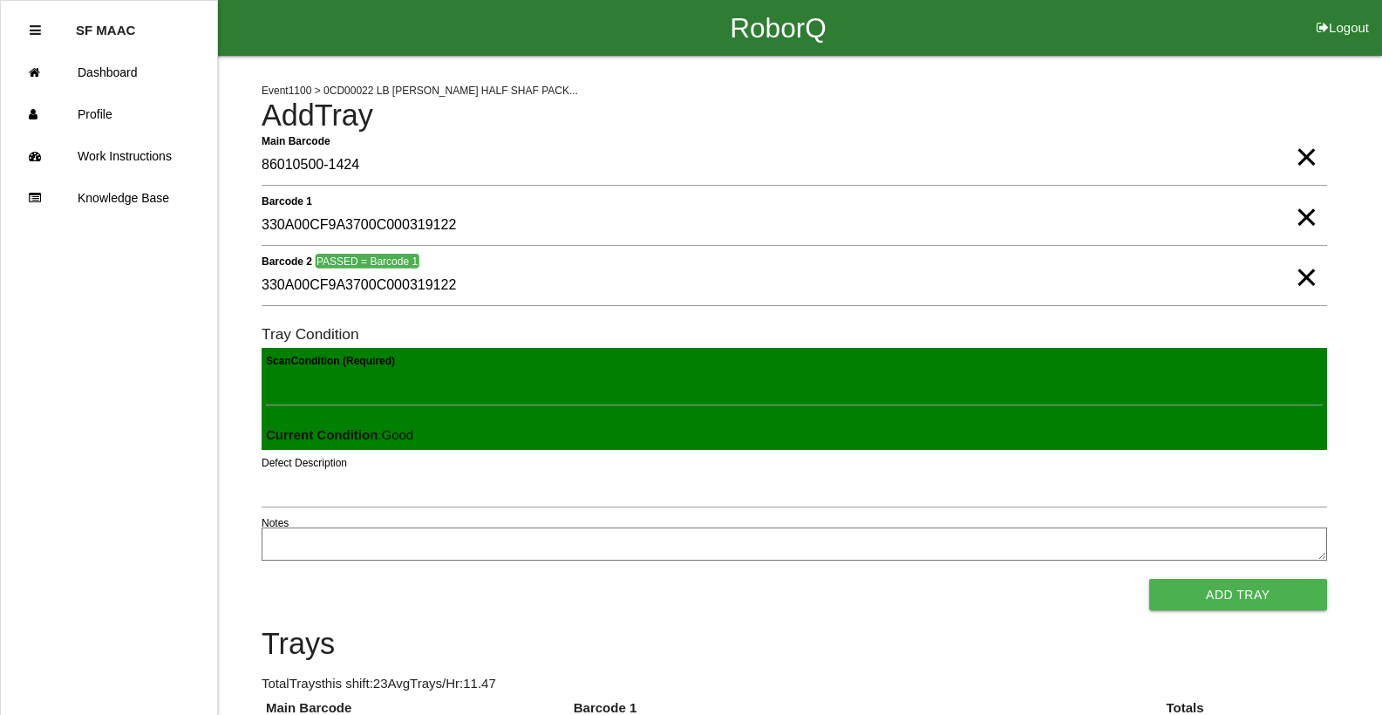
click at [1150, 579] on button "Add Tray" at bounding box center [1239, 594] width 178 height 31
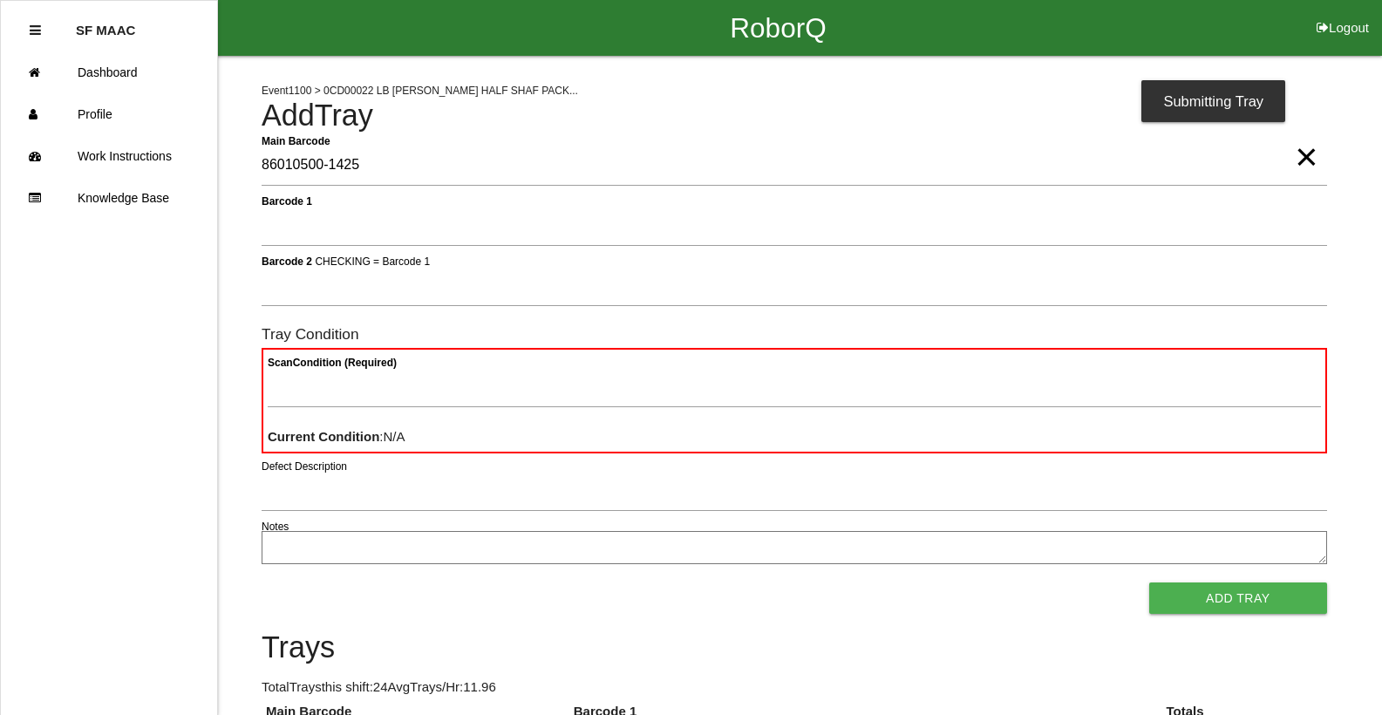
type Barcode "86010500-1425"
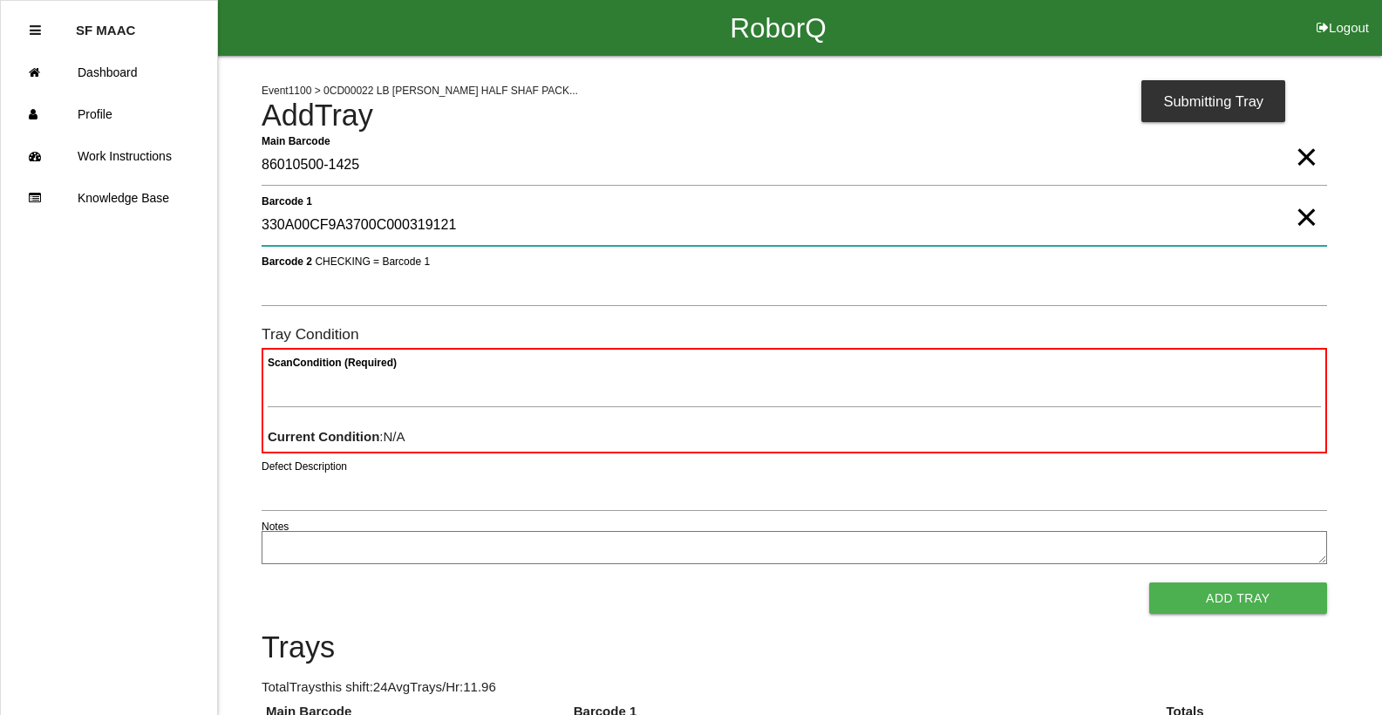
type 1 "330A00CF9A3700C000319121"
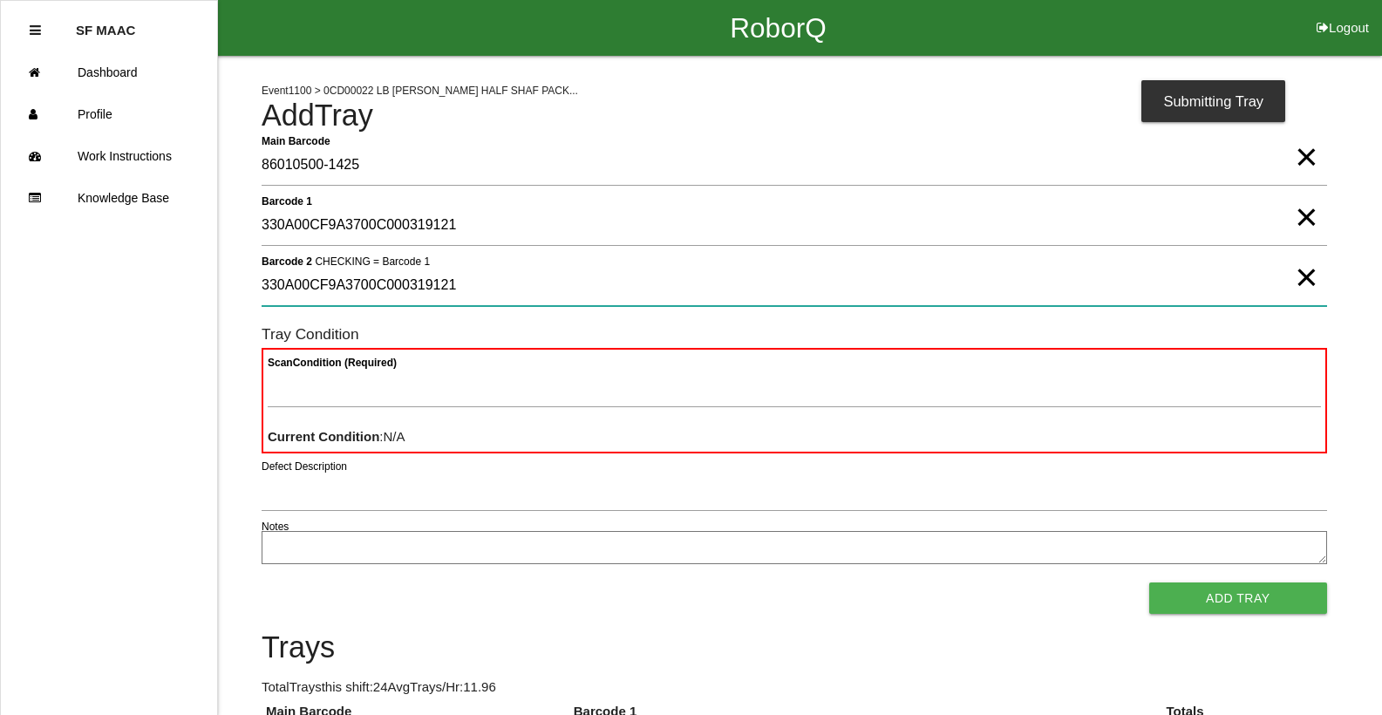
type 2 "330A00CF9A3700C000319121"
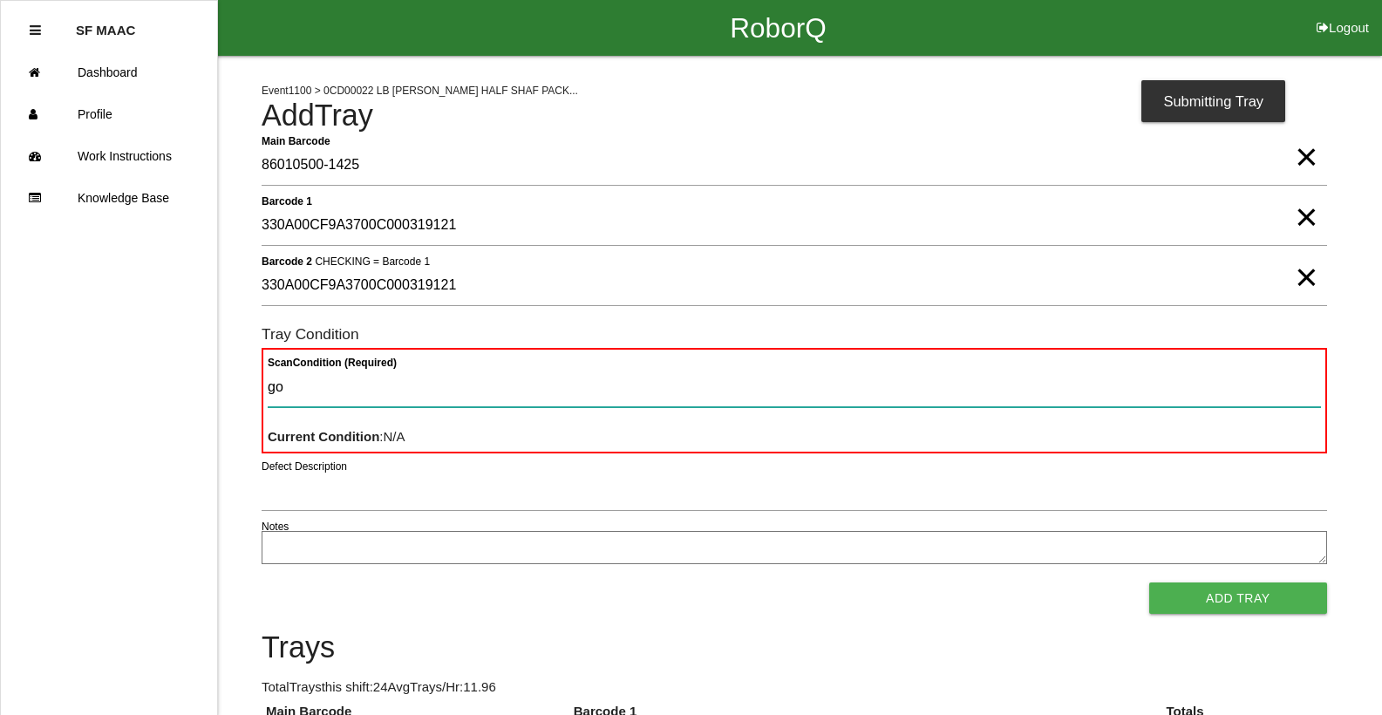
type Condition "goo"
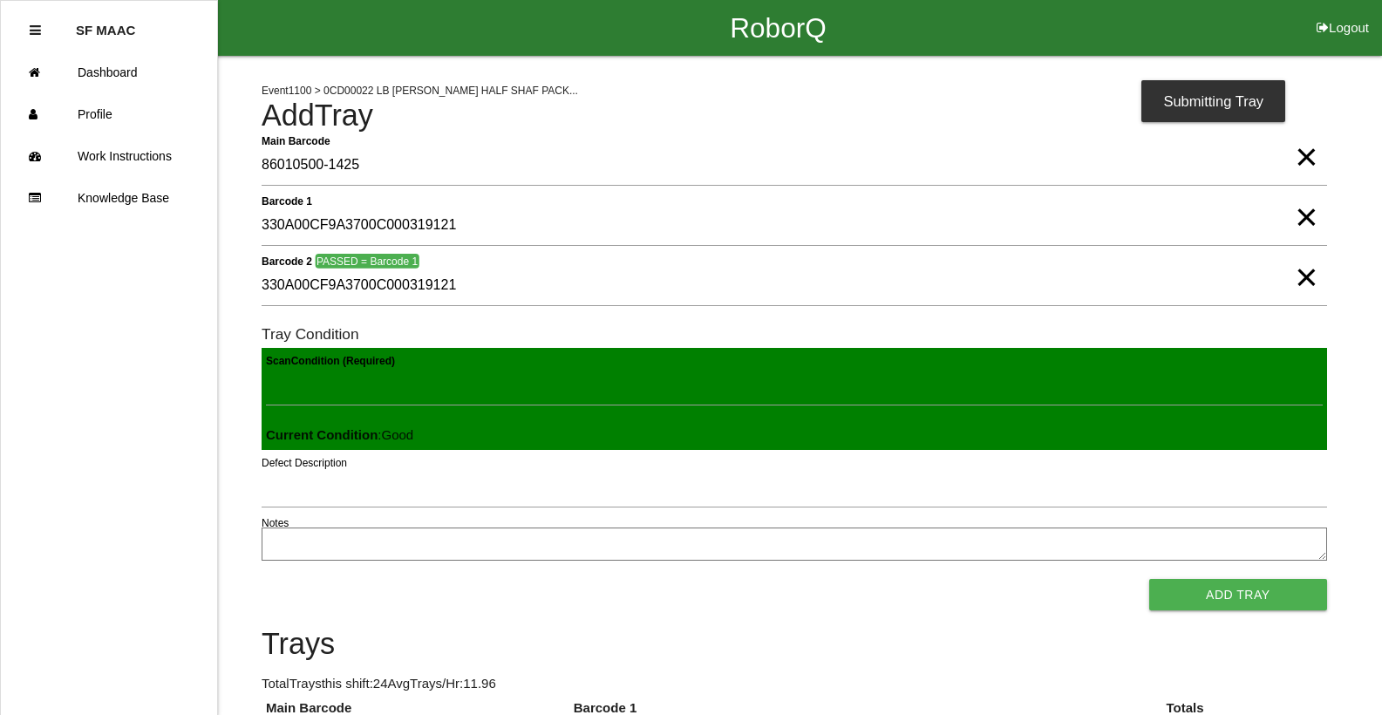
click at [1150, 579] on button "Add Tray" at bounding box center [1239, 594] width 178 height 31
